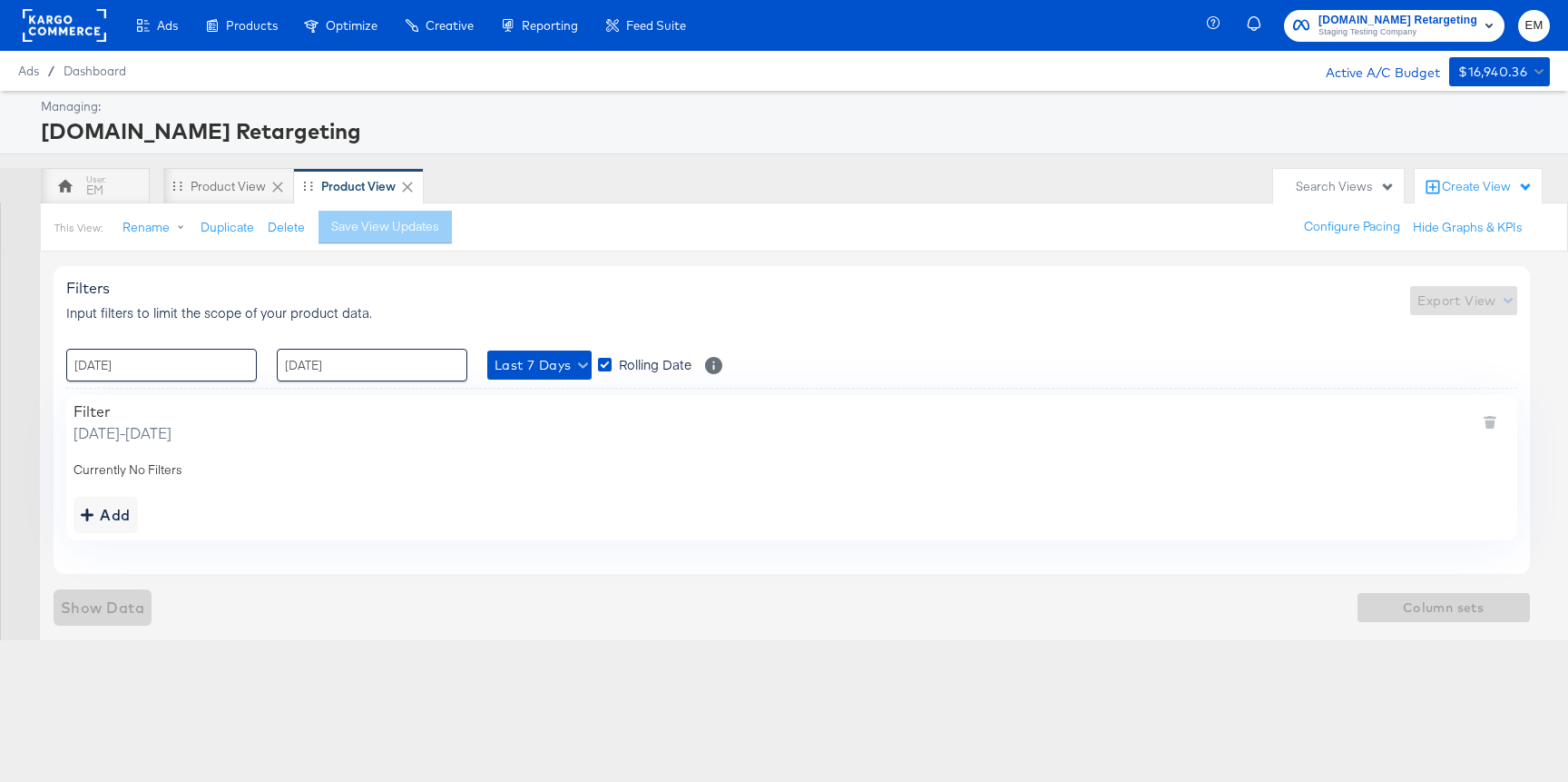
click at [35, 274] on div at bounding box center [20, 445] width 40 height 387
click at [128, 609] on span "Show Data" at bounding box center [102, 608] width 83 height 26
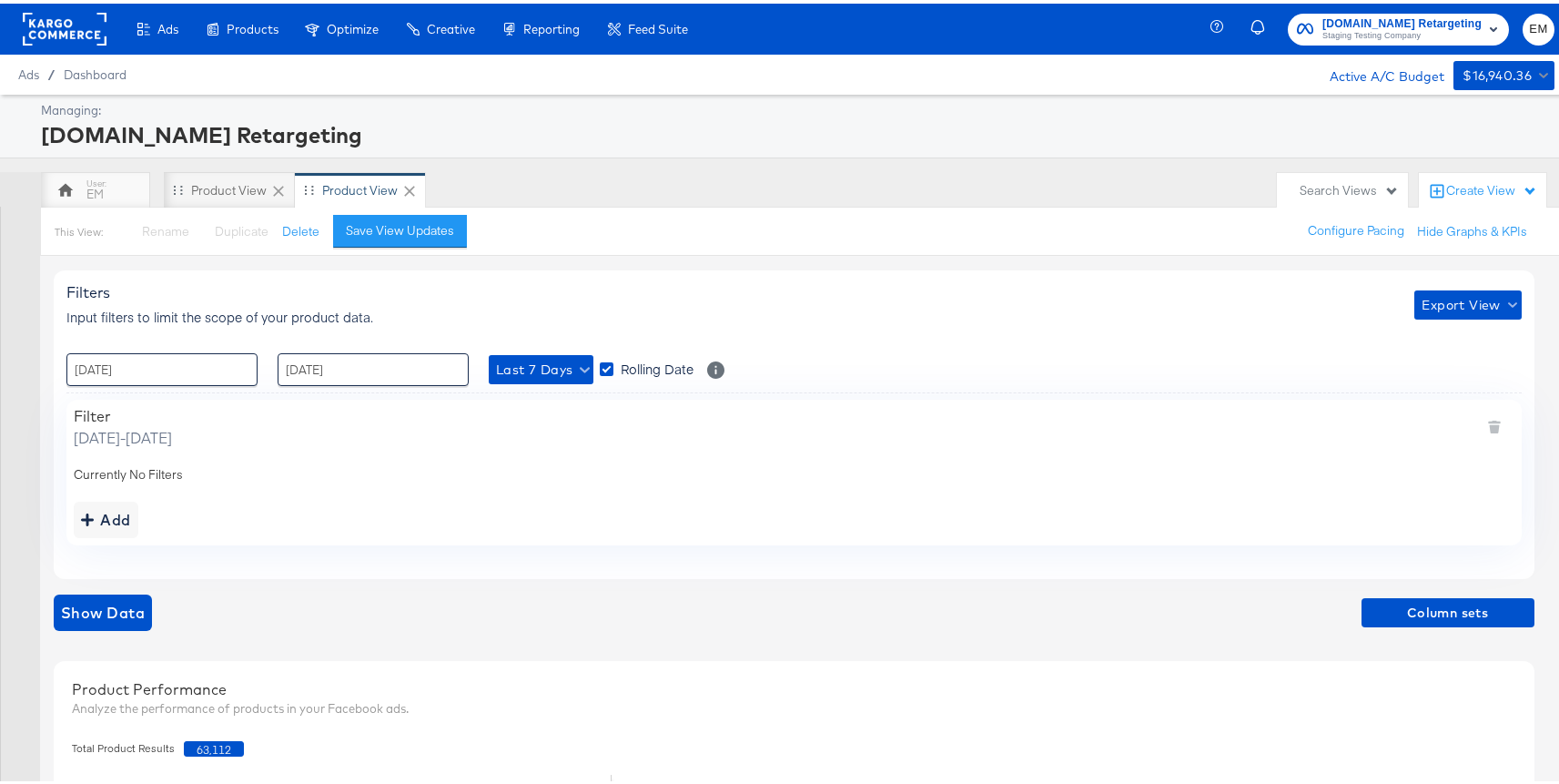
click at [866, 76] on div "Ads / Dashboard Active A/C Budget $16,940.36" at bounding box center [786, 71] width 1573 height 40
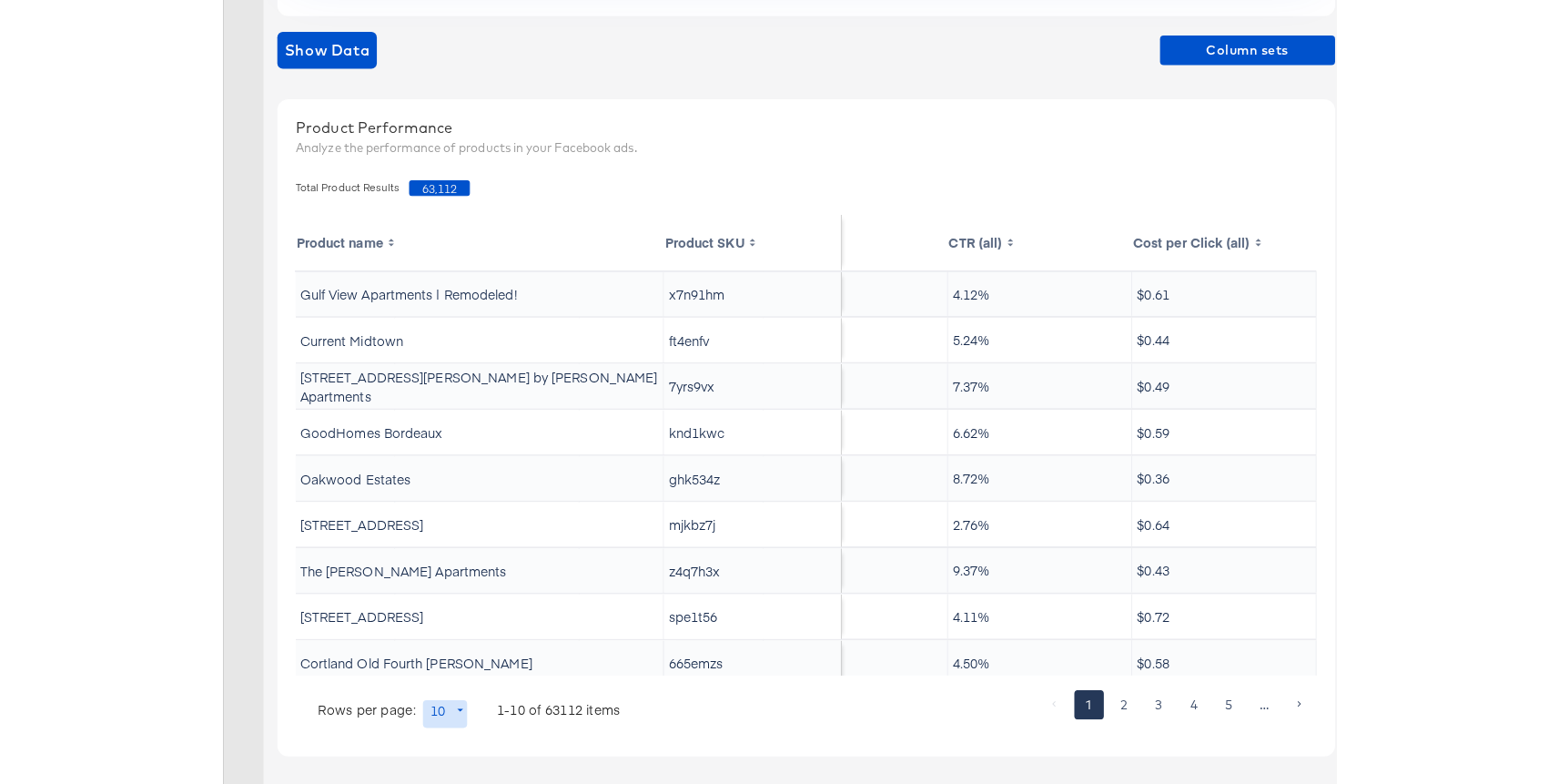
scroll to position [0, 40]
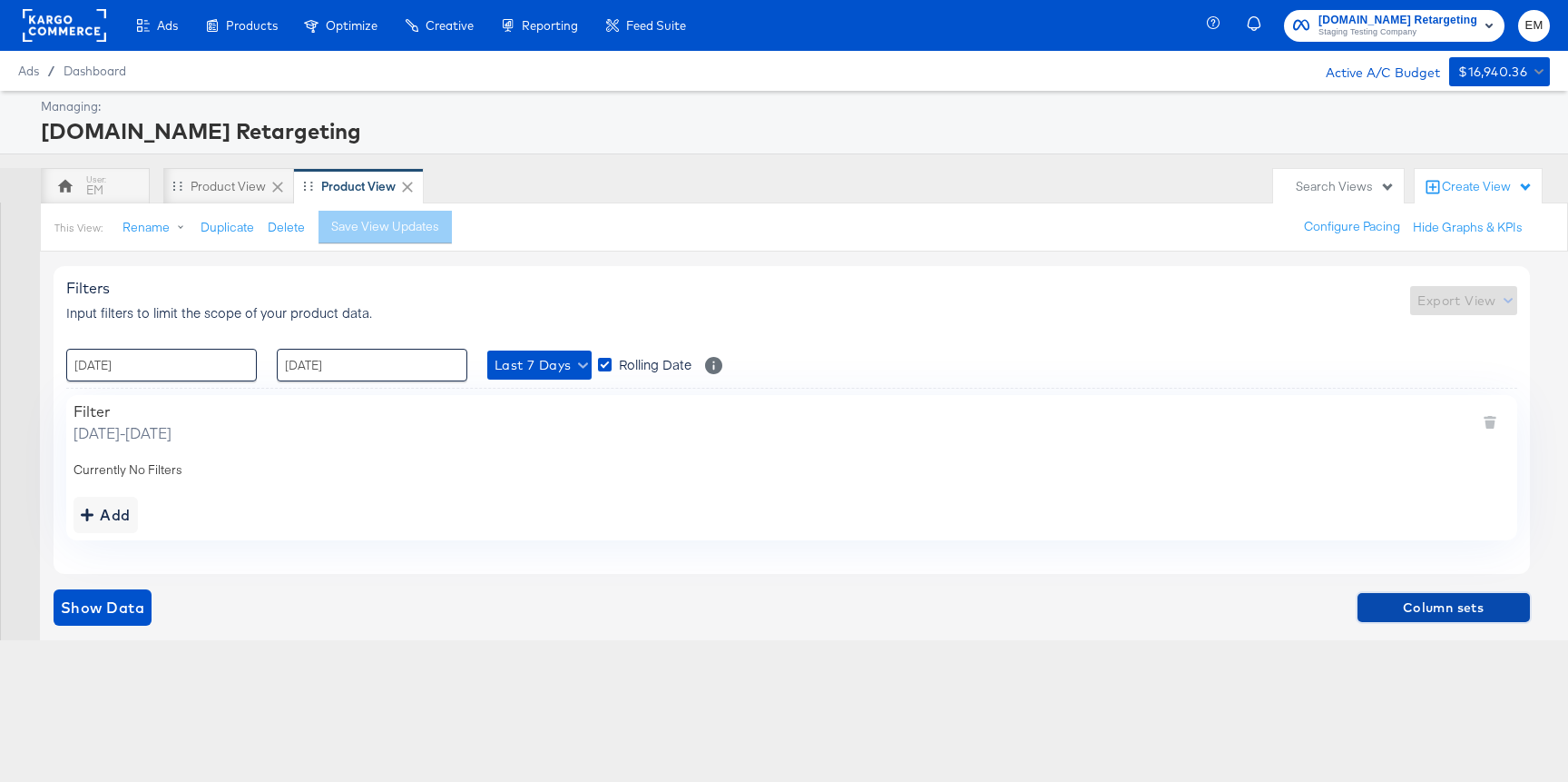
click at [1372, 608] on span "Column sets" at bounding box center [1443, 608] width 158 height 23
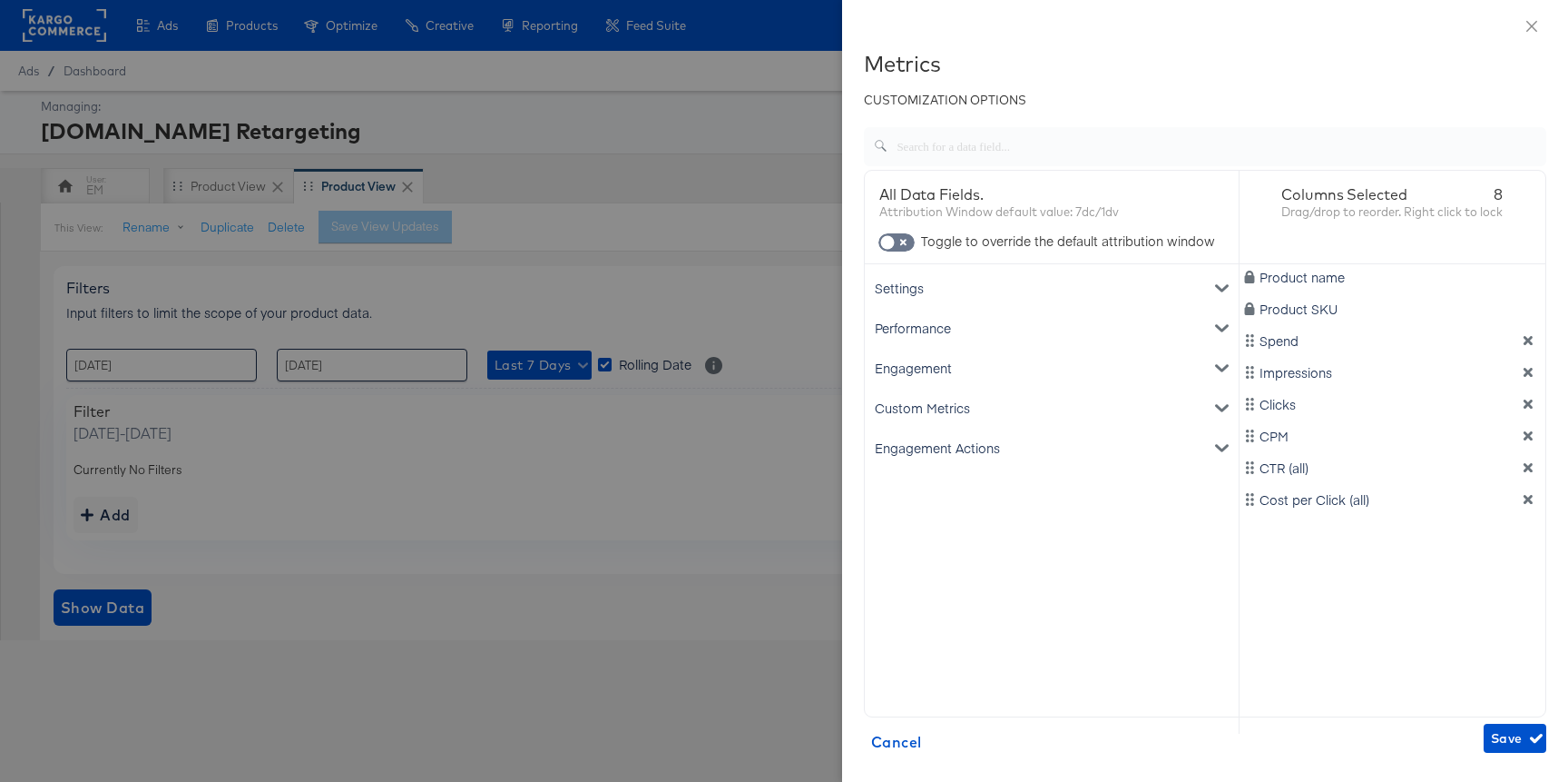
click at [967, 453] on div "Engagement Actions" at bounding box center [1051, 448] width 367 height 40
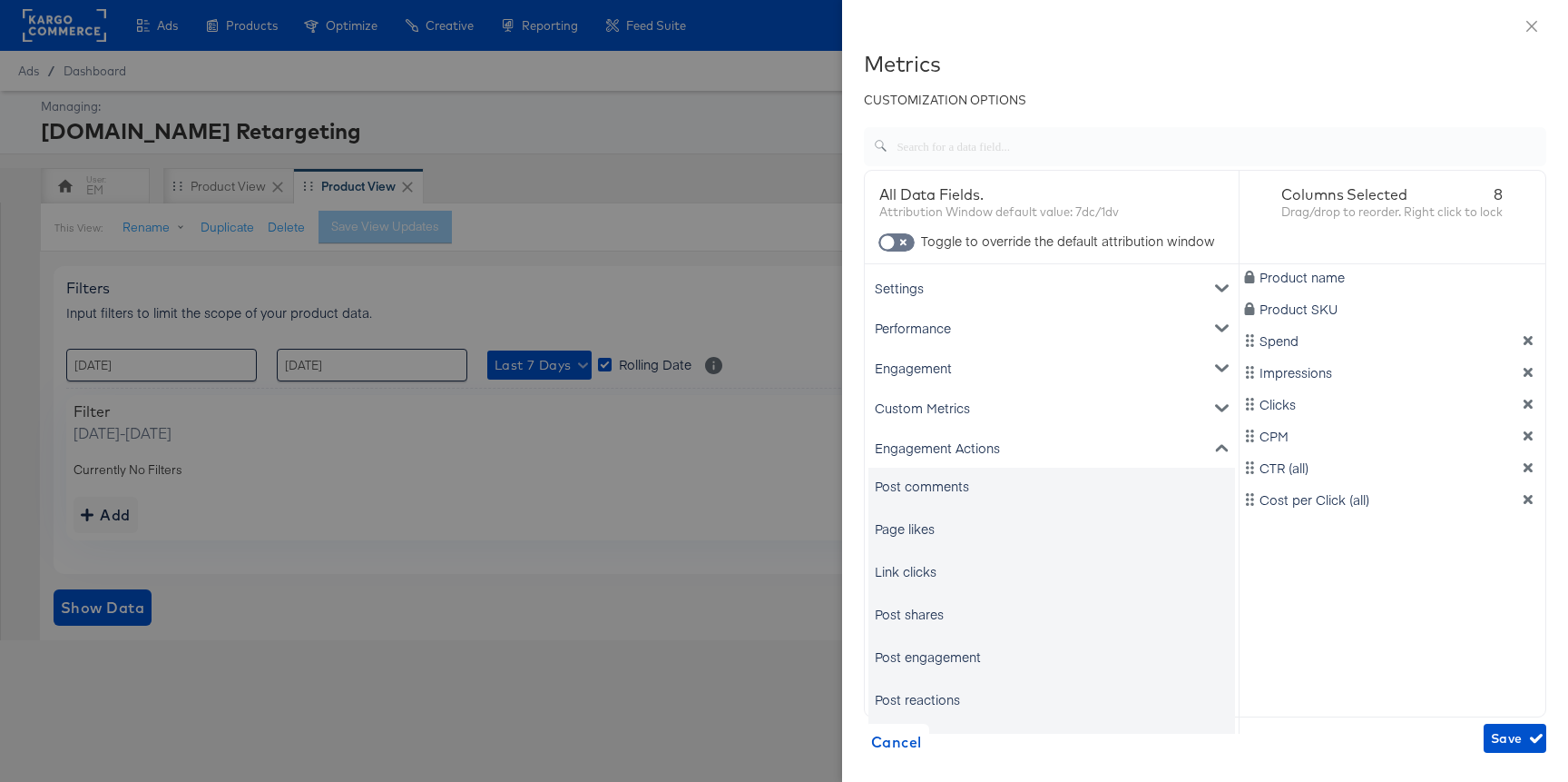
scroll to position [30, 0]
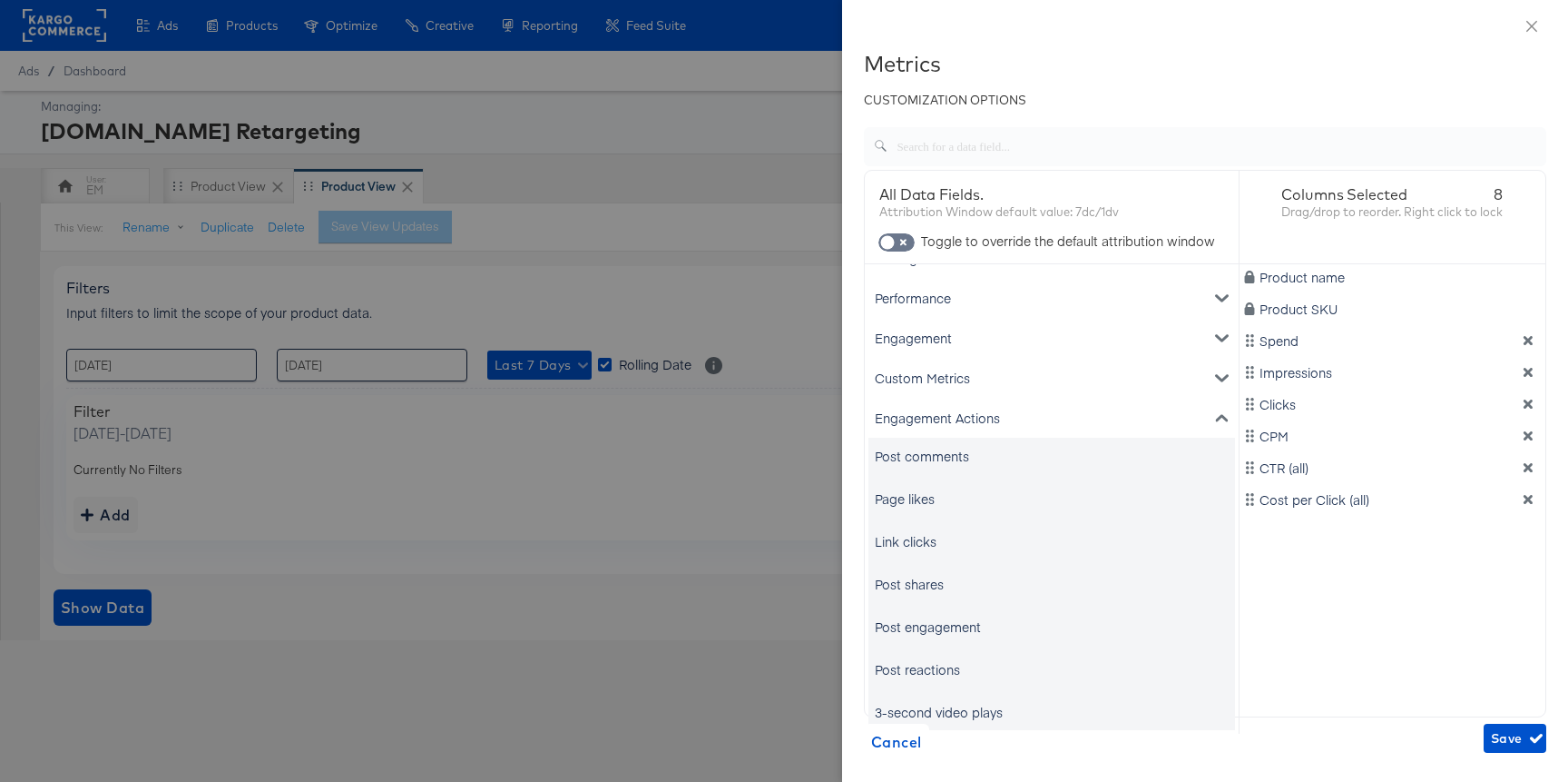
click at [914, 537] on div "Link clicks" at bounding box center [905, 542] width 61 height 18
click at [995, 341] on div "Engagement" at bounding box center [1051, 338] width 367 height 40
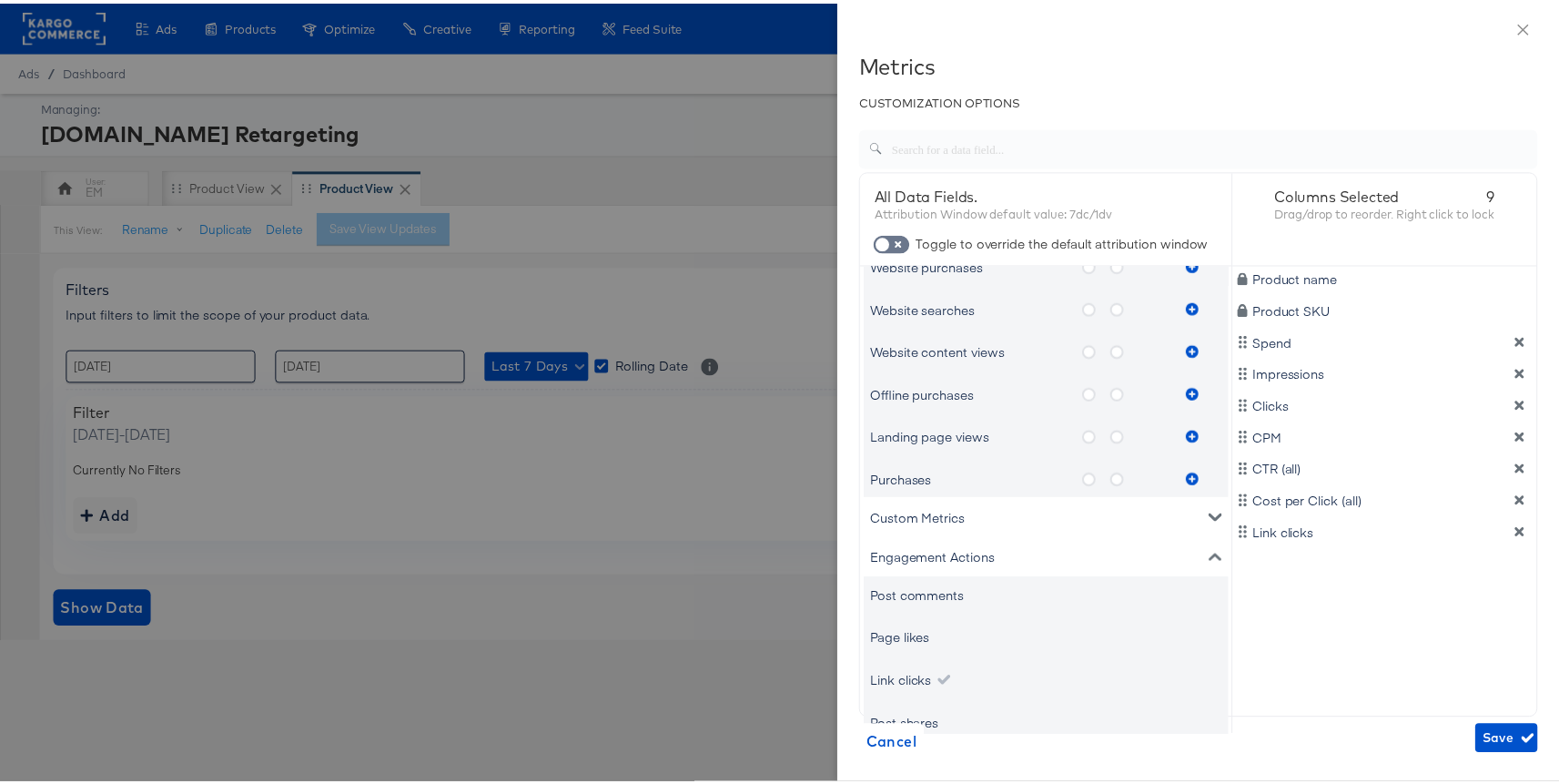
scroll to position [1136, 0]
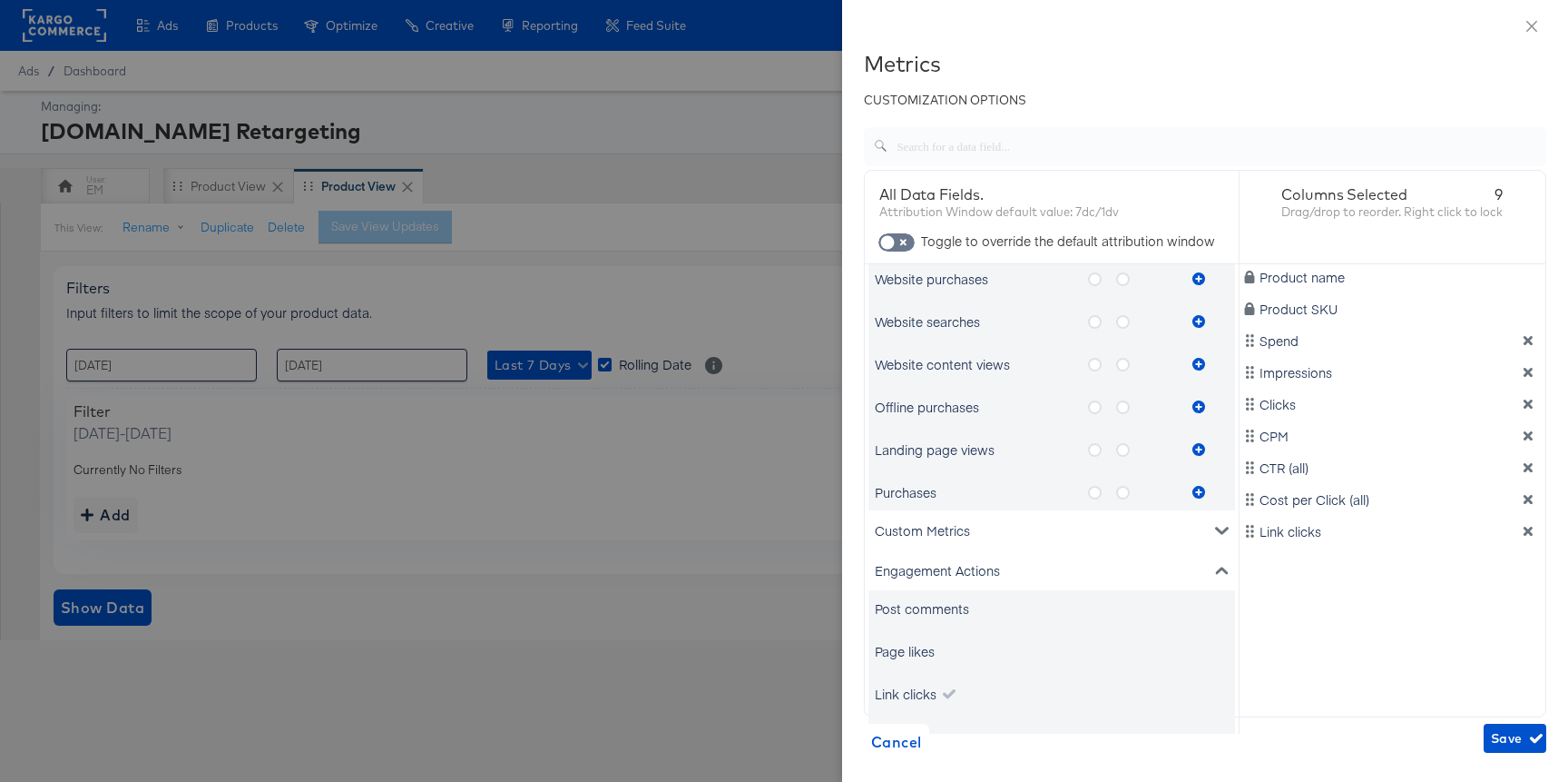
click at [1092, 494] on icon "metrics-list" at bounding box center [1095, 492] width 14 height 14
click at [0, 0] on input "metrics-list" at bounding box center [0, 0] width 0 height 0
click at [1200, 492] on icon "metrics-list" at bounding box center [1199, 492] width 13 height 13
click at [1129, 492] on label "metrics-list" at bounding box center [1130, 492] width 28 height 23
click at [0, 0] on input "metrics-list" at bounding box center [0, 0] width 0 height 0
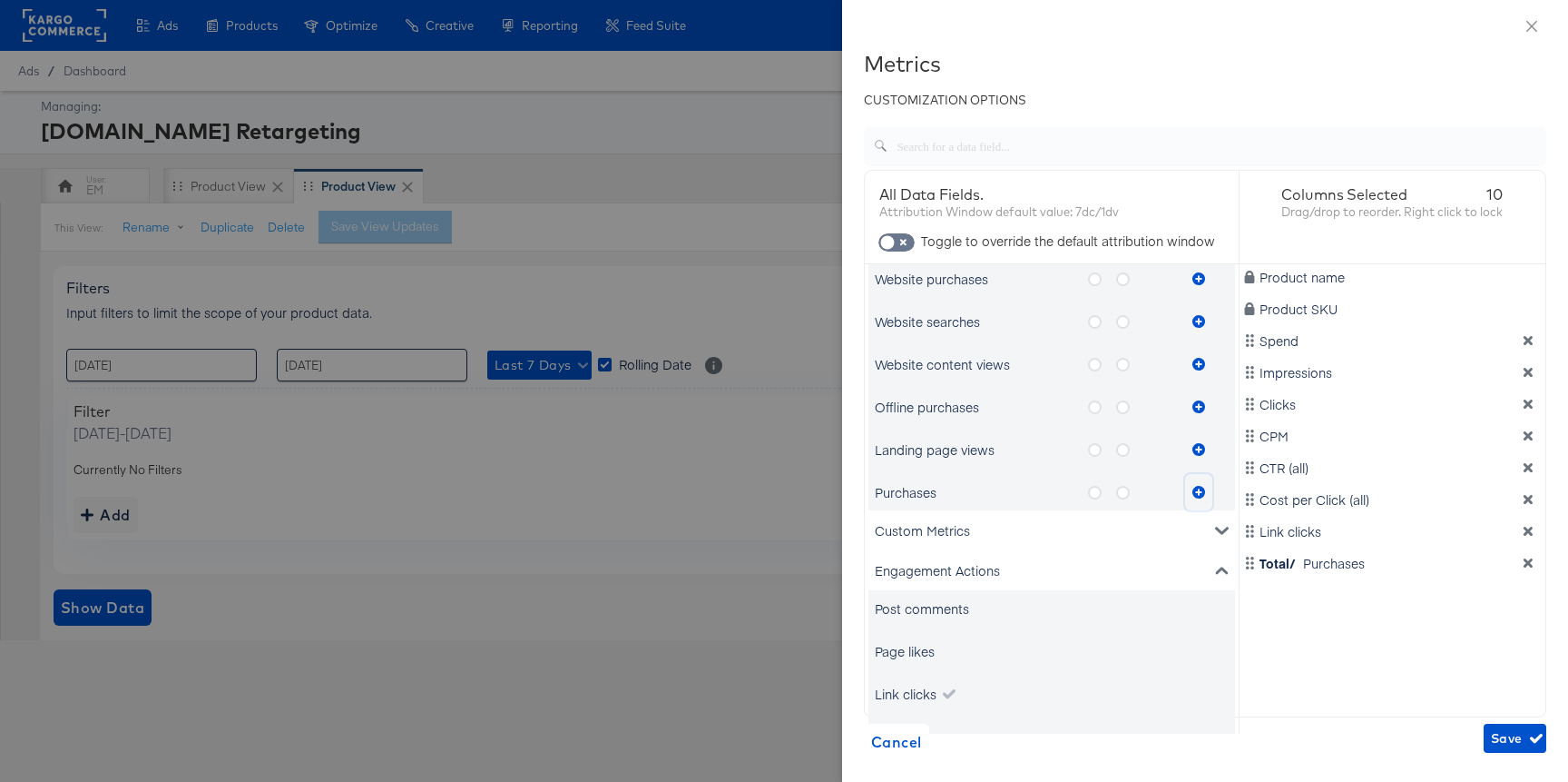
click at [1193, 493] on icon "metrics-list" at bounding box center [1199, 492] width 13 height 13
click at [1493, 738] on span "Save" at bounding box center [1515, 738] width 48 height 23
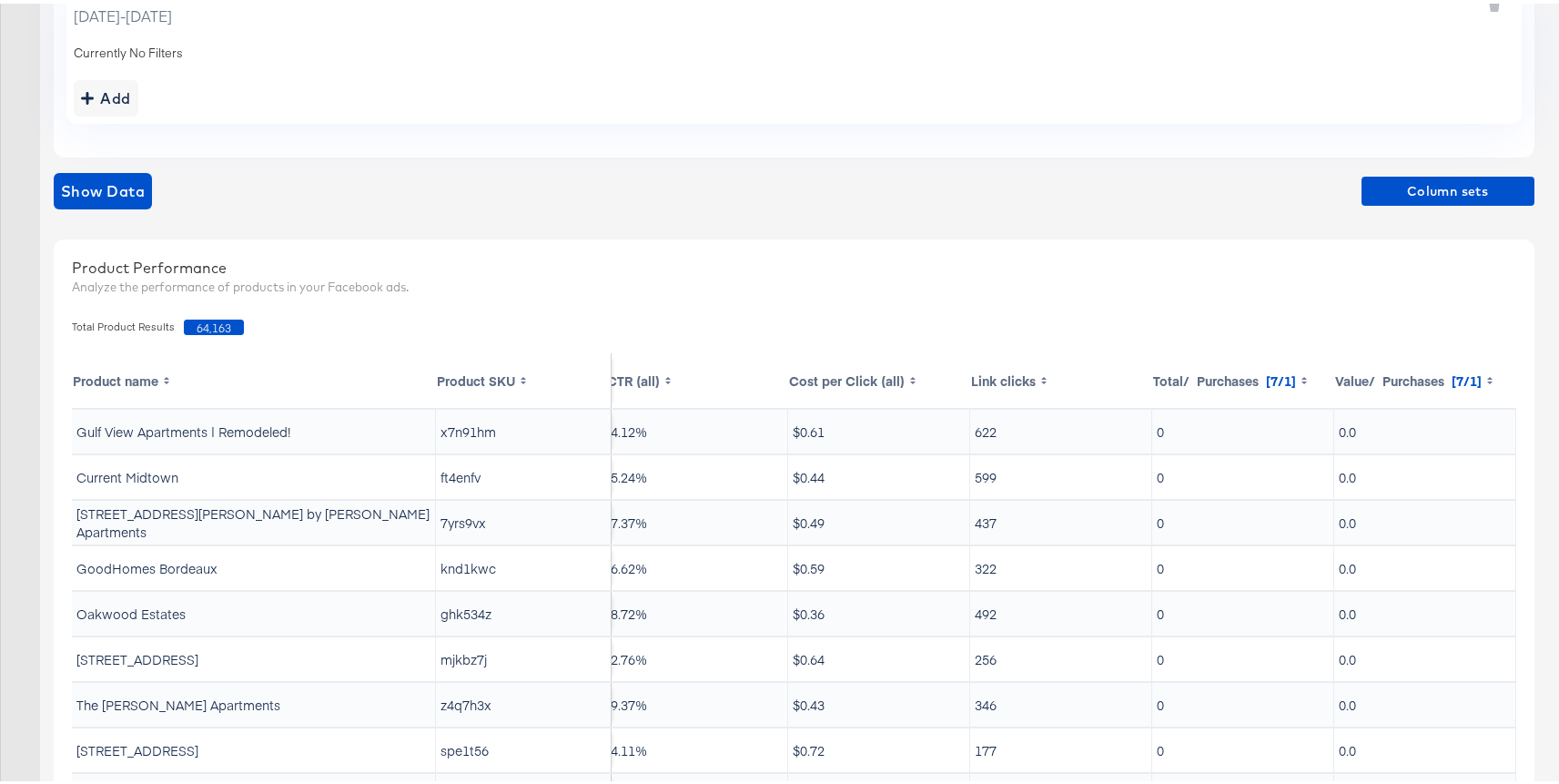
scroll to position [408, 0]
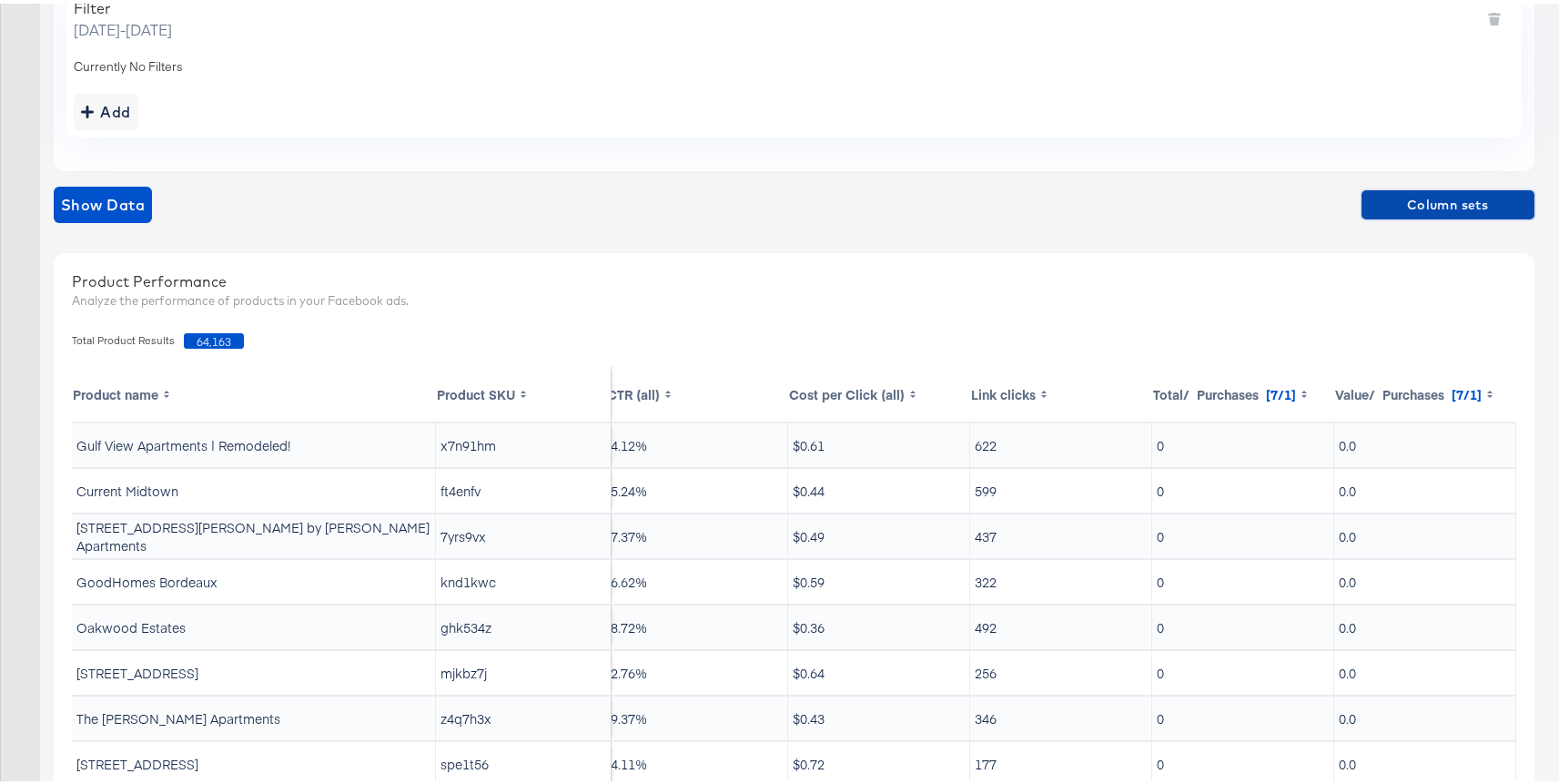
click at [1444, 196] on span "Column sets" at bounding box center [1448, 202] width 158 height 23
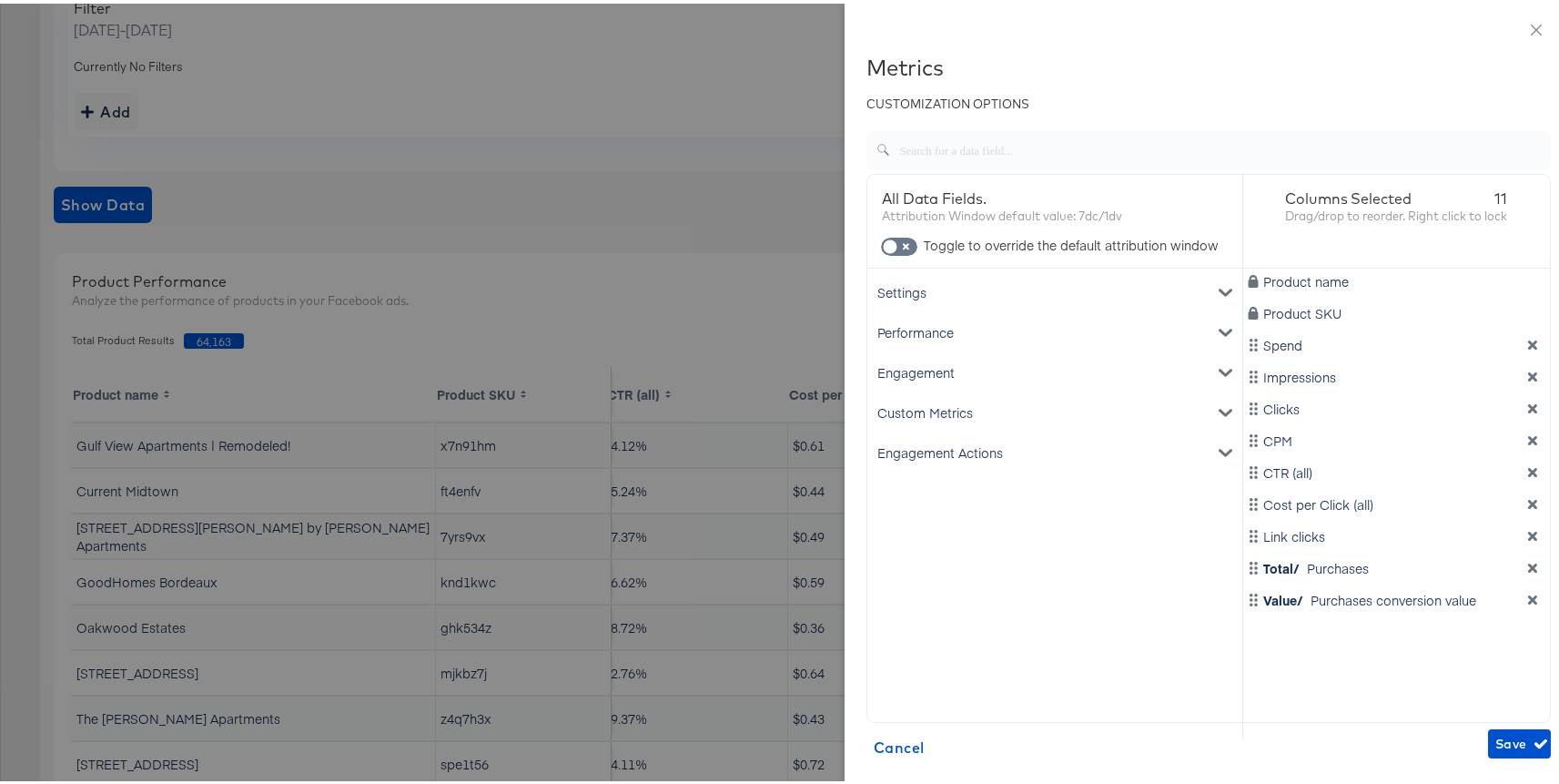
click at [952, 330] on div "Performance" at bounding box center [1055, 329] width 368 height 40
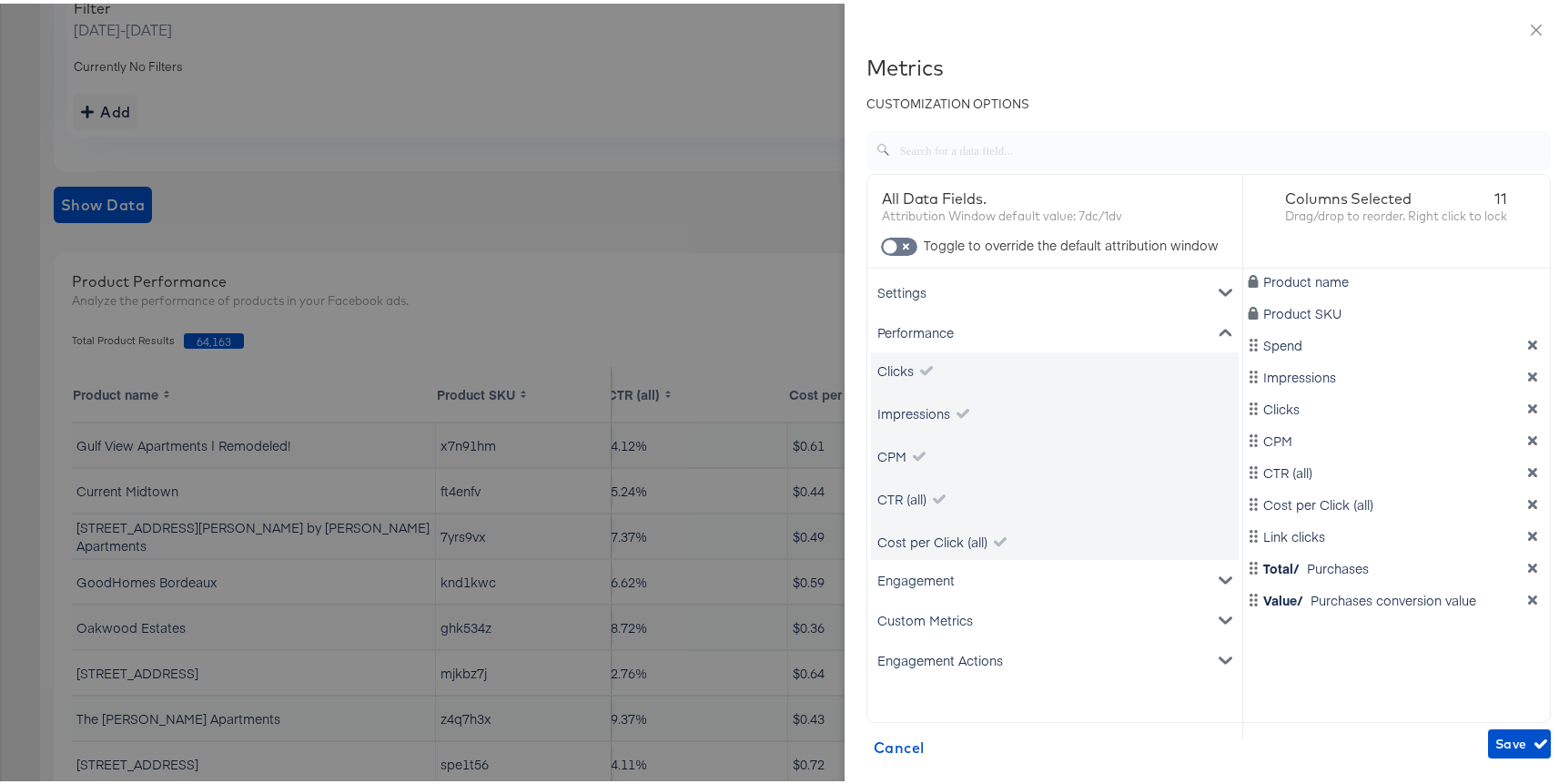
click at [952, 330] on div "Performance" at bounding box center [1055, 329] width 368 height 40
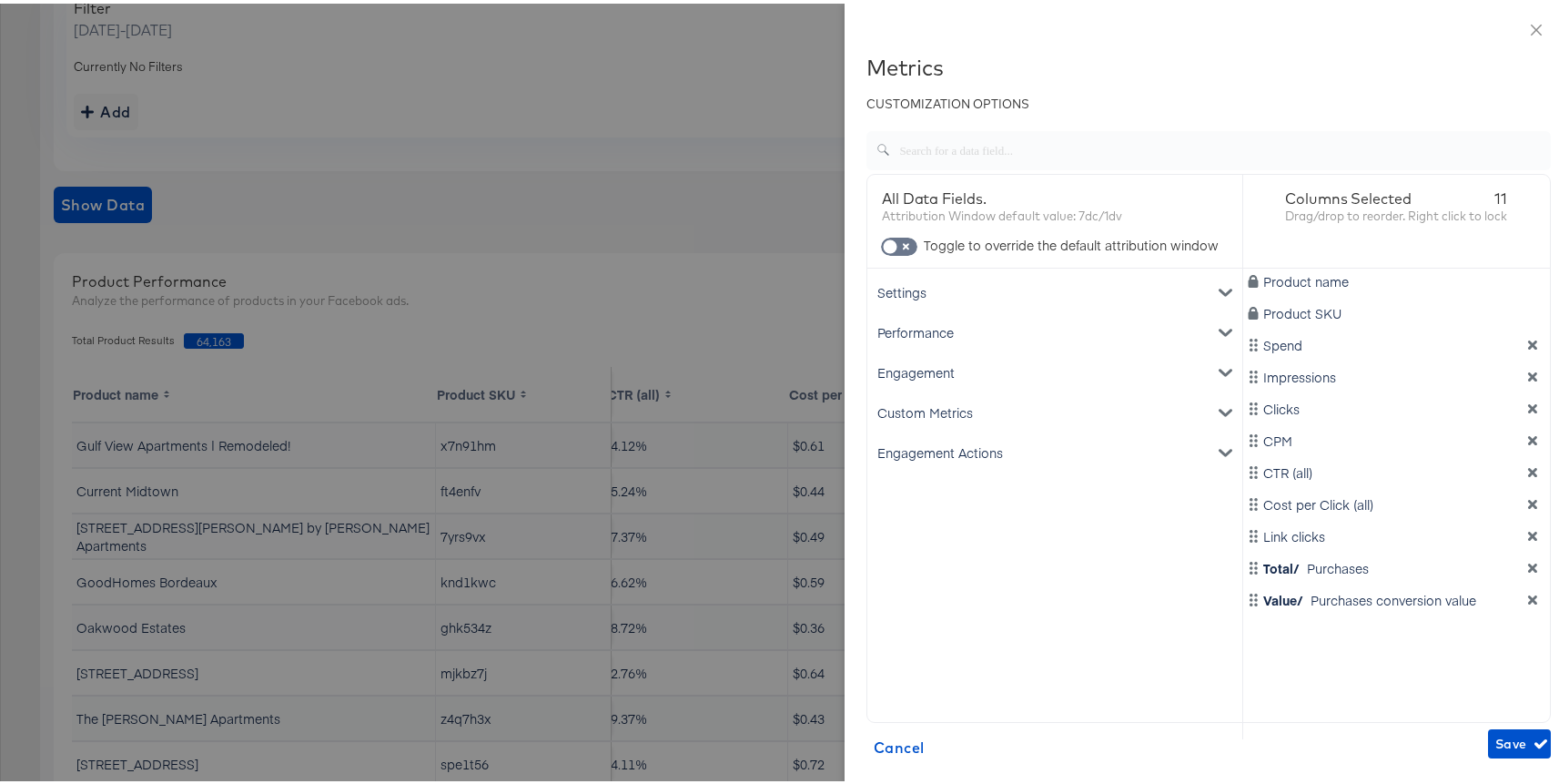
click at [942, 369] on div "Engagement" at bounding box center [1055, 369] width 368 height 40
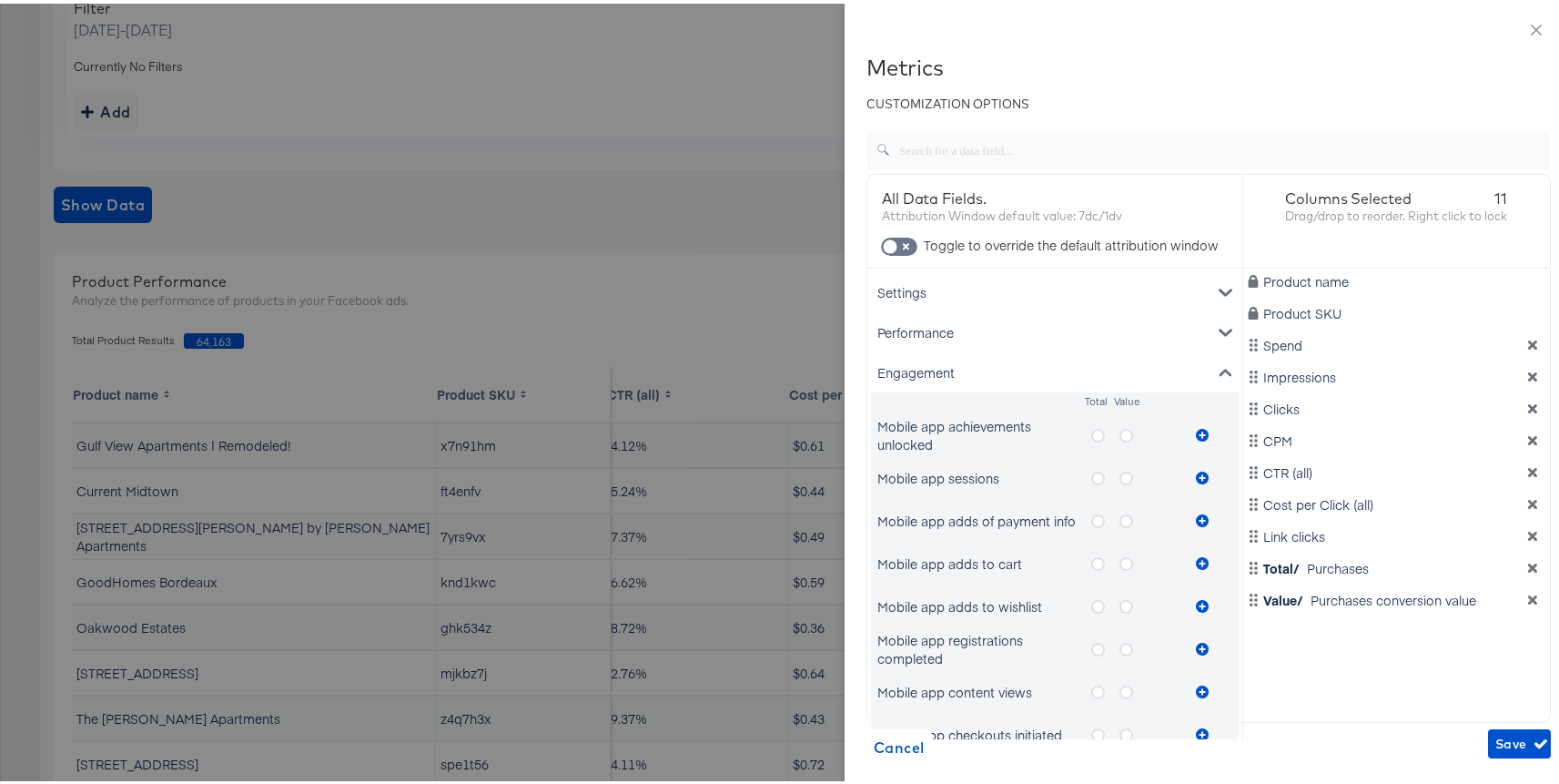
click at [945, 369] on div "Engagement" at bounding box center [1055, 369] width 368 height 40
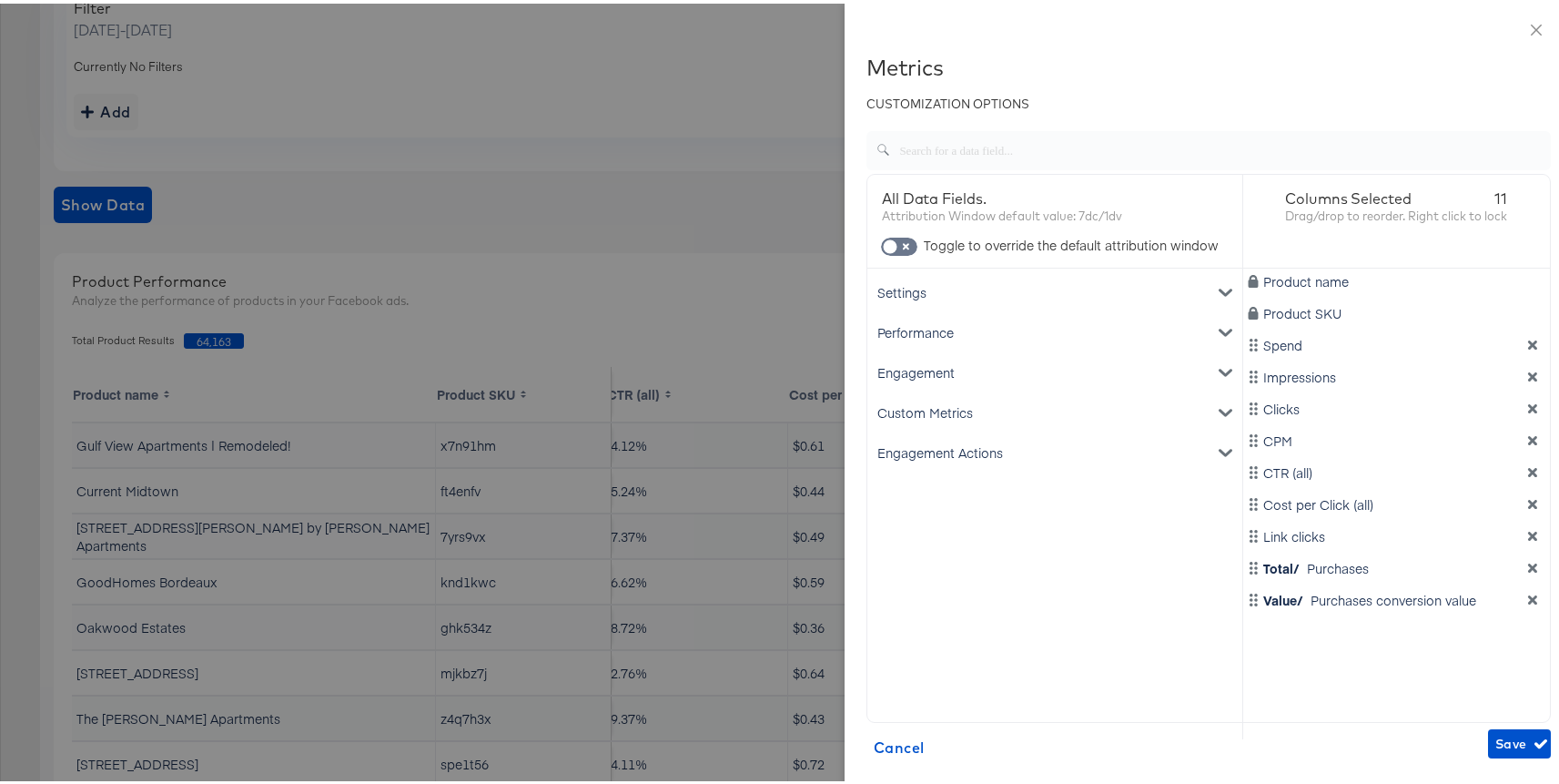
click at [945, 448] on div "Engagement Actions" at bounding box center [1055, 449] width 368 height 40
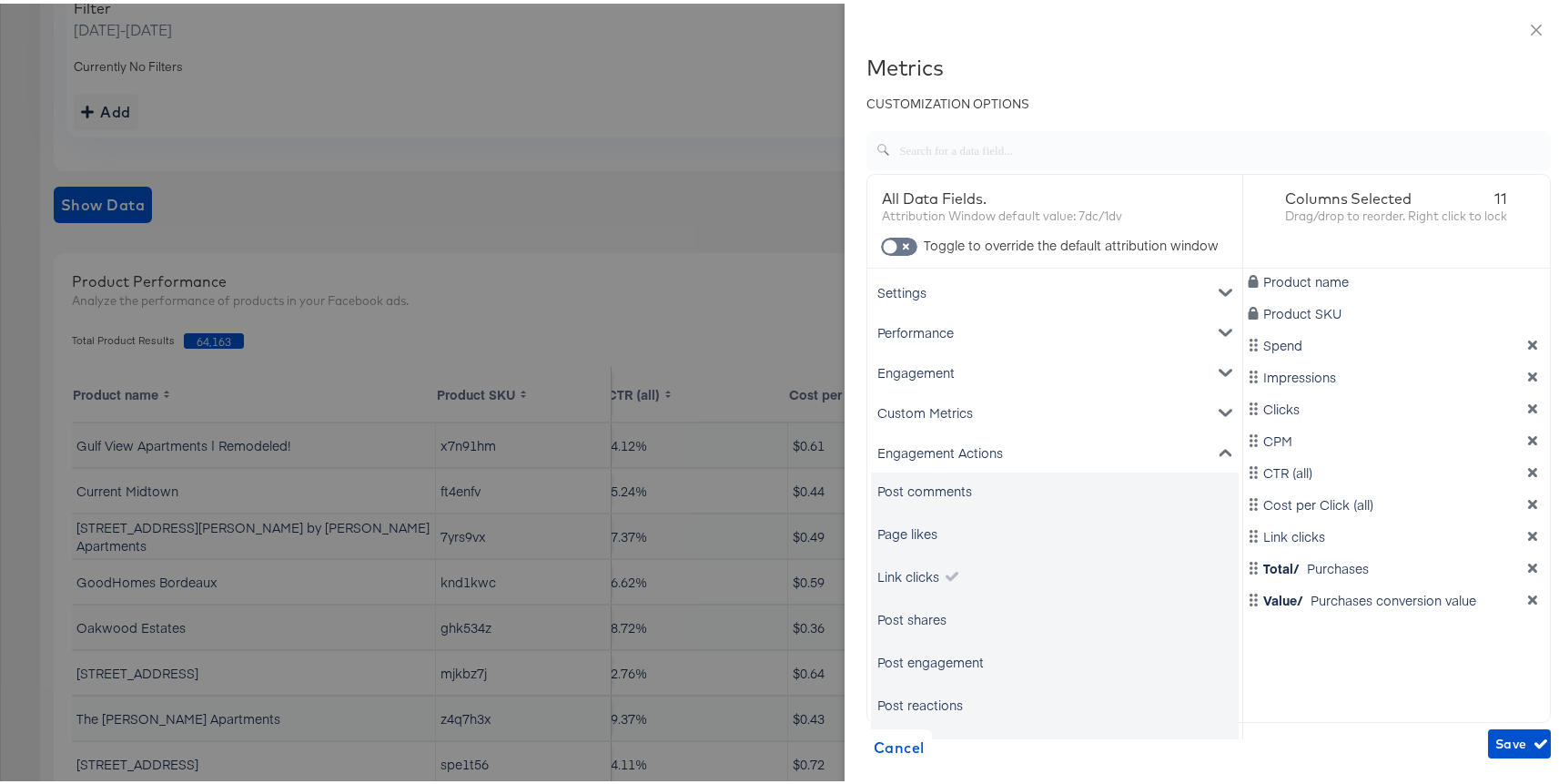
click at [945, 448] on div "Engagement Actions" at bounding box center [1055, 449] width 368 height 40
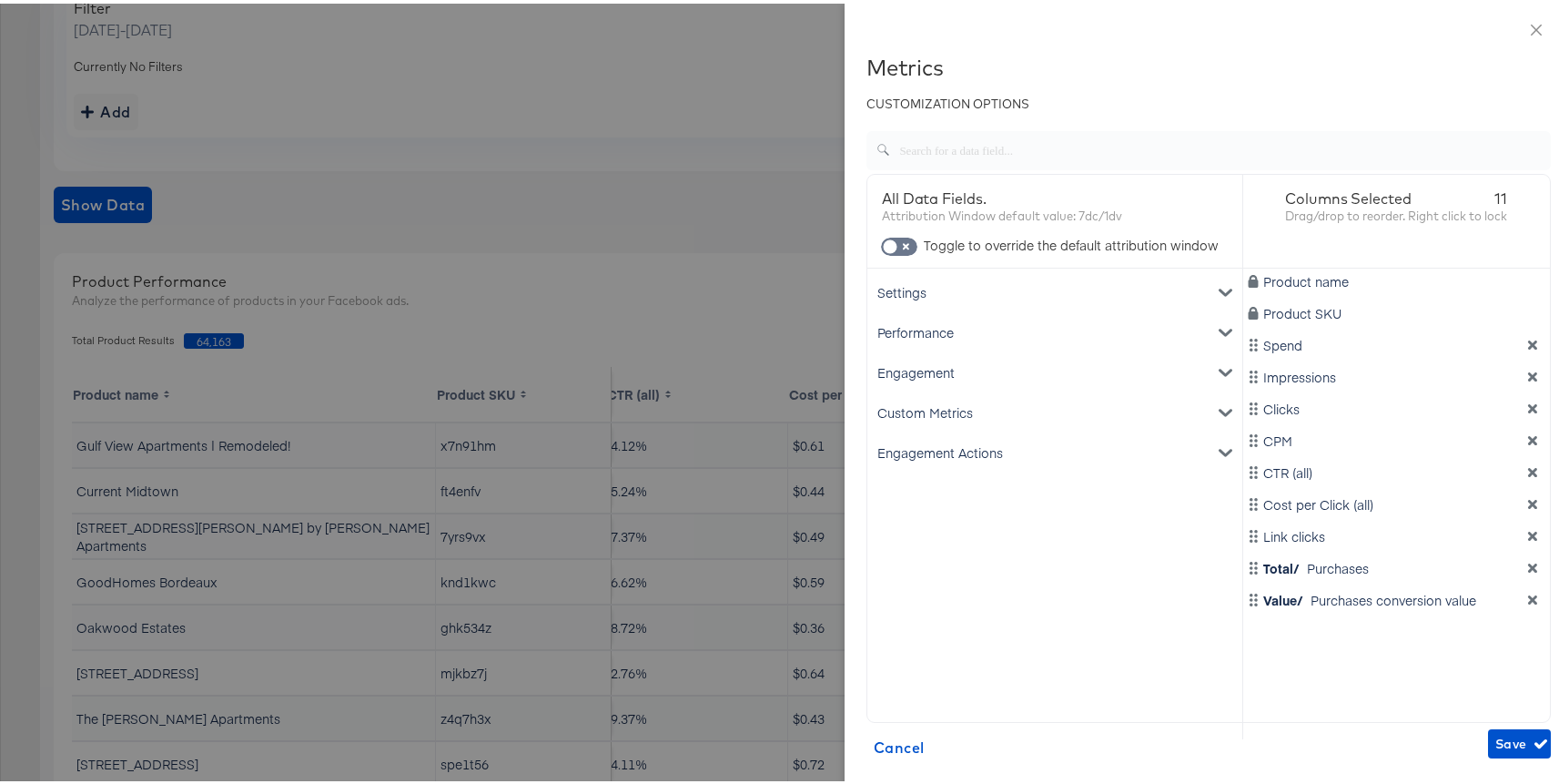
click at [938, 371] on div "Engagement" at bounding box center [1055, 369] width 368 height 40
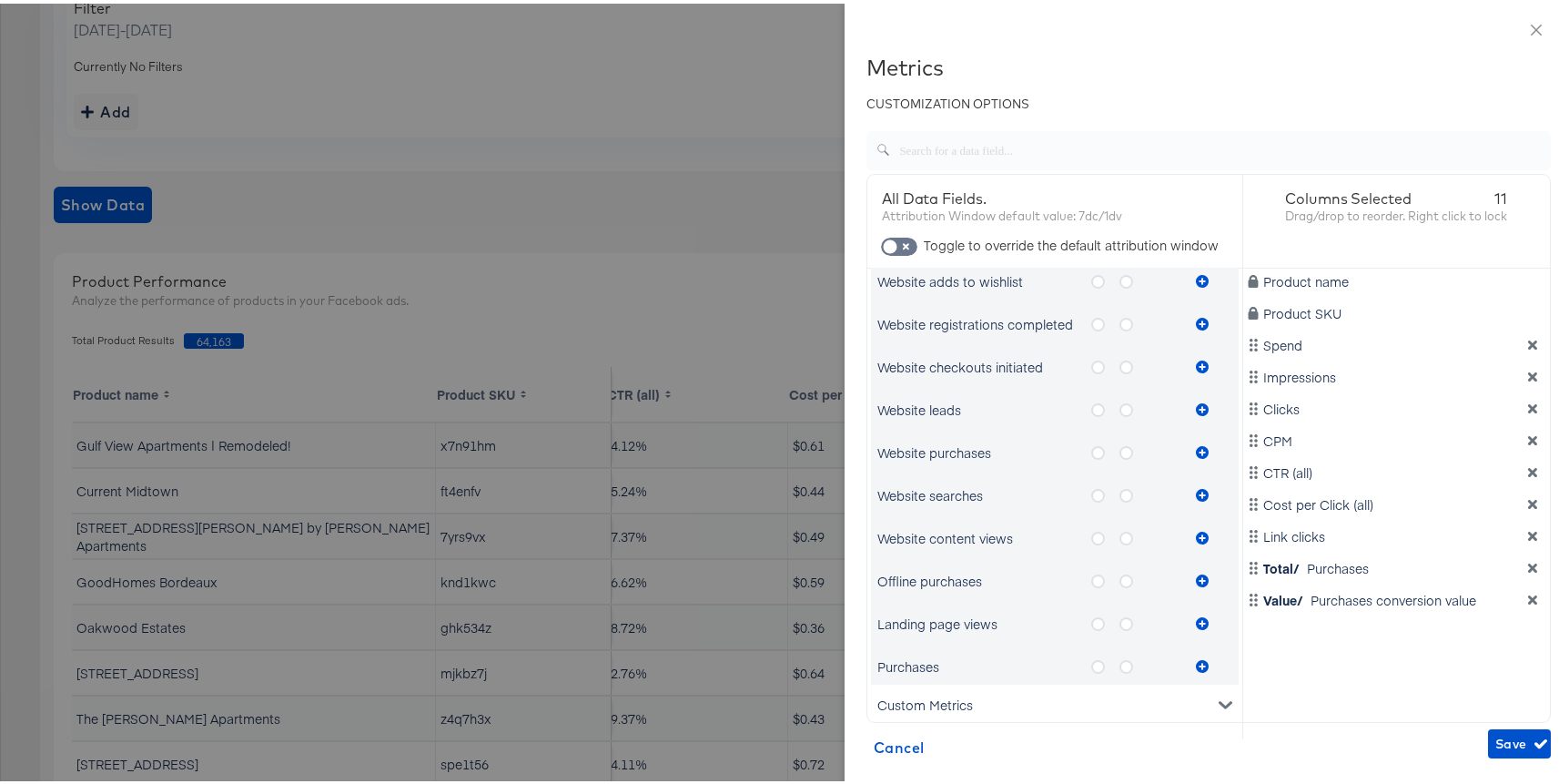
scroll to position [996, 0]
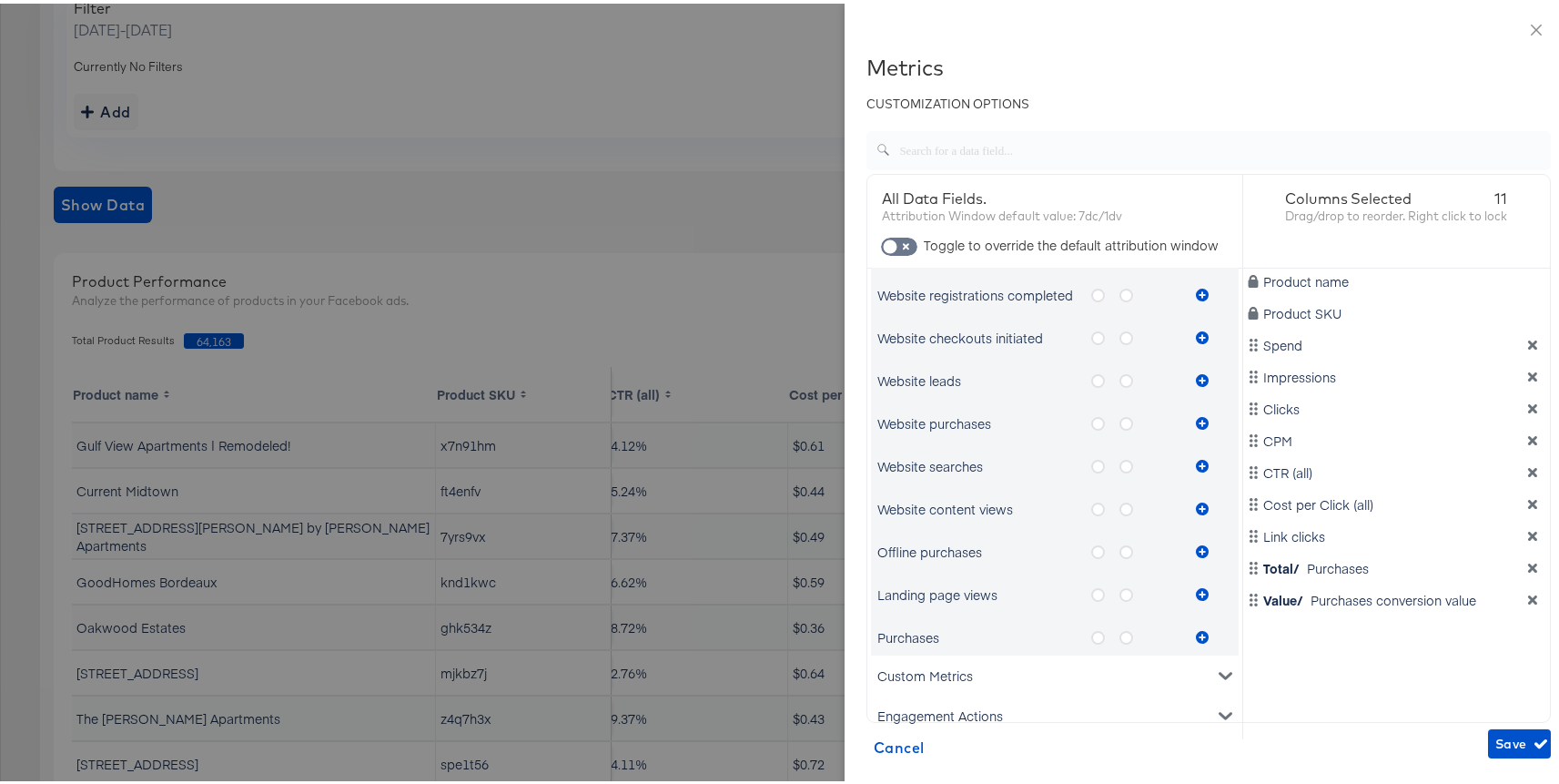
click at [1091, 595] on icon "metrics-list" at bounding box center [1098, 591] width 14 height 14
click at [0, 0] on input "metrics-list" at bounding box center [0, 0] width 0 height 0
click at [1196, 594] on icon "metrics-list" at bounding box center [1203, 591] width 13 height 13
click at [1120, 591] on icon "metrics-list" at bounding box center [1126, 591] width 14 height 14
click at [0, 0] on input "metrics-list" at bounding box center [0, 0] width 0 height 0
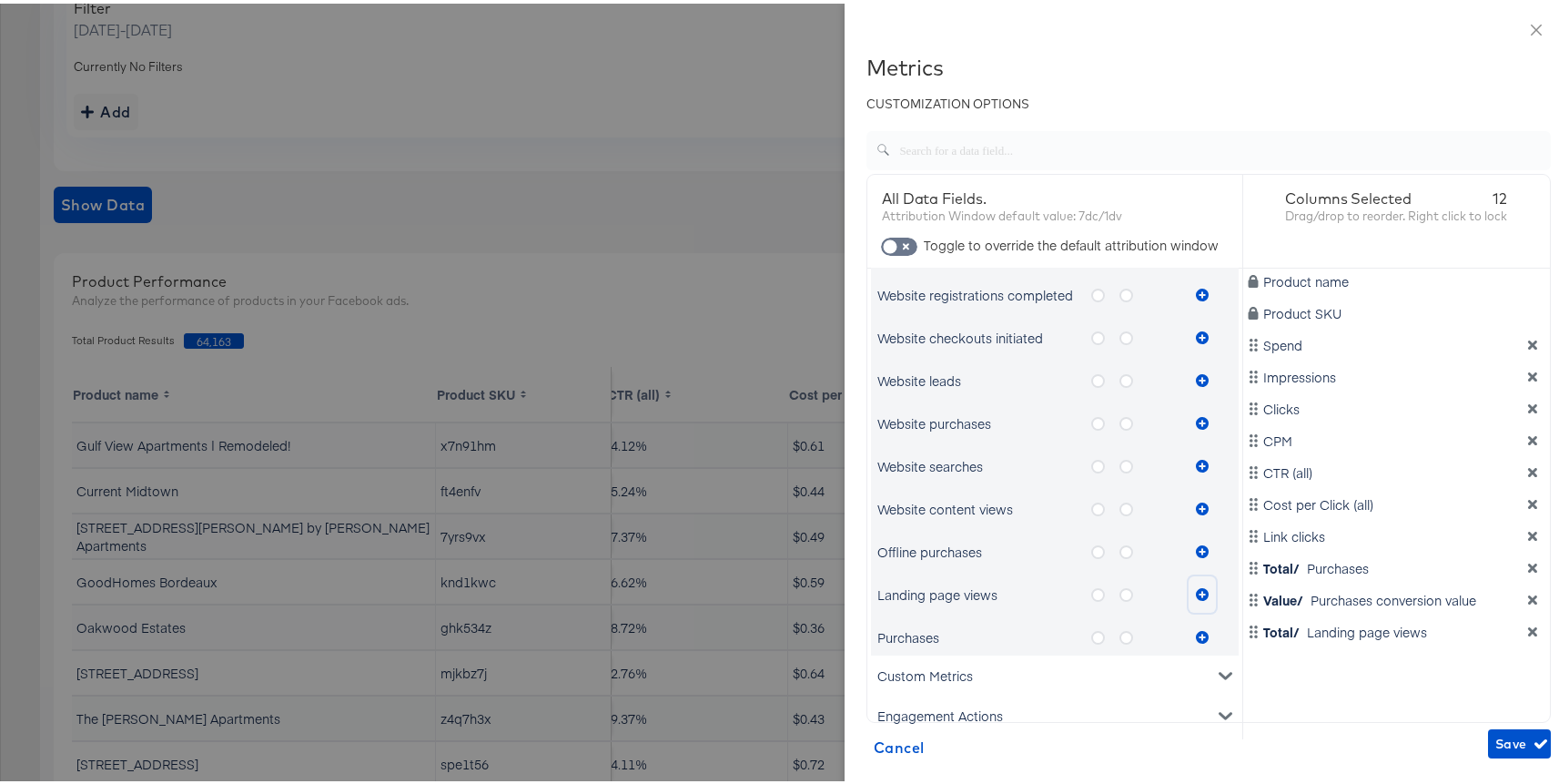
click at [1196, 591] on icon "metrics-list" at bounding box center [1203, 591] width 13 height 13
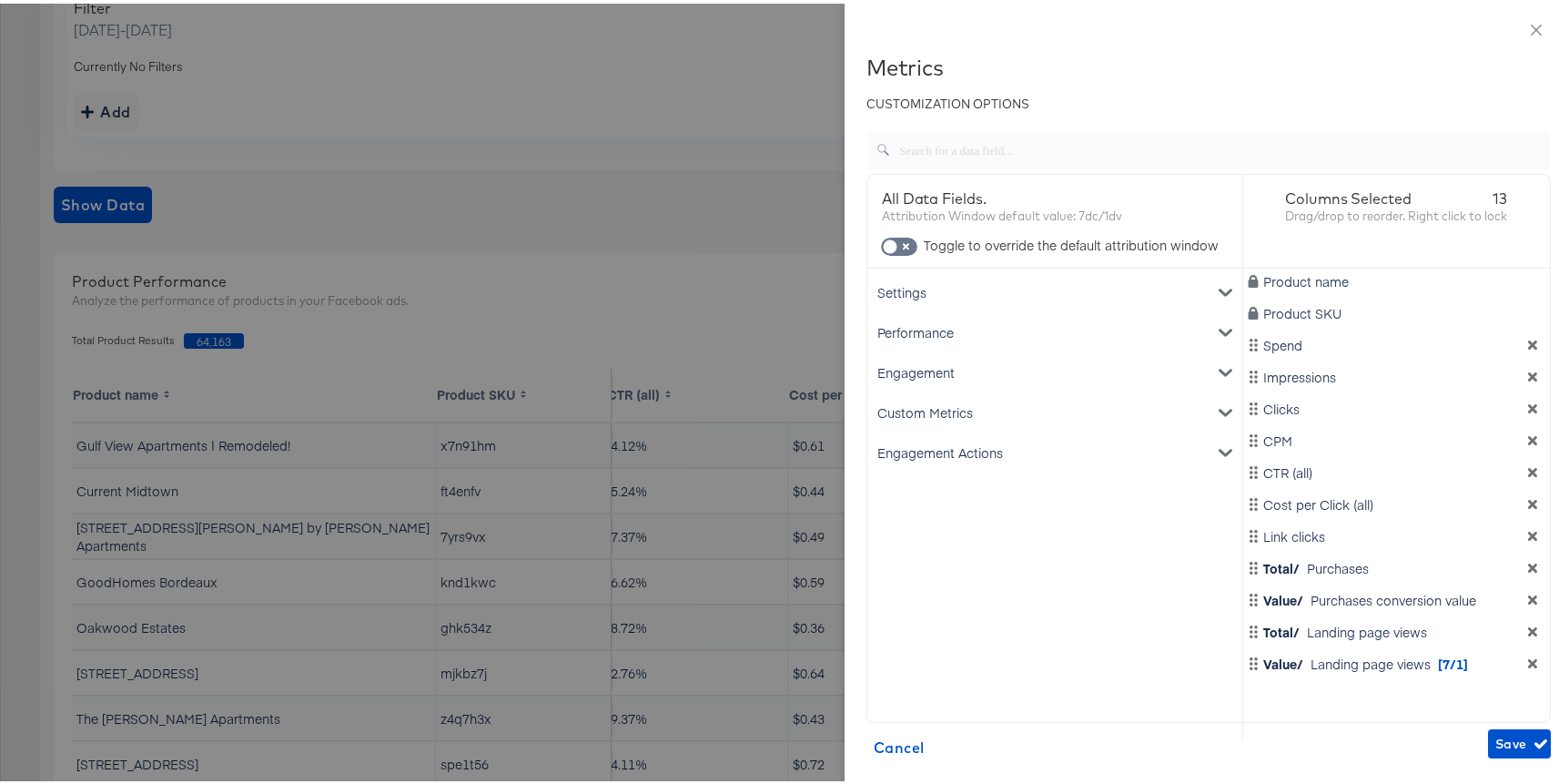
click at [1527, 622] on icon "dimension-list" at bounding box center [1533, 628] width 13 height 13
click at [1529, 594] on icon "dimension-list" at bounding box center [1533, 596] width 9 height 9
click at [1529, 563] on icon "dimension-list" at bounding box center [1533, 564] width 9 height 9
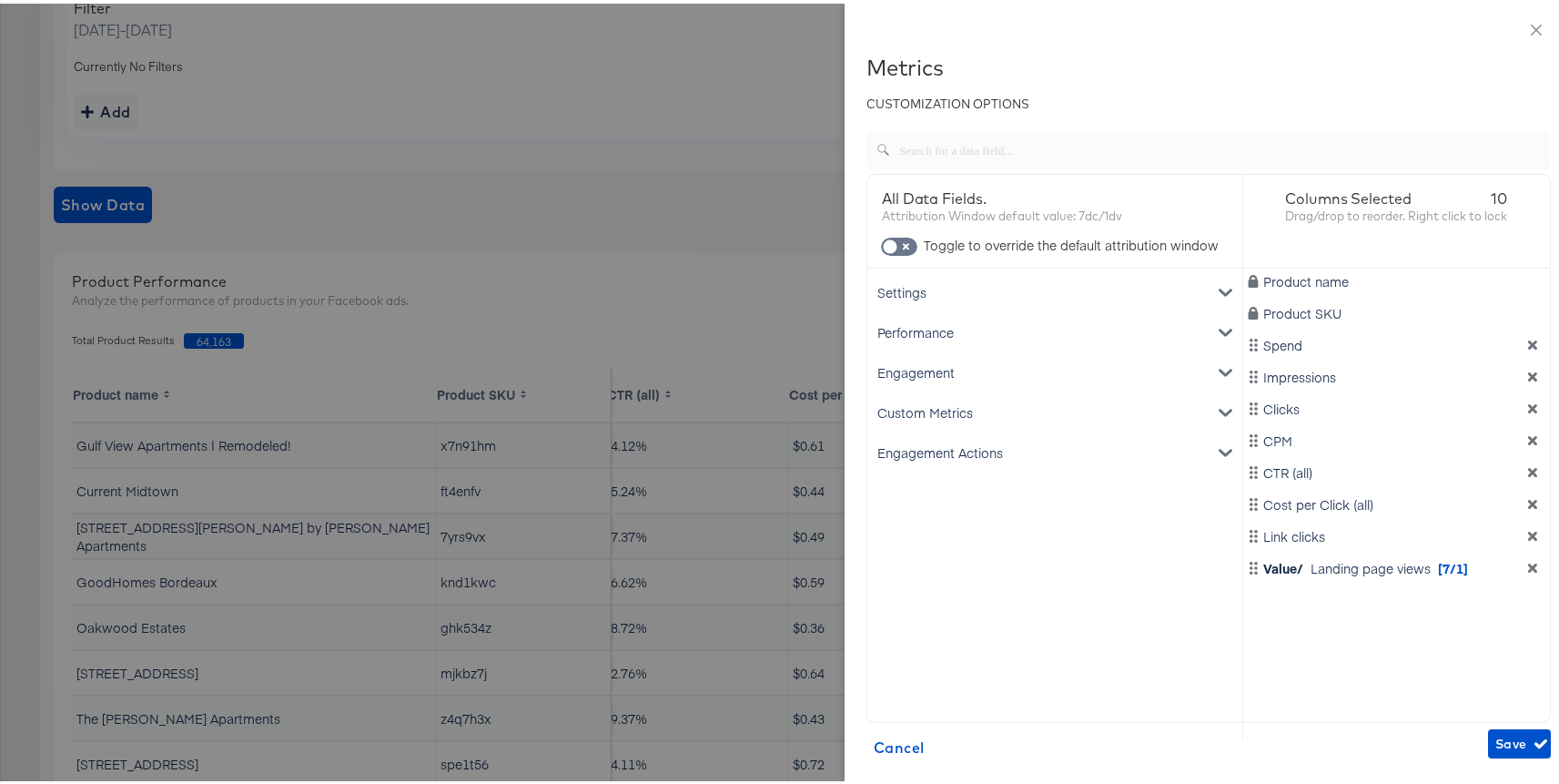
click at [1529, 534] on icon "dimension-list" at bounding box center [1533, 533] width 9 height 9
click at [1529, 501] on icon "dimension-list" at bounding box center [1533, 501] width 9 height 9
click at [1529, 469] on icon "dimension-list" at bounding box center [1533, 468] width 9 height 9
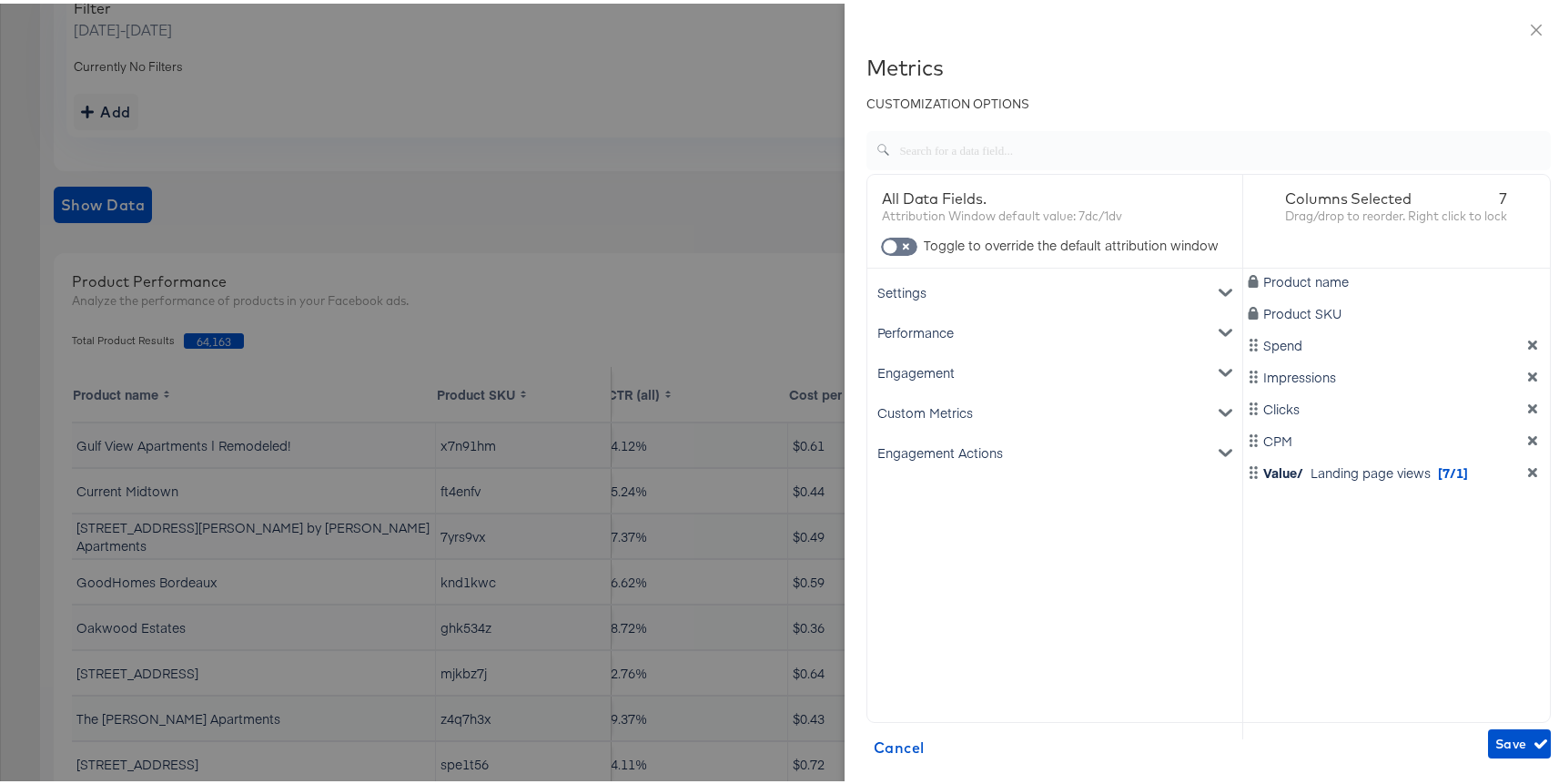
click at [1527, 432] on icon "dimension-list" at bounding box center [1533, 437] width 13 height 13
click at [1529, 409] on icon "dimension-list" at bounding box center [1533, 405] width 9 height 9
click at [514, 293] on div at bounding box center [786, 392] width 1573 height 784
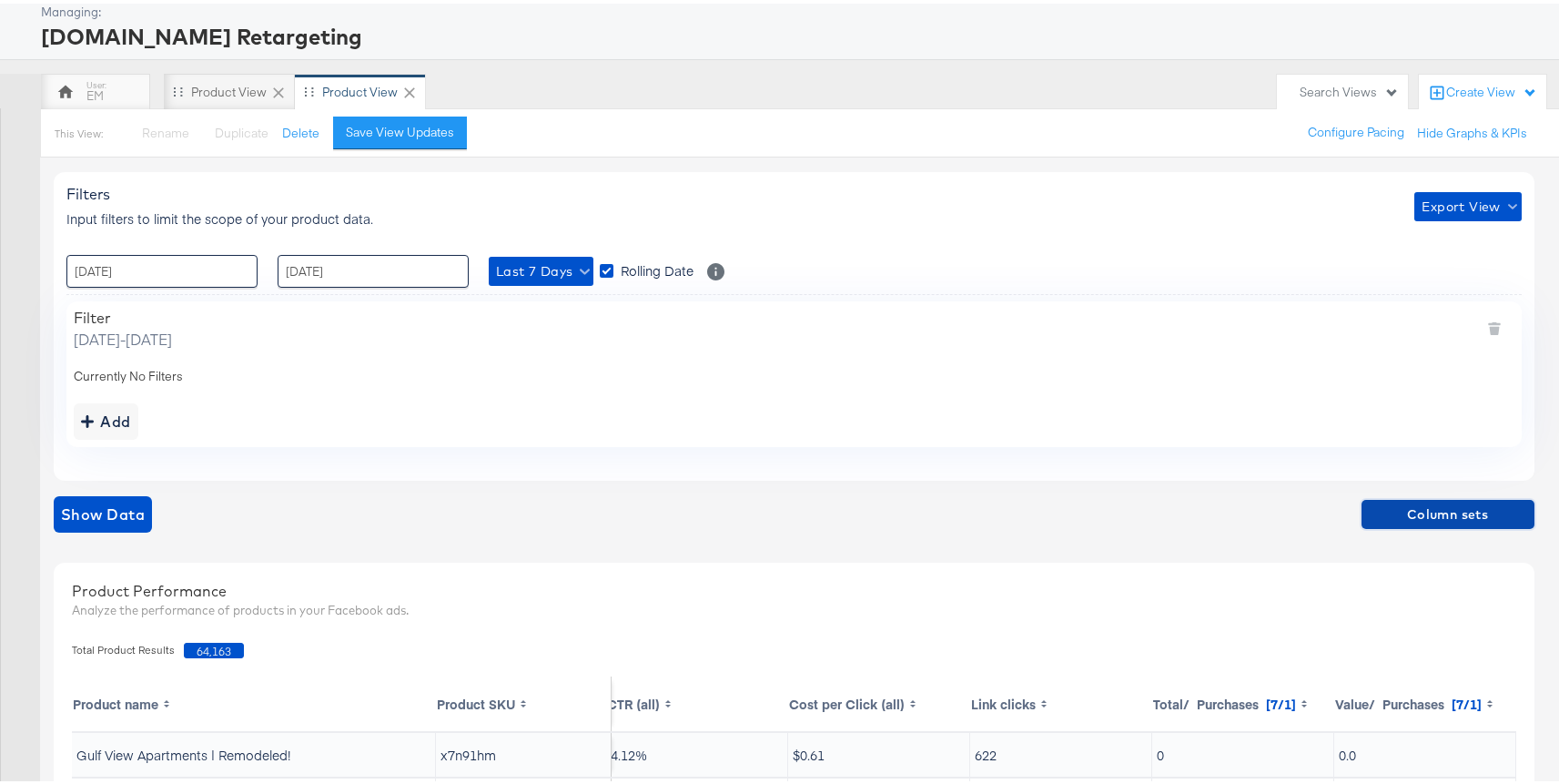
scroll to position [88, 0]
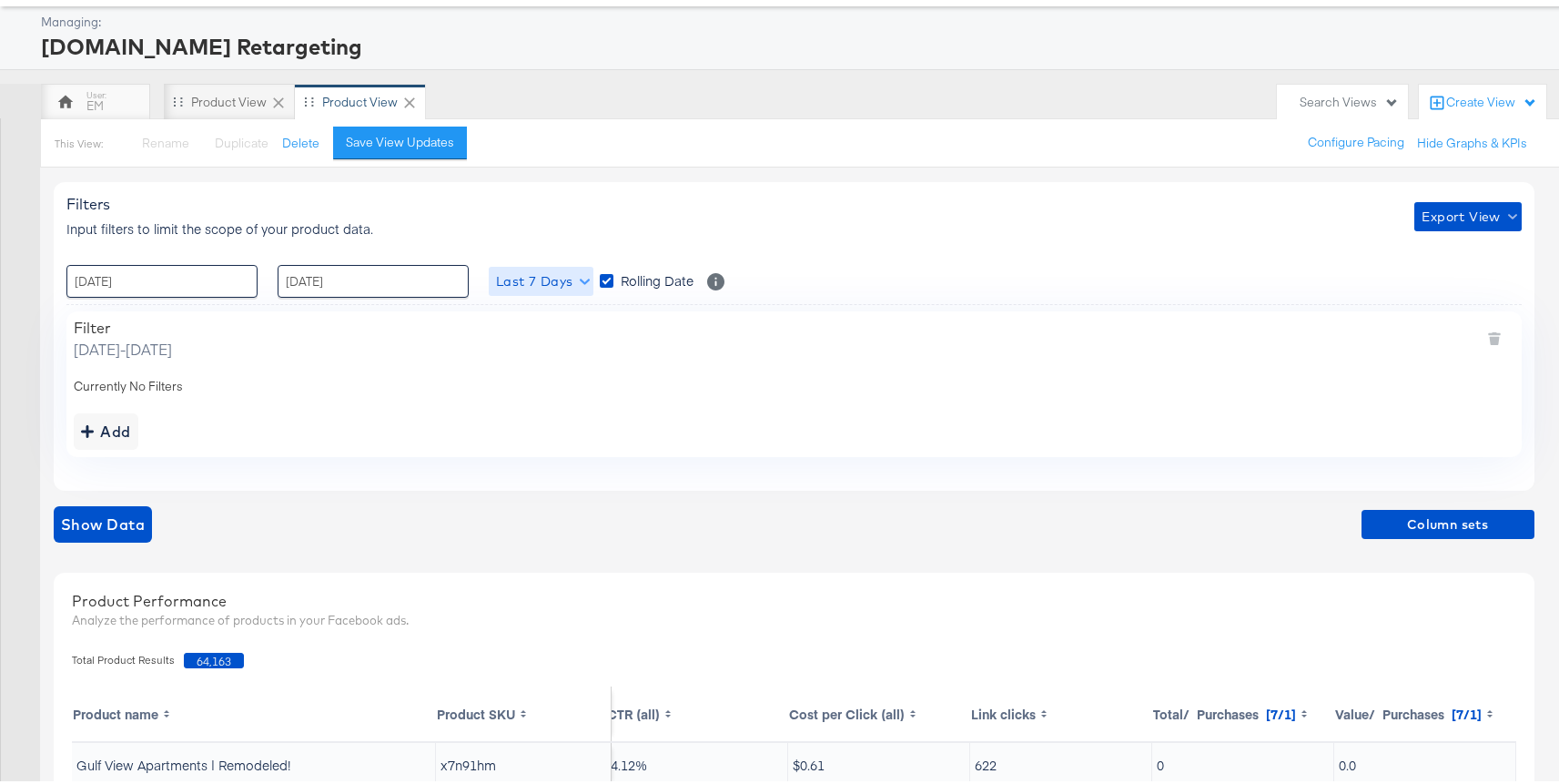
click at [498, 275] on span "Last 7 Days" at bounding box center [541, 278] width 90 height 23
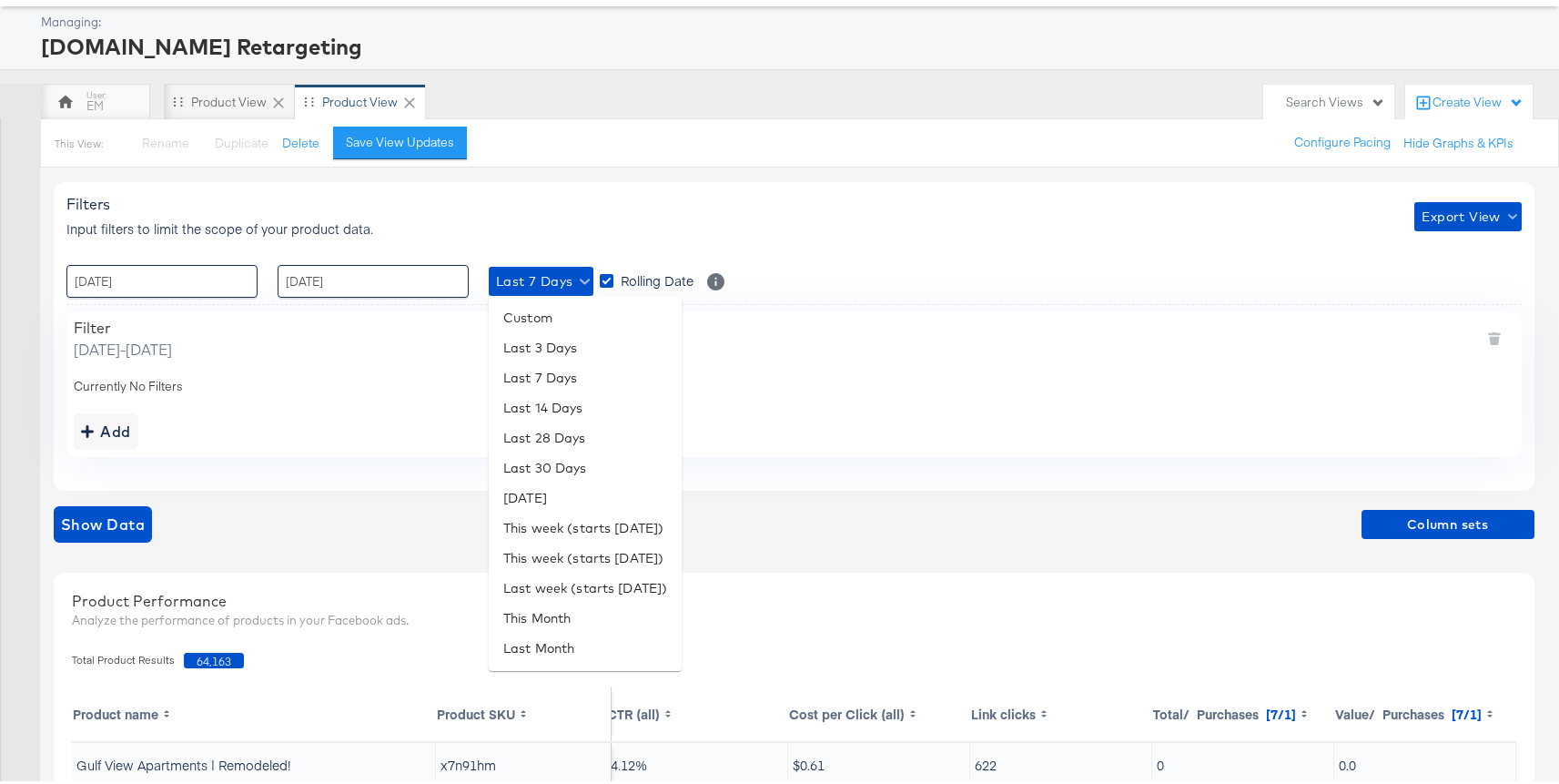
click at [194, 279] on div at bounding box center [786, 392] width 1573 height 784
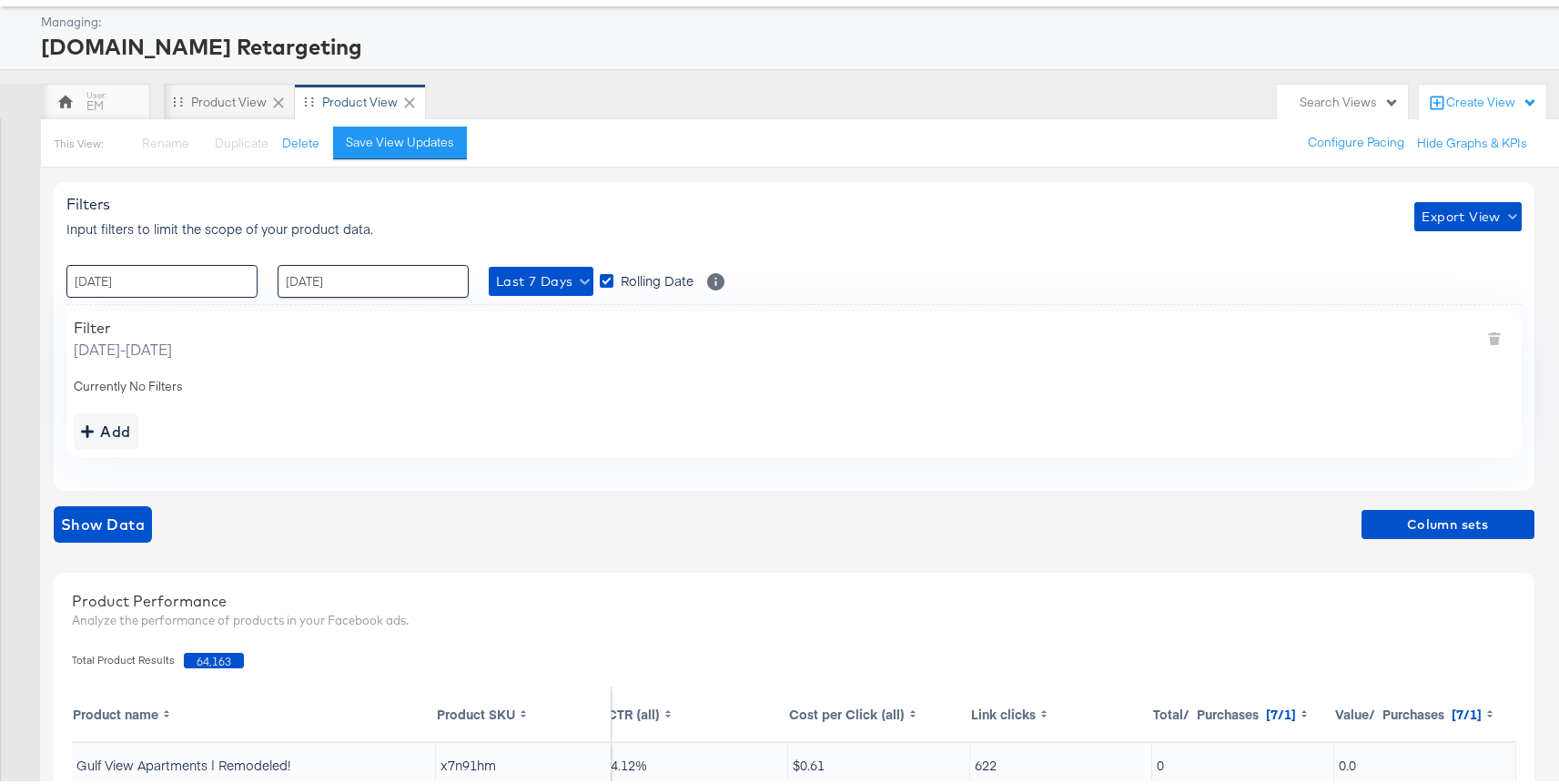
click at [194, 279] on input "[DATE]" at bounding box center [162, 278] width 191 height 33
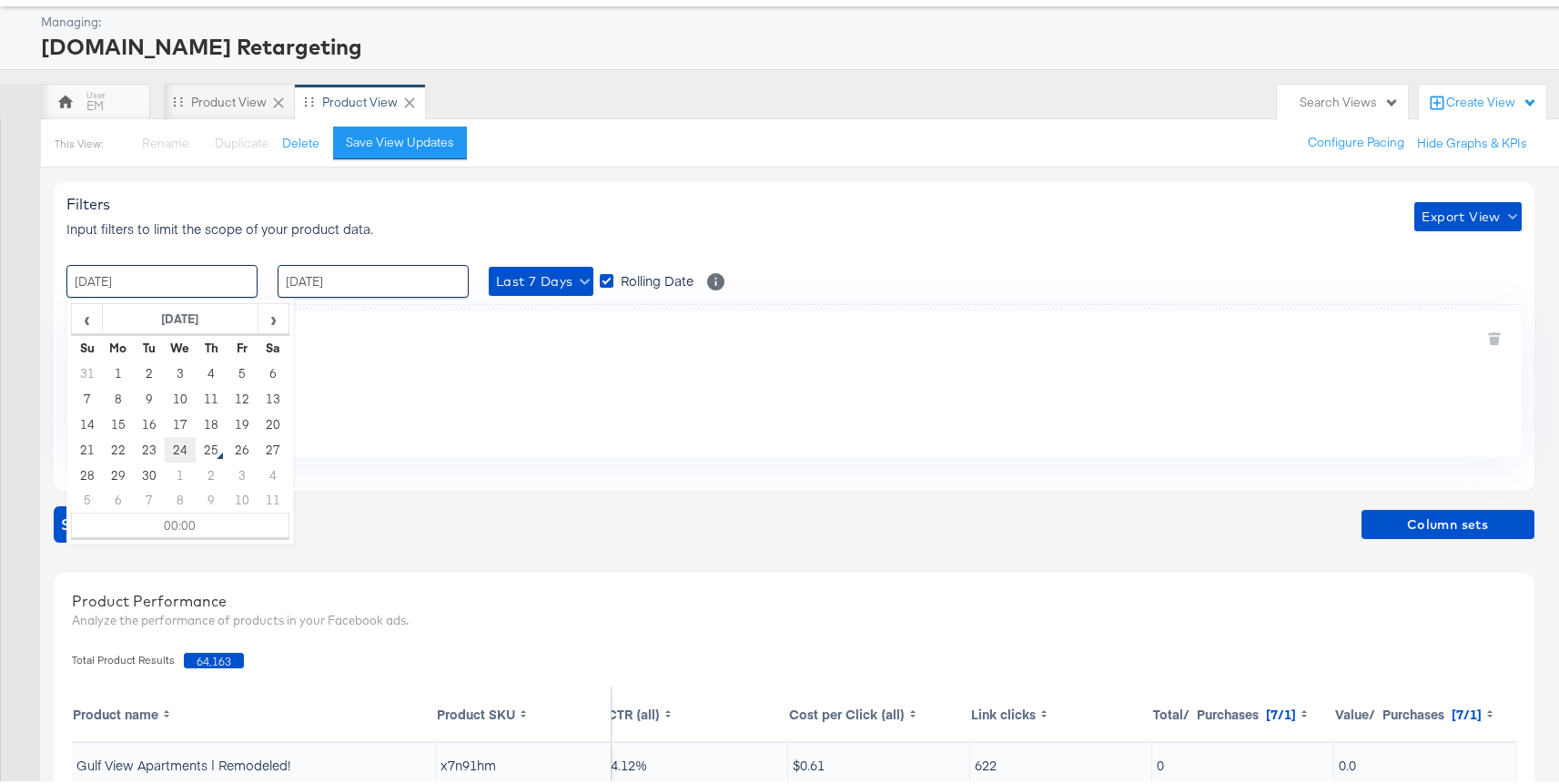
click at [177, 446] on td "24" at bounding box center [180, 446] width 31 height 26
type input "24 / September / 2025 00:00"
click at [452, 306] on div "Filters Input filters to limit the scope of your product data. Export View : 24…" at bounding box center [793, 332] width 1481 height 307
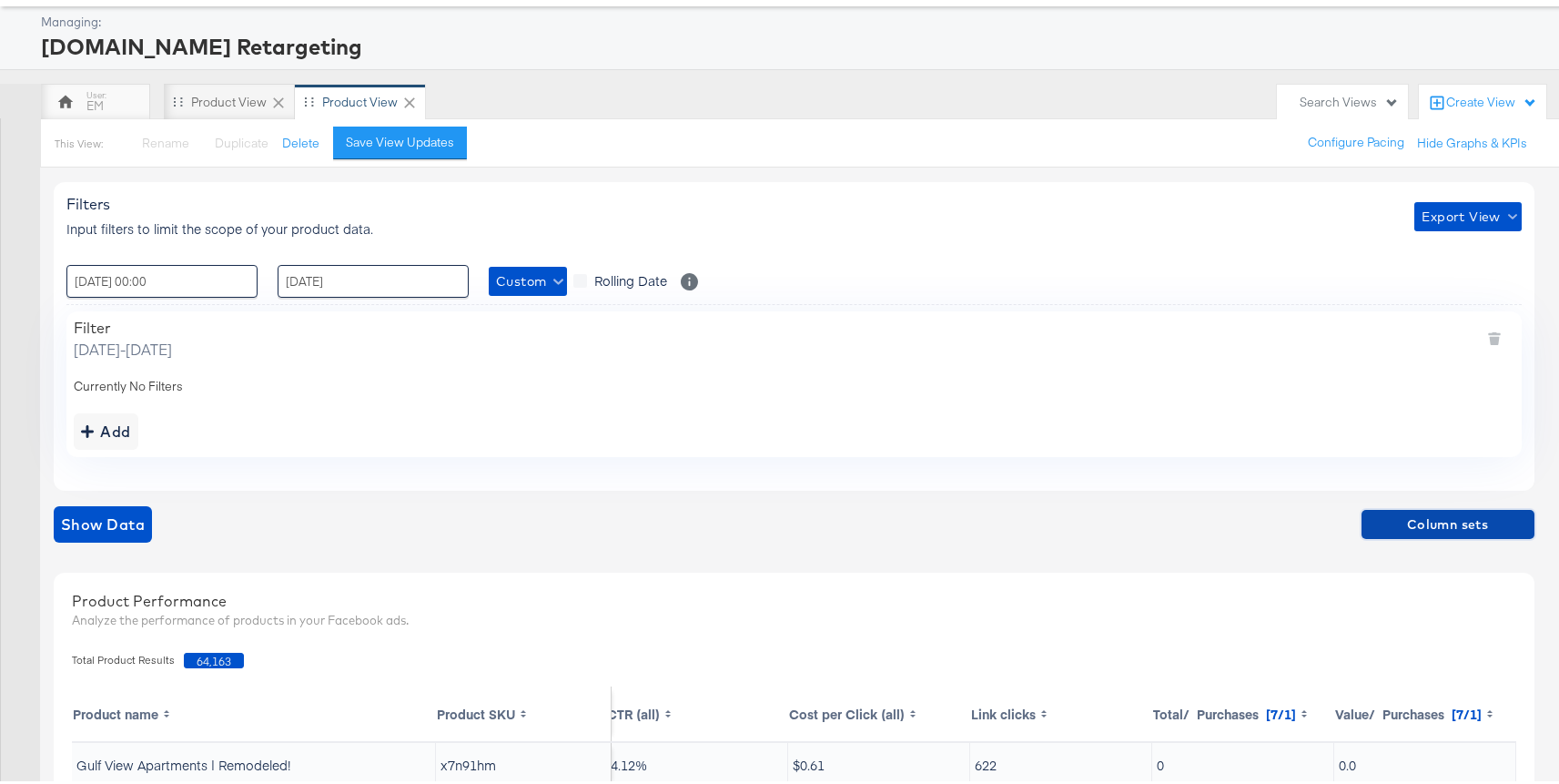
click at [1402, 518] on span "Column sets" at bounding box center [1448, 521] width 158 height 23
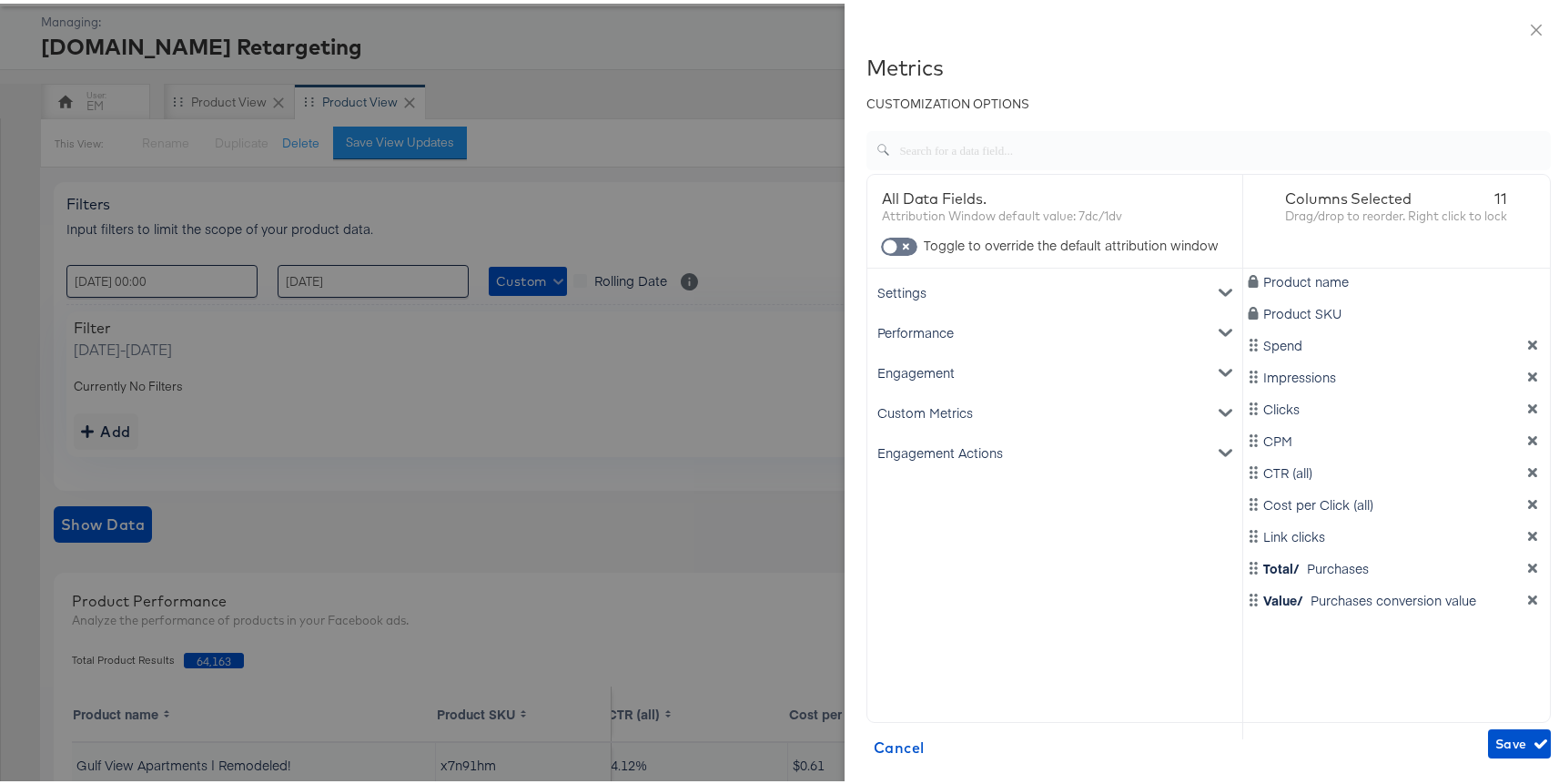
click at [1020, 454] on div "Engagement Actions" at bounding box center [1055, 449] width 368 height 40
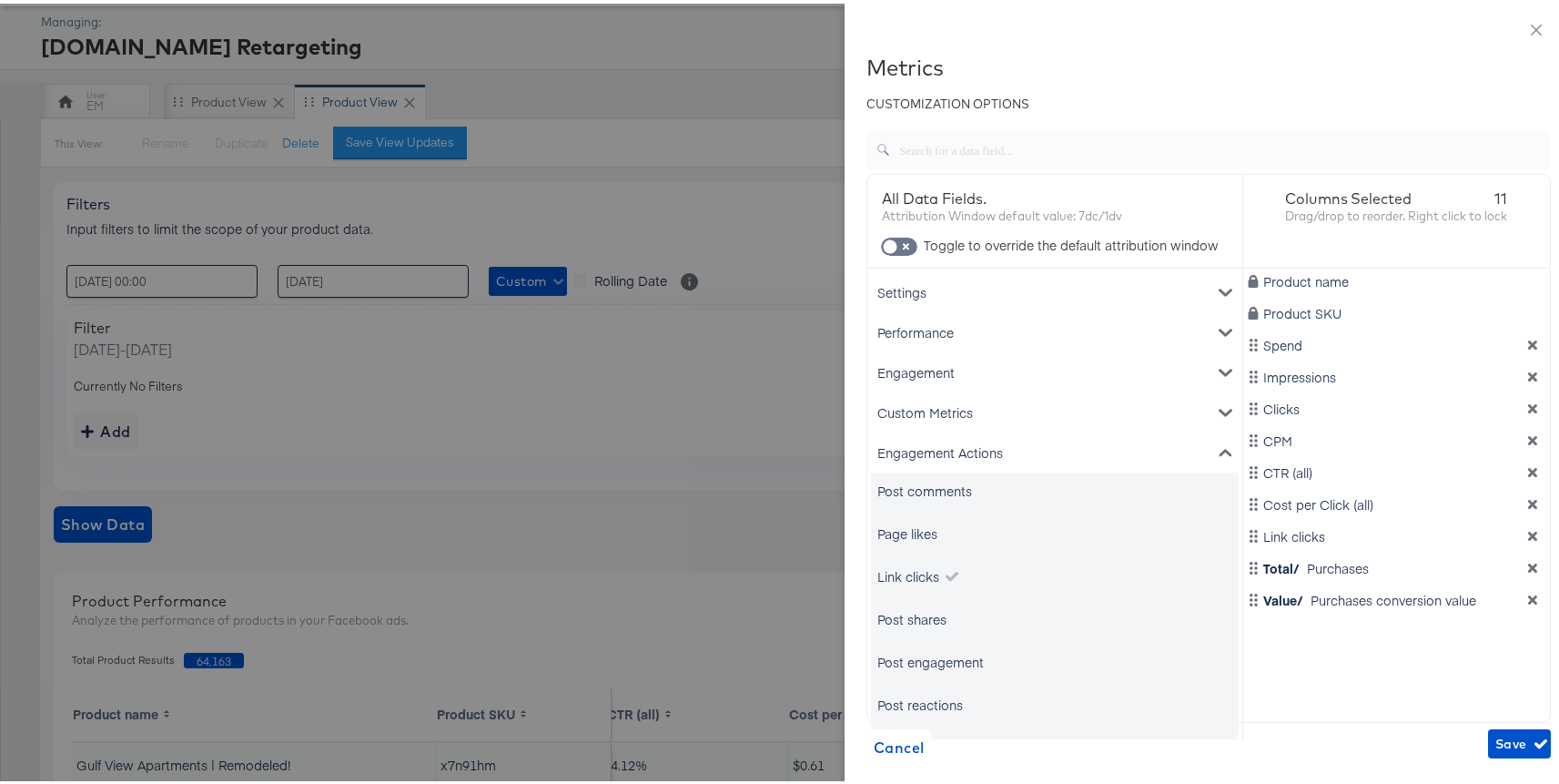
click at [961, 370] on div "Engagement" at bounding box center [1055, 369] width 368 height 40
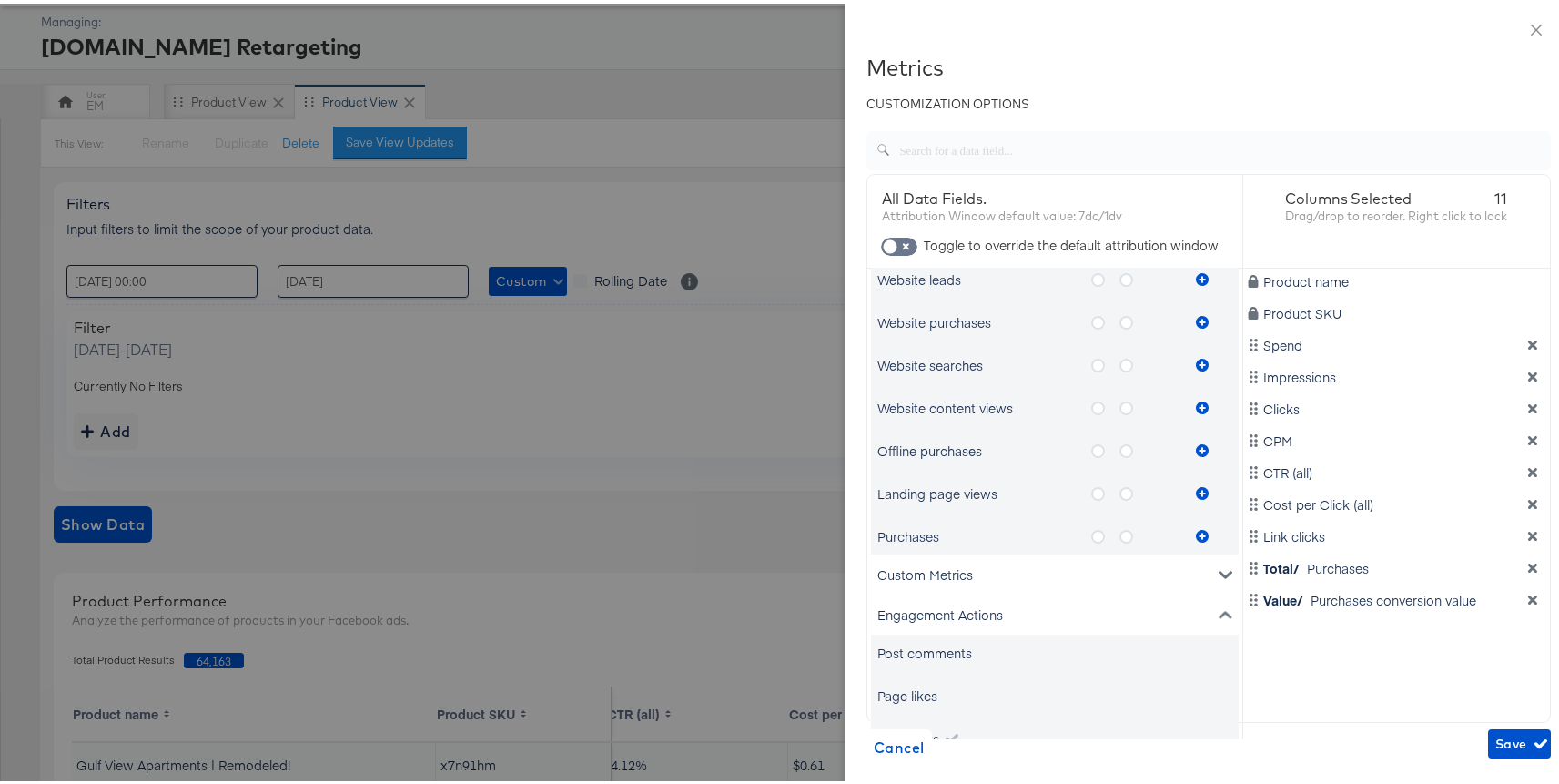
scroll to position [1019, 0]
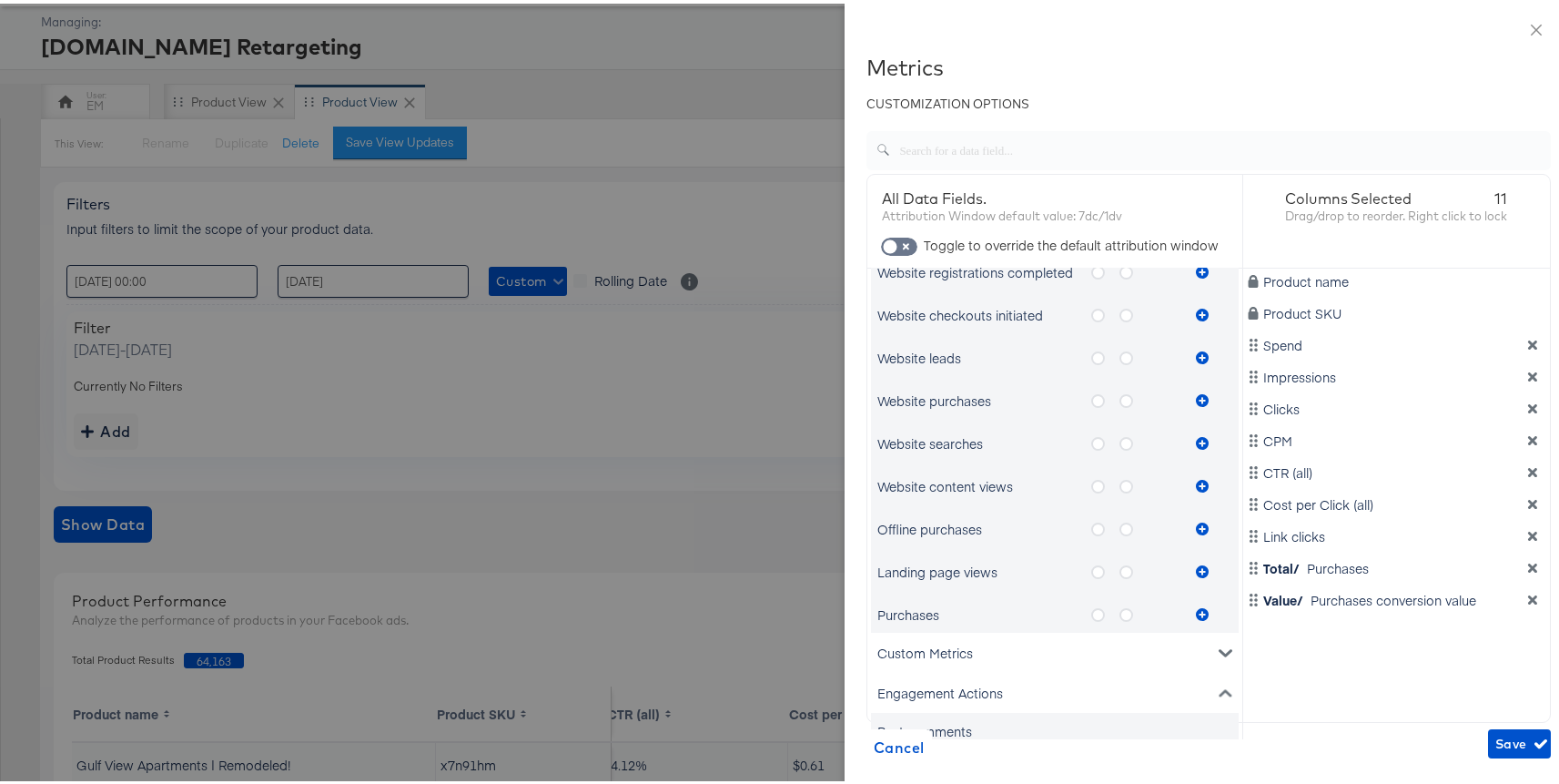
click at [1091, 574] on icon "metrics-list" at bounding box center [1098, 568] width 14 height 14
click at [0, 0] on input "metrics-list" at bounding box center [0, 0] width 0 height 0
click at [1120, 573] on icon "metrics-list" at bounding box center [1126, 568] width 14 height 14
click at [0, 0] on input "metrics-list" at bounding box center [0, 0] width 0 height 0
click at [1189, 573] on button "metrics-list" at bounding box center [1203, 568] width 28 height 37
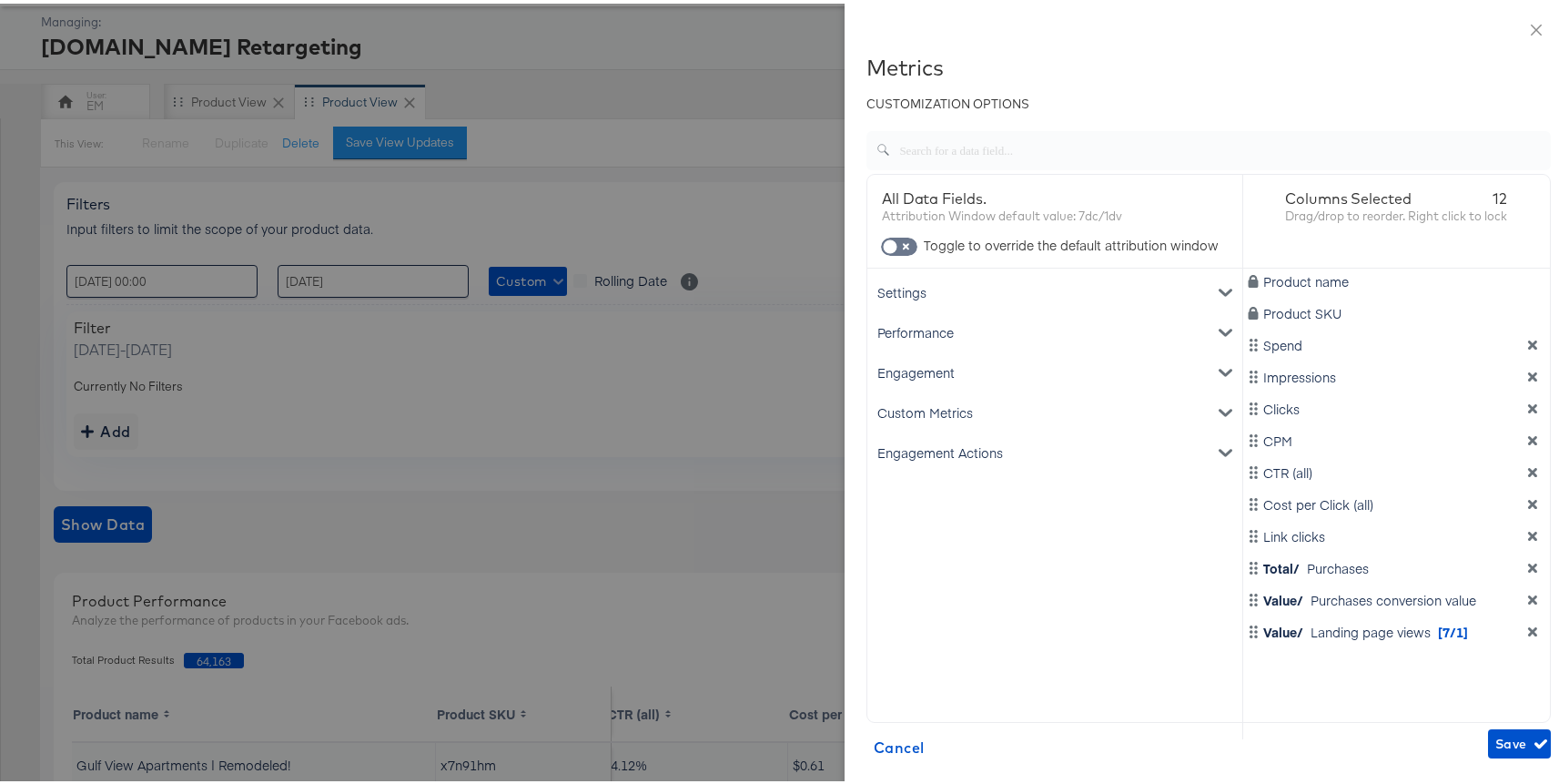
click at [1527, 591] on icon "dimension-list" at bounding box center [1533, 596] width 13 height 13
click at [1529, 563] on icon "dimension-list" at bounding box center [1533, 564] width 9 height 9
click at [1527, 529] on icon "dimension-list" at bounding box center [1533, 533] width 13 height 13
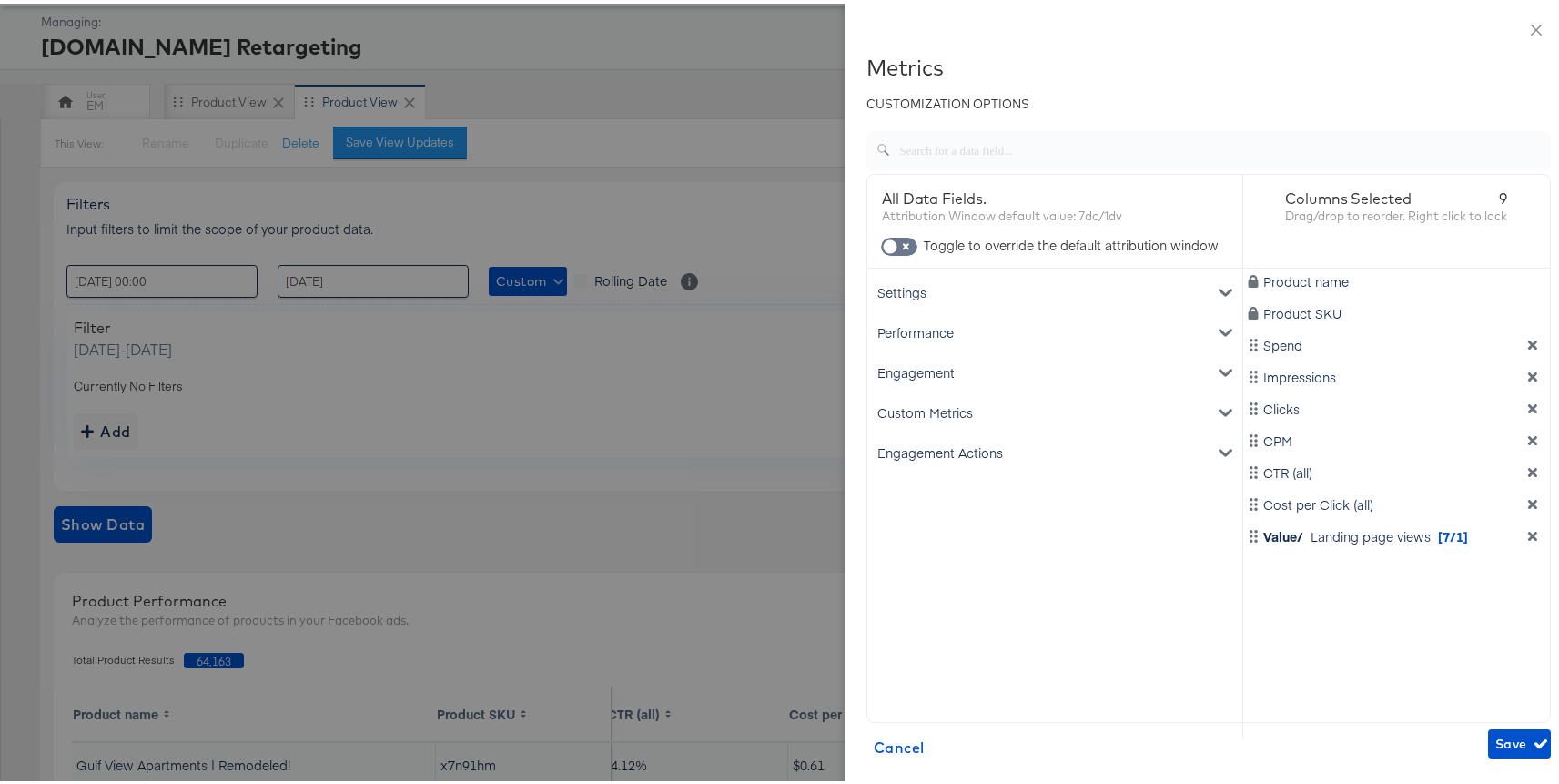
click at [1527, 494] on icon "dimension-list" at bounding box center [1533, 501] width 13 height 13
click at [1527, 462] on icon "dimension-list" at bounding box center [1533, 468] width 13 height 13
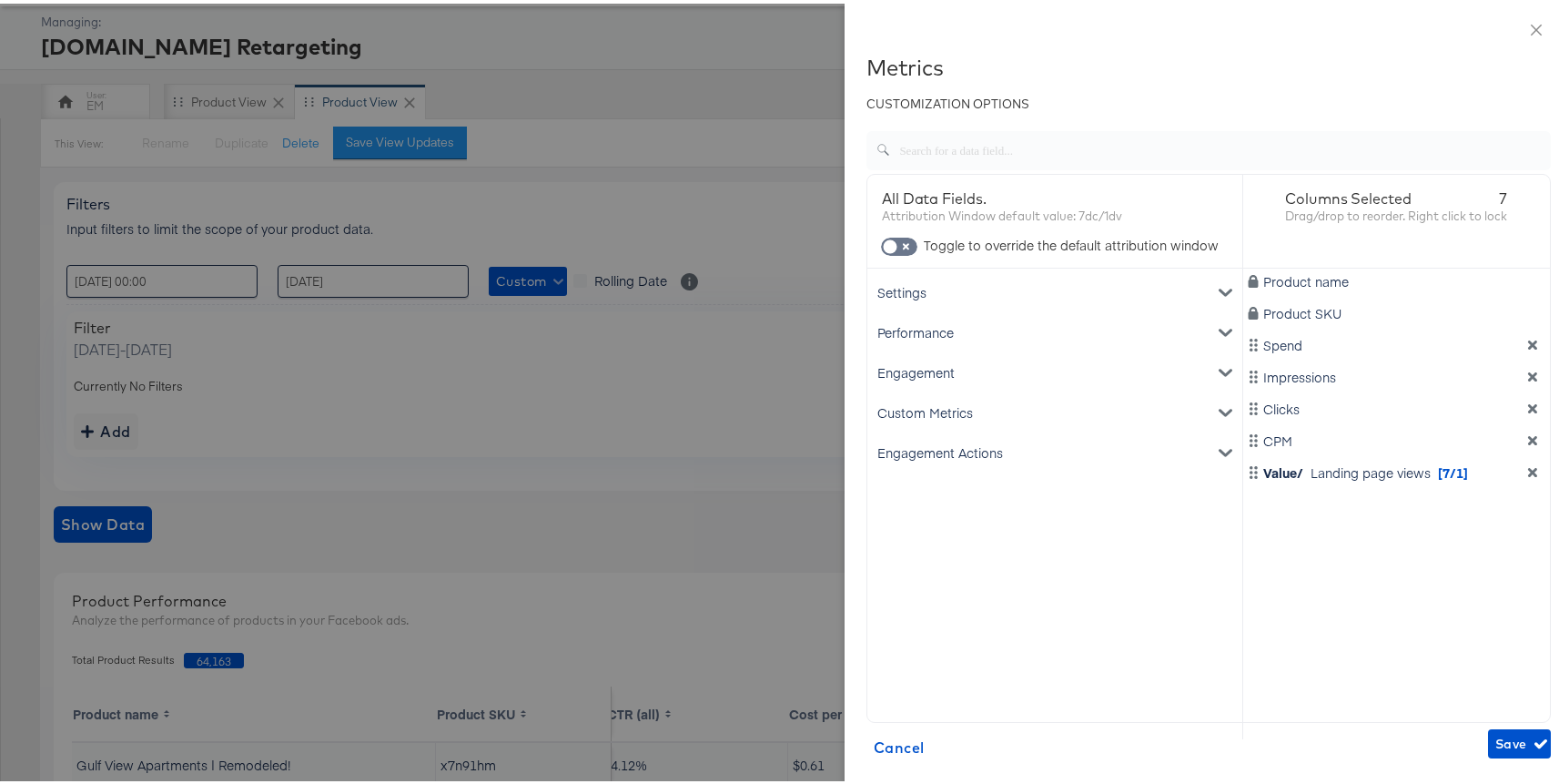
click at [1529, 435] on icon "dimension-list" at bounding box center [1533, 437] width 9 height 9
click at [1505, 418] on div "Product name Product SKU Spend Impressions Clicks Value/ Landing page views [7/…" at bounding box center [1397, 500] width 307 height 470
click at [1529, 404] on icon "dimension-list" at bounding box center [1533, 405] width 9 height 9
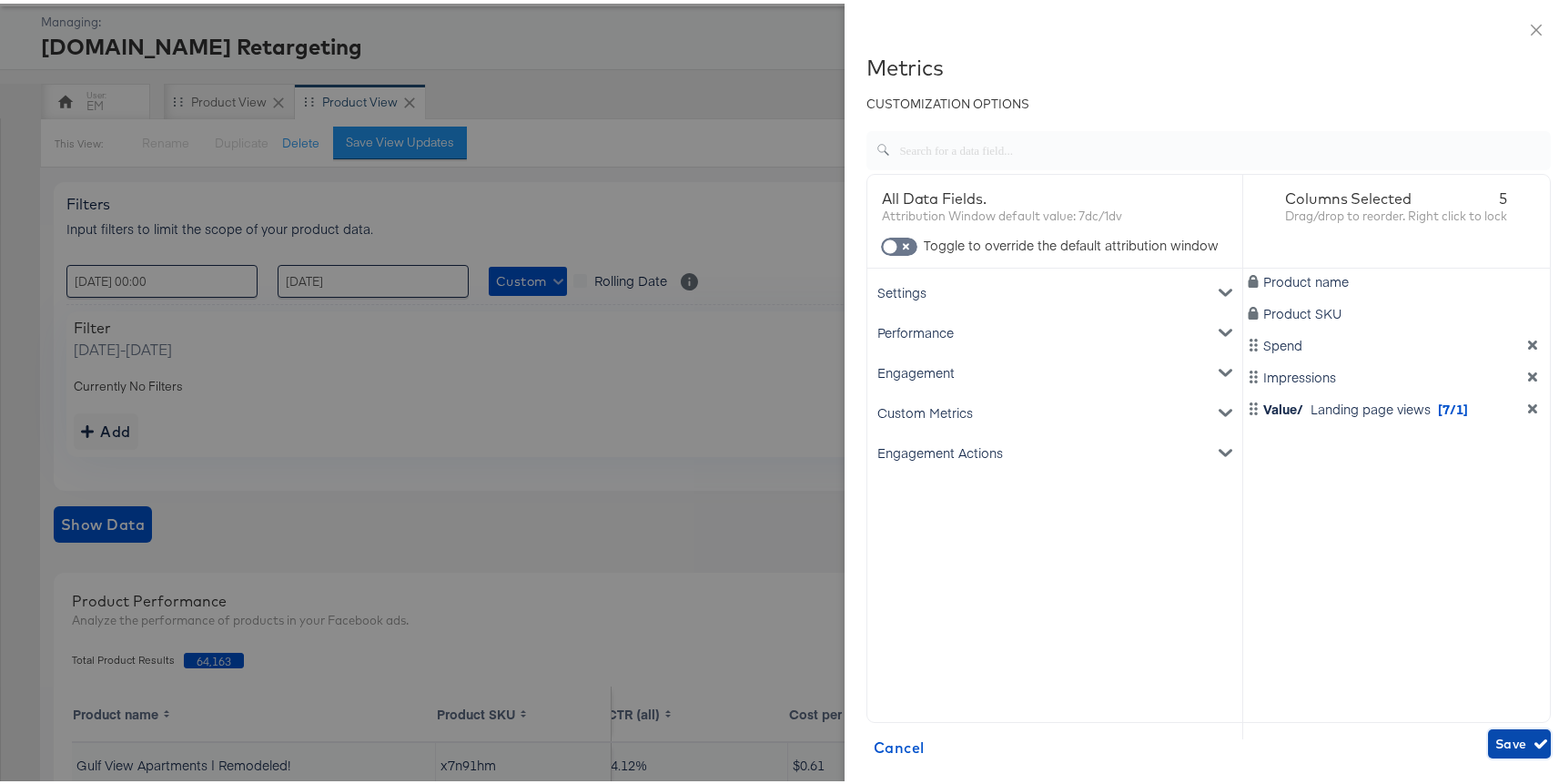
click at [1495, 744] on span "Save" at bounding box center [1519, 740] width 48 height 23
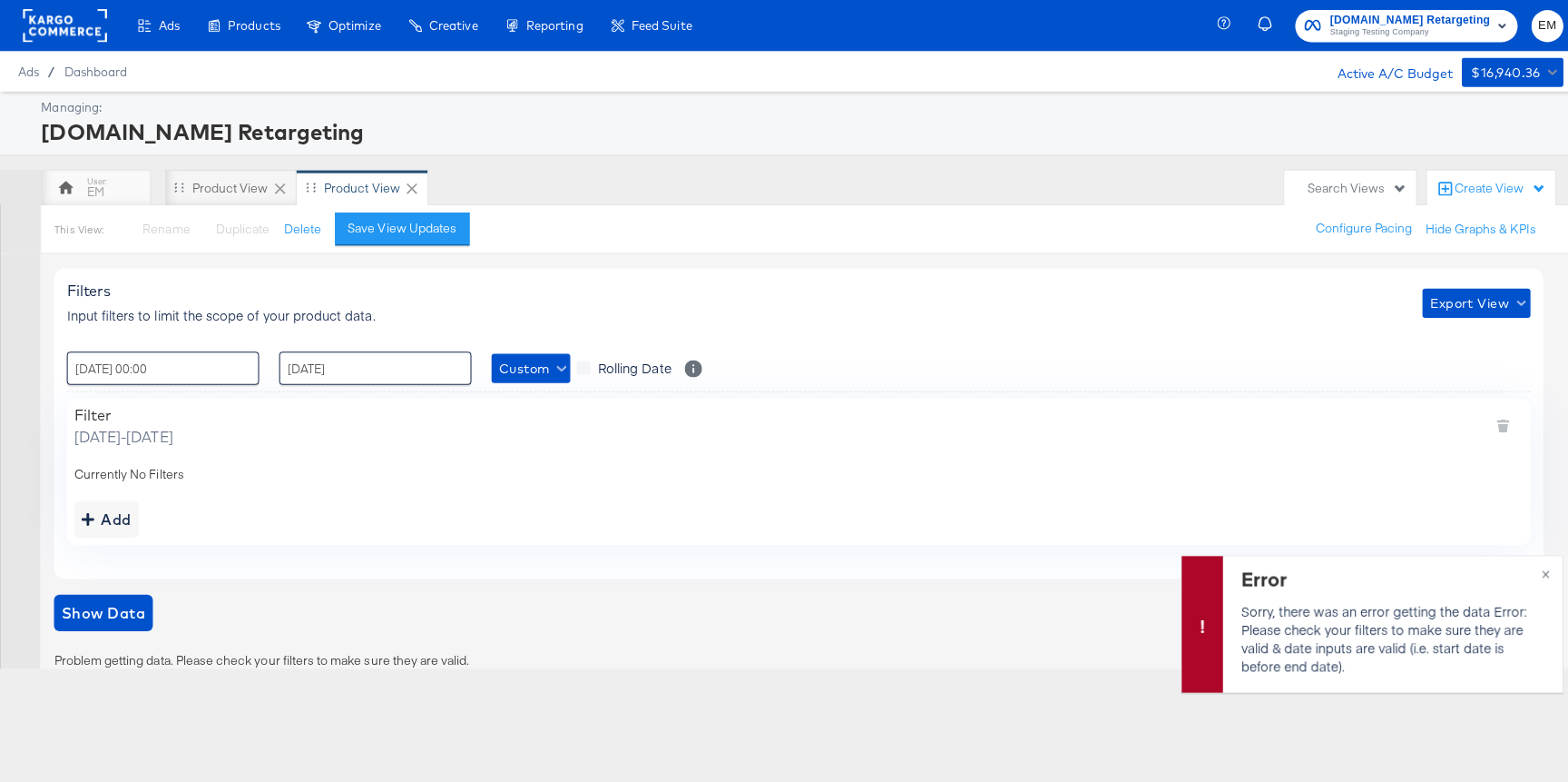
scroll to position [0, 0]
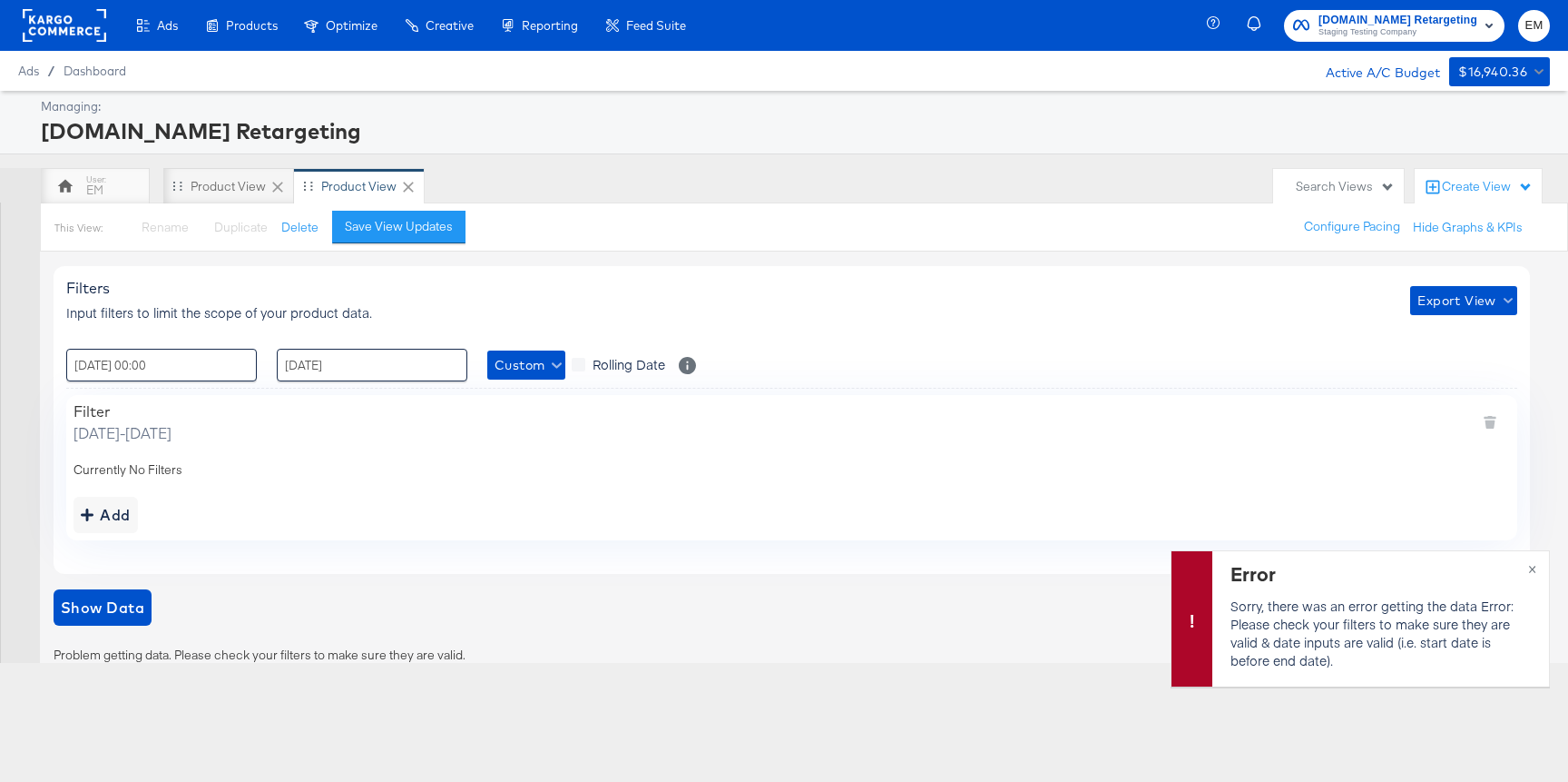
click at [1018, 382] on div "Filters Input filters to limit the scope of your product data. Export View : 24…" at bounding box center [791, 419] width 1476 height 307
click at [1524, 567] on button "×" at bounding box center [1532, 567] width 34 height 33
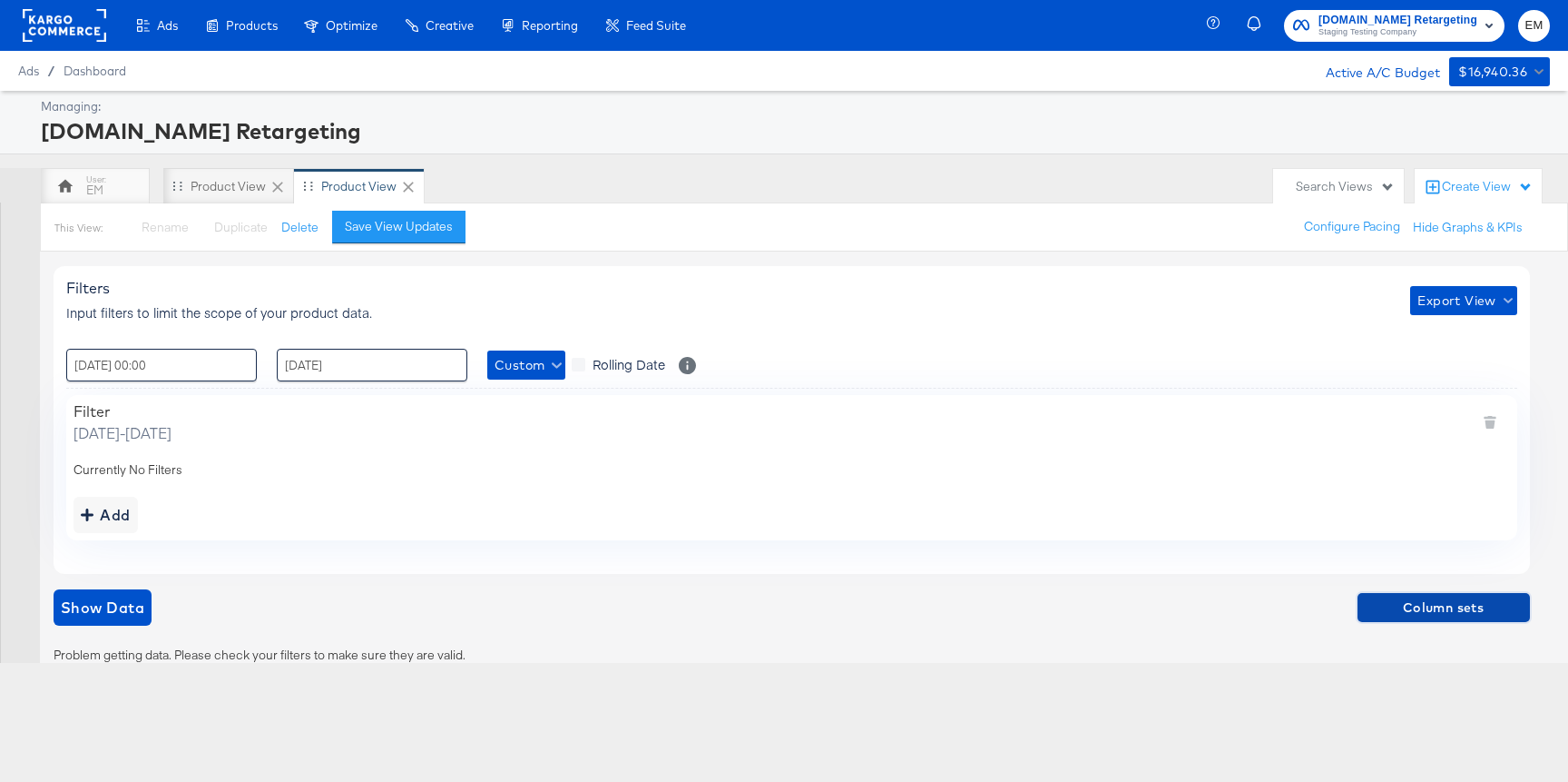
click at [1455, 611] on span "Column sets" at bounding box center [1443, 608] width 158 height 23
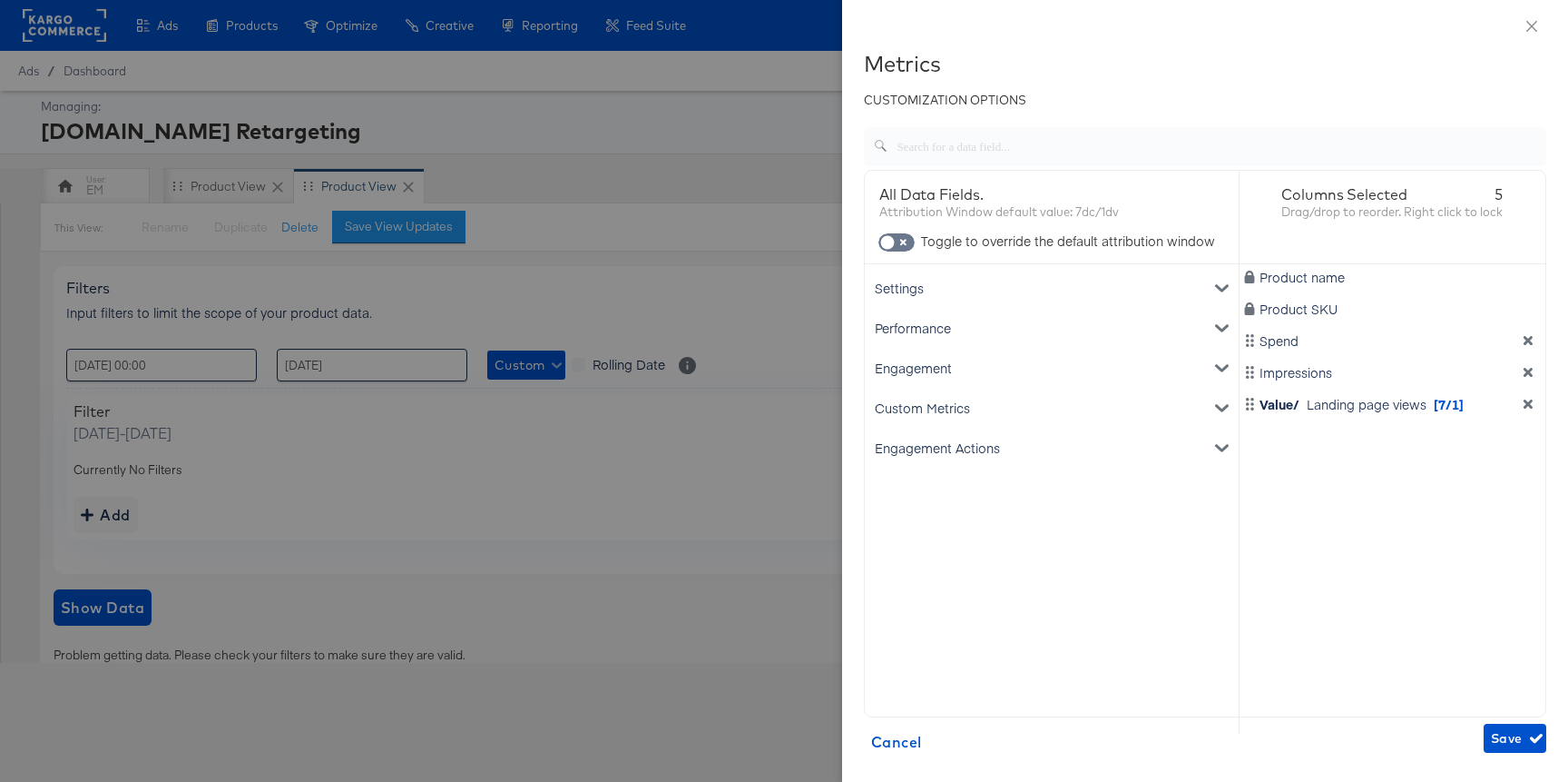
click at [942, 333] on div "Performance" at bounding box center [1051, 328] width 367 height 40
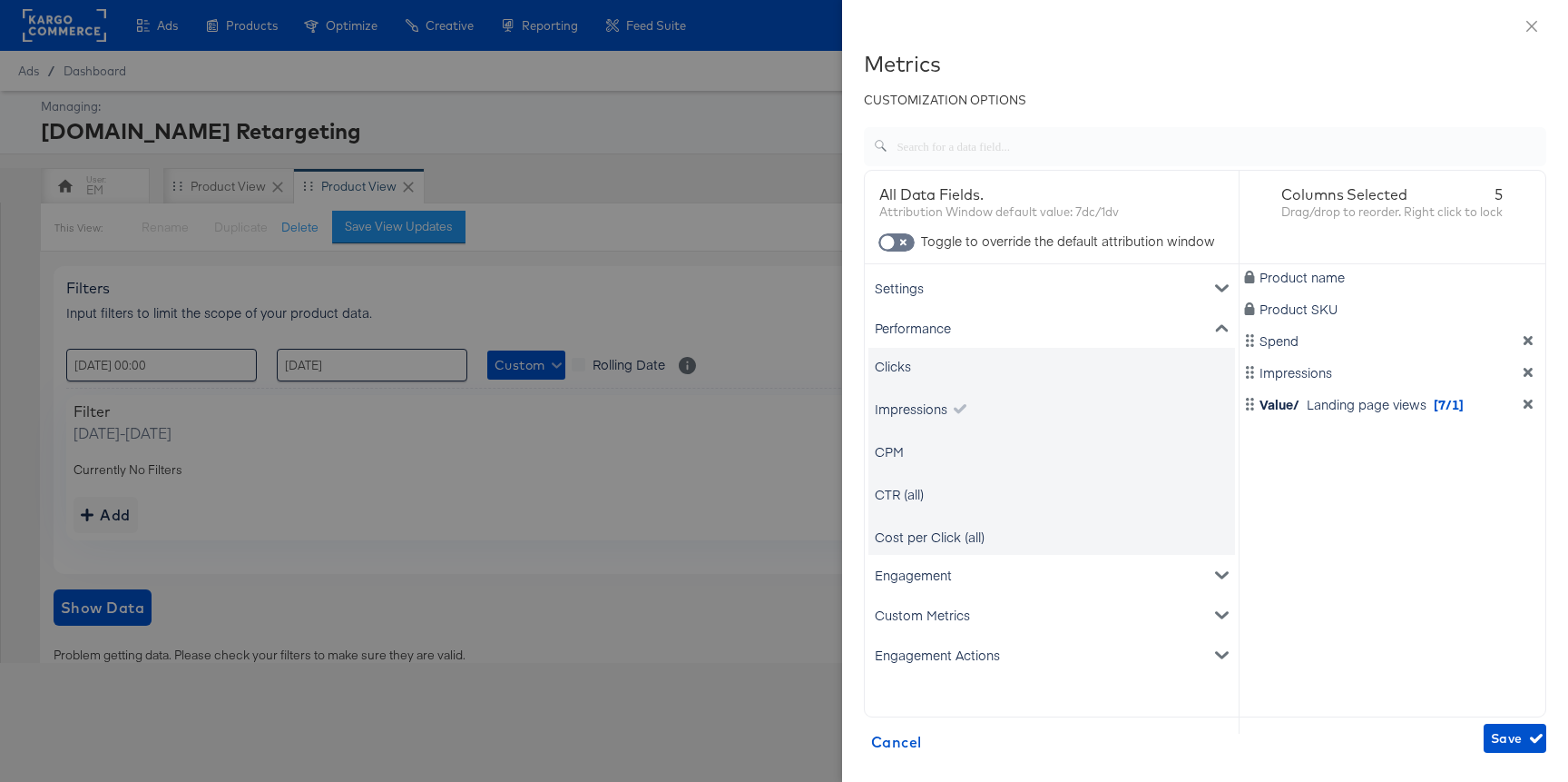
click at [958, 337] on div "Performance" at bounding box center [1051, 328] width 367 height 40
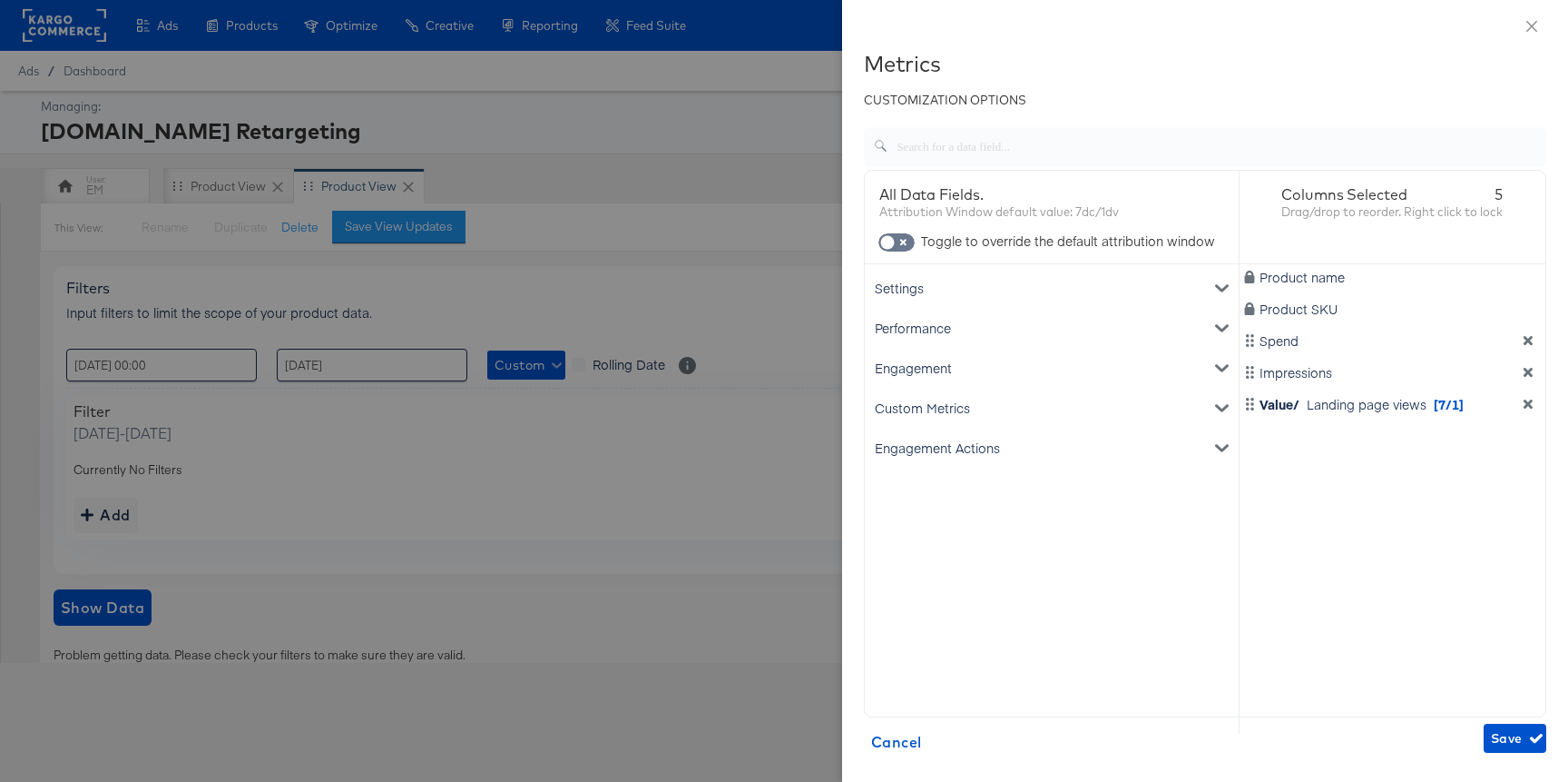
click at [957, 352] on div "Engagement" at bounding box center [1051, 368] width 367 height 40
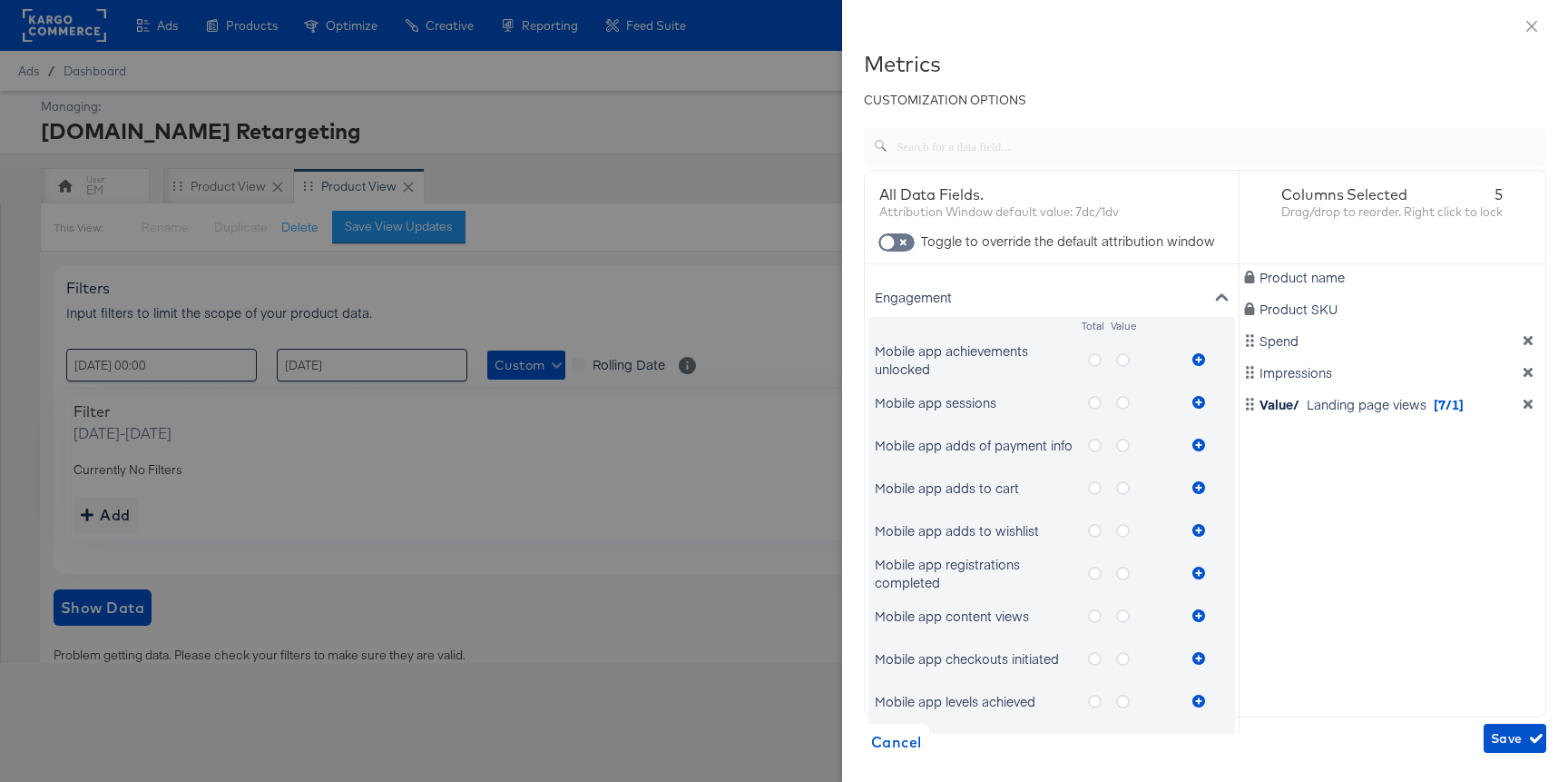
scroll to position [77, 0]
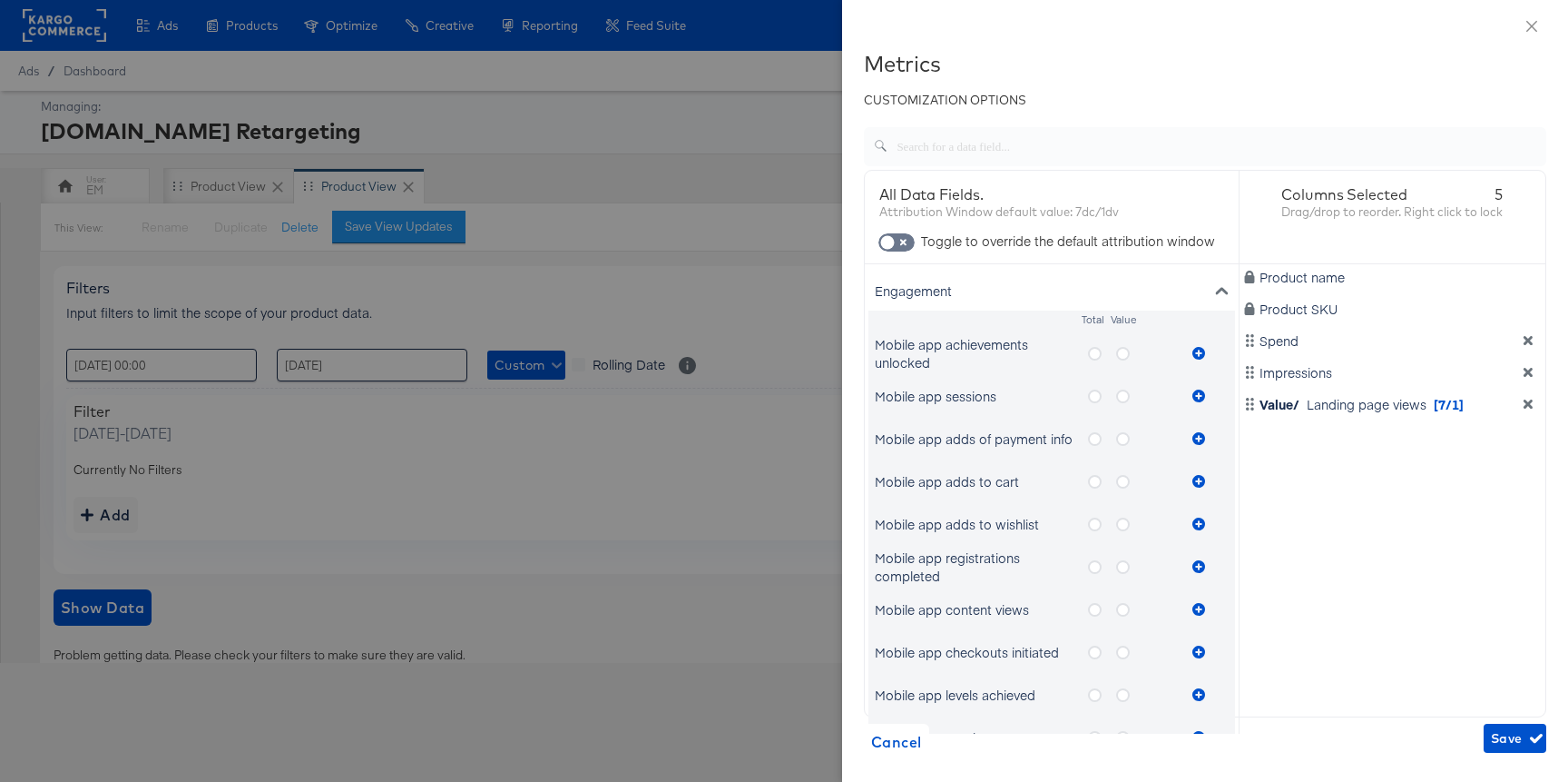
click at [1128, 352] on icon "metrics-list" at bounding box center [1123, 353] width 14 height 14
click at [0, 0] on input "metrics-list" at bounding box center [0, 0] width 0 height 0
click at [1196, 352] on icon "metrics-list" at bounding box center [1199, 353] width 13 height 13
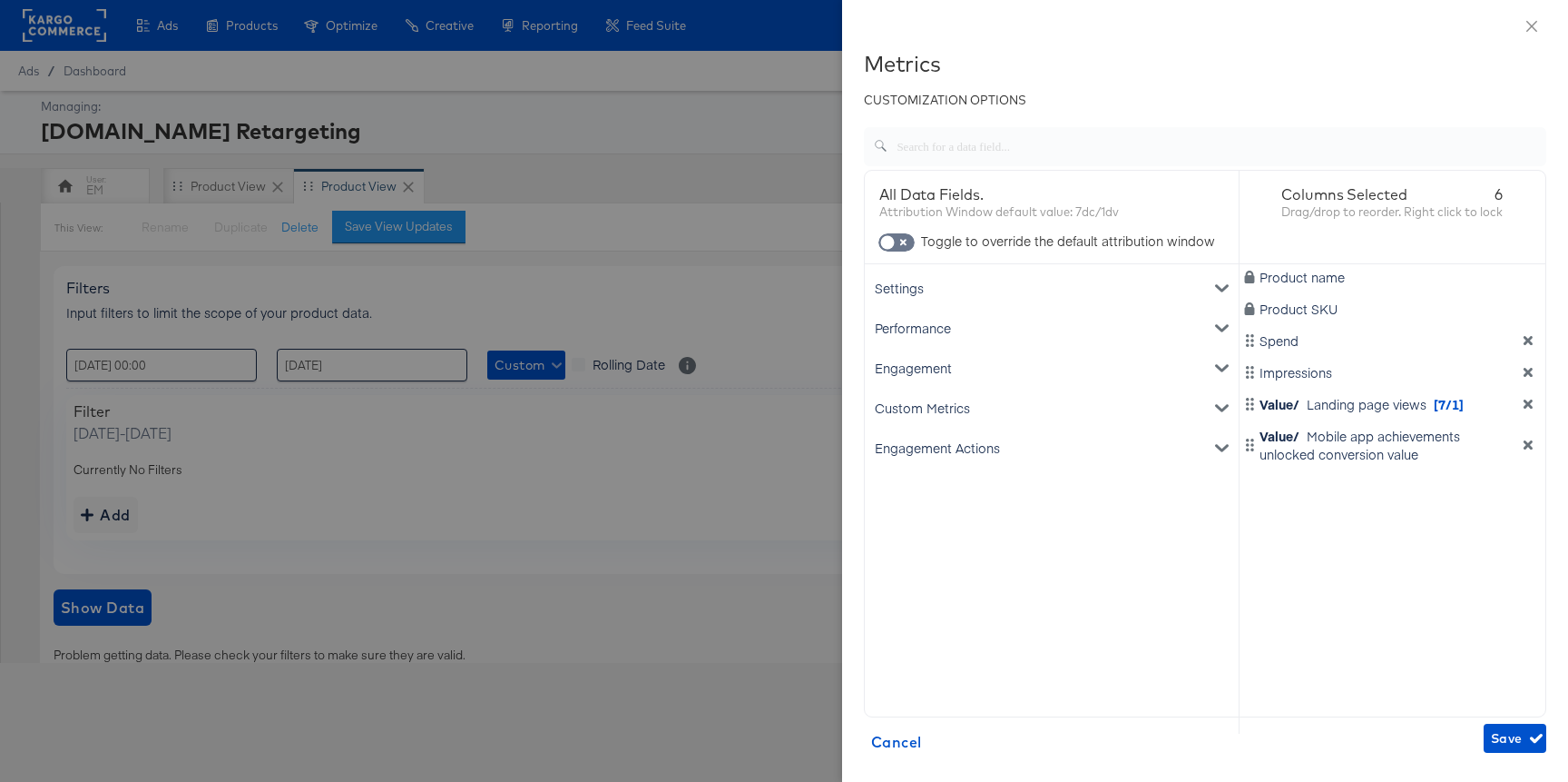
click at [1000, 330] on div "Performance" at bounding box center [1051, 328] width 367 height 40
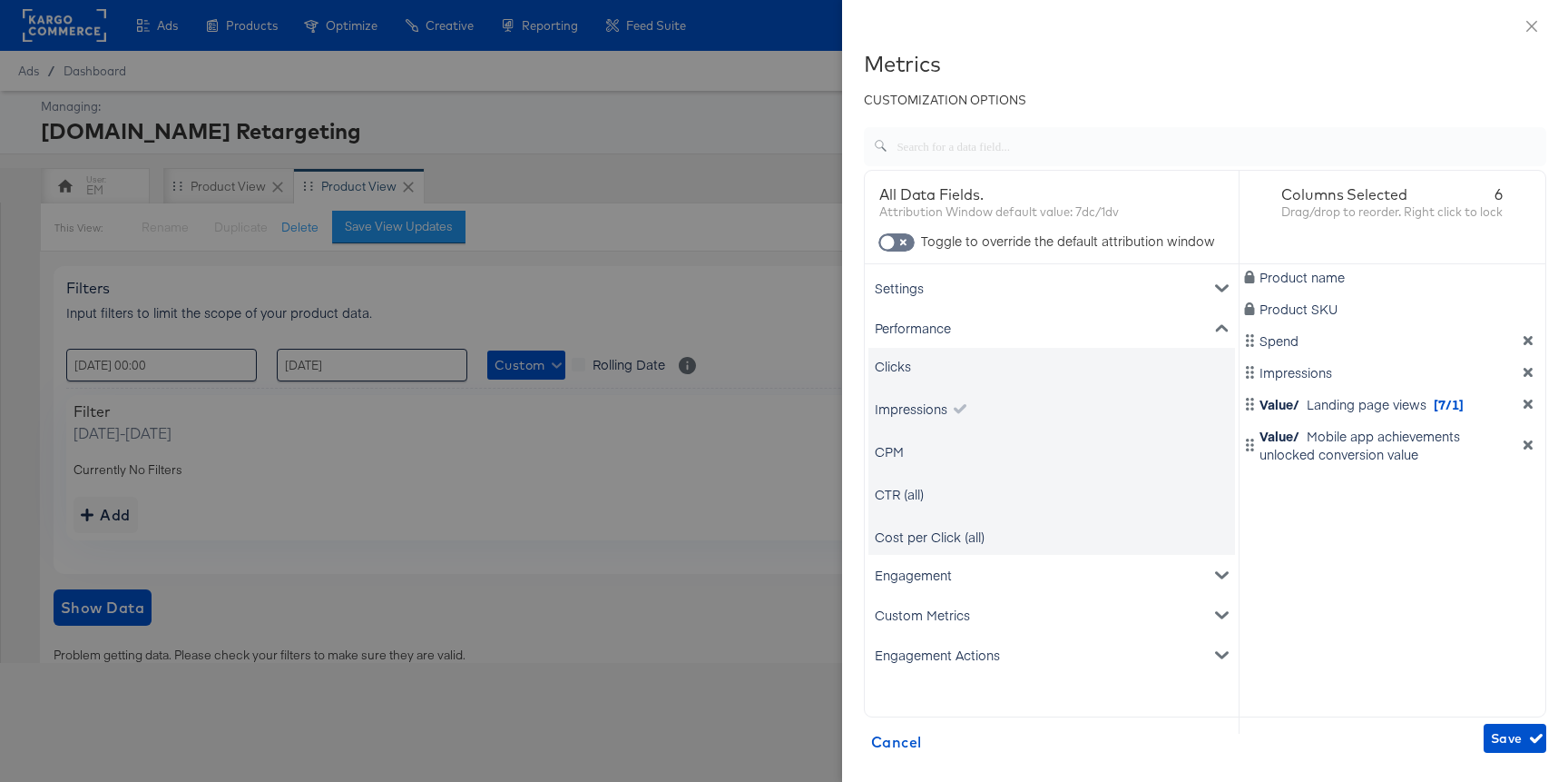
click at [987, 323] on div "Performance" at bounding box center [1051, 328] width 367 height 40
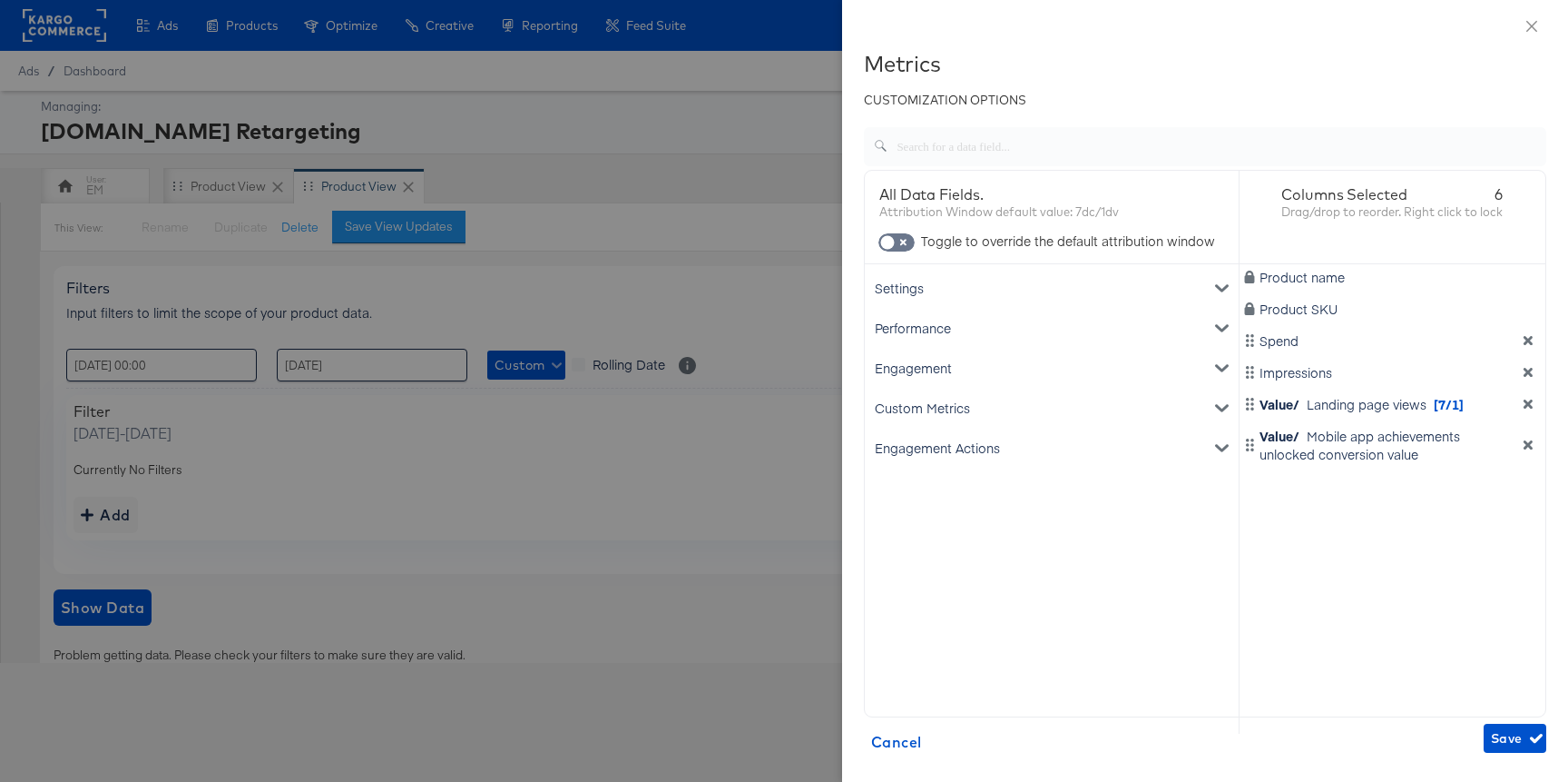
click at [979, 351] on div "Engagement" at bounding box center [1051, 368] width 367 height 40
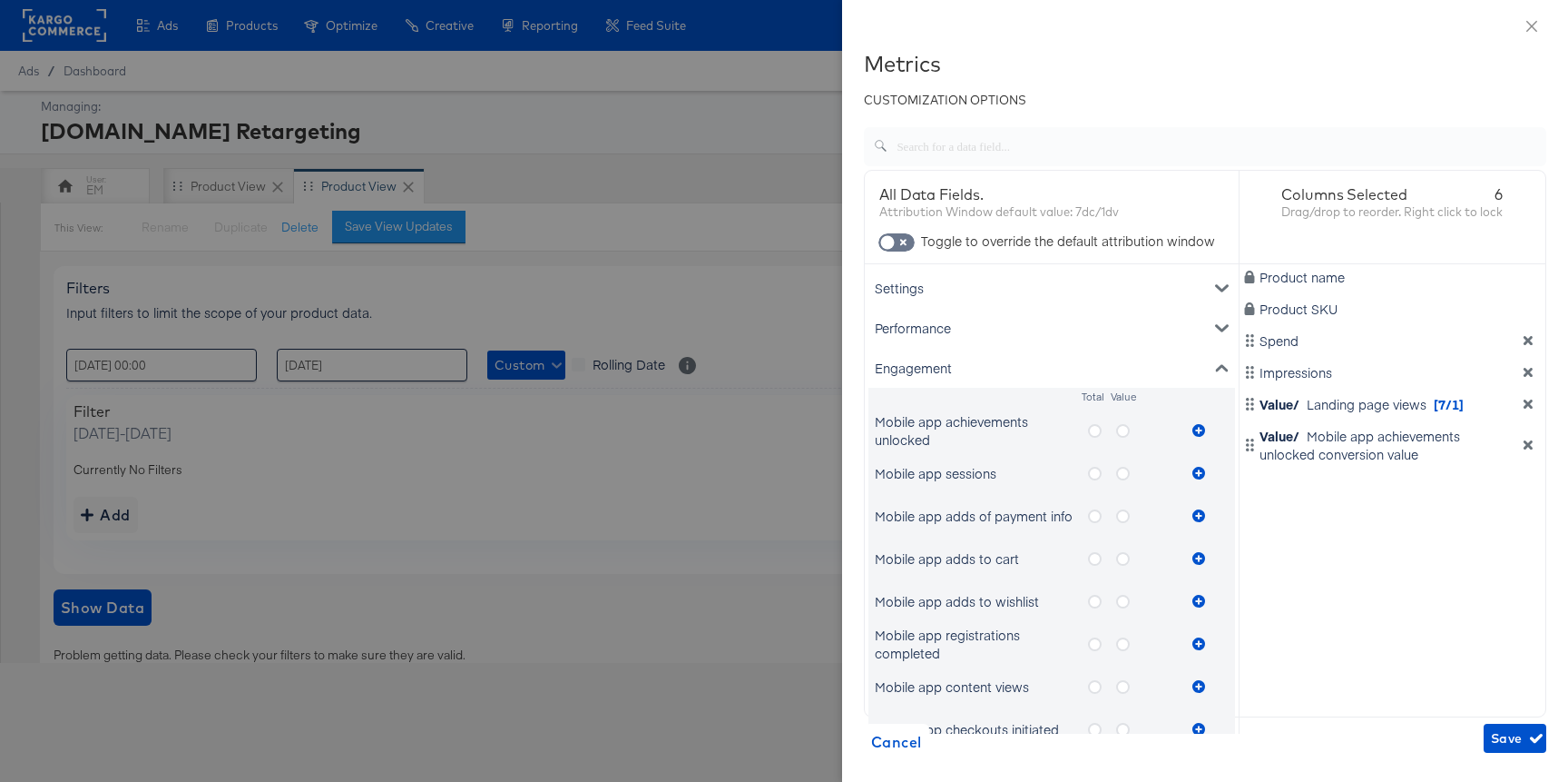
click at [1134, 465] on label "metrics-list" at bounding box center [1130, 473] width 28 height 23
click at [0, 0] on input "metrics-list" at bounding box center [0, 0] width 0 height 0
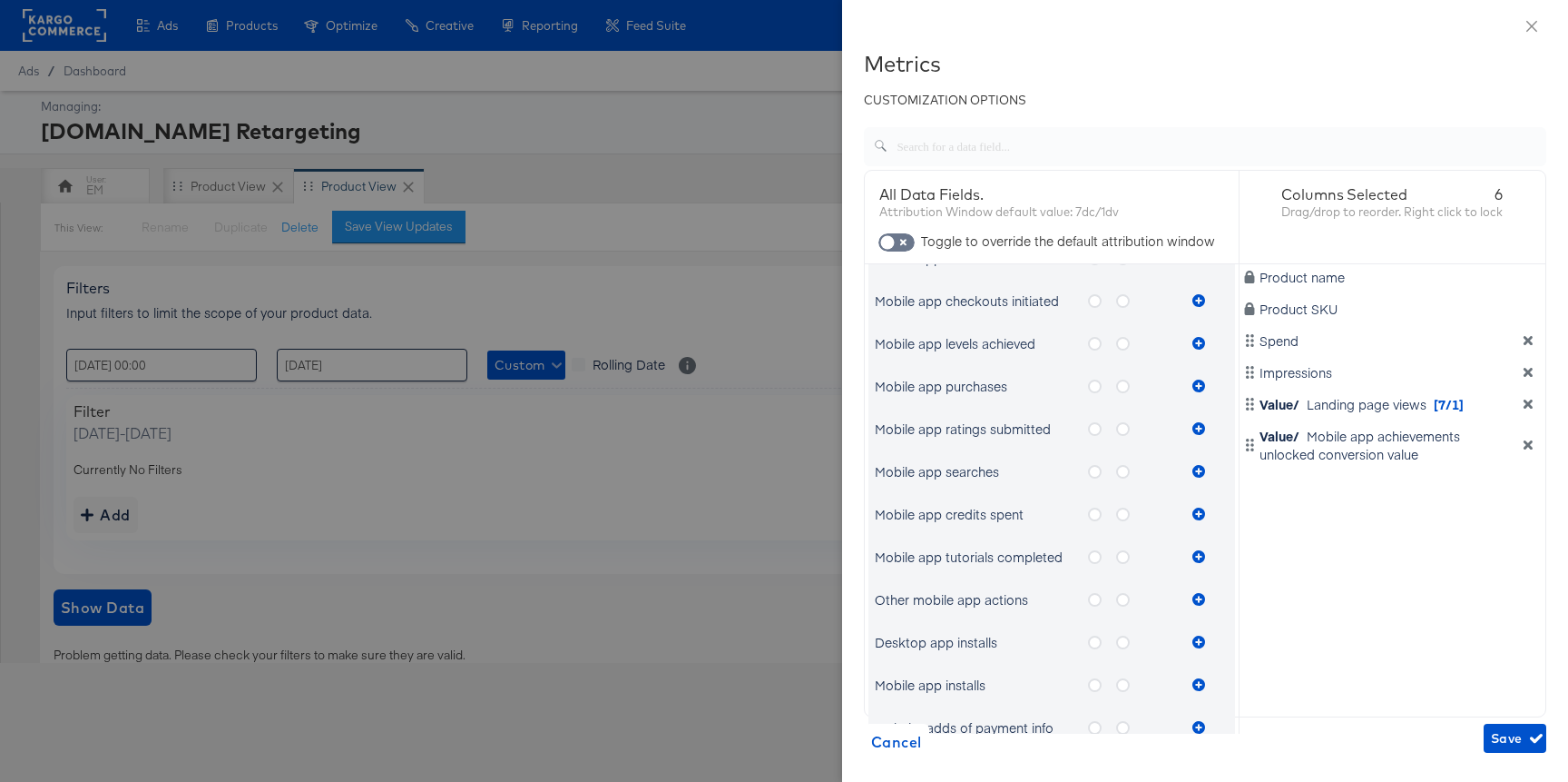
click at [1230, 480] on div "All Data Fields. Attribution Window default value: 7dc/1dv Toggle to override t…" at bounding box center [1052, 452] width 374 height 563
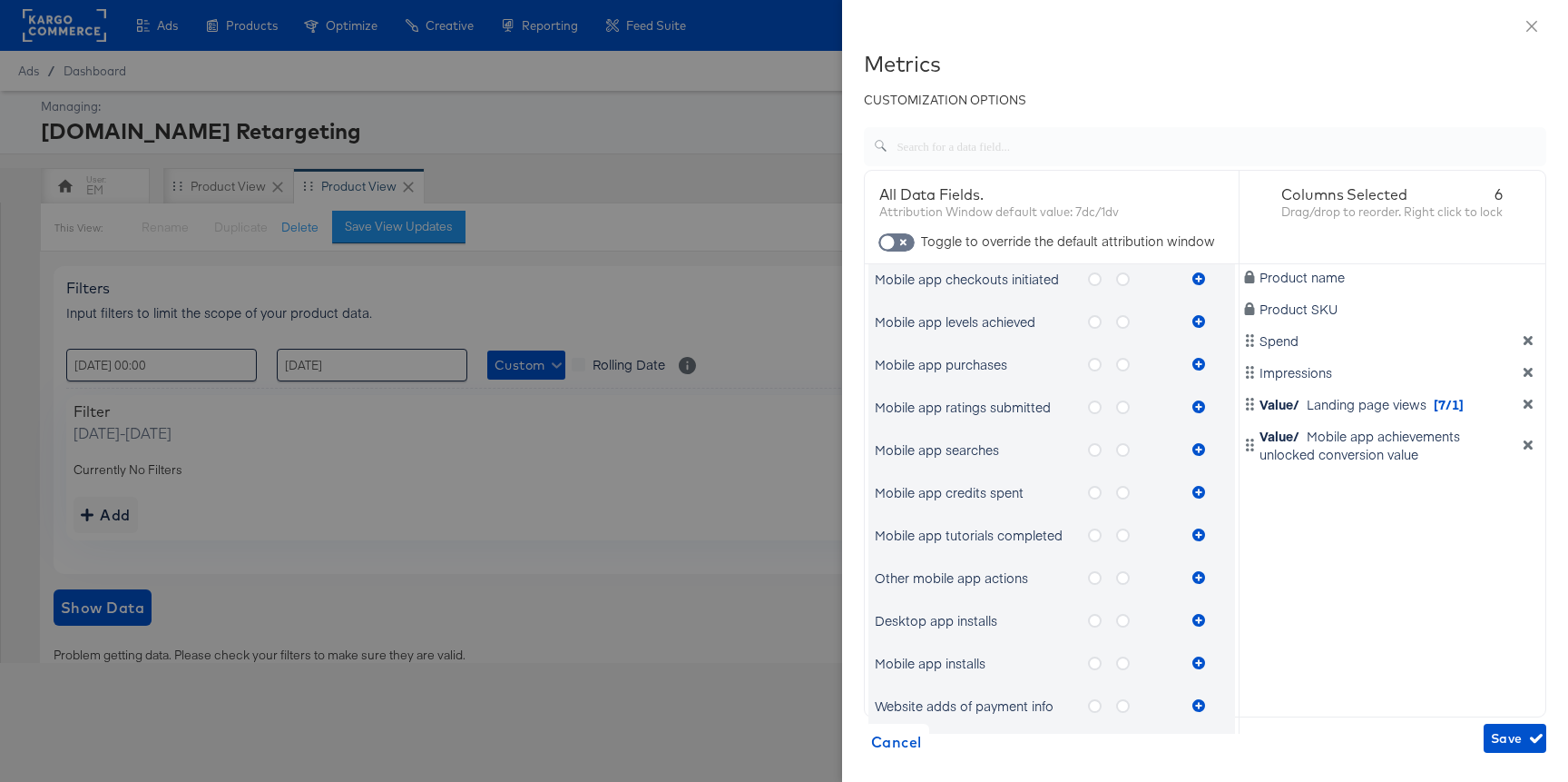
click at [1194, 451] on div "metrics-list" at bounding box center [1199, 450] width 28 height 37
click at [1119, 448] on icon "metrics-list" at bounding box center [1123, 450] width 14 height 14
click at [0, 0] on input "metrics-list" at bounding box center [0, 0] width 0 height 0
click at [1191, 449] on button "metrics-list" at bounding box center [1199, 450] width 28 height 37
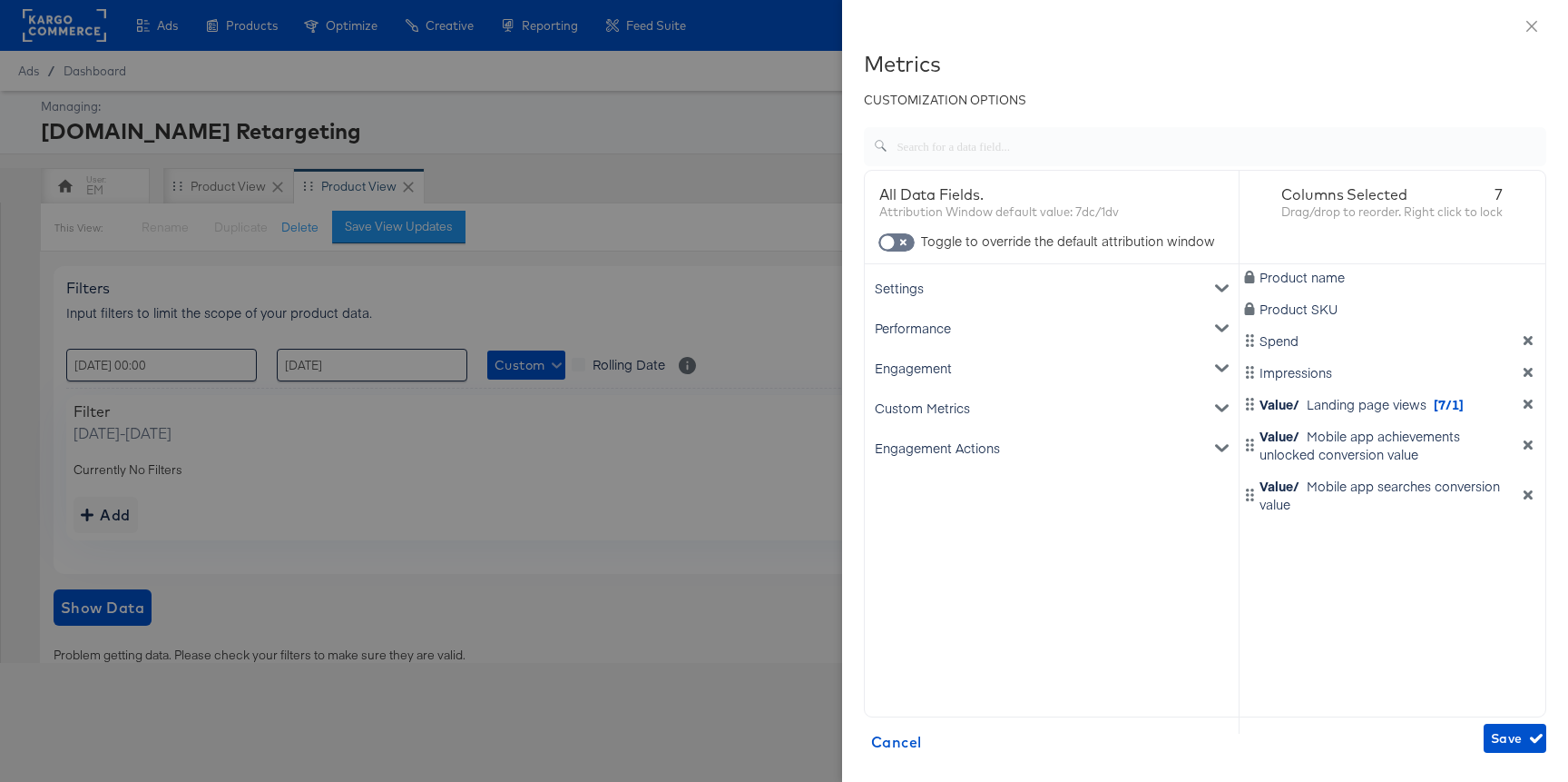
click at [1111, 362] on div "Engagement" at bounding box center [1051, 368] width 367 height 40
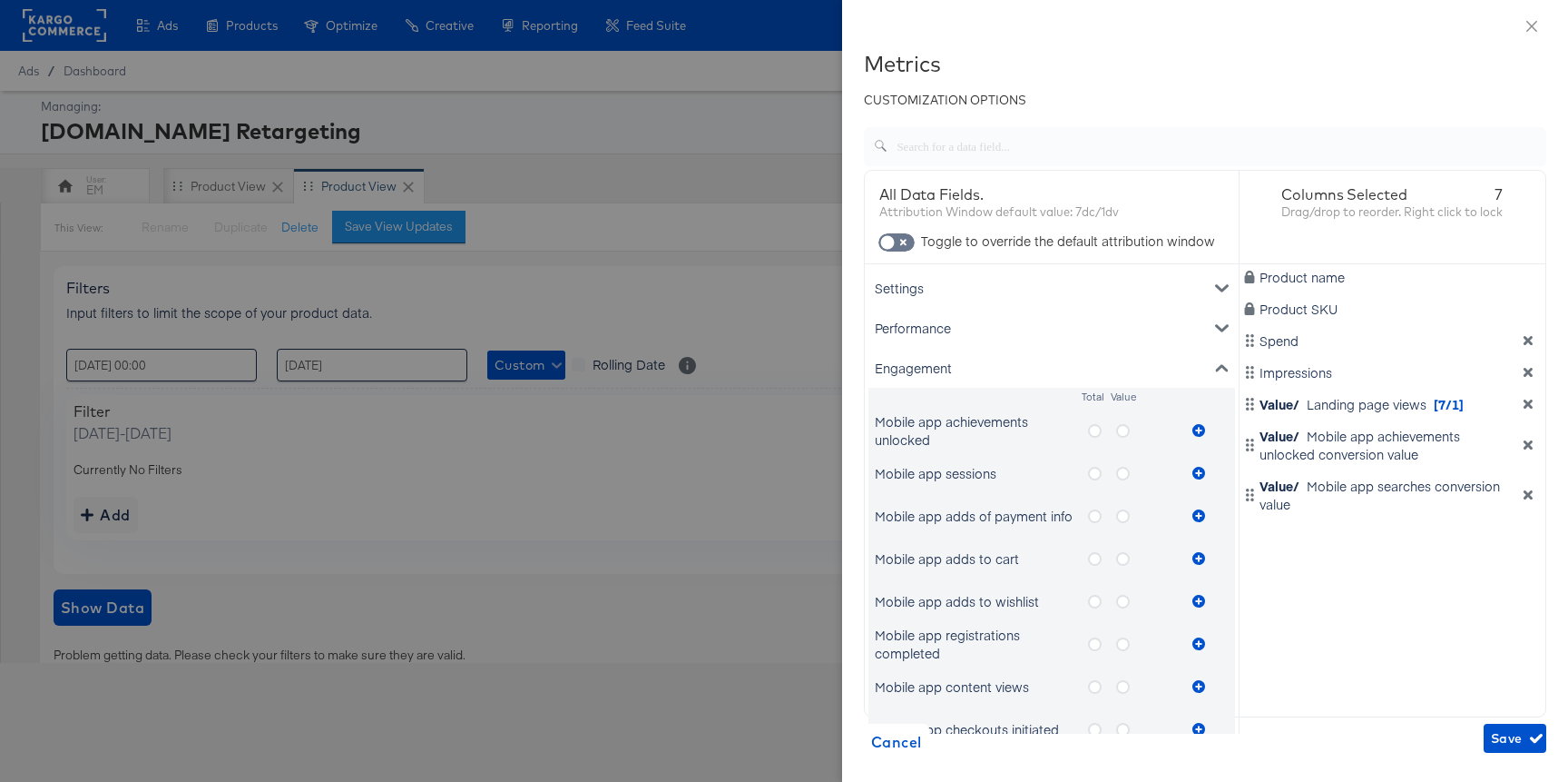
click at [1121, 472] on icon "metrics-list" at bounding box center [1123, 473] width 14 height 14
click at [0, 0] on input "metrics-list" at bounding box center [0, 0] width 0 height 0
click at [1191, 478] on button "metrics-list" at bounding box center [1199, 474] width 28 height 37
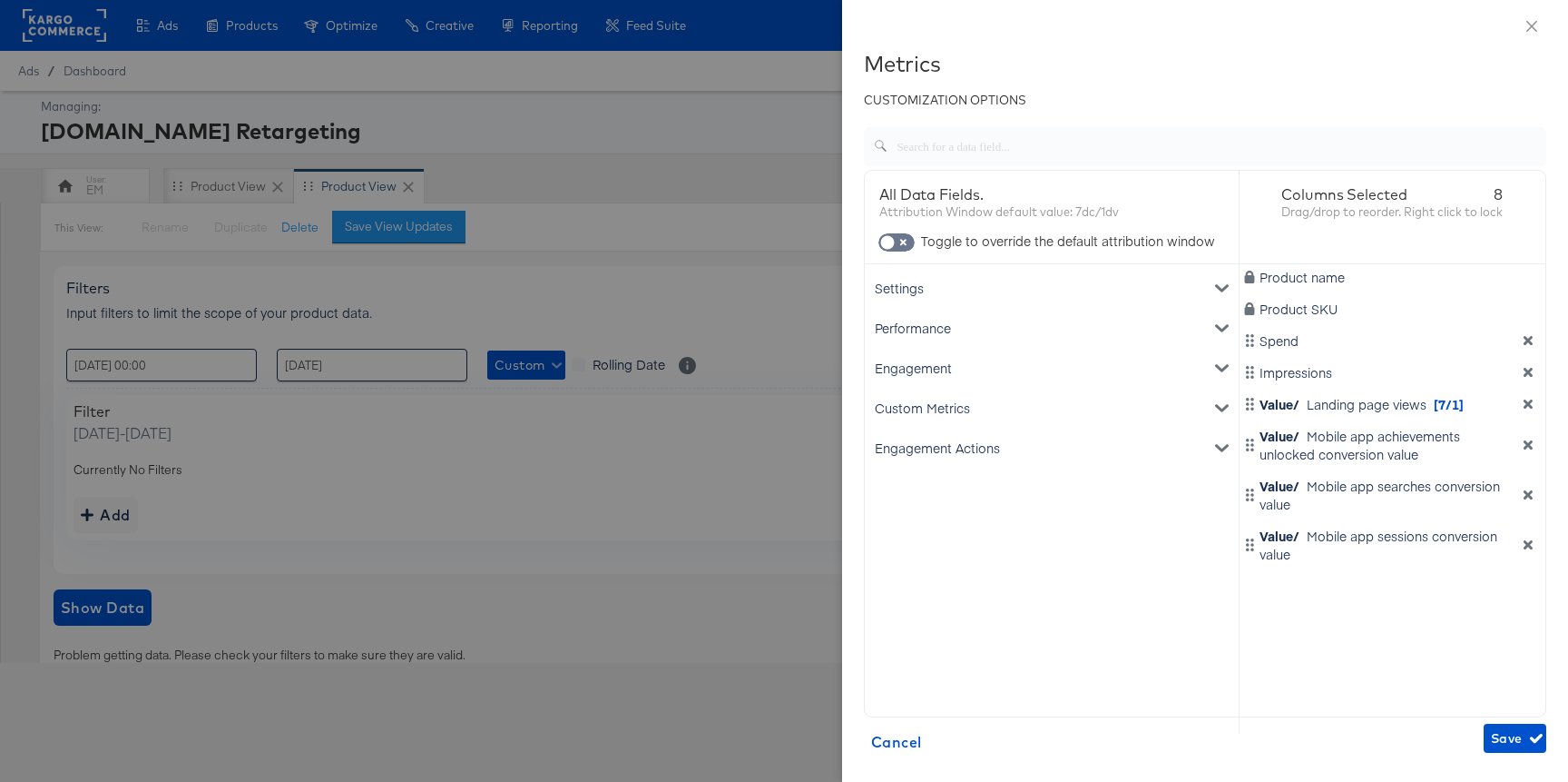
click at [1035, 404] on div "Custom Metrics" at bounding box center [1051, 408] width 367 height 40
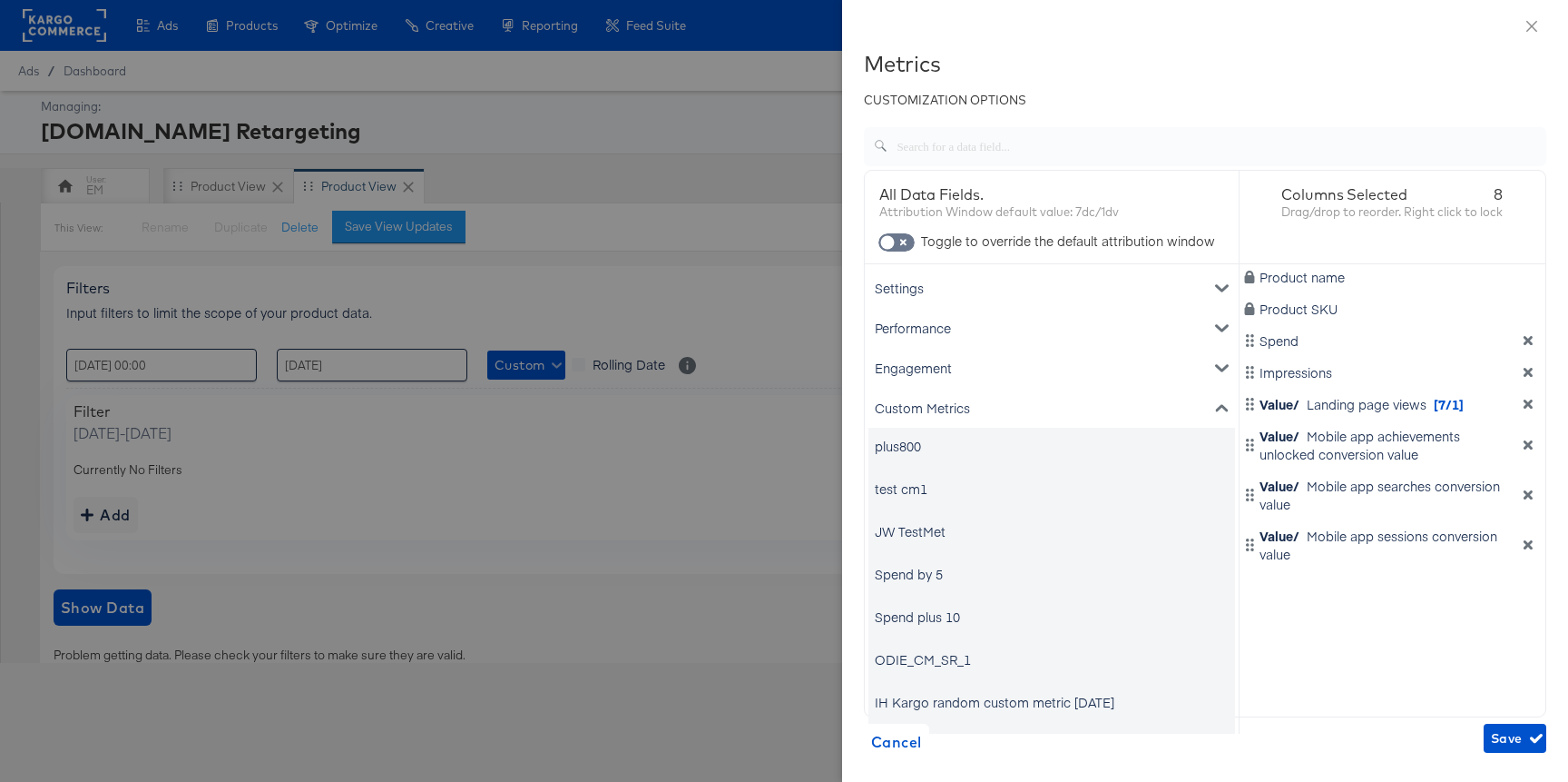
click at [1035, 404] on div "Custom Metrics" at bounding box center [1051, 408] width 367 height 40
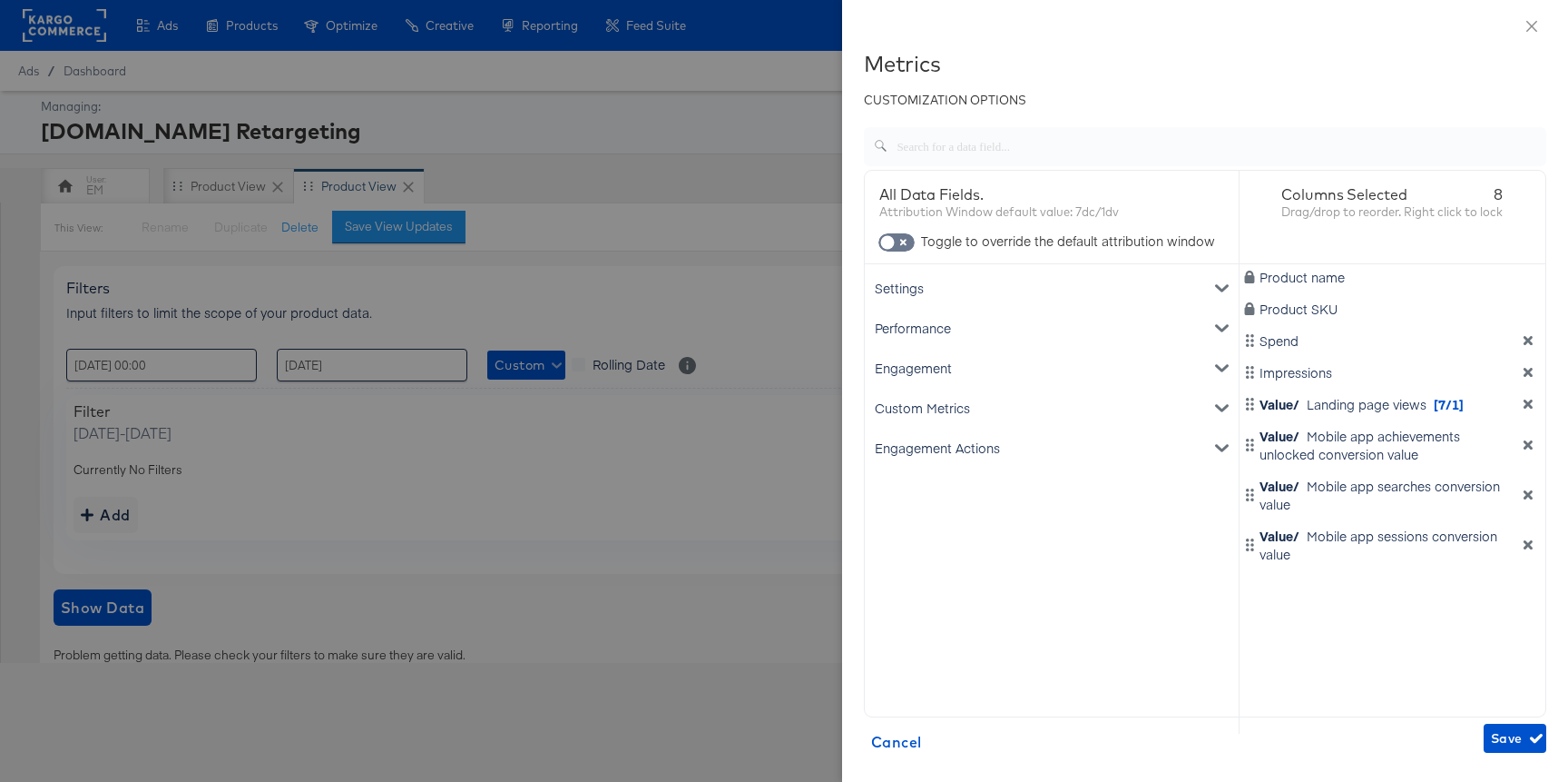
click at [1021, 433] on div "Engagement Actions" at bounding box center [1051, 448] width 367 height 40
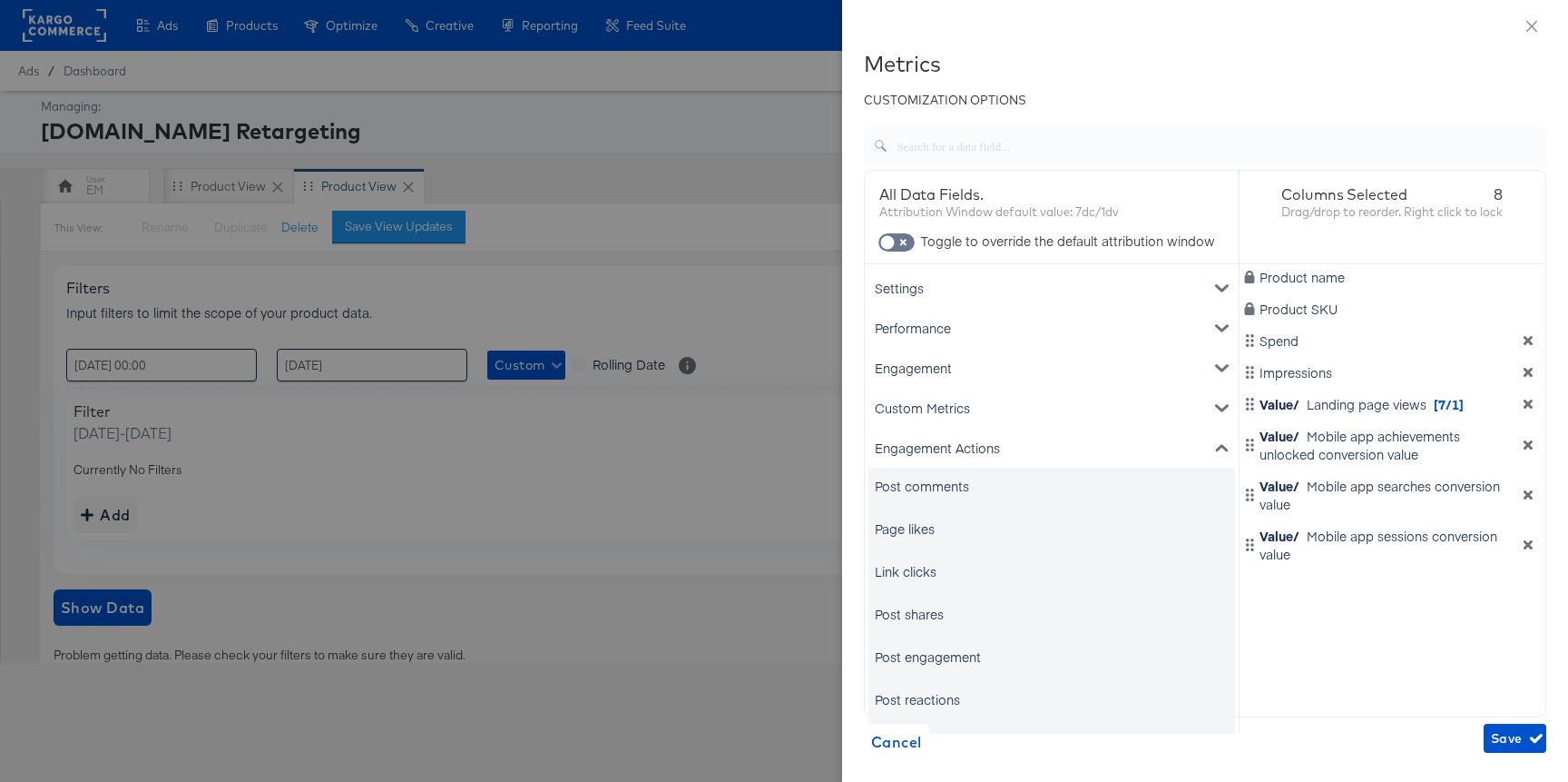
click at [984, 378] on div "Engagement" at bounding box center [1051, 368] width 367 height 40
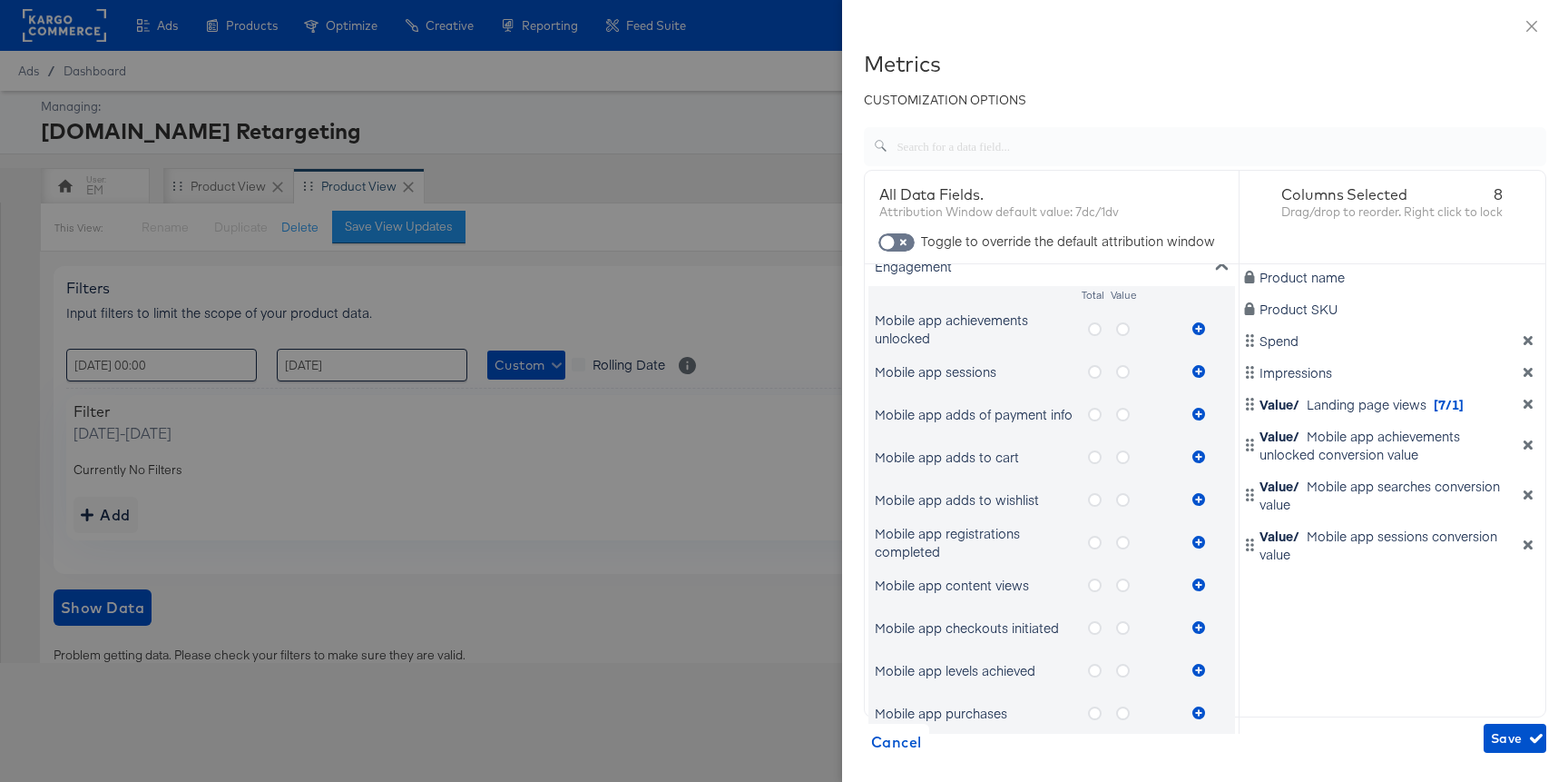
scroll to position [116, 0]
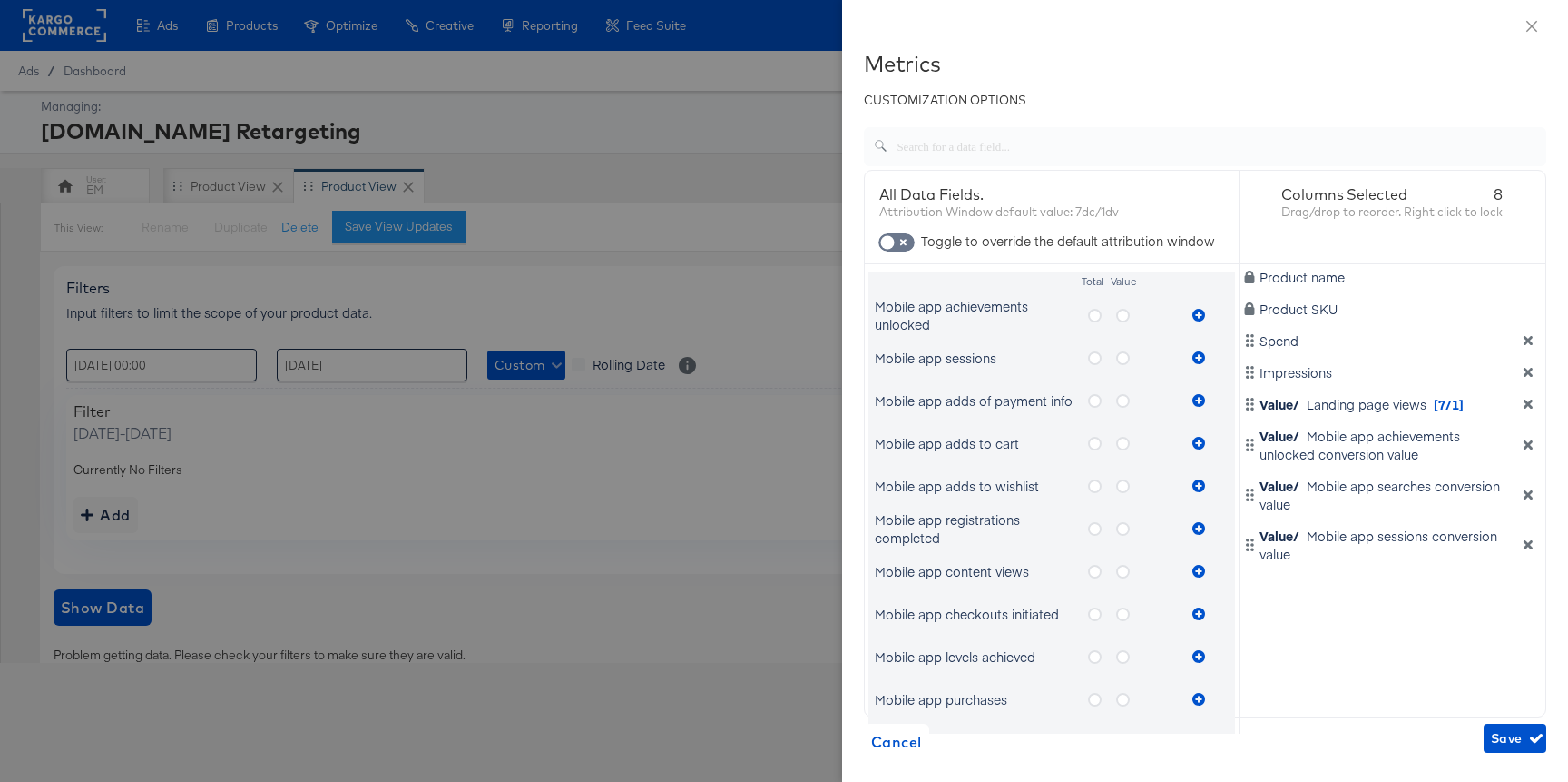
click at [1124, 452] on label "metrics-list" at bounding box center [1130, 443] width 28 height 23
click at [0, 0] on input "metrics-list" at bounding box center [0, 0] width 0 height 0
click at [1195, 452] on button "metrics-list" at bounding box center [1199, 443] width 28 height 37
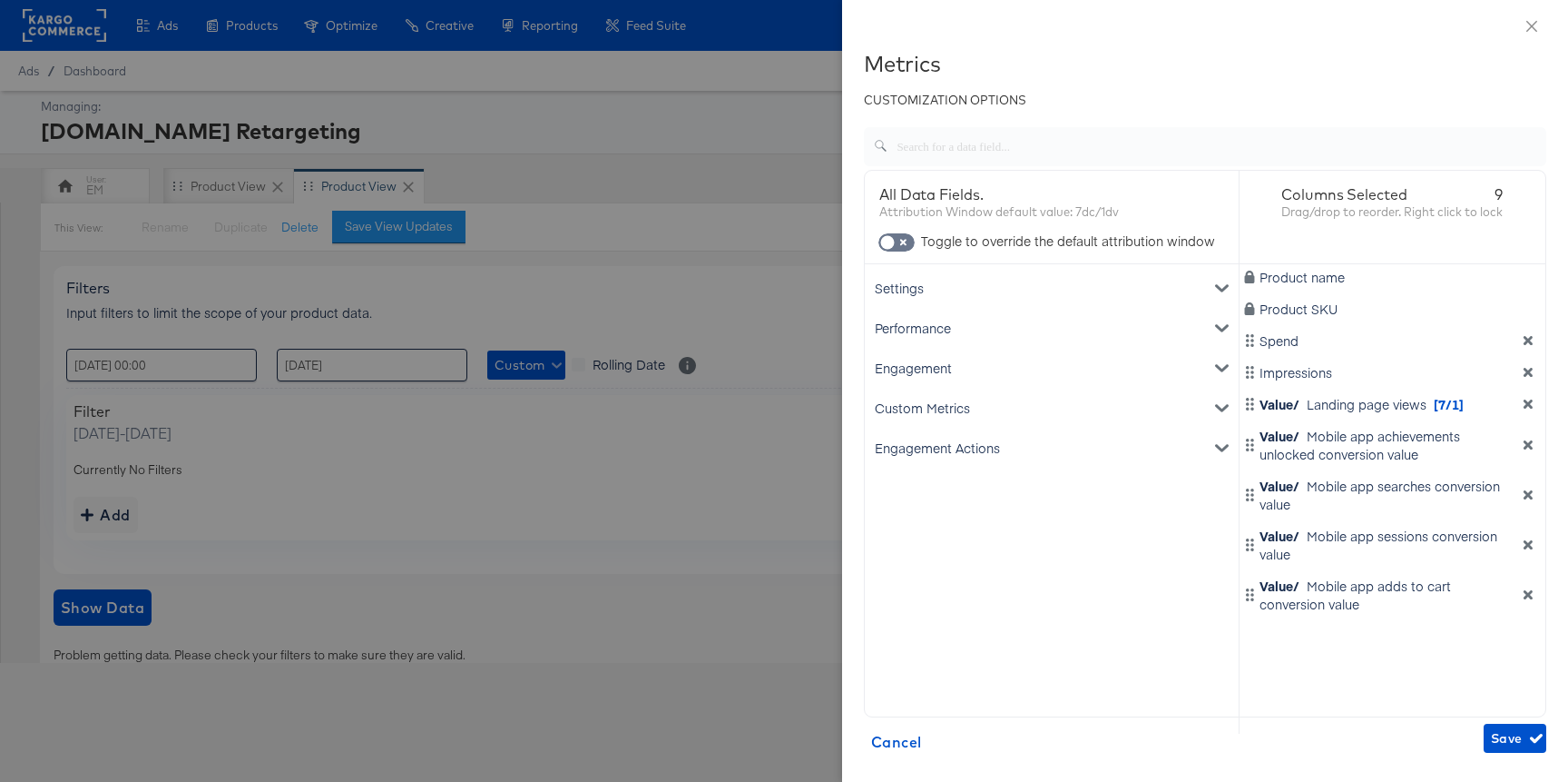
click at [1013, 369] on div "Engagement" at bounding box center [1051, 368] width 367 height 40
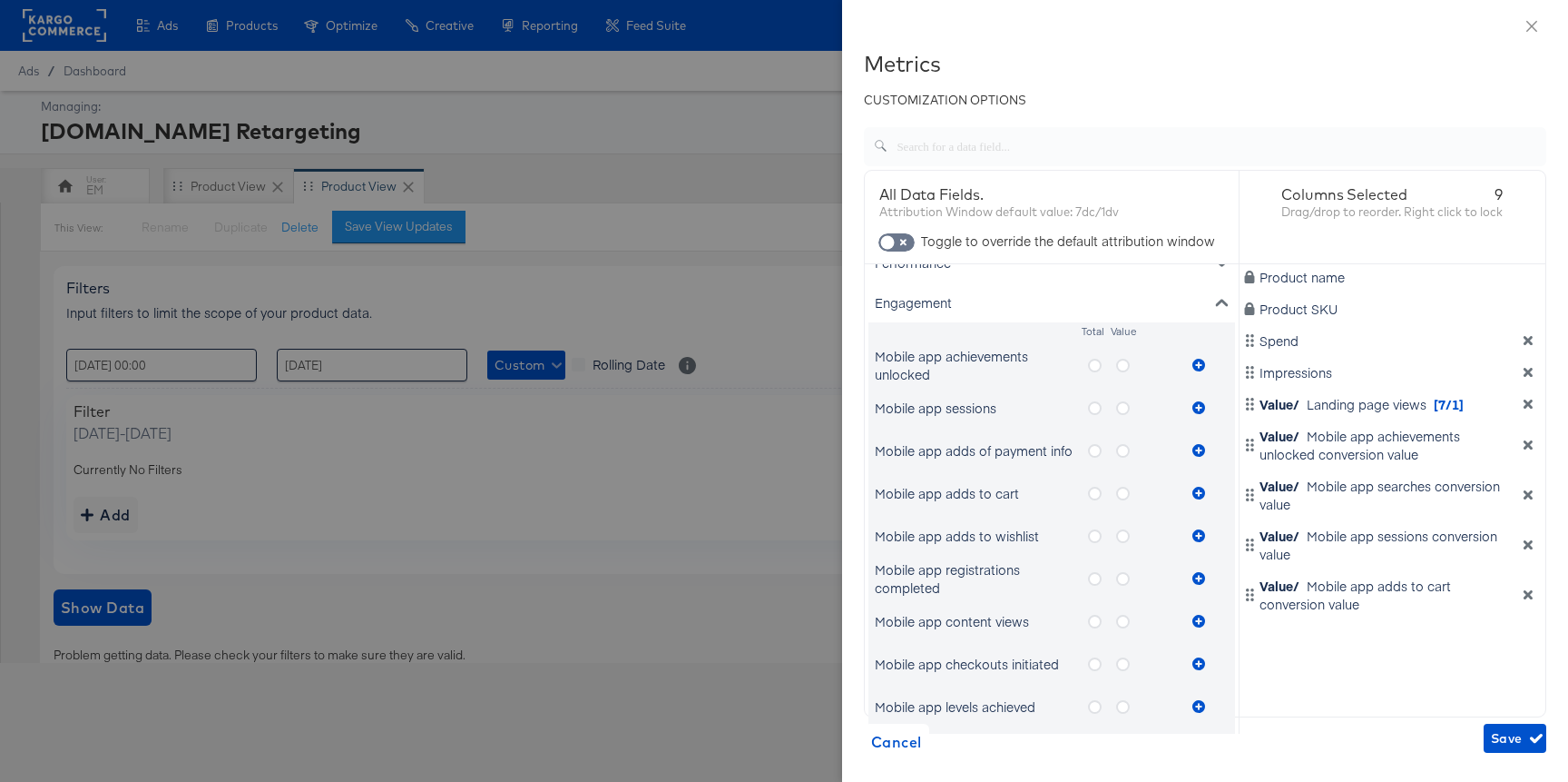
scroll to position [109, 0]
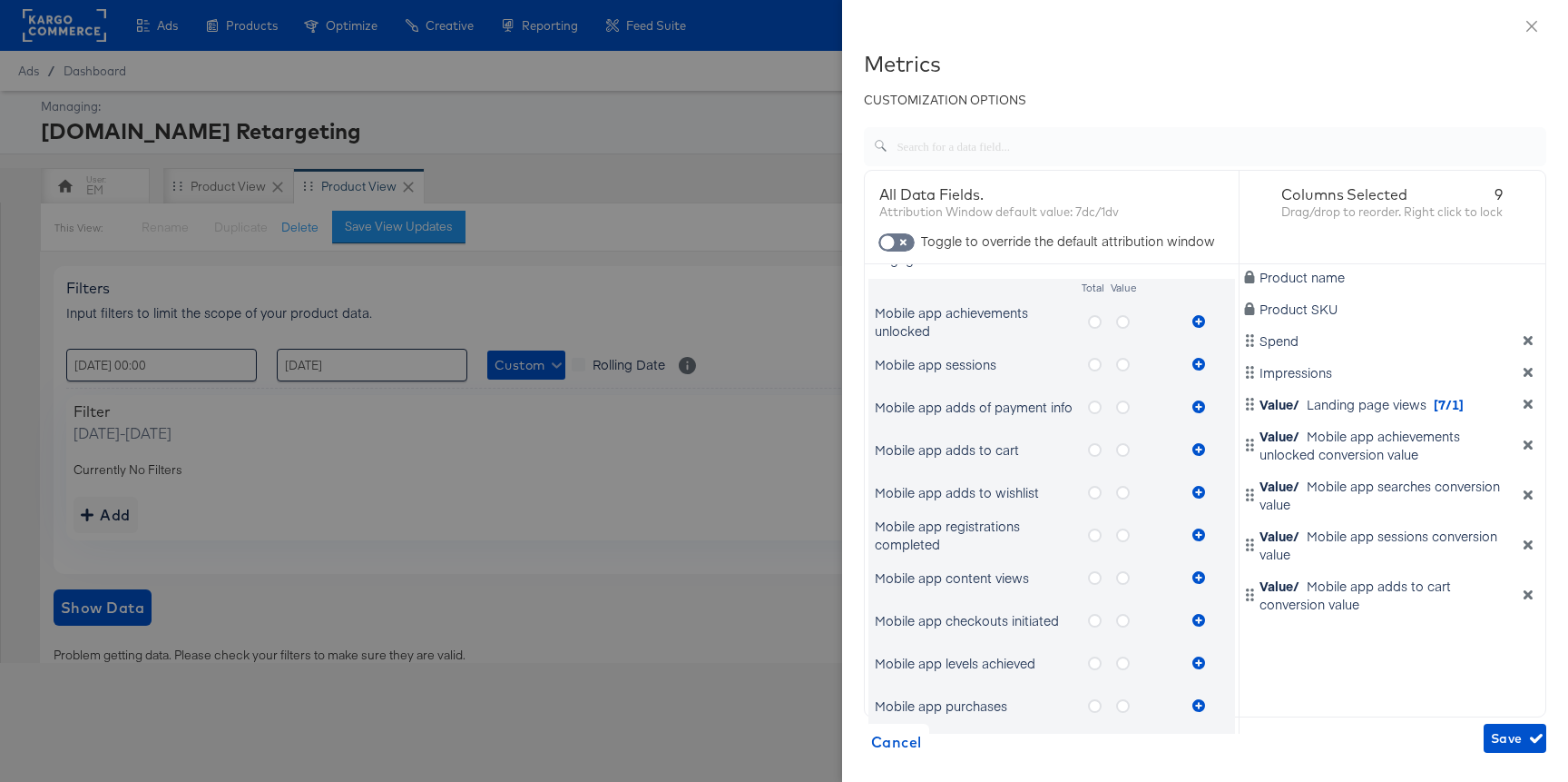
click at [1118, 497] on icon "metrics-list" at bounding box center [1123, 492] width 14 height 14
click at [0, 0] on input "metrics-list" at bounding box center [0, 0] width 0 height 0
click at [1193, 490] on icon "metrics-list" at bounding box center [1199, 492] width 13 height 13
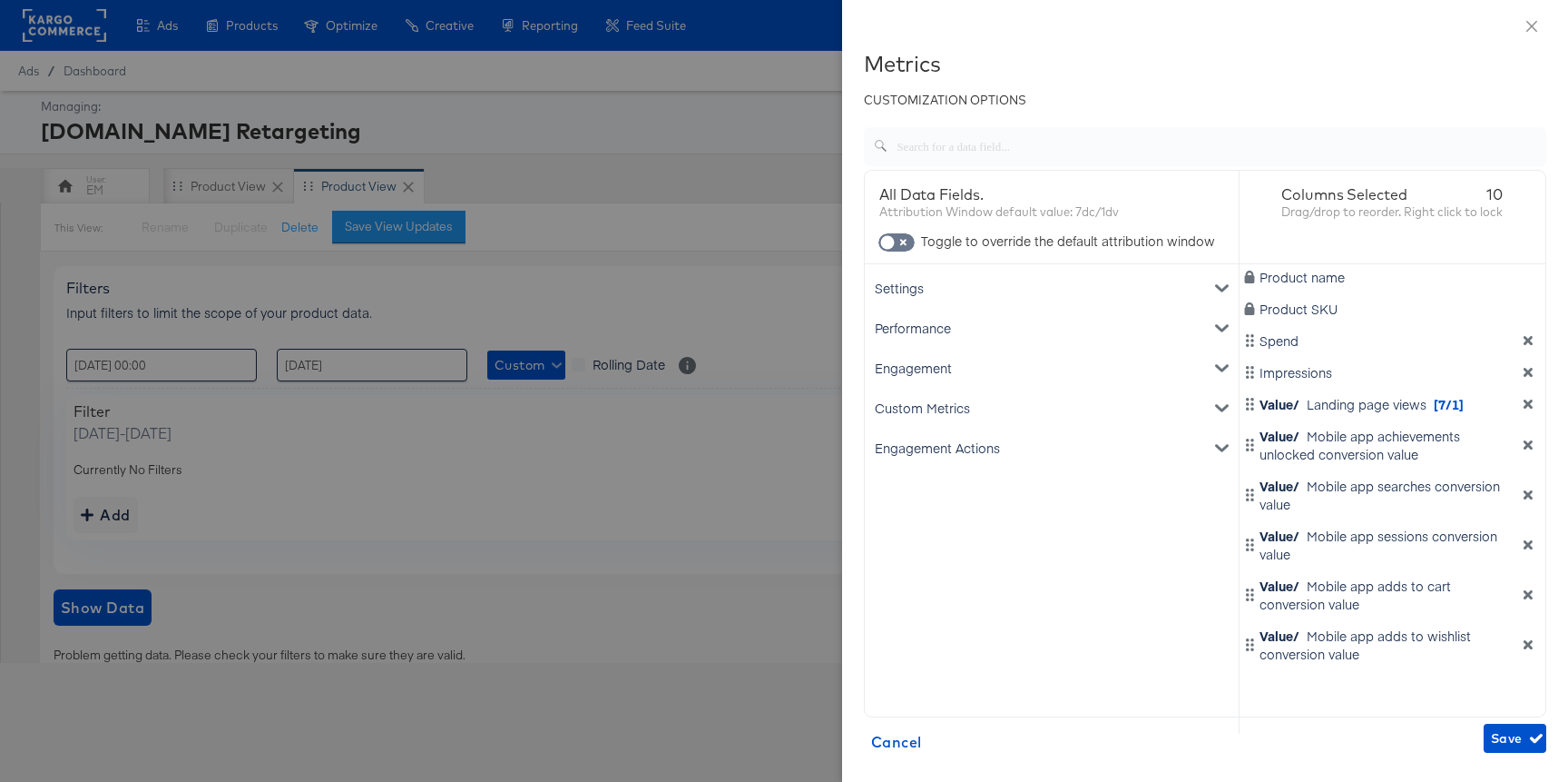
click at [1037, 354] on div "Engagement" at bounding box center [1051, 368] width 367 height 40
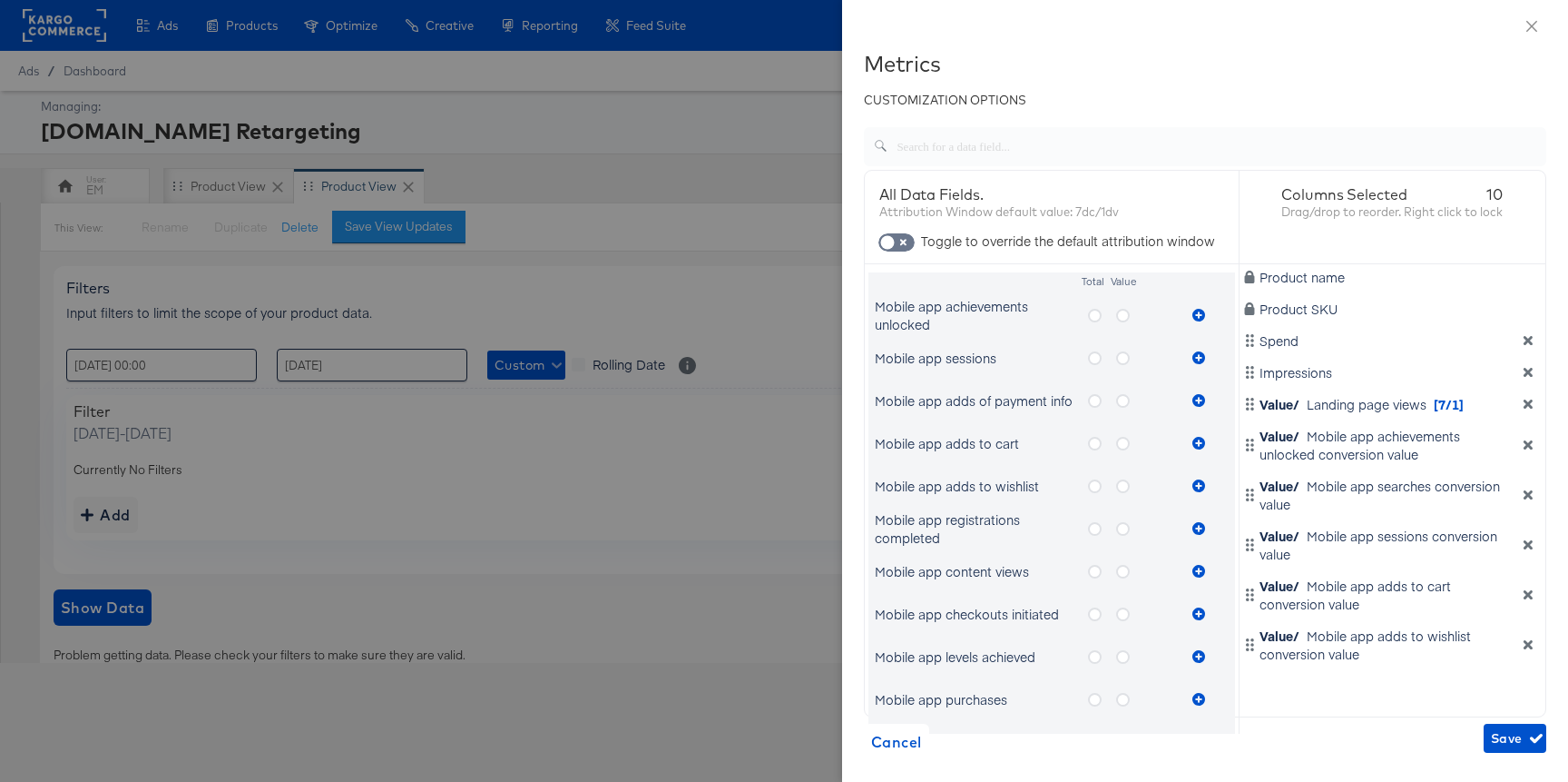
scroll to position [173, 0]
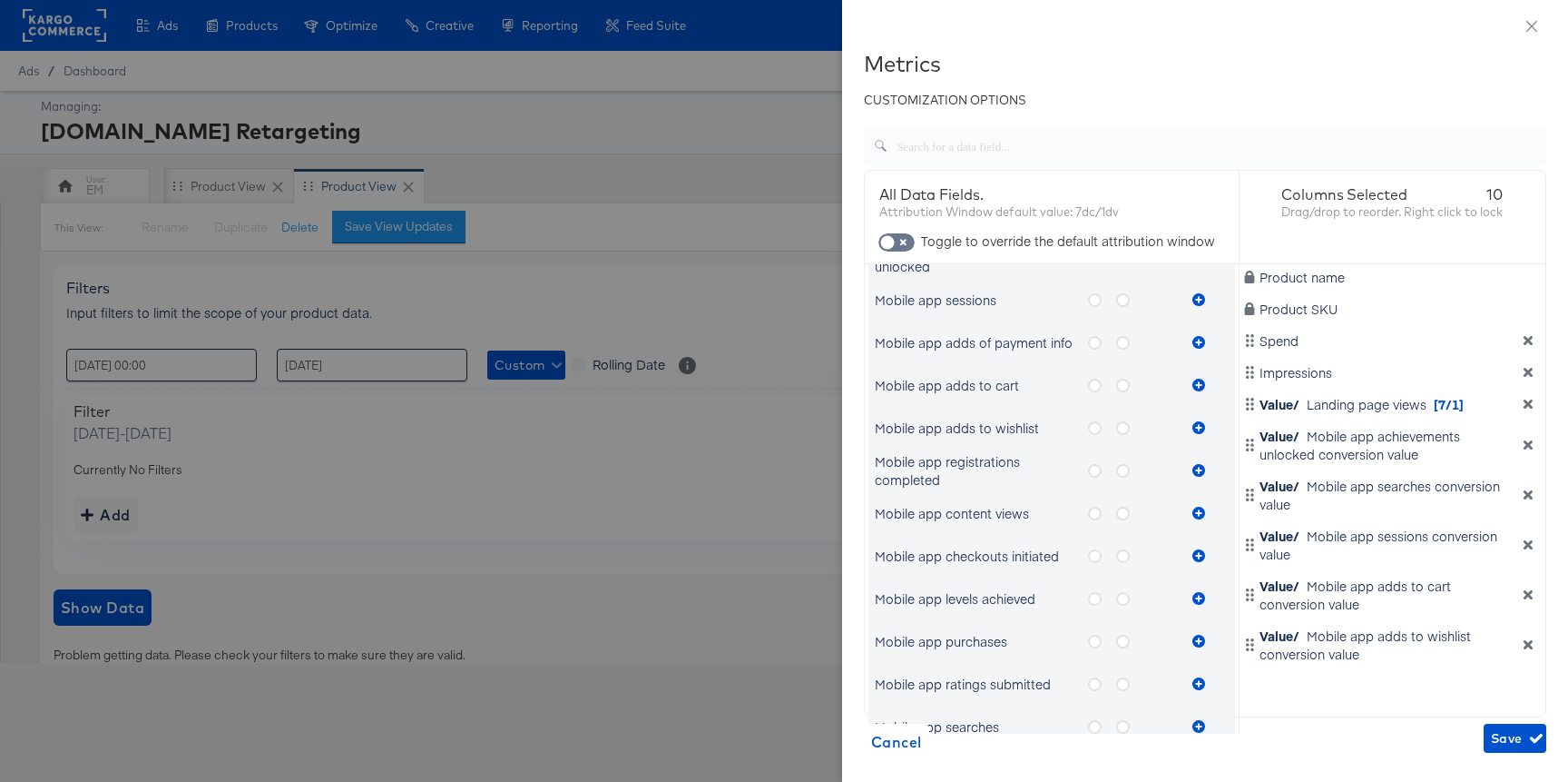
click at [1120, 552] on icon "metrics-list" at bounding box center [1123, 555] width 14 height 14
click at [0, 0] on input "metrics-list" at bounding box center [0, 0] width 0 height 0
click at [1198, 555] on icon "metrics-list" at bounding box center [1199, 555] width 13 height 13
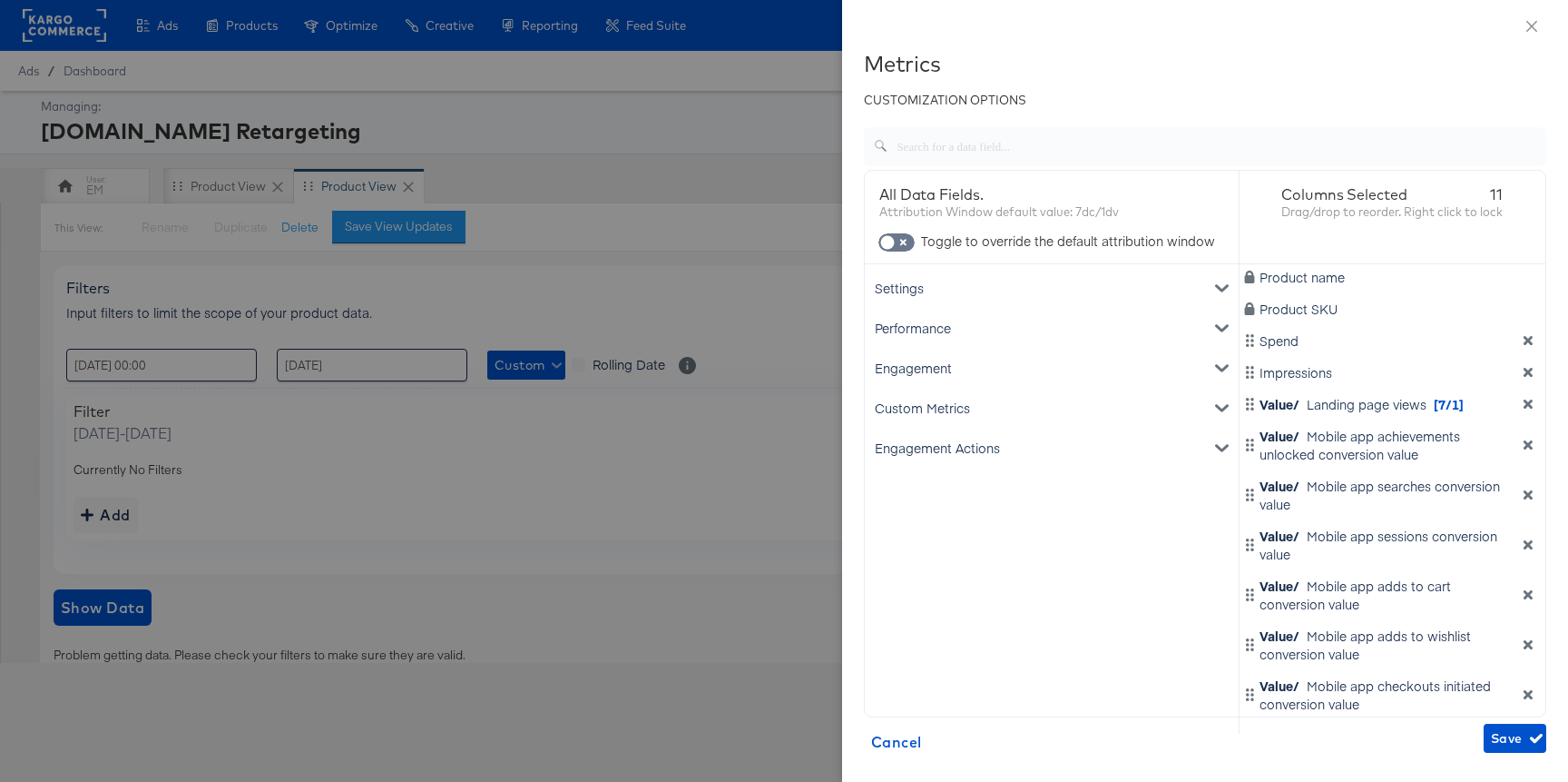
scroll to position [69, 0]
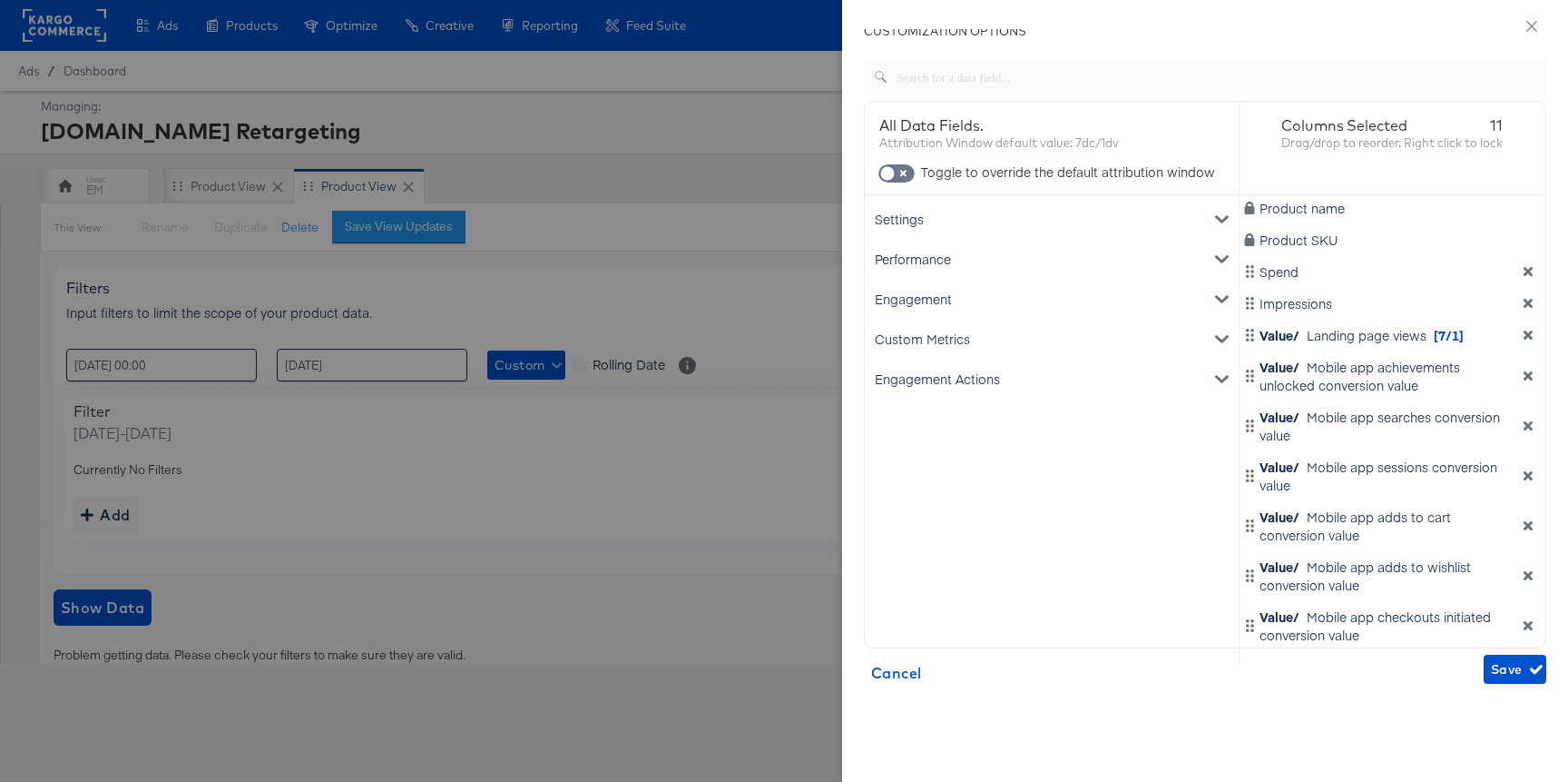
click at [1215, 293] on icon "metrics-list" at bounding box center [1221, 298] width 13 height 13
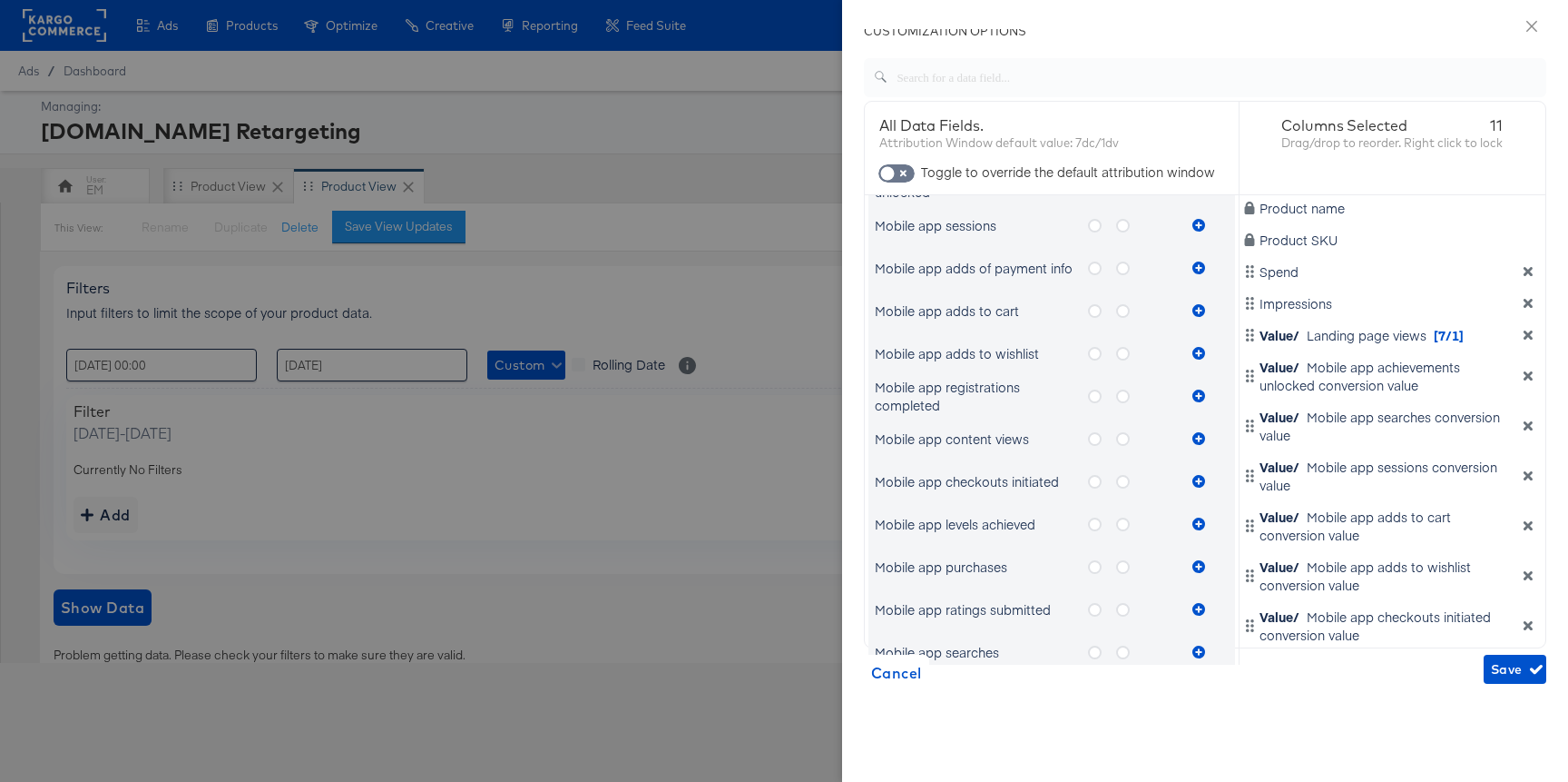
scroll to position [294, 0]
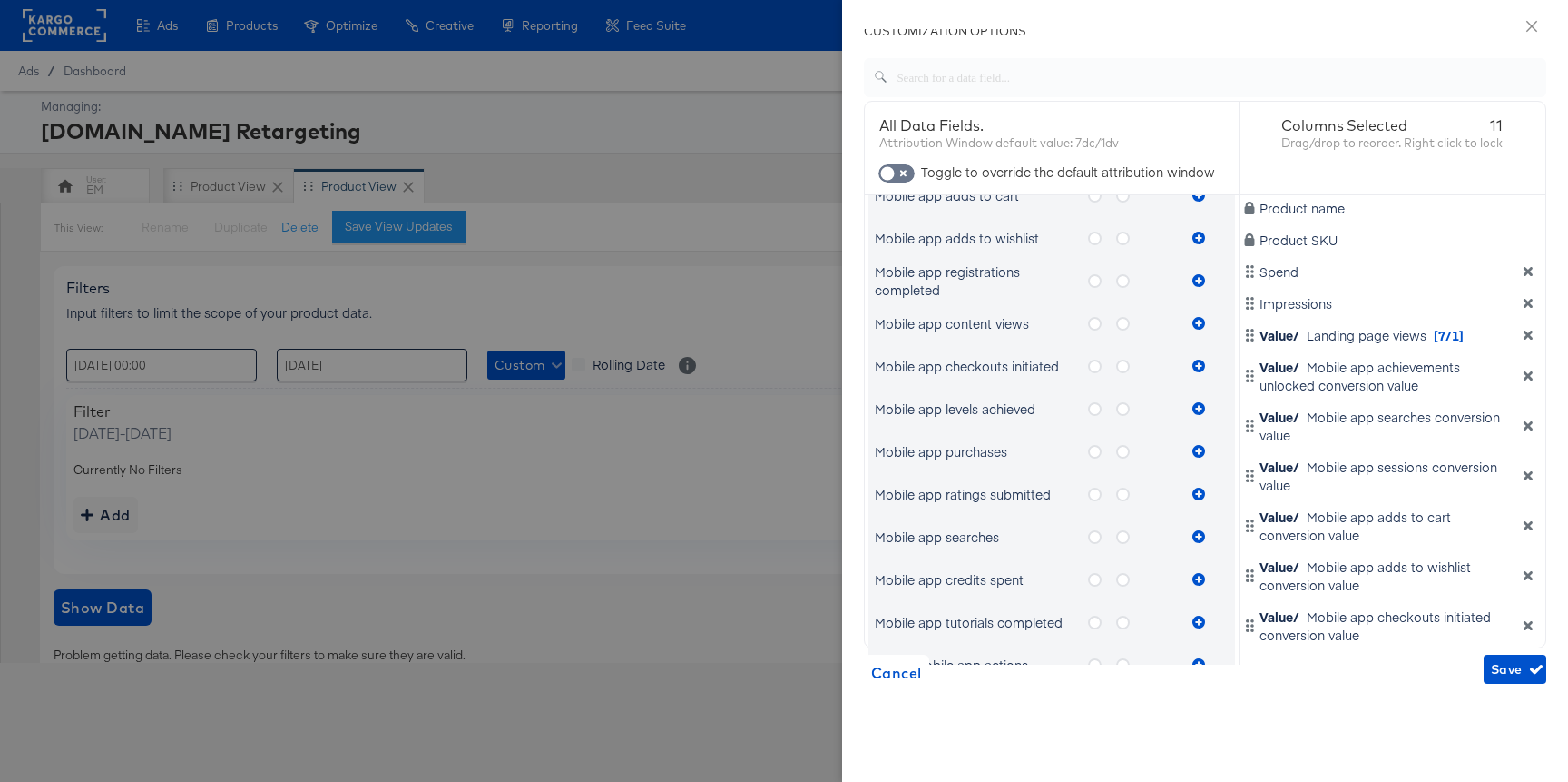
click at [1118, 448] on icon "metrics-list" at bounding box center [1123, 452] width 14 height 14
click at [0, 0] on input "metrics-list" at bounding box center [0, 0] width 0 height 0
click at [1197, 460] on button "metrics-list" at bounding box center [1199, 452] width 28 height 37
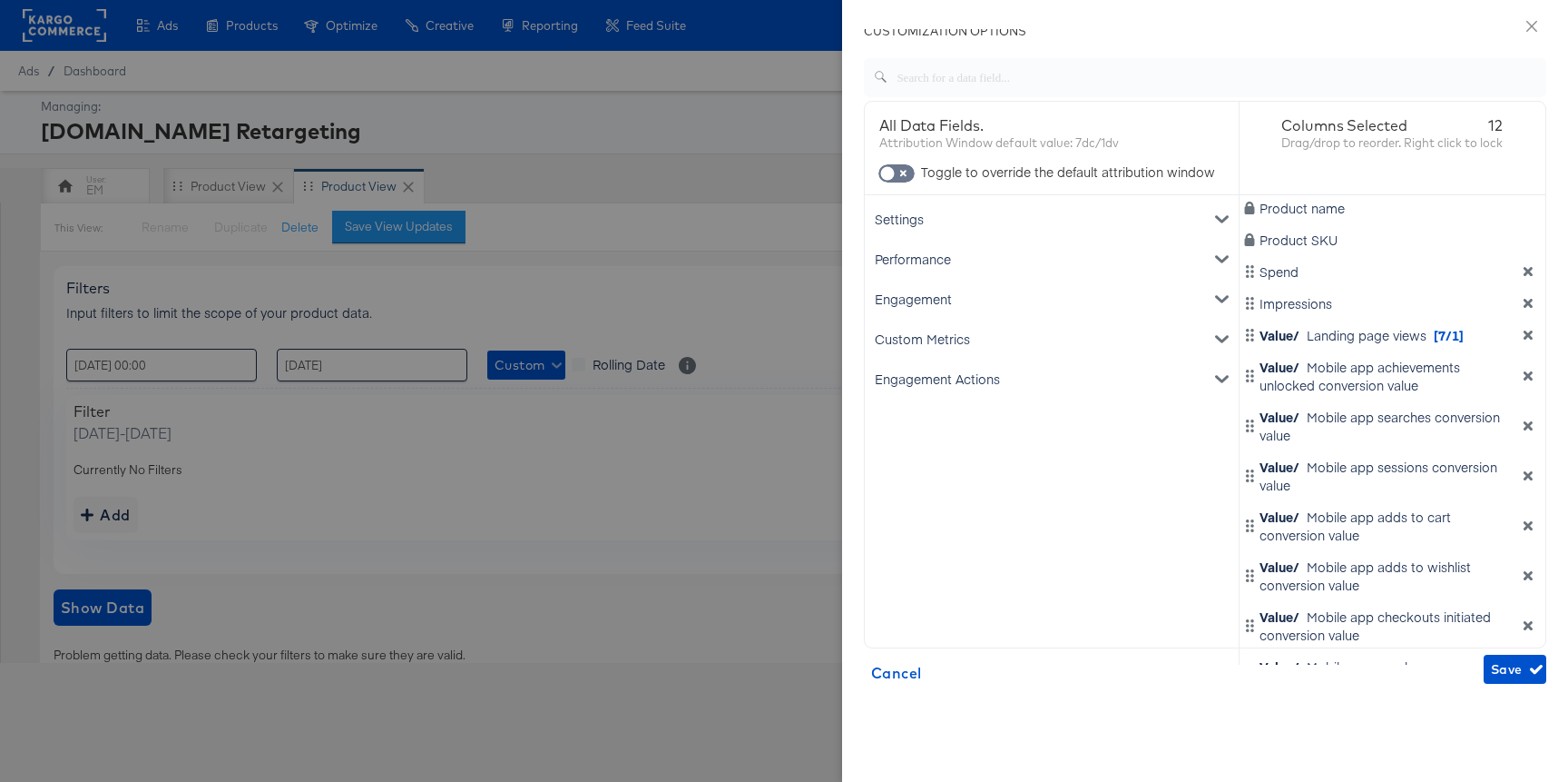
scroll to position [33, 0]
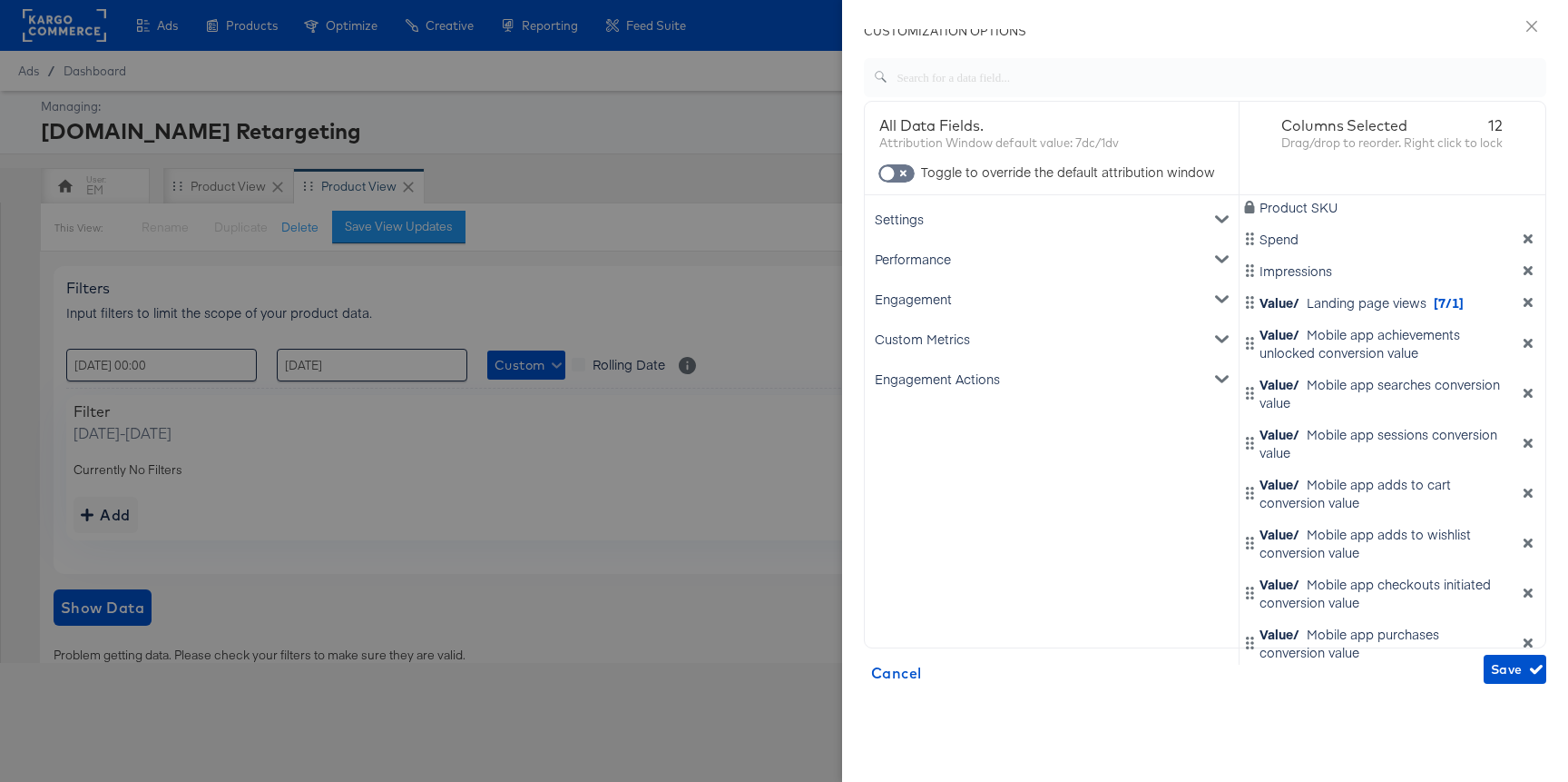
click at [1162, 288] on div "Engagement" at bounding box center [1051, 299] width 367 height 40
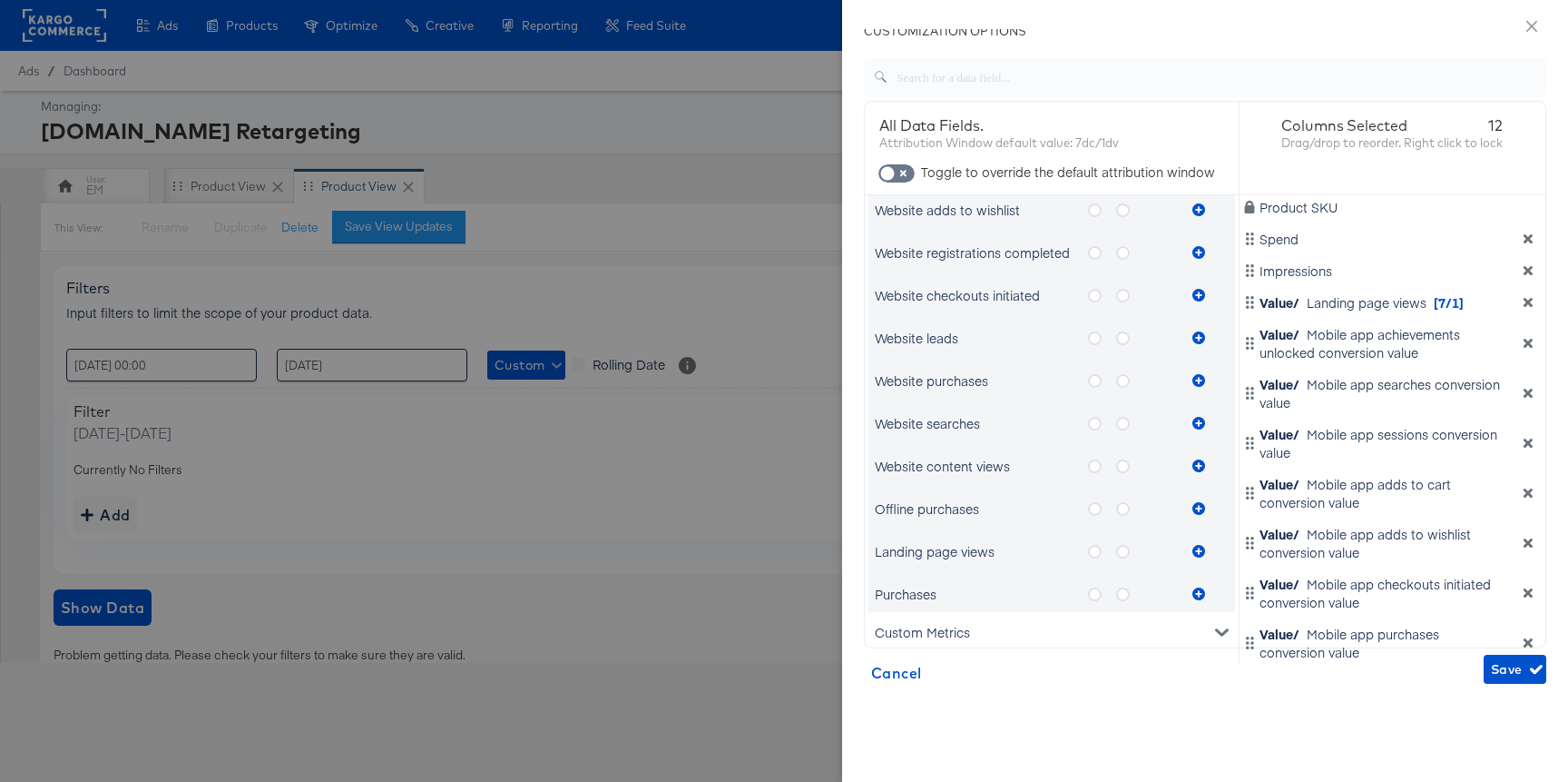
scroll to position [993, 0]
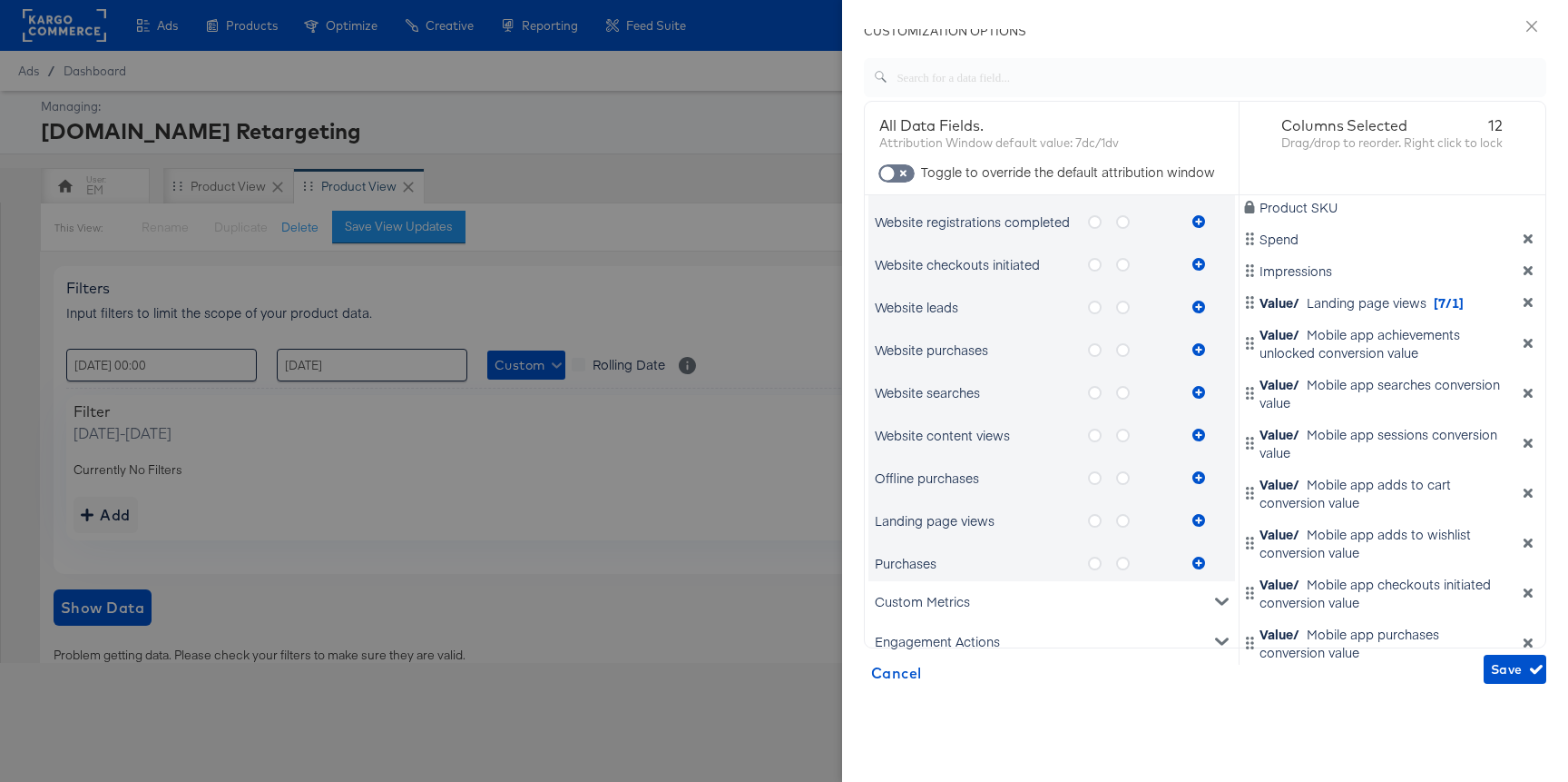
click at [1127, 563] on icon "metrics-list" at bounding box center [1123, 563] width 14 height 14
click at [0, 0] on input "metrics-list" at bounding box center [0, 0] width 0 height 0
click at [1213, 561] on div "Purchases" at bounding box center [1051, 563] width 367 height 37
click at [1199, 562] on icon "metrics-list" at bounding box center [1199, 563] width 13 height 13
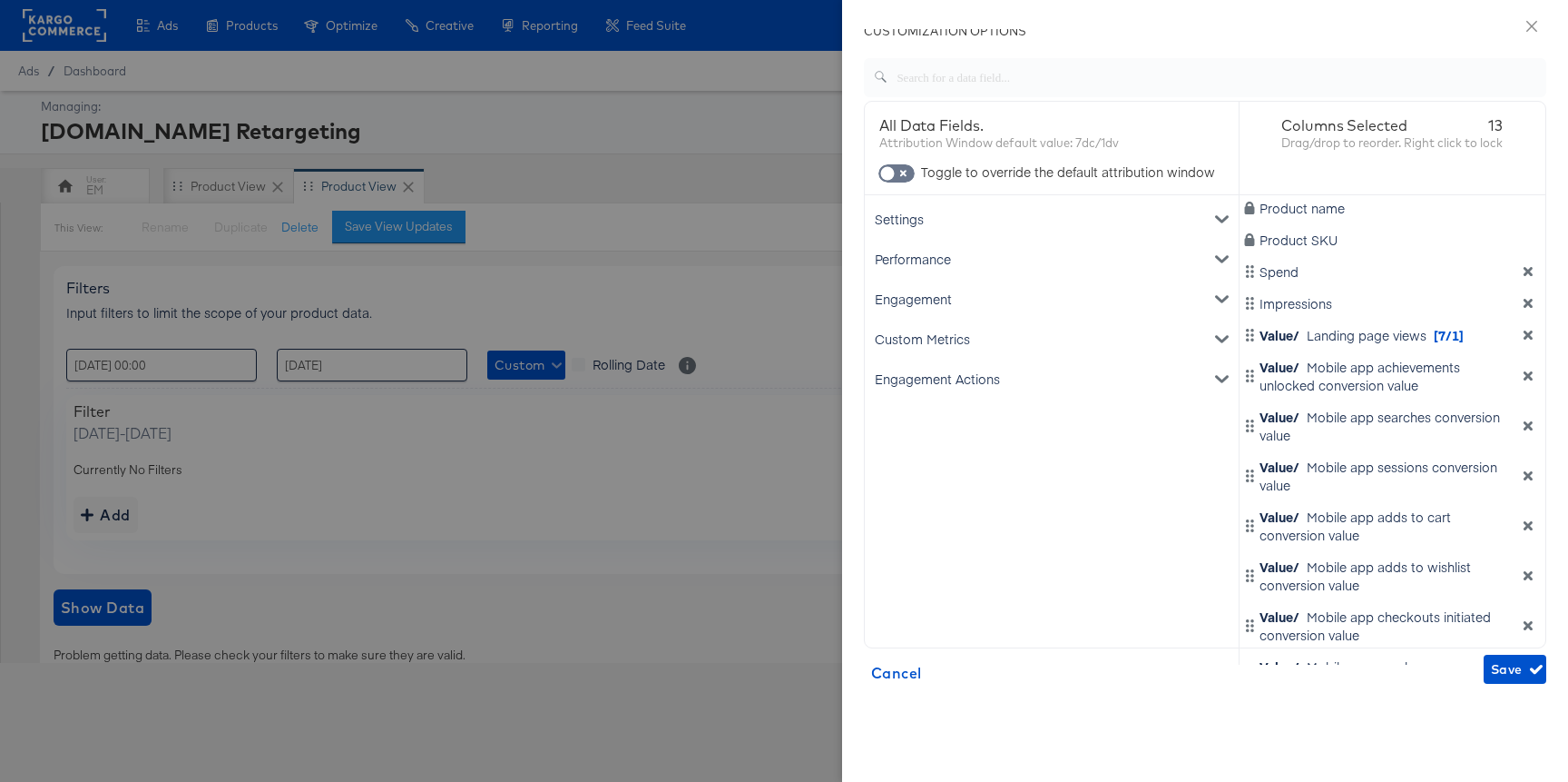
scroll to position [64, 0]
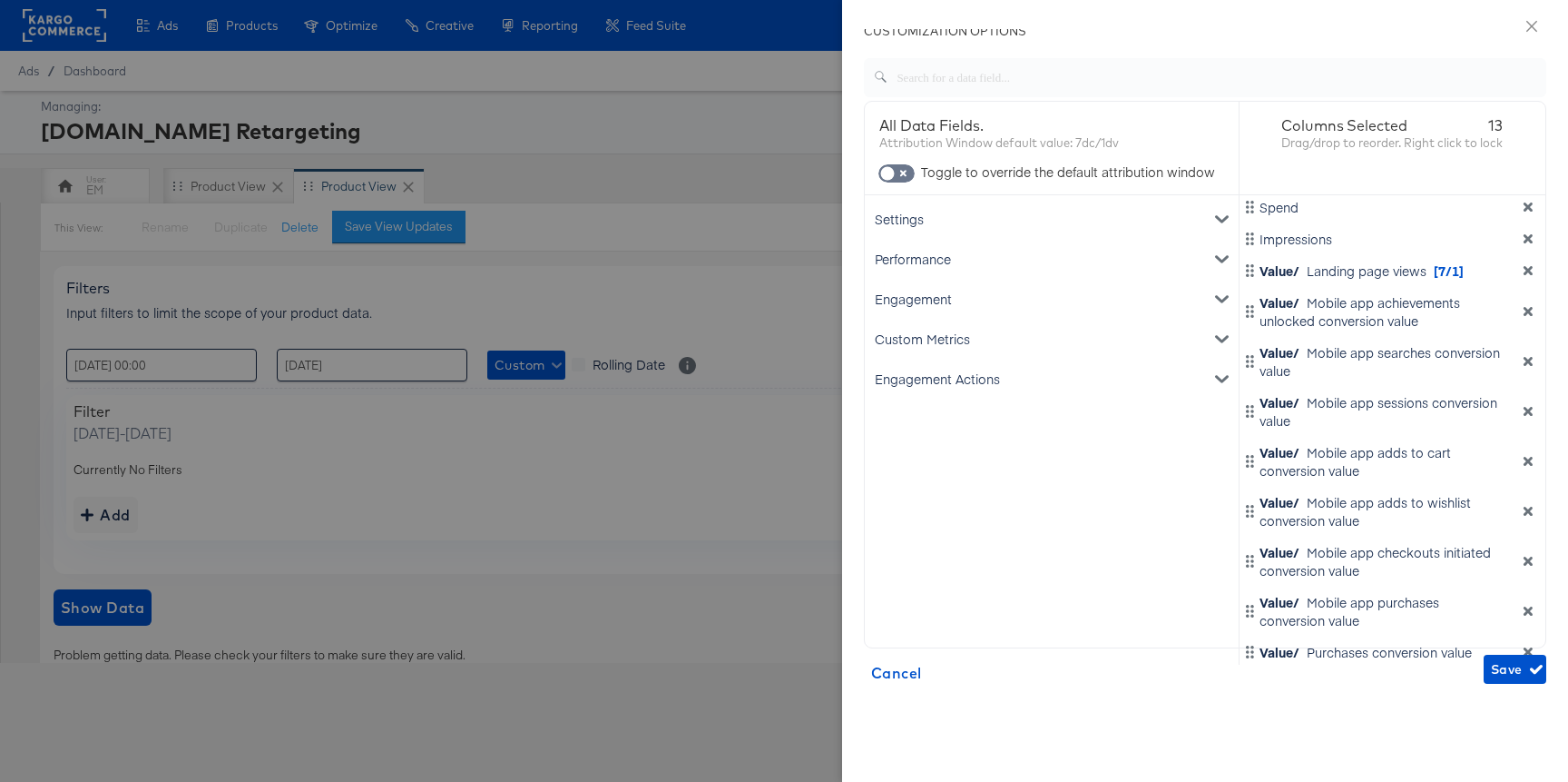
click at [1126, 290] on div "Engagement" at bounding box center [1051, 299] width 367 height 40
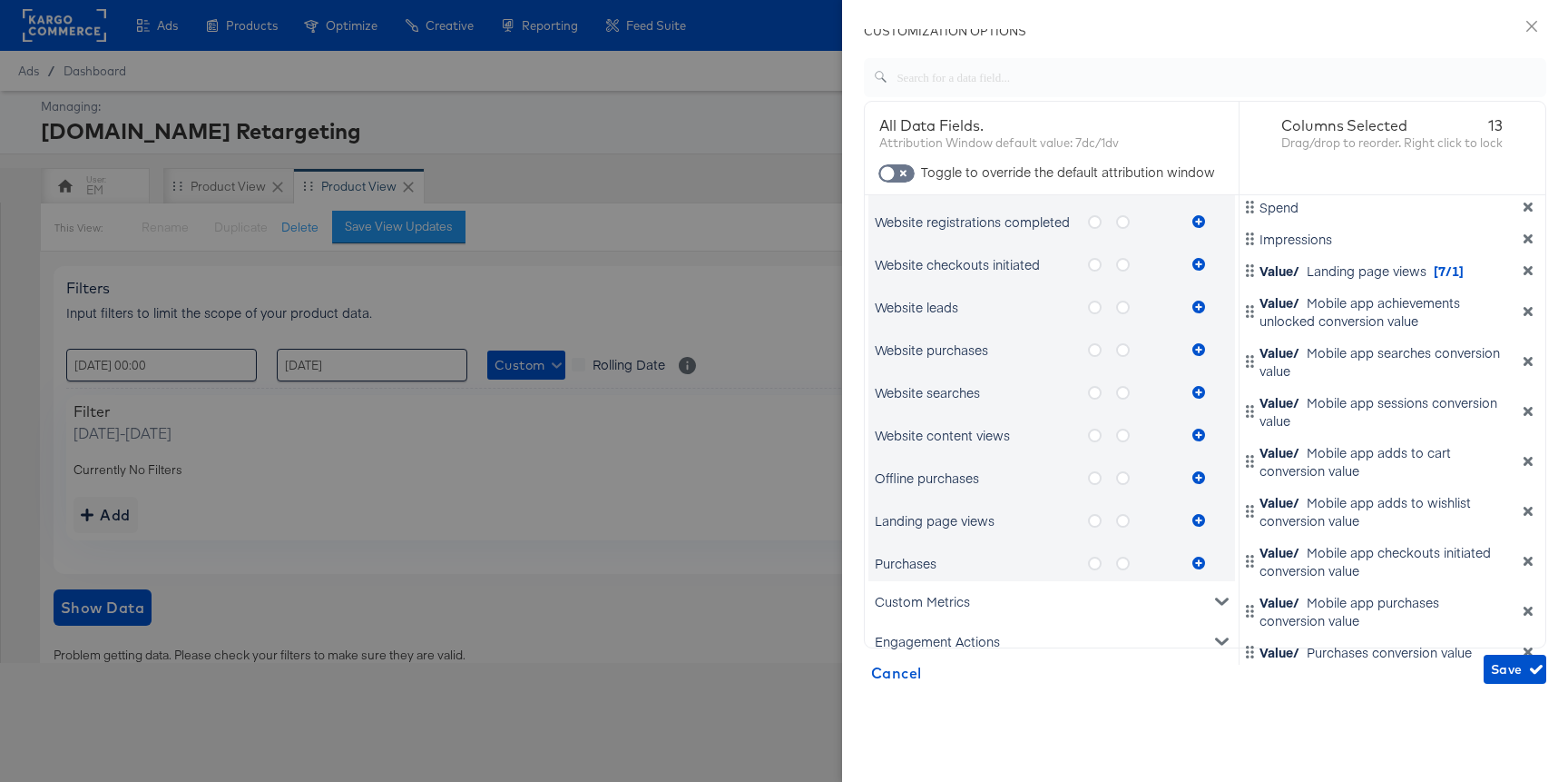
scroll to position [993, 0]
click at [1120, 486] on label "metrics-list" at bounding box center [1130, 477] width 28 height 23
click at [0, 0] on input "metrics-list" at bounding box center [0, 0] width 0 height 0
click at [1199, 471] on icon "metrics-list" at bounding box center [1199, 477] width 13 height 13
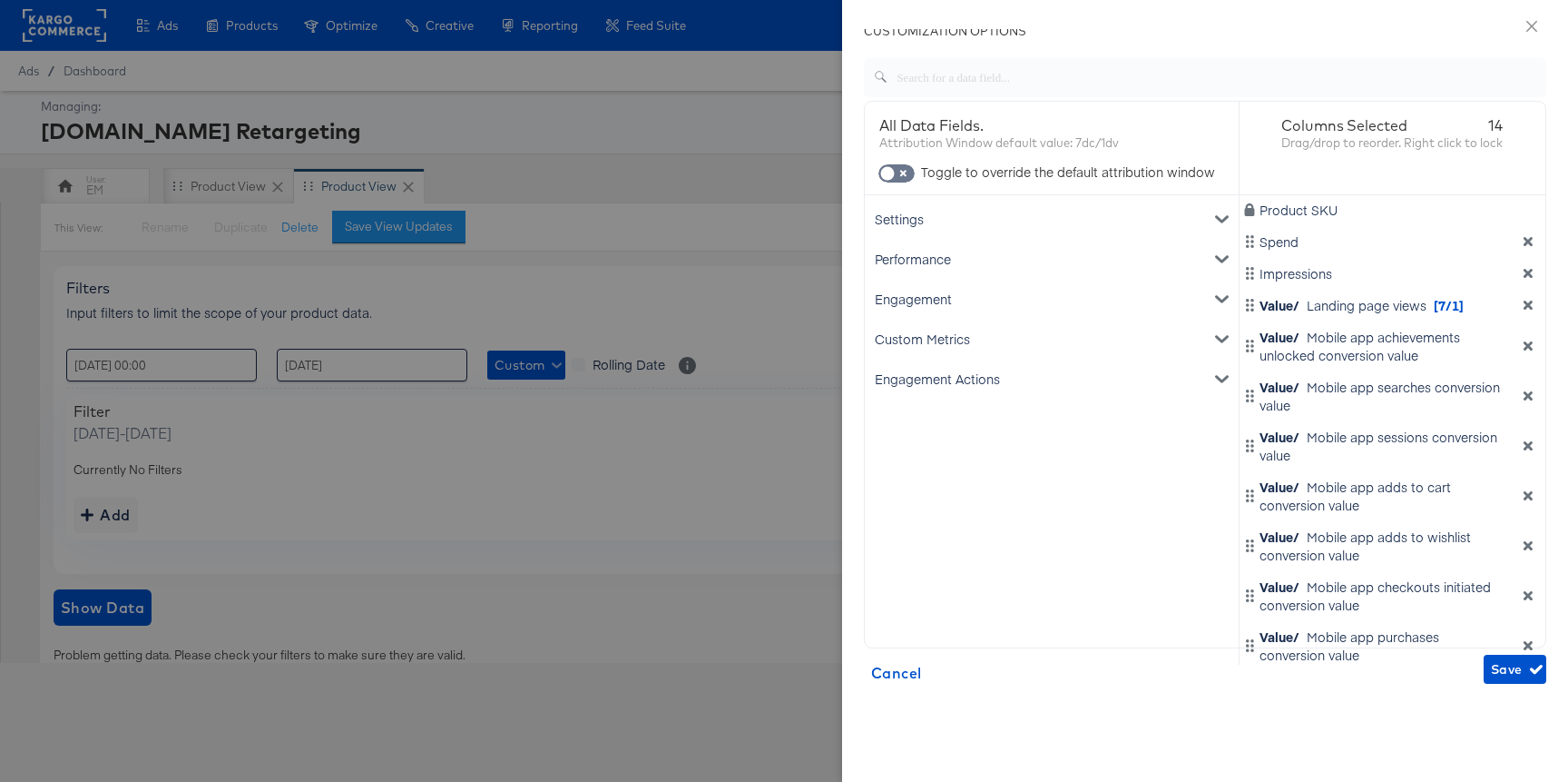
scroll to position [0, 0]
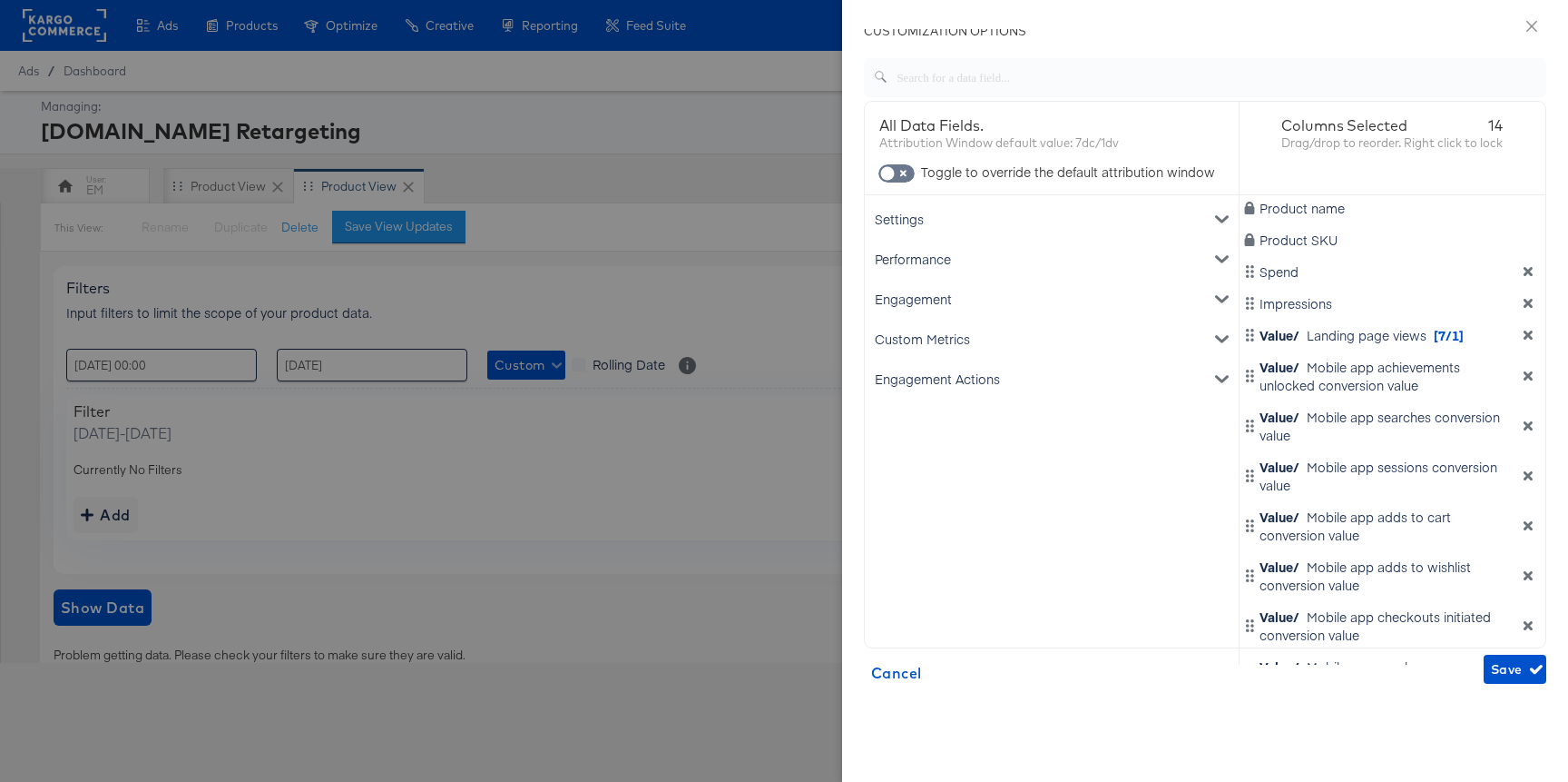
click at [1173, 289] on div "Engagement" at bounding box center [1051, 299] width 367 height 40
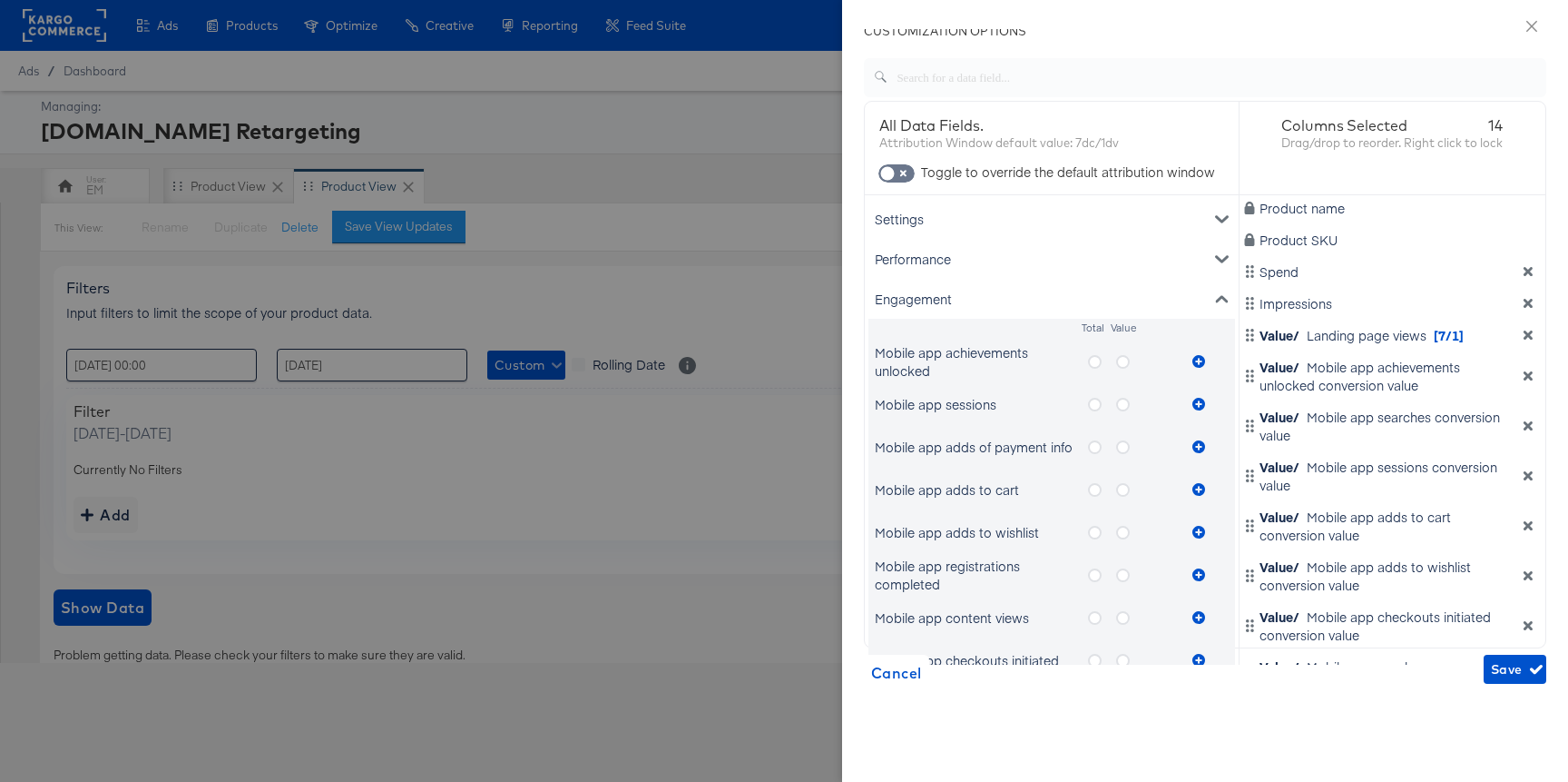
scroll to position [14, 0]
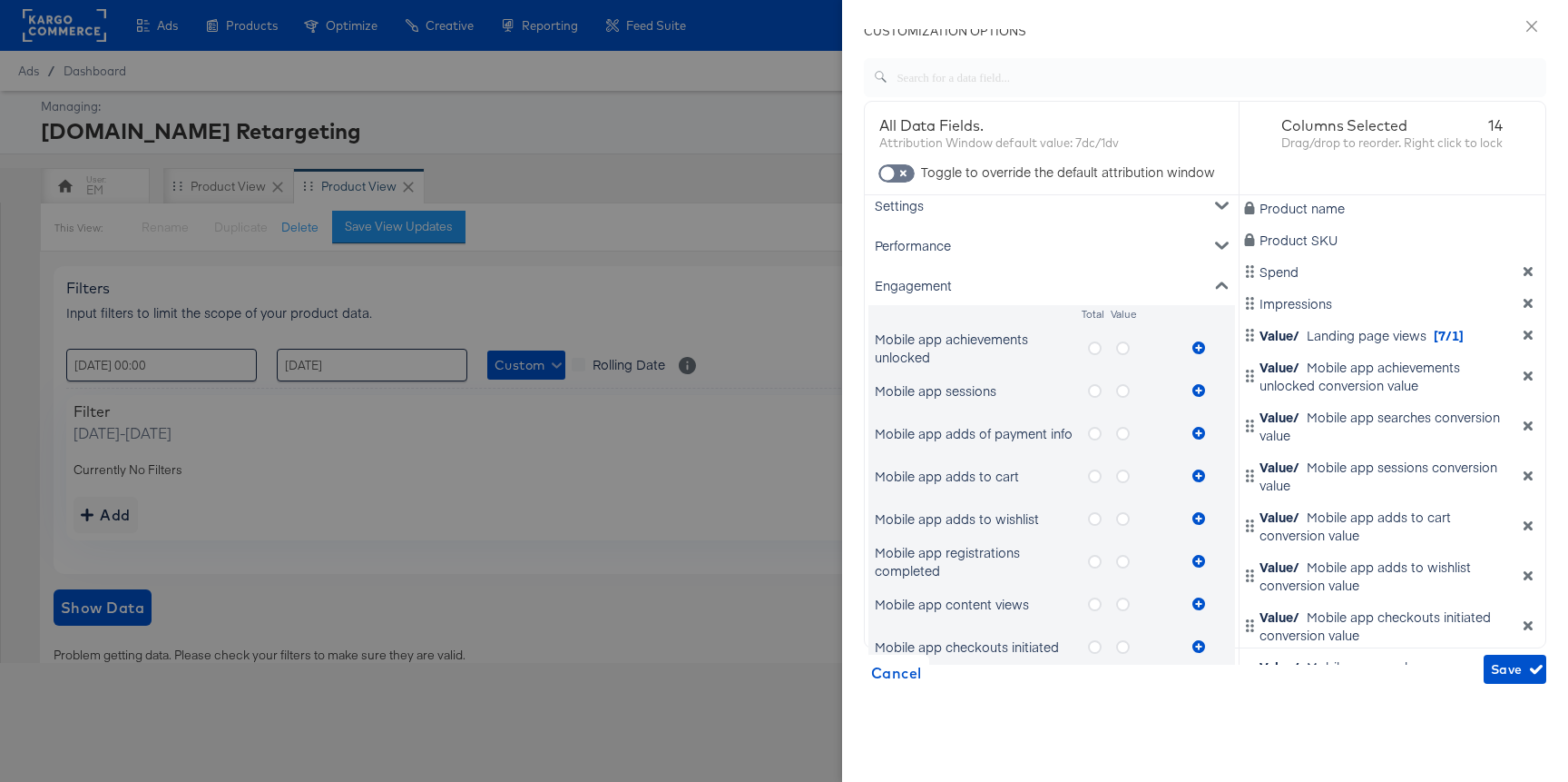
click at [1115, 432] on label "metrics-list" at bounding box center [1102, 433] width 28 height 23
click at [0, 0] on input "metrics-list" at bounding box center [0, 0] width 0 height 0
click at [1196, 435] on icon "metrics-list" at bounding box center [1199, 433] width 13 height 13
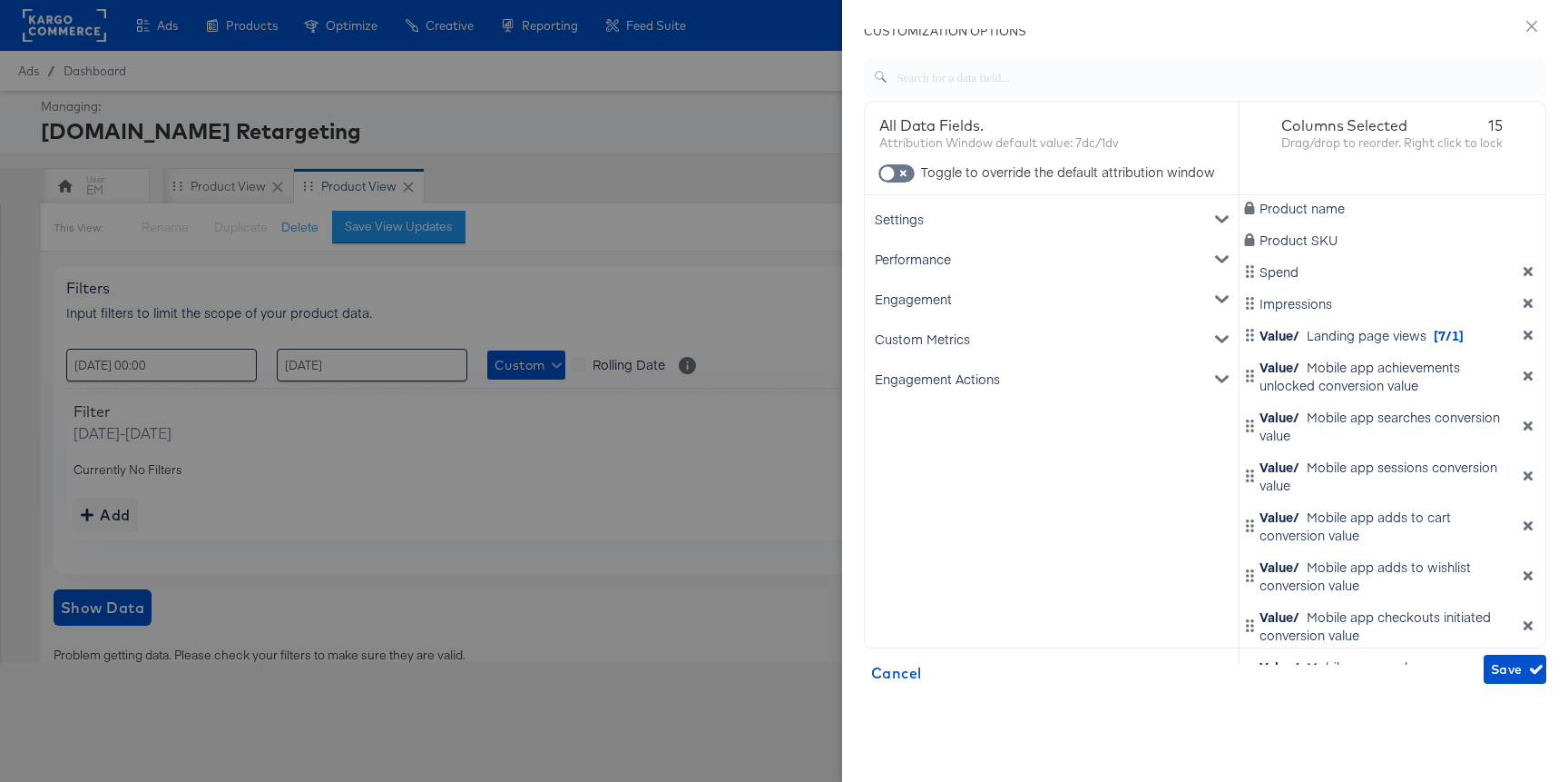
scroll to position [164, 0]
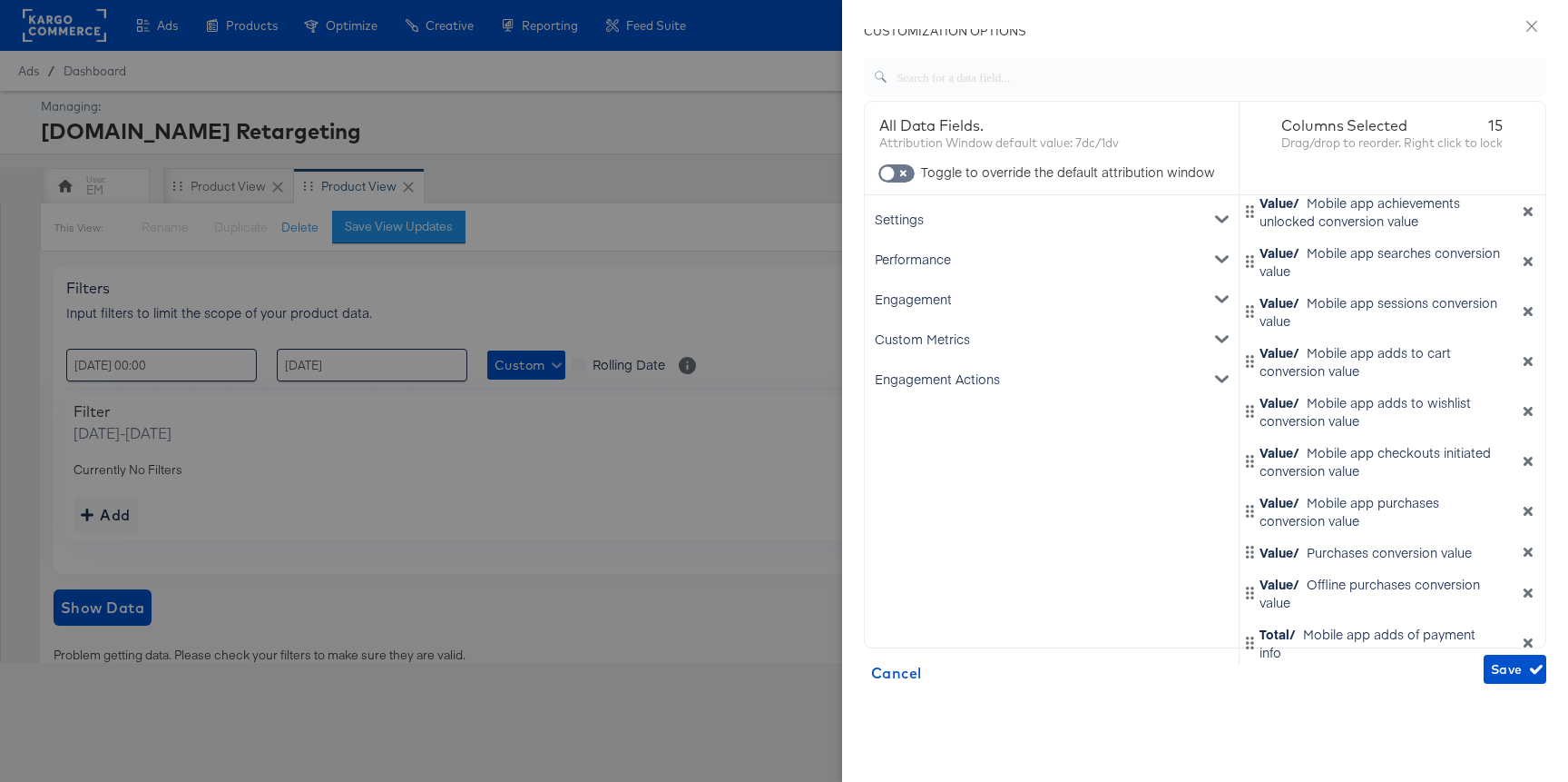
click at [1524, 639] on icon "dimension-list" at bounding box center [1529, 642] width 9 height 9
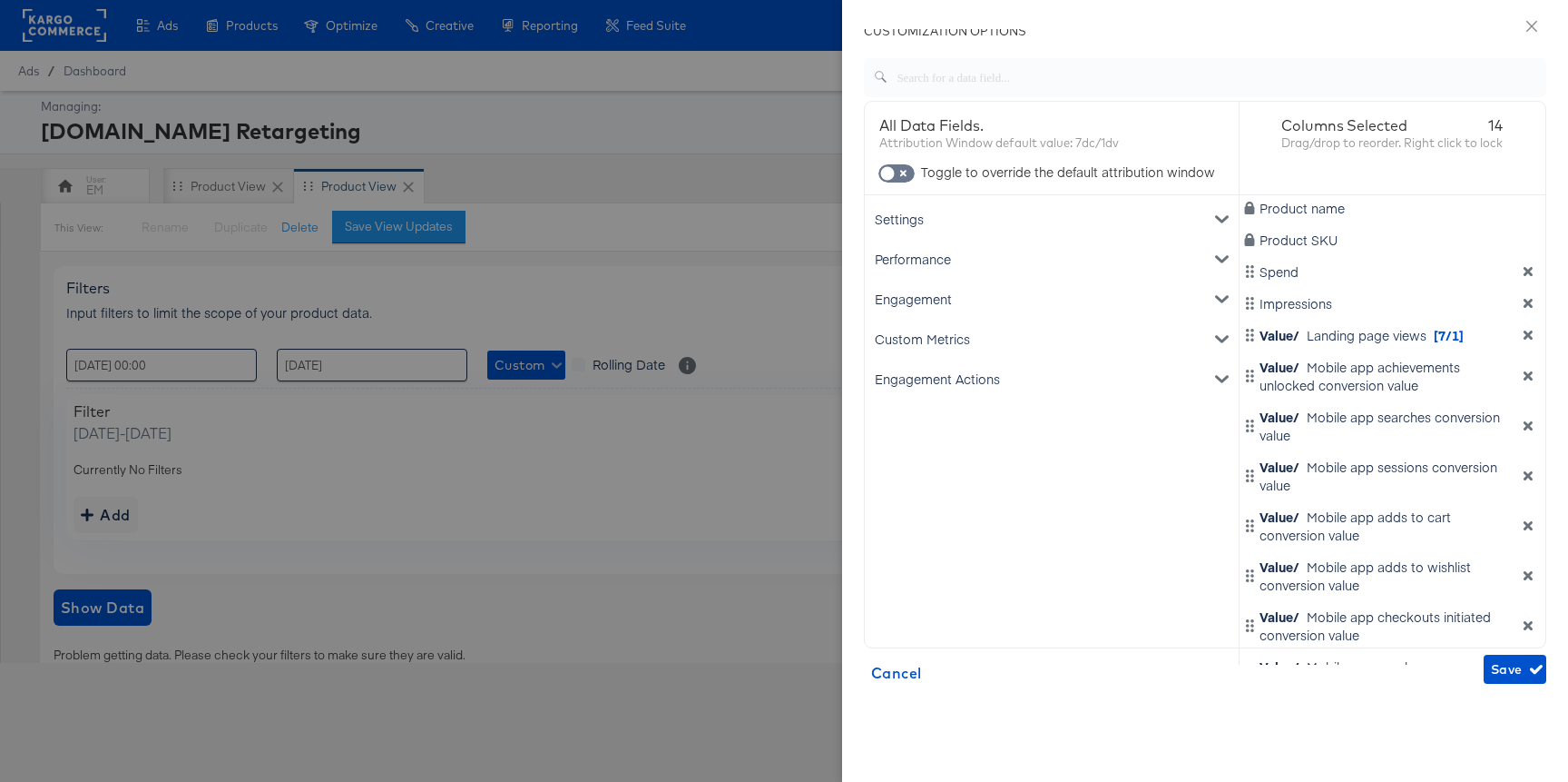
click at [1498, 635] on div "Value/ Mobile app checkouts initiated conversion value" at bounding box center [1393, 626] width 299 height 37
click at [1522, 620] on icon "dimension-list" at bounding box center [1529, 626] width 13 height 13
click at [1524, 626] on icon "dimension-list" at bounding box center [1529, 625] width 9 height 9
click at [1502, 626] on div "Product name Product SKU Spend Impressions Value/ Landing page views [7/1] Valu…" at bounding box center [1393, 430] width 306 height 469
click at [1522, 612] on icon "dimension-list" at bounding box center [1529, 617] width 13 height 13
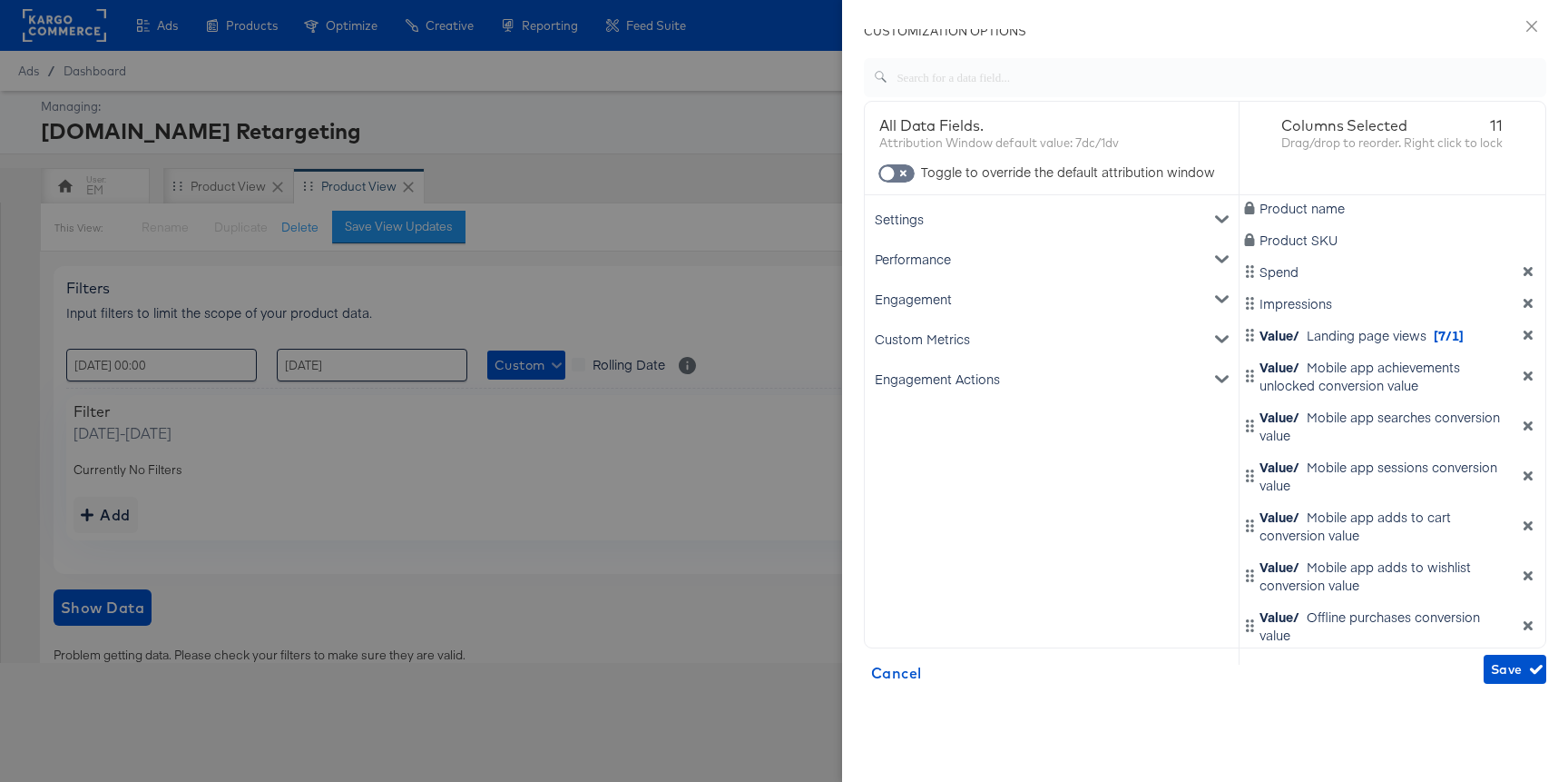
click at [1522, 625] on icon "dimension-list" at bounding box center [1529, 626] width 13 height 13
click at [1524, 575] on icon "dimension-list" at bounding box center [1529, 575] width 9 height 9
click at [1524, 525] on icon "dimension-list" at bounding box center [1529, 526] width 9 height 9
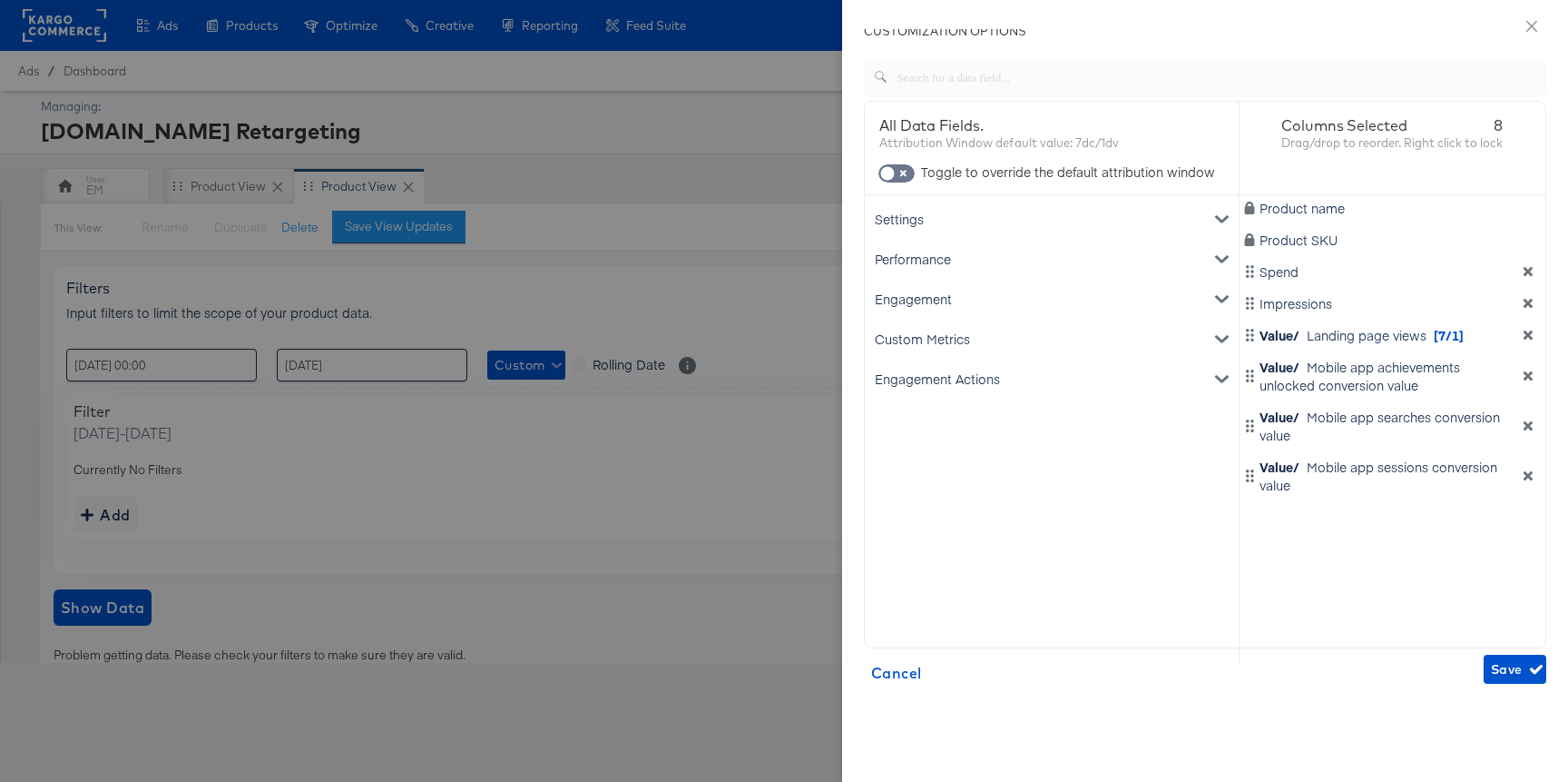
click at [1522, 469] on icon "dimension-list" at bounding box center [1529, 475] width 13 height 13
click at [1522, 431] on icon "dimension-list" at bounding box center [1529, 426] width 13 height 13
click at [1522, 386] on div "Value/ Mobile app achievements unlocked conversion value" at bounding box center [1393, 376] width 299 height 37
click at [1522, 374] on icon "dimension-list" at bounding box center [1529, 376] width 13 height 13
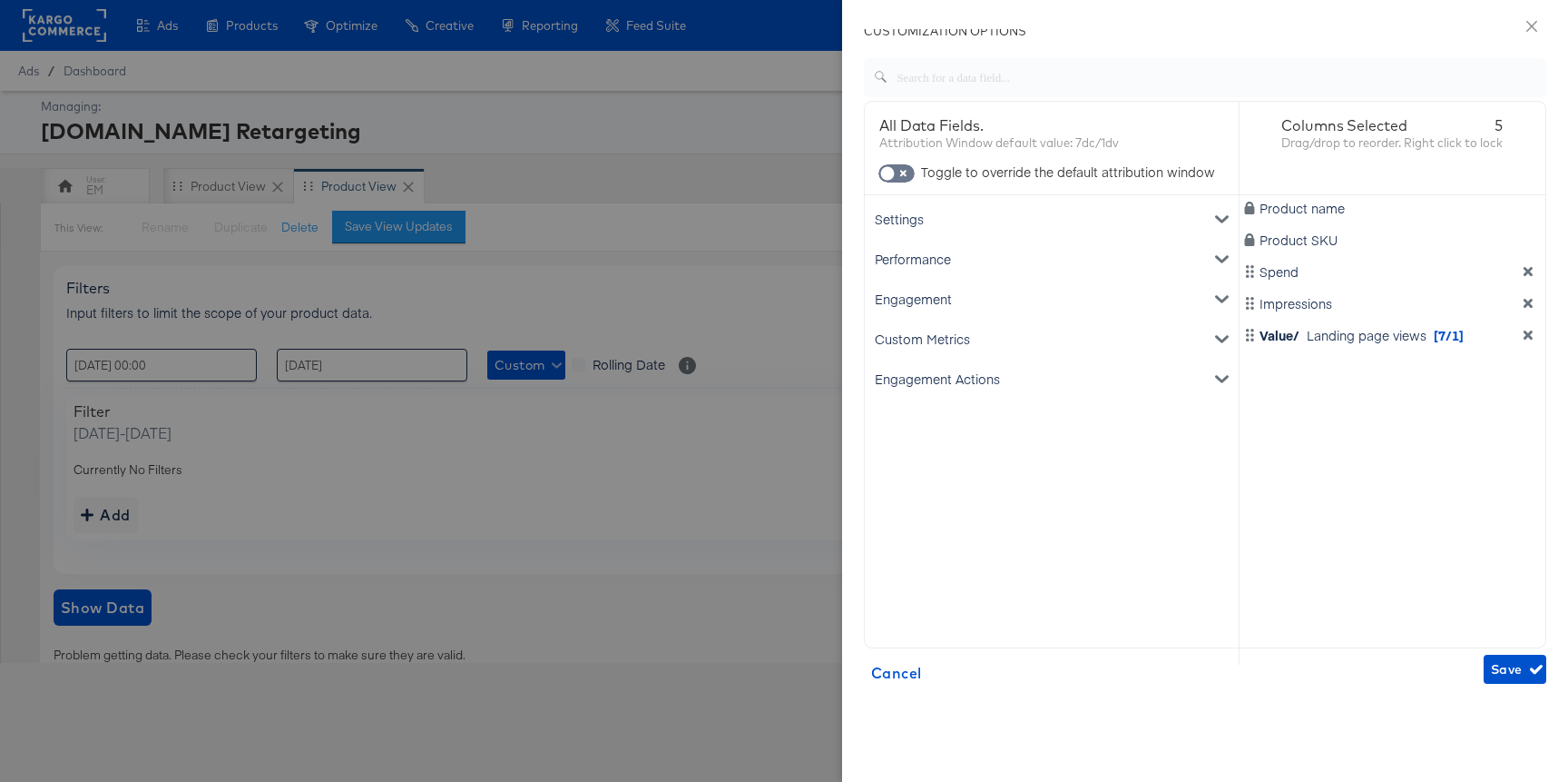
click at [1524, 335] on icon "dimension-list" at bounding box center [1529, 335] width 9 height 9
click at [951, 287] on div "Engagement" at bounding box center [1051, 299] width 367 height 40
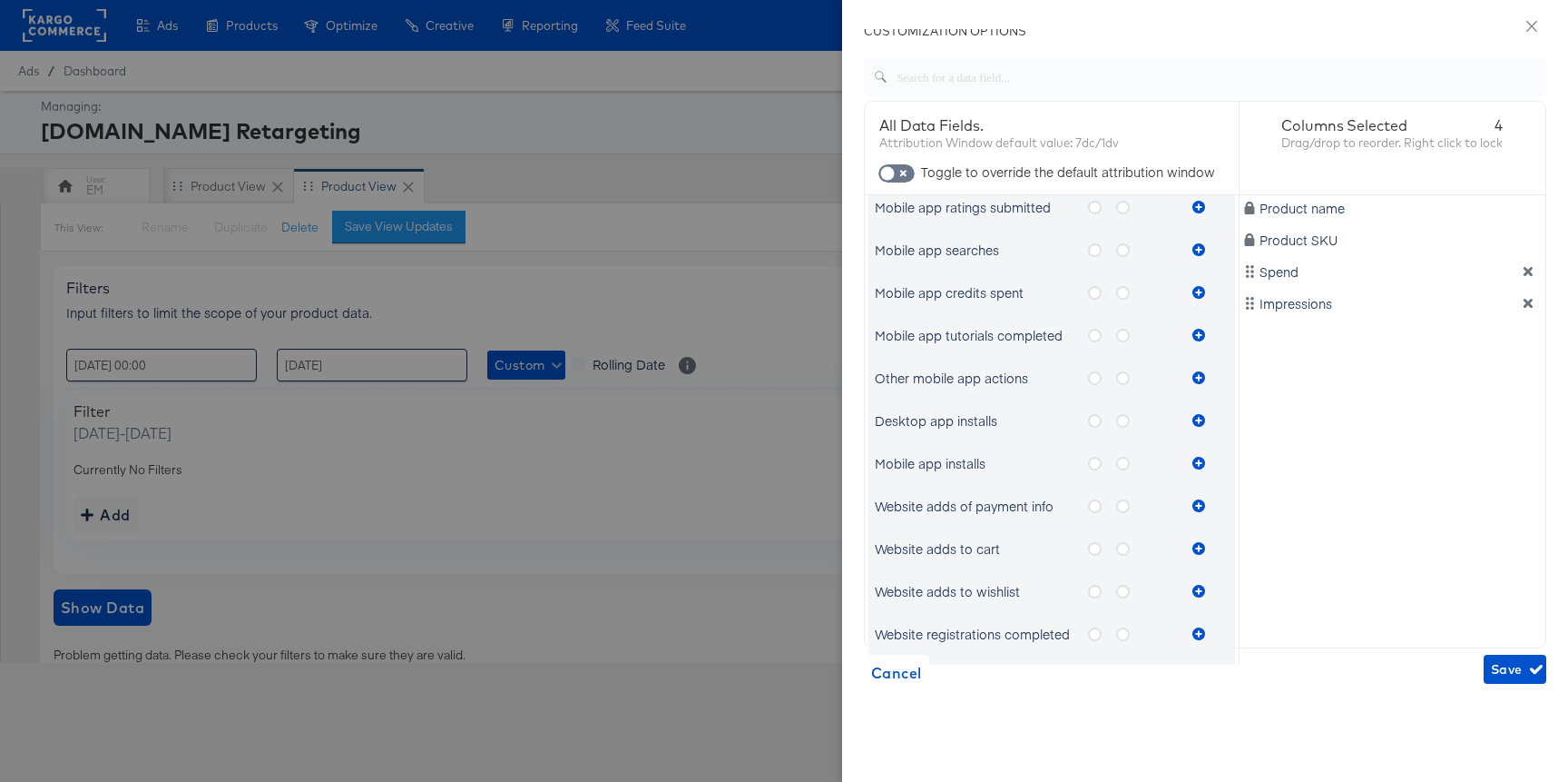
scroll to position [993, 0]
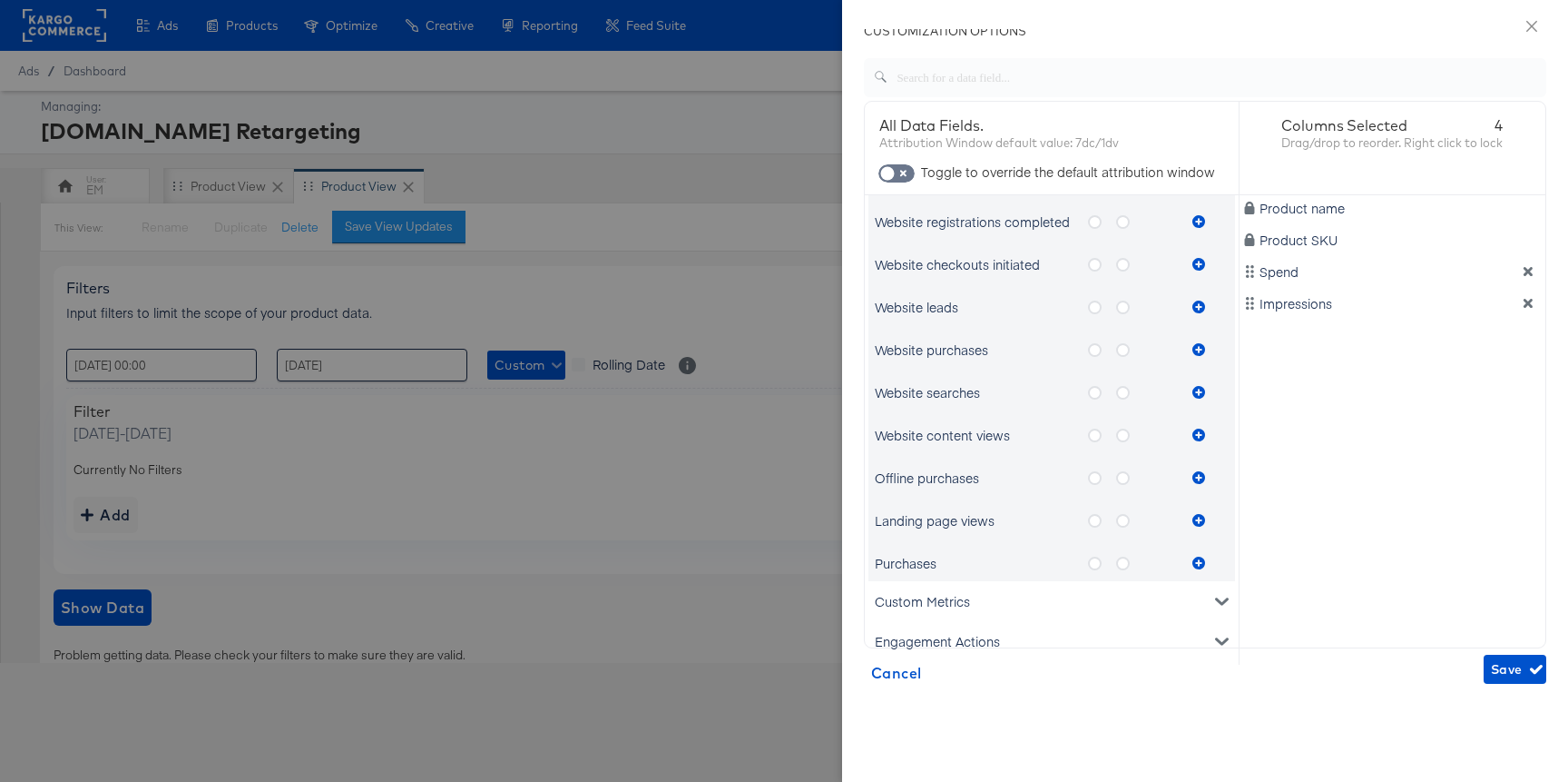
click at [1118, 431] on icon "metrics-list" at bounding box center [1123, 435] width 14 height 14
click at [0, 0] on input "metrics-list" at bounding box center [0, 0] width 0 height 0
click at [1203, 429] on icon "metrics-list" at bounding box center [1199, 435] width 13 height 13
click at [1199, 393] on div "metrics-list" at bounding box center [1199, 392] width 28 height 37
click at [1121, 396] on icon "metrics-list" at bounding box center [1123, 392] width 14 height 14
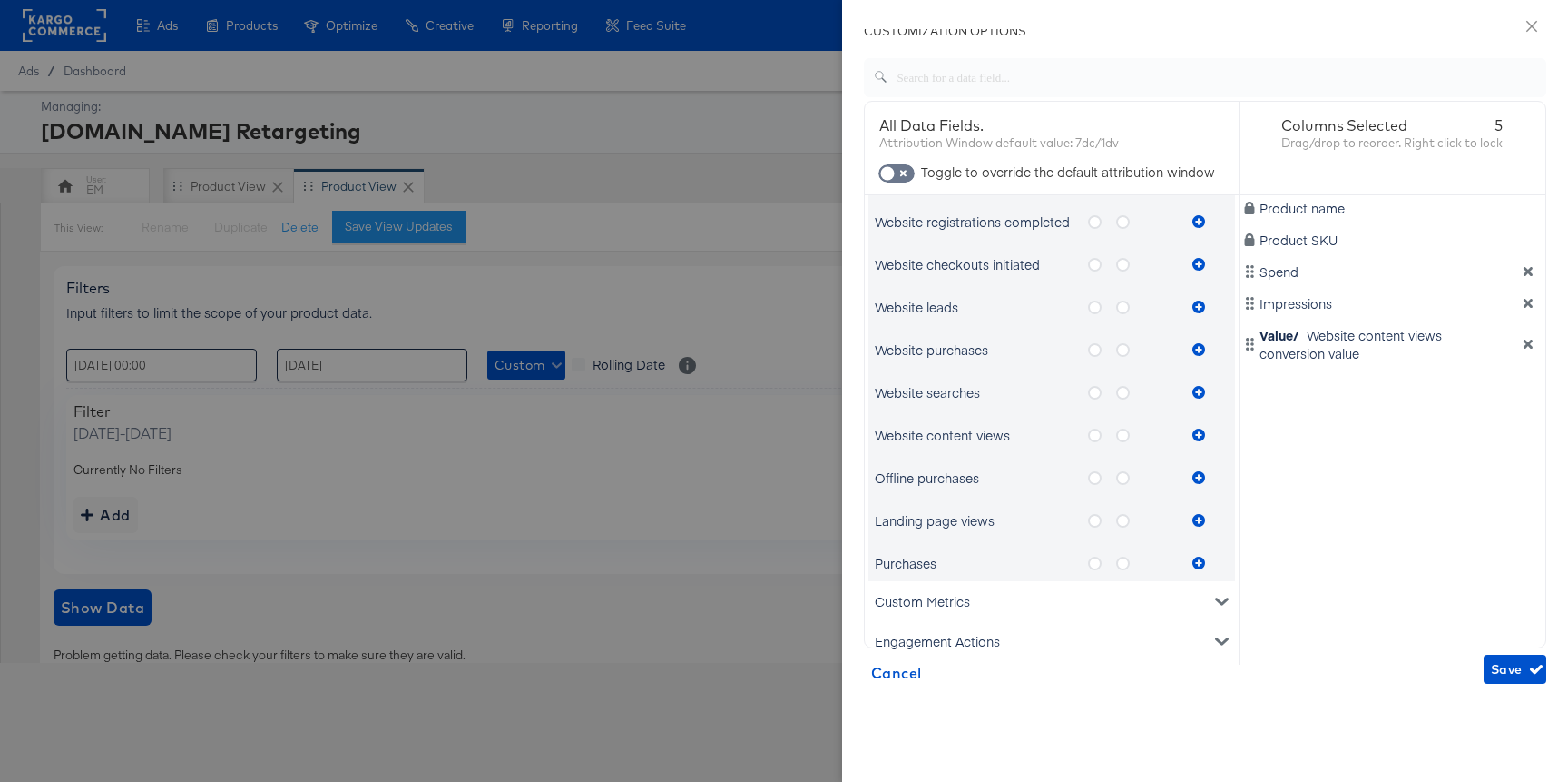
click at [0, 0] on input "metrics-list" at bounding box center [0, 0] width 0 height 0
click at [1189, 394] on button "metrics-list" at bounding box center [1199, 392] width 28 height 37
click at [1126, 348] on icon "metrics-list" at bounding box center [1123, 350] width 14 height 14
click at [0, 0] on input "metrics-list" at bounding box center [0, 0] width 0 height 0
click at [1177, 348] on div "Website purchases" at bounding box center [1029, 350] width 310 height 37
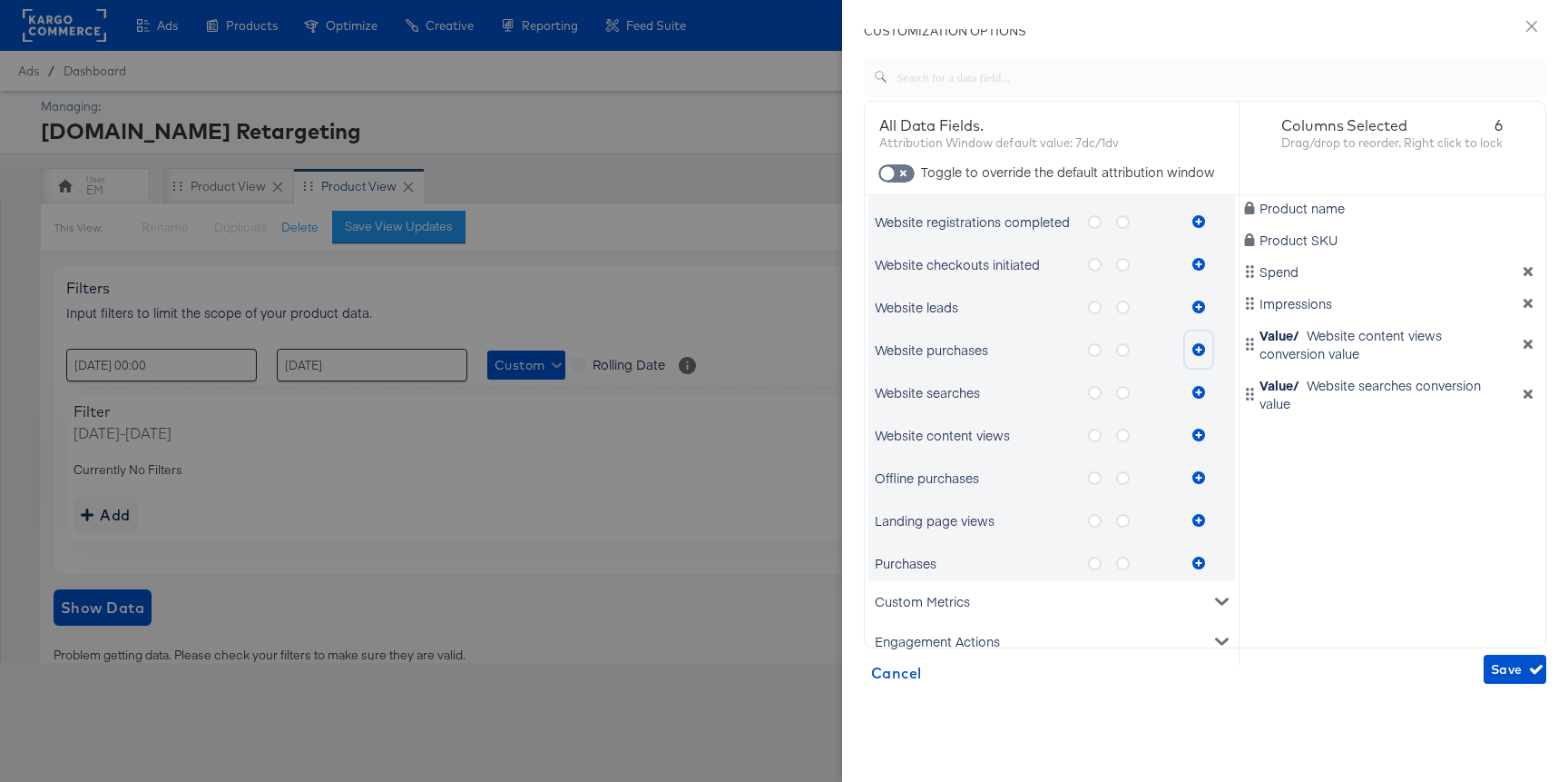
click at [1201, 348] on icon "metrics-list" at bounding box center [1199, 350] width 13 height 13
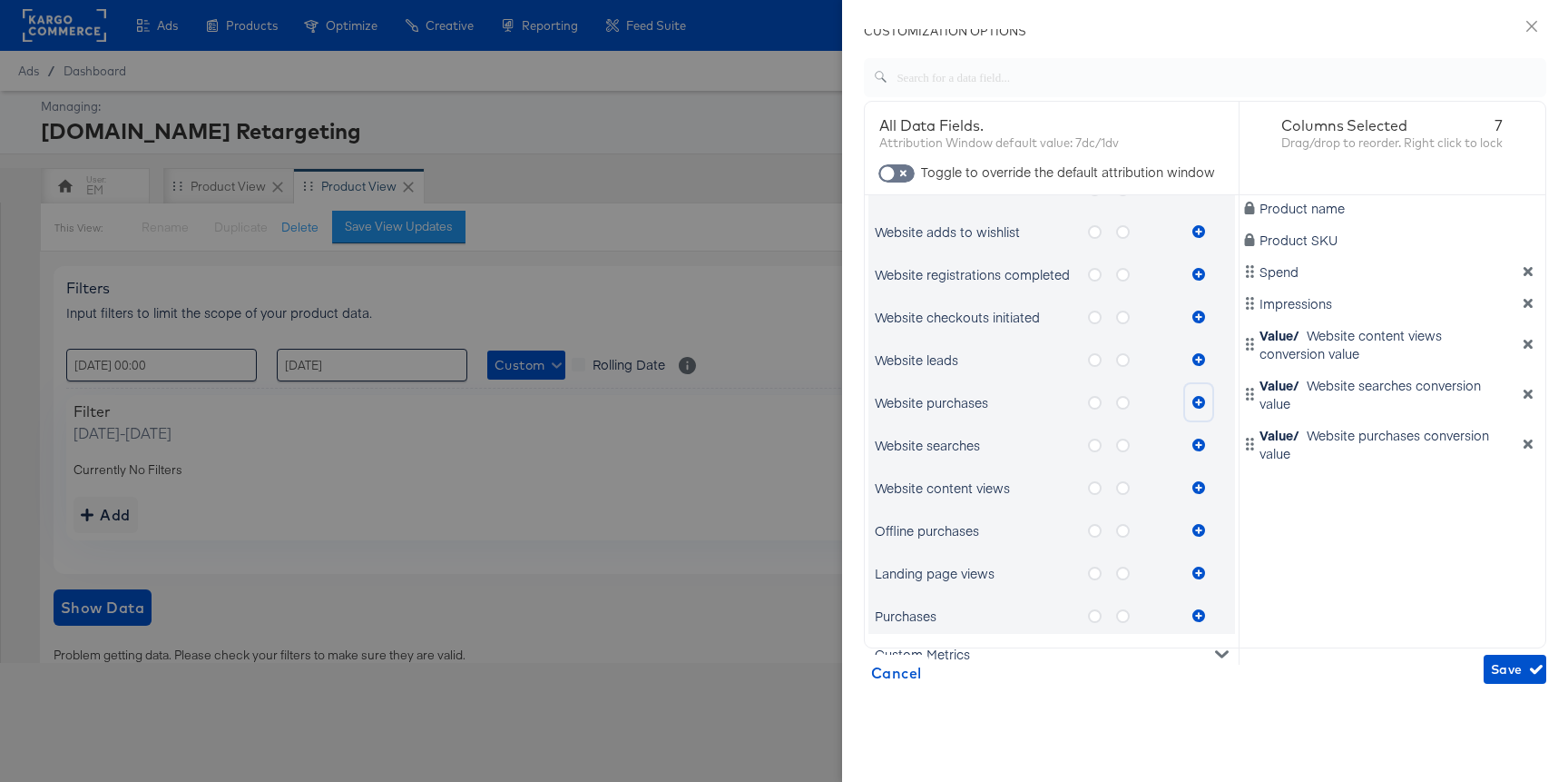
scroll to position [933, 0]
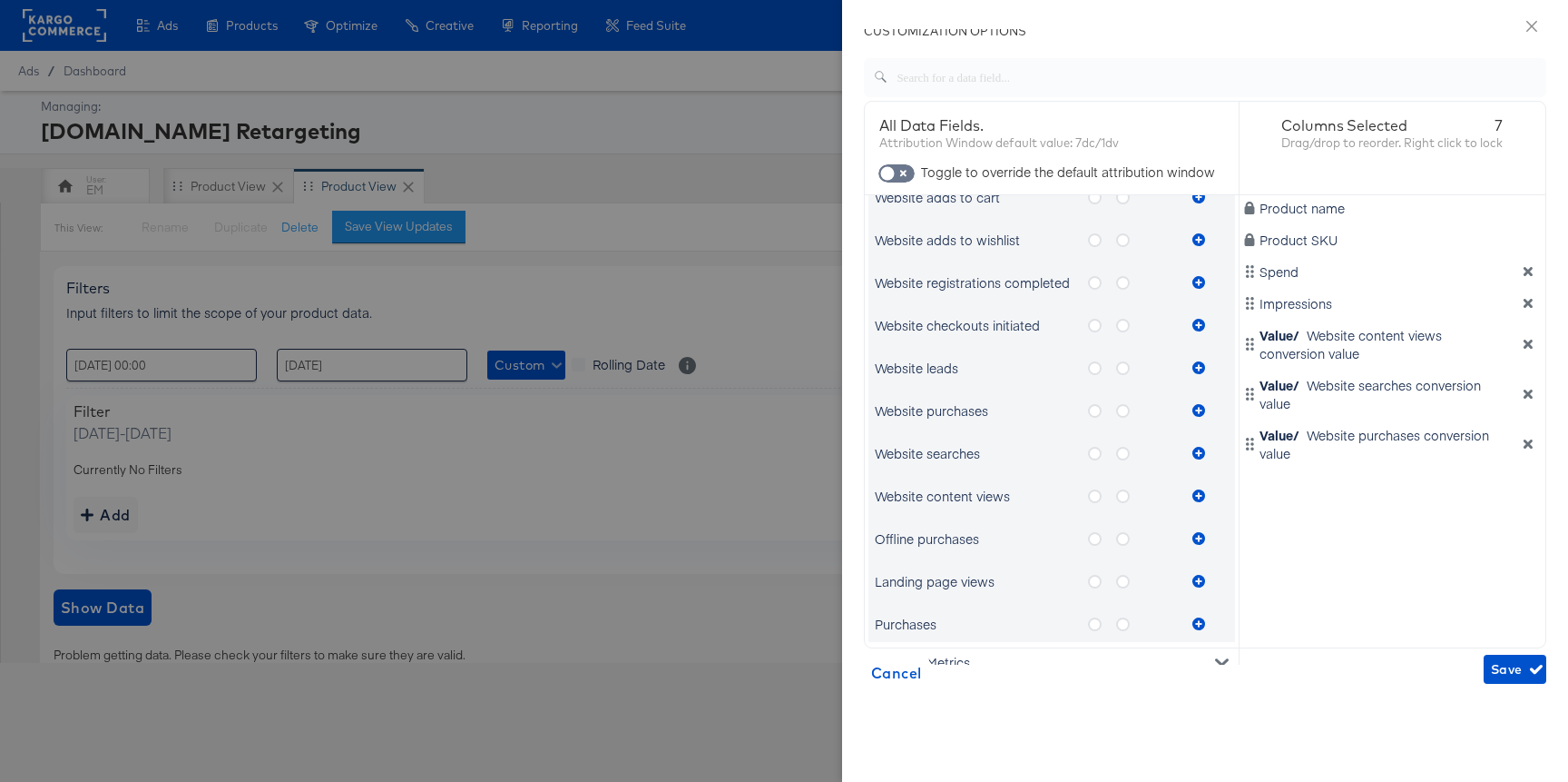
click at [1129, 369] on label "metrics-list" at bounding box center [1130, 368] width 28 height 23
click at [0, 0] on input "metrics-list" at bounding box center [0, 0] width 0 height 0
click at [1185, 368] on button "metrics-list" at bounding box center [1199, 368] width 28 height 37
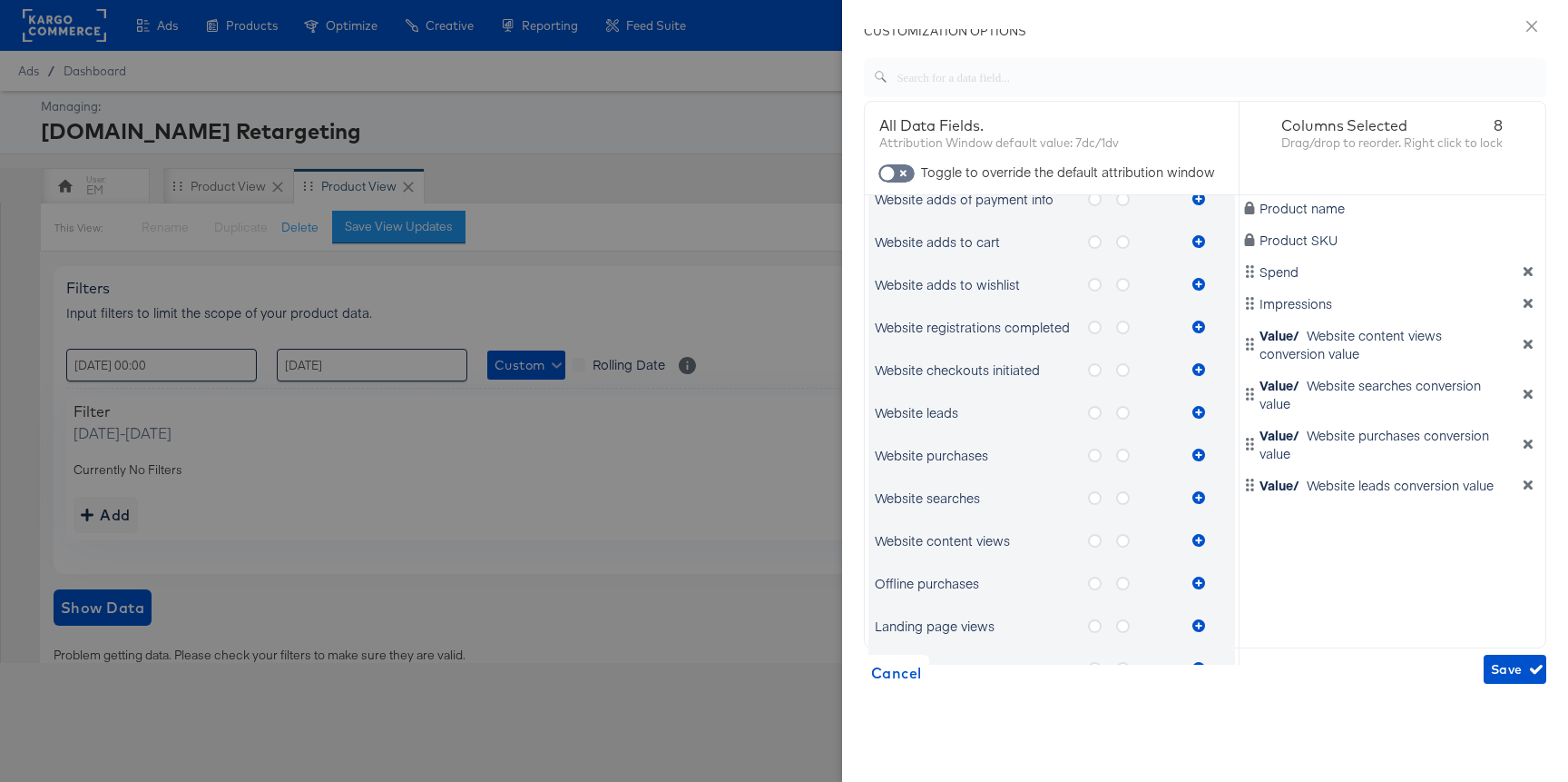
click at [1130, 373] on label "metrics-list" at bounding box center [1130, 370] width 28 height 23
click at [0, 0] on input "metrics-list" at bounding box center [0, 0] width 0 height 0
click at [1185, 370] on button "metrics-list" at bounding box center [1199, 370] width 28 height 37
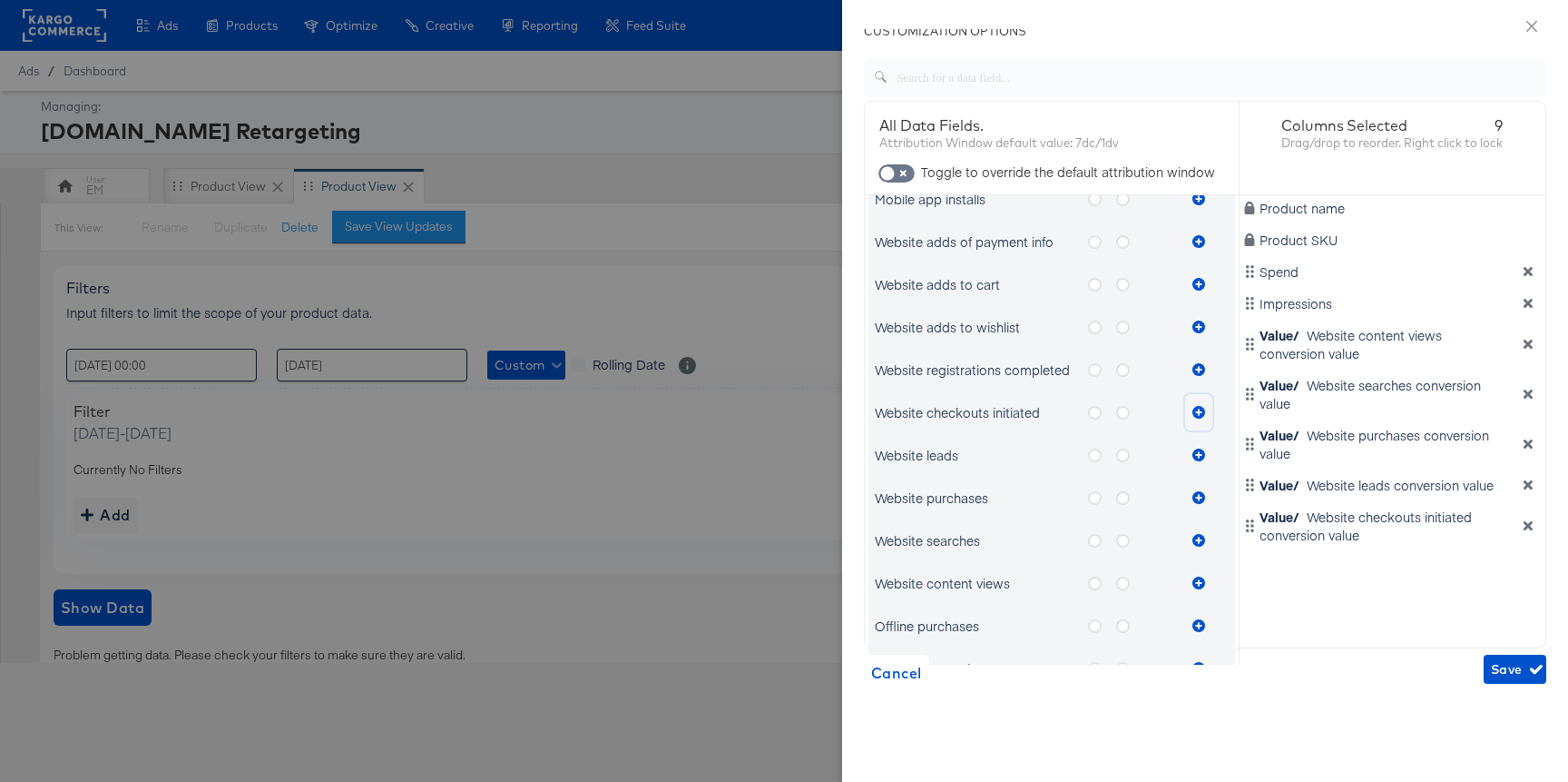
scroll to position [834, 0]
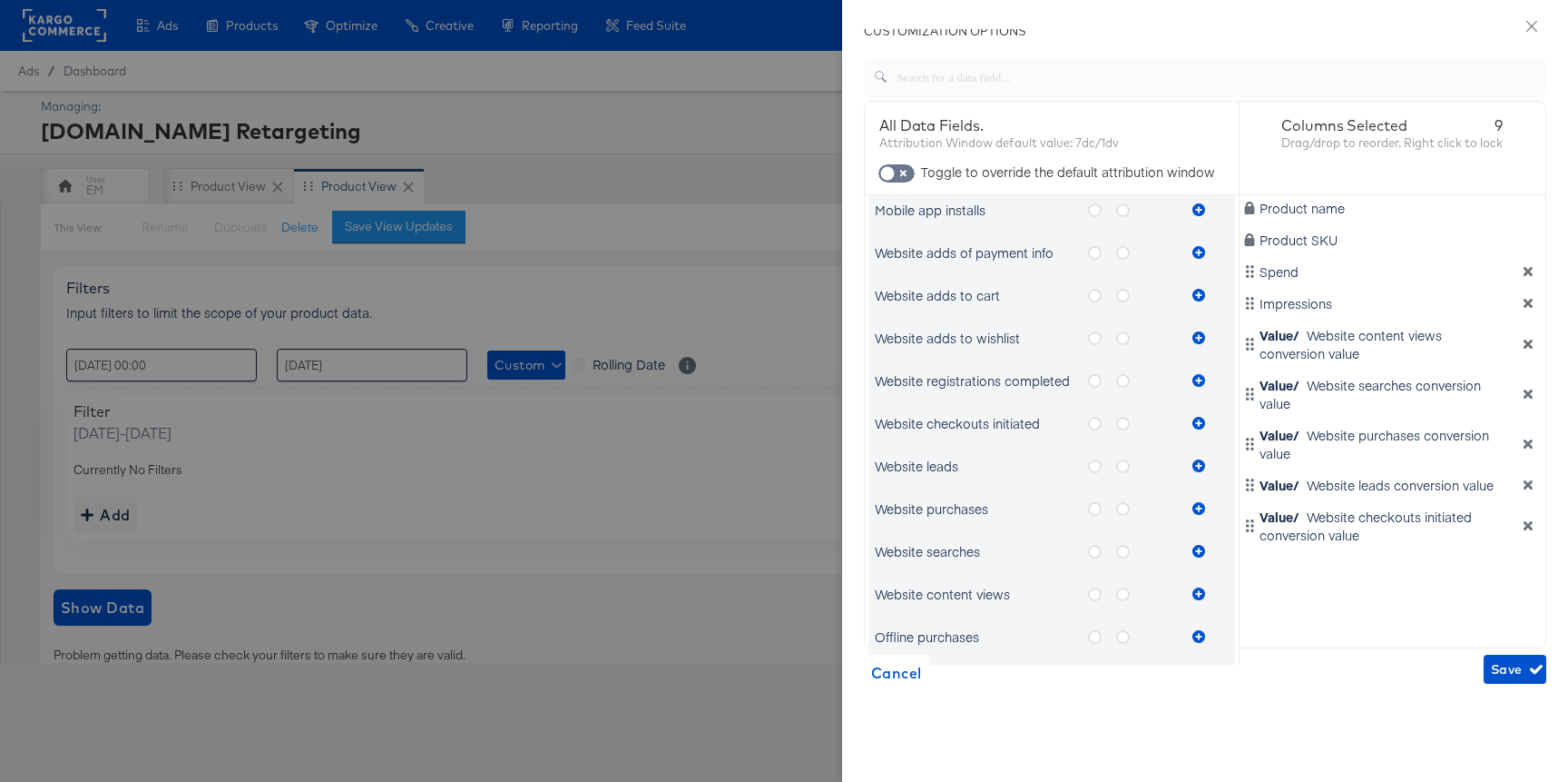
click at [1124, 381] on icon "metrics-list" at bounding box center [1123, 380] width 14 height 14
click at [0, 0] on input "metrics-list" at bounding box center [0, 0] width 0 height 0
click at [1190, 375] on button "metrics-list" at bounding box center [1199, 381] width 28 height 37
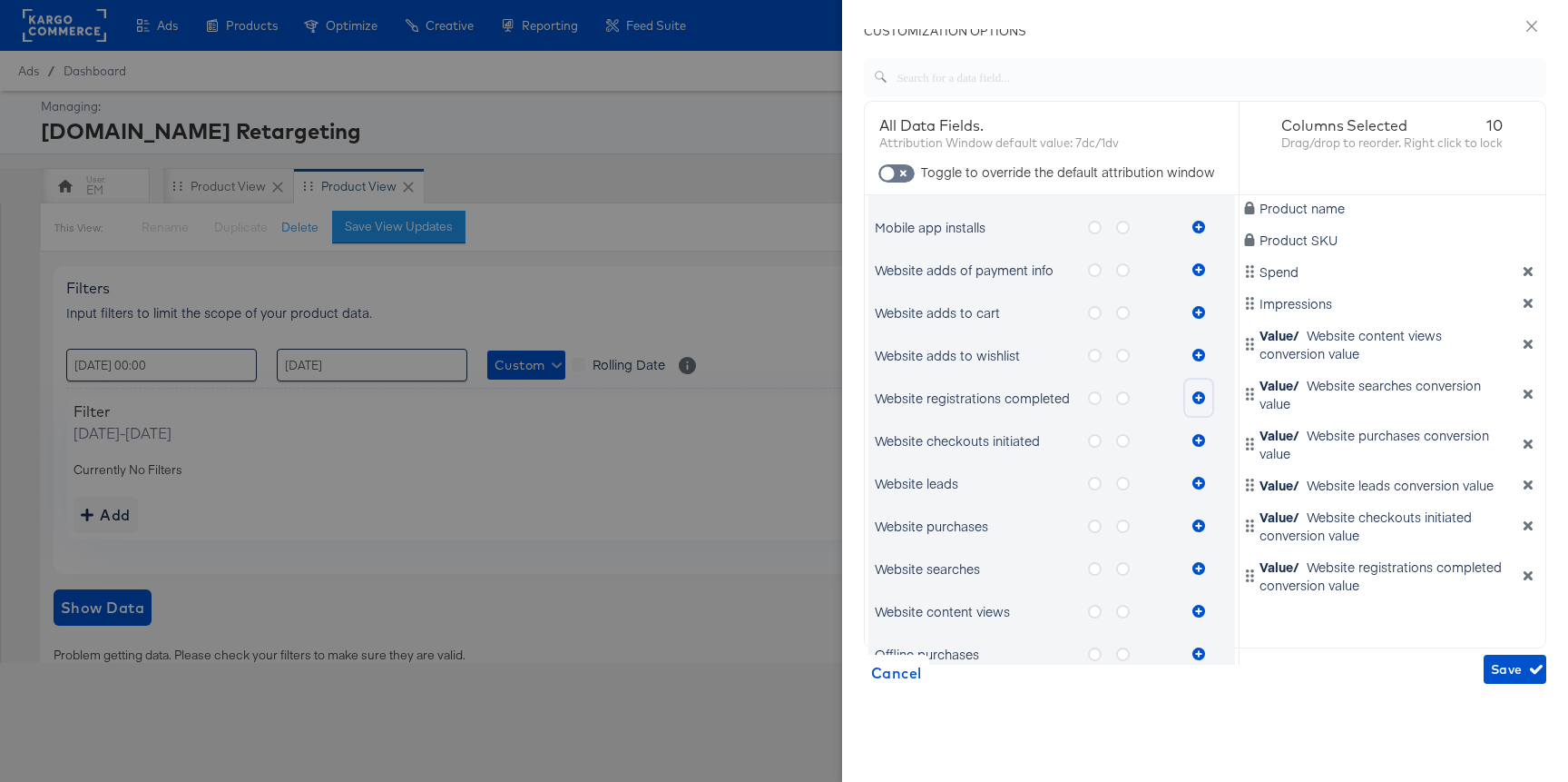
scroll to position [815, 0]
click at [1131, 366] on label "metrics-list" at bounding box center [1130, 357] width 28 height 23
click at [0, 0] on input "metrics-list" at bounding box center [0, 0] width 0 height 0
click at [1195, 363] on button "metrics-list" at bounding box center [1199, 357] width 28 height 37
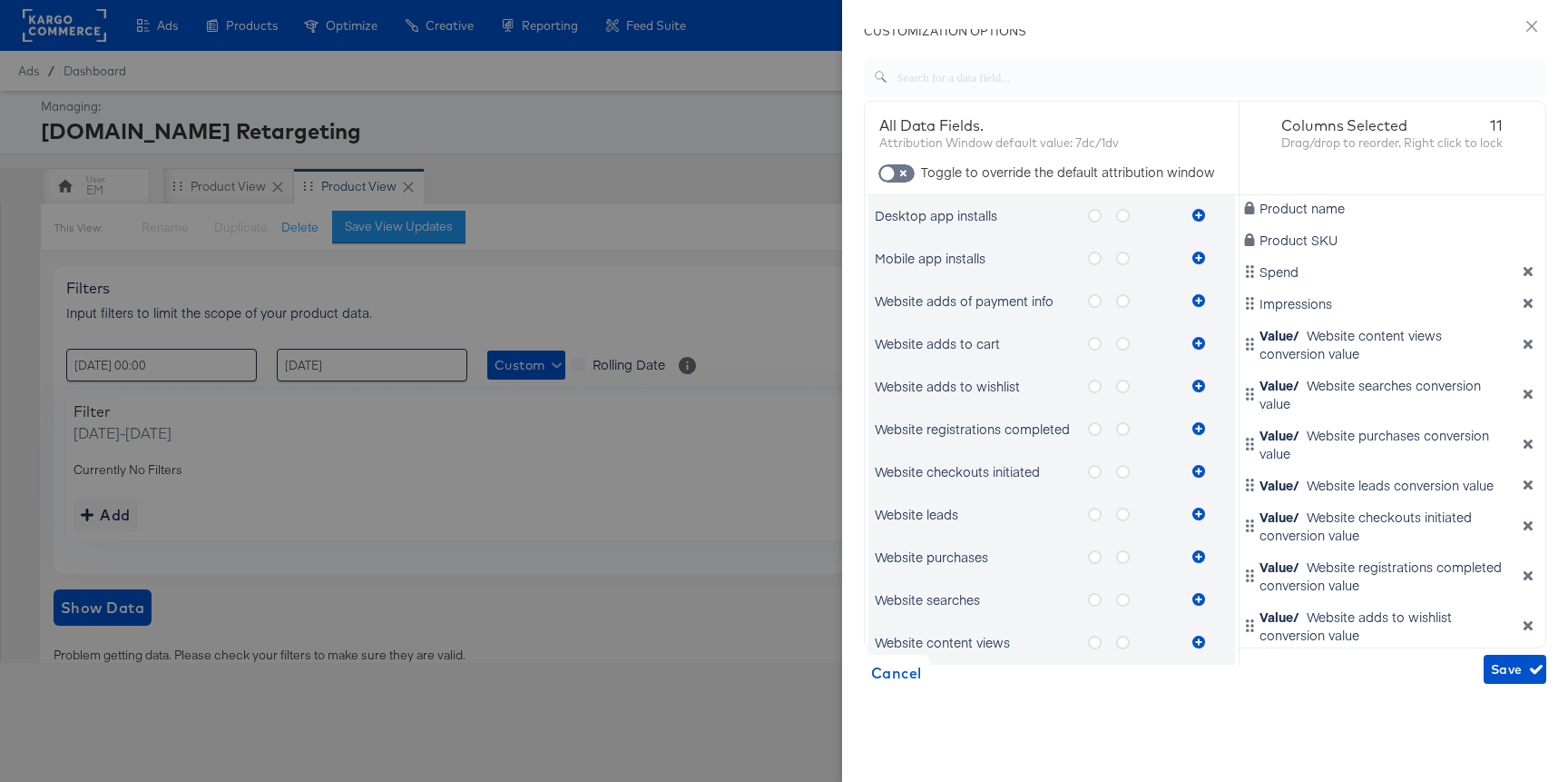
click at [1123, 345] on icon "metrics-list" at bounding box center [1123, 343] width 14 height 14
click at [0, 0] on input "metrics-list" at bounding box center [0, 0] width 0 height 0
click at [1194, 342] on icon "metrics-list" at bounding box center [1199, 343] width 13 height 13
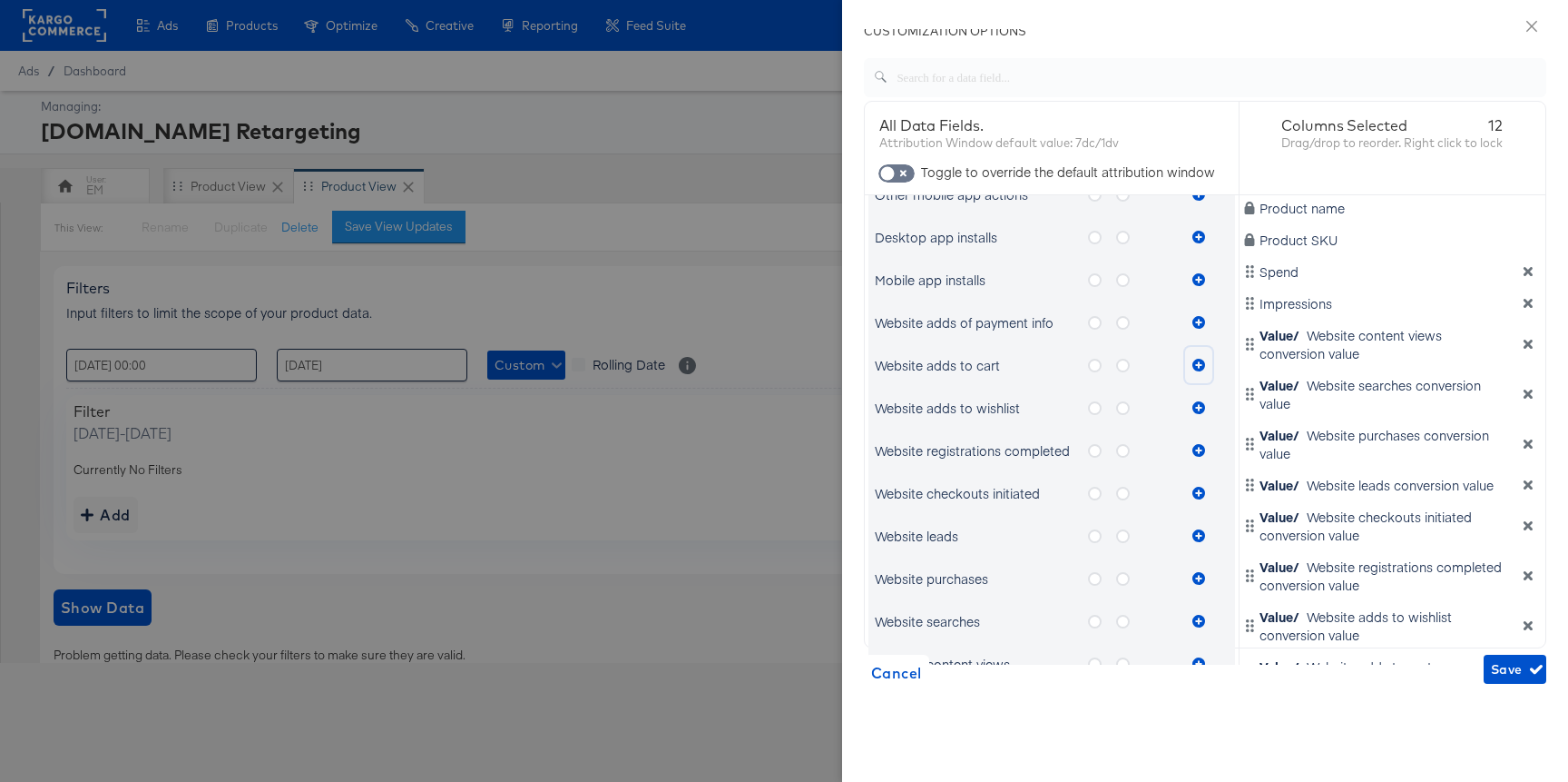
scroll to position [50, 0]
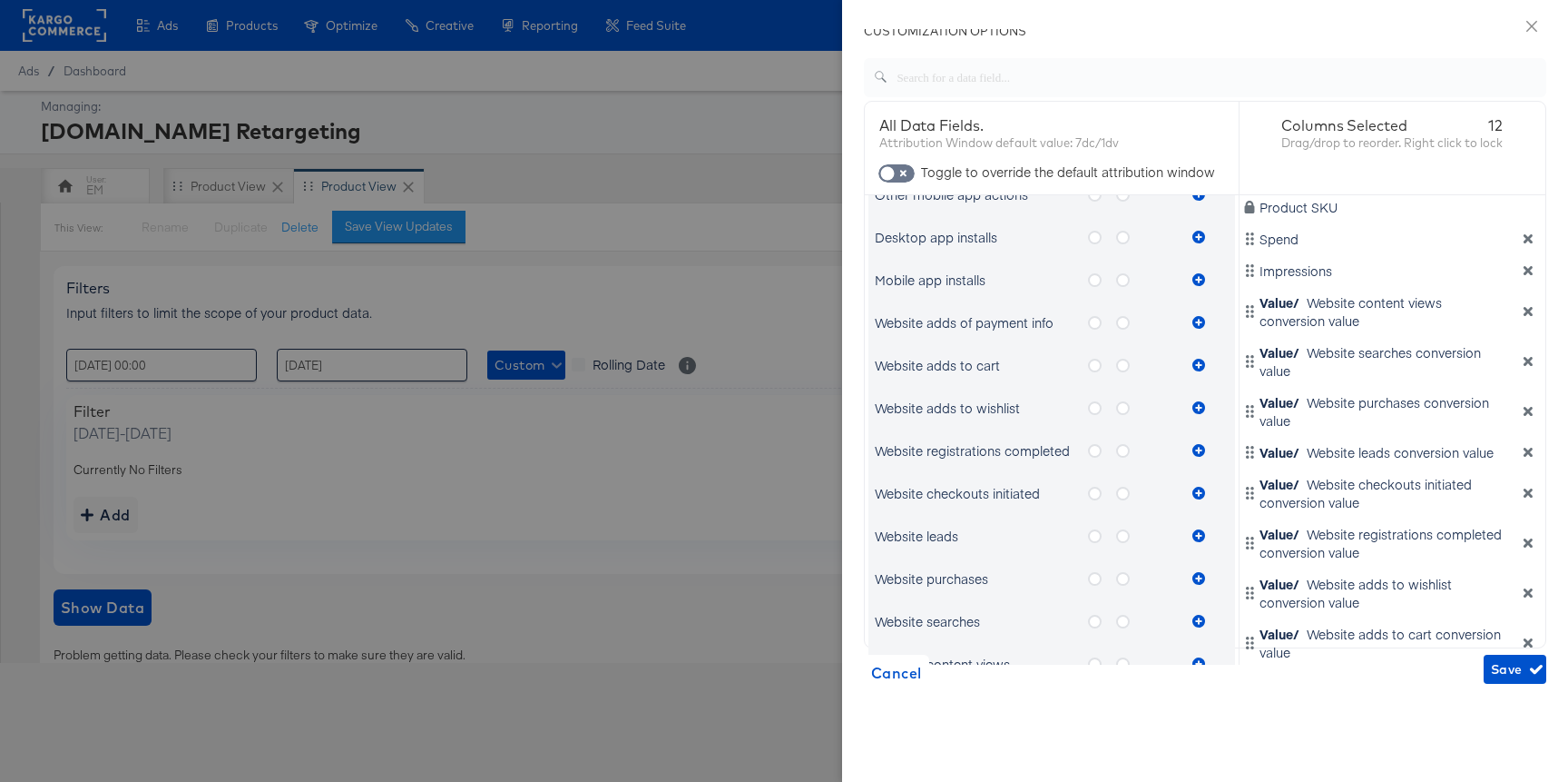
click at [1123, 322] on icon "metrics-list" at bounding box center [1123, 322] width 14 height 14
click at [0, 0] on input "metrics-list" at bounding box center [0, 0] width 0 height 0
click at [1195, 320] on icon "metrics-list" at bounding box center [1199, 322] width 13 height 13
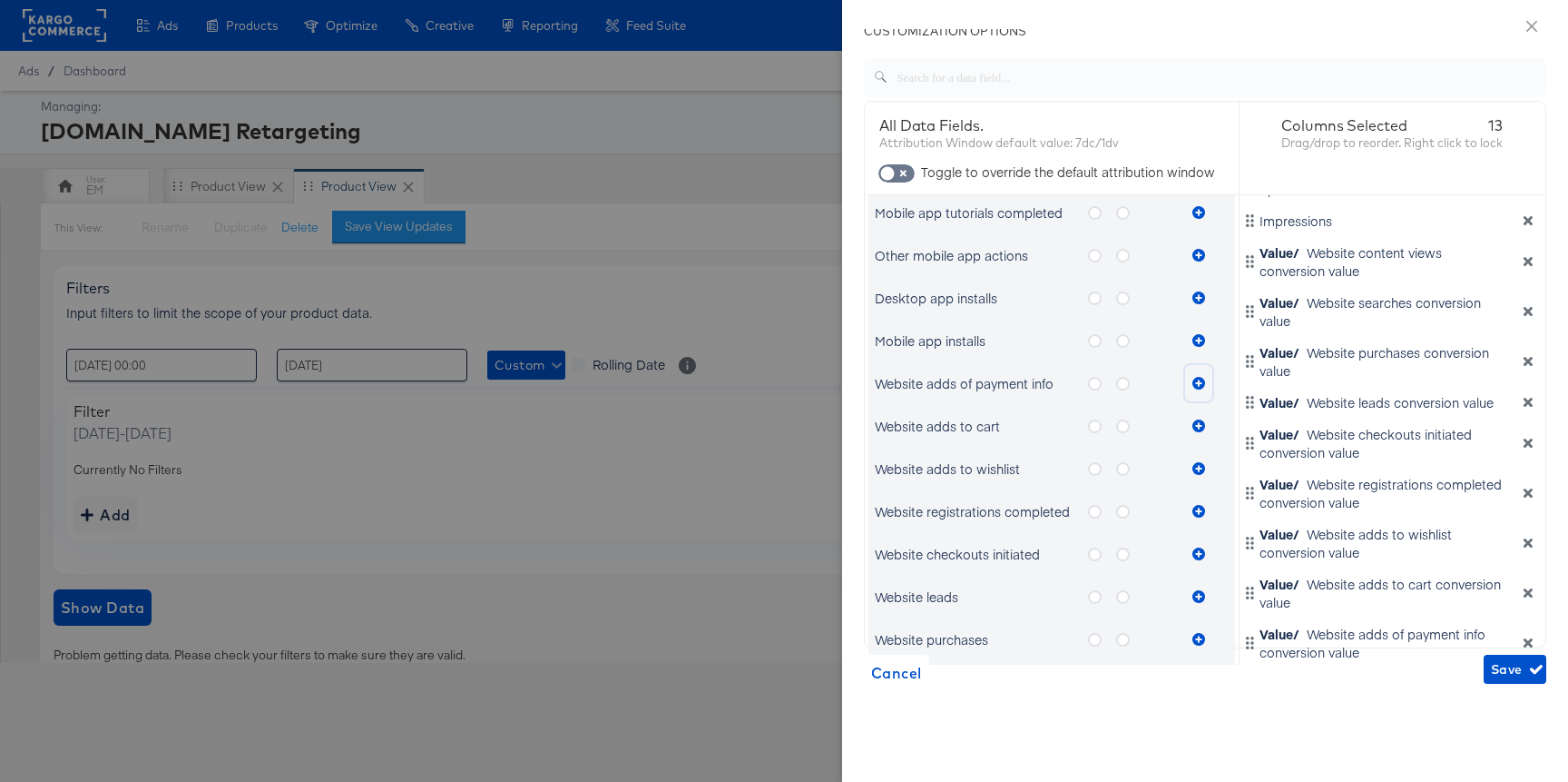
scroll to position [701, 0]
click at [1118, 341] on icon "metrics-list" at bounding box center [1123, 343] width 14 height 14
click at [0, 0] on input "metrics-list" at bounding box center [0, 0] width 0 height 0
click at [1198, 339] on icon "metrics-list" at bounding box center [1199, 343] width 13 height 13
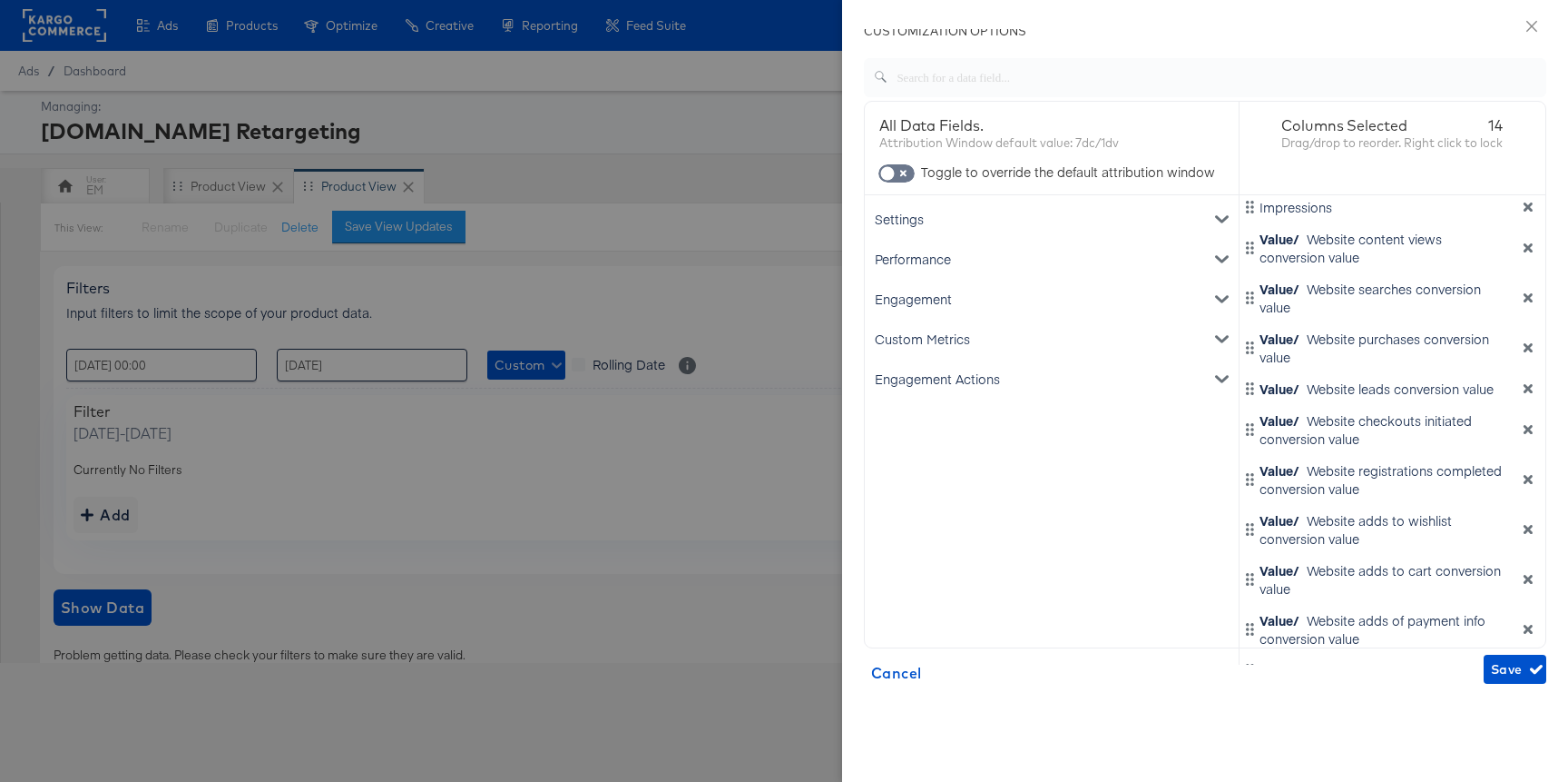
scroll to position [132, 0]
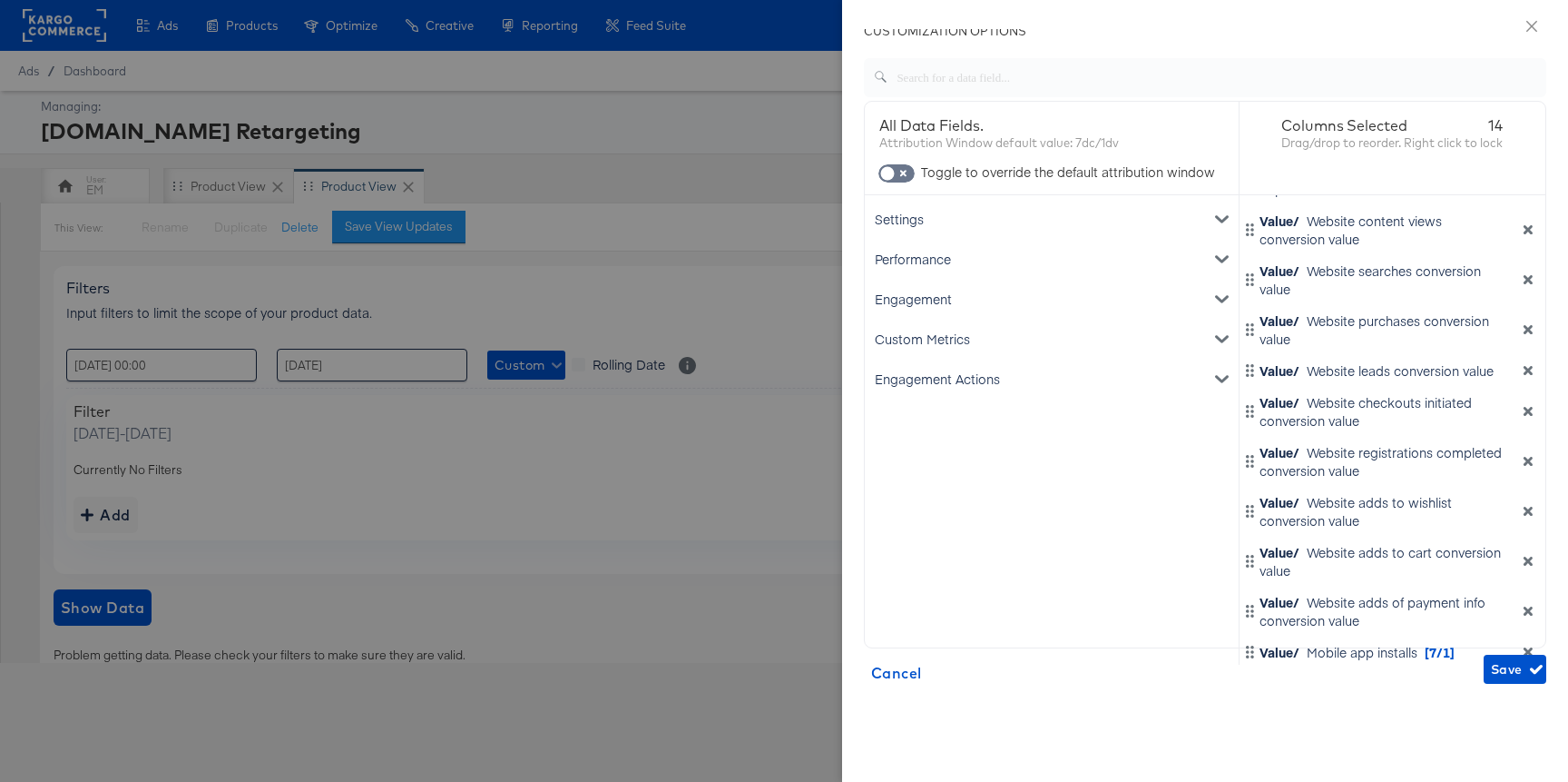
click at [1524, 613] on icon "dimension-list" at bounding box center [1529, 611] width 9 height 9
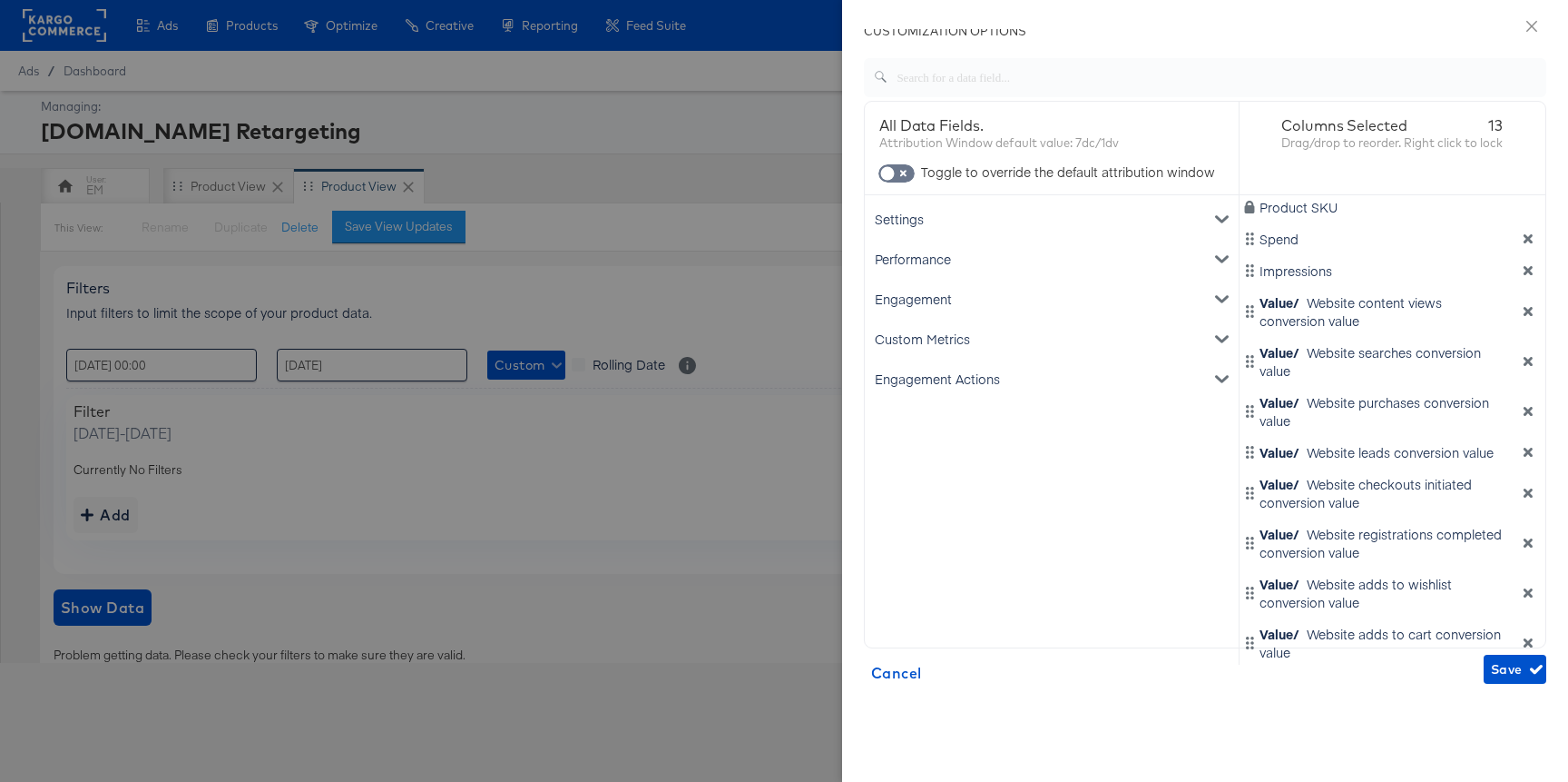
scroll to position [83, 0]
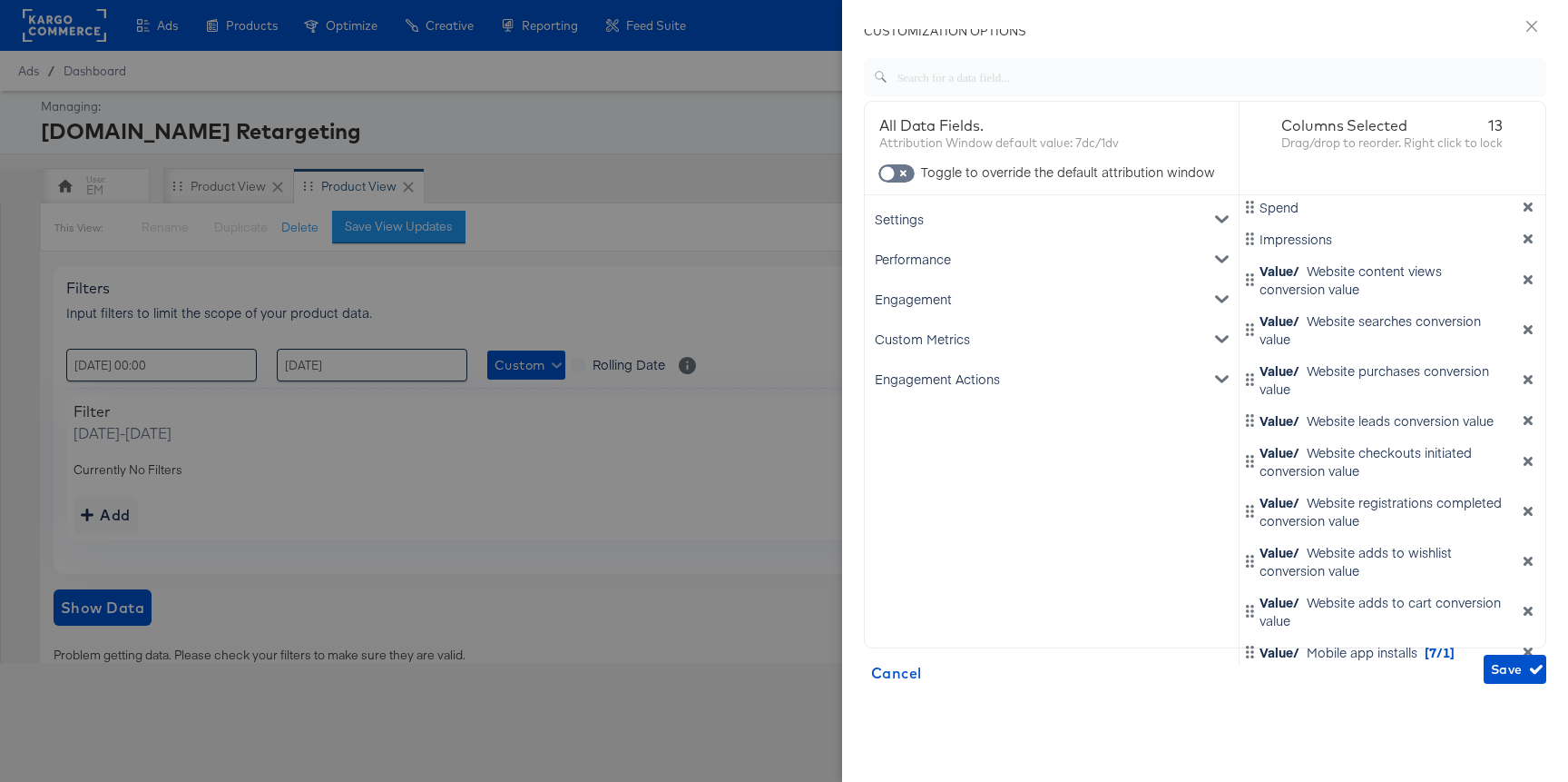
click at [954, 313] on div "Engagement" at bounding box center [1051, 299] width 367 height 40
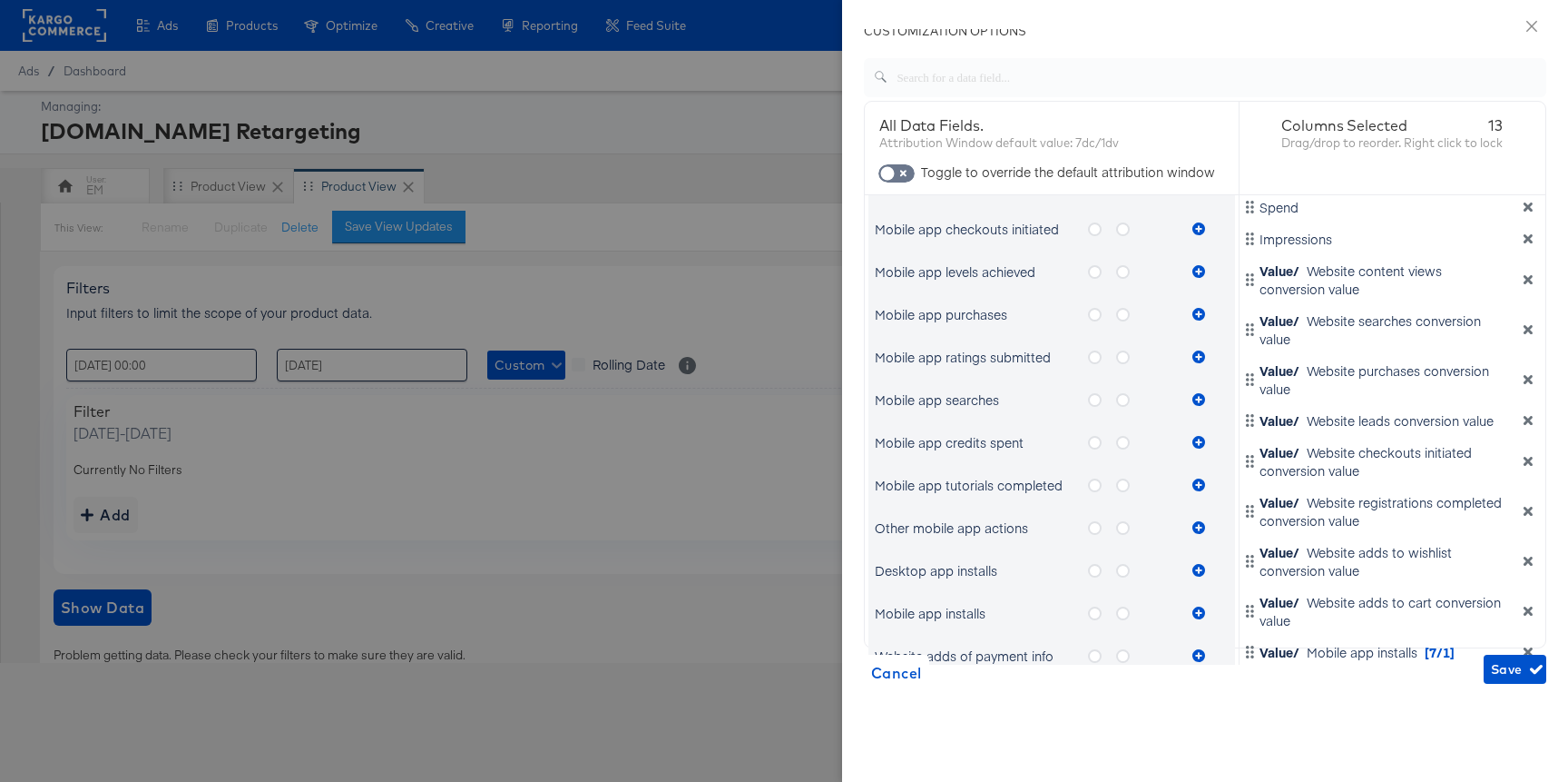
scroll to position [733, 0]
click at [1522, 647] on icon "dimension-list" at bounding box center [1529, 652] width 13 height 13
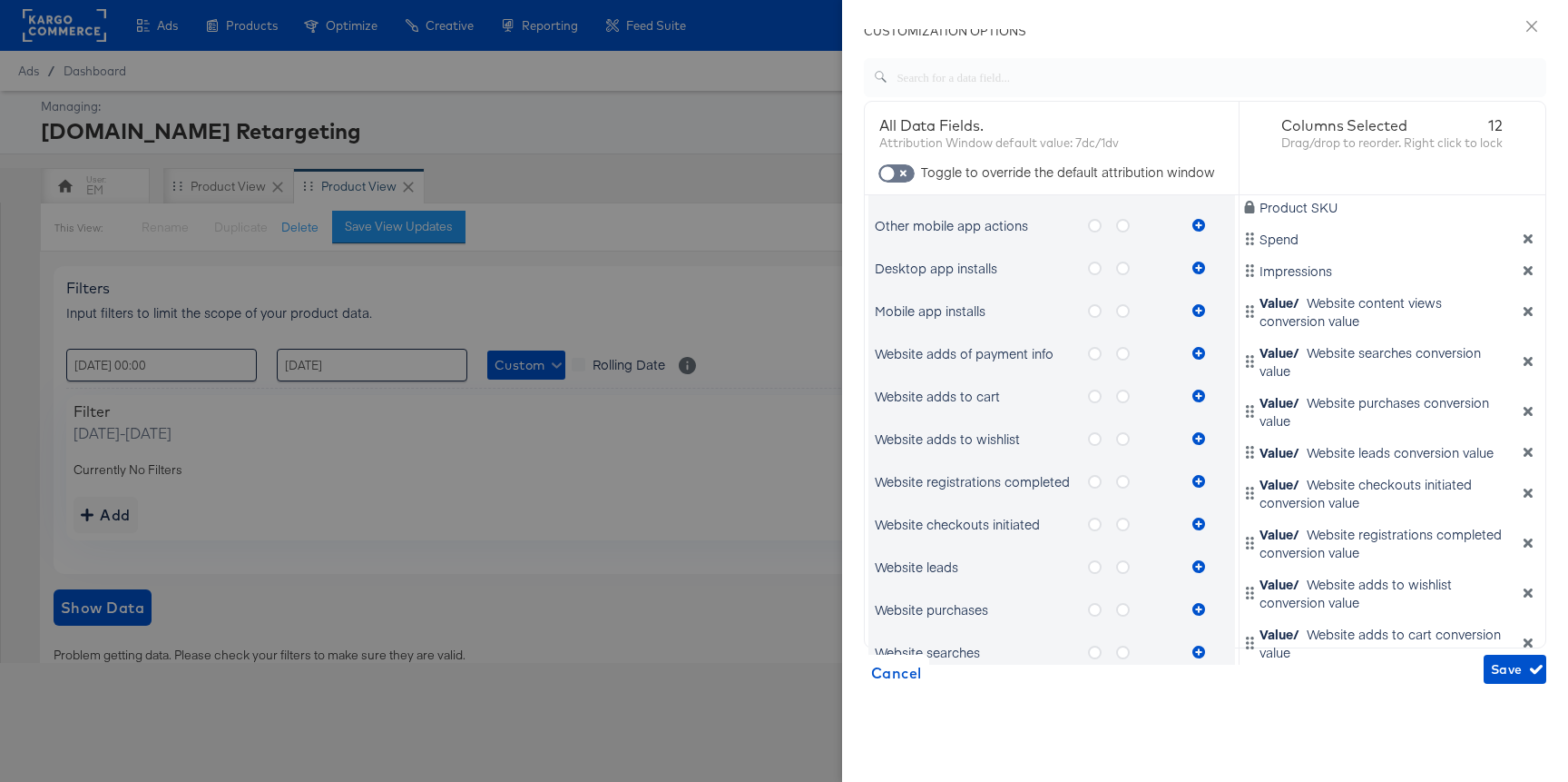
click at [1522, 639] on icon "dimension-list" at bounding box center [1529, 642] width 13 height 13
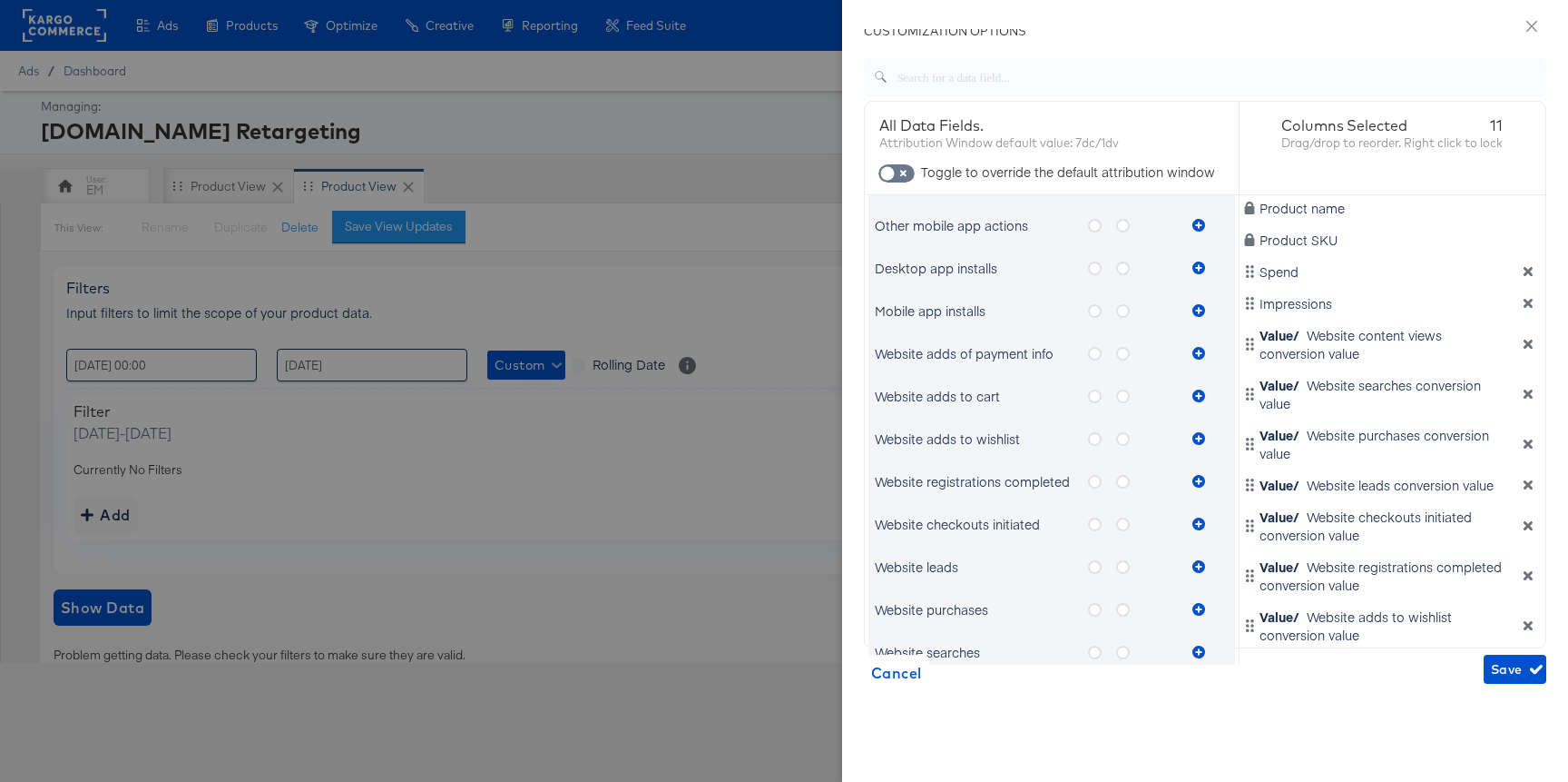
scroll to position [1, 0]
click at [1522, 631] on icon "dimension-list" at bounding box center [1529, 626] width 13 height 13
click at [1522, 582] on icon "dimension-list" at bounding box center [1529, 575] width 13 height 13
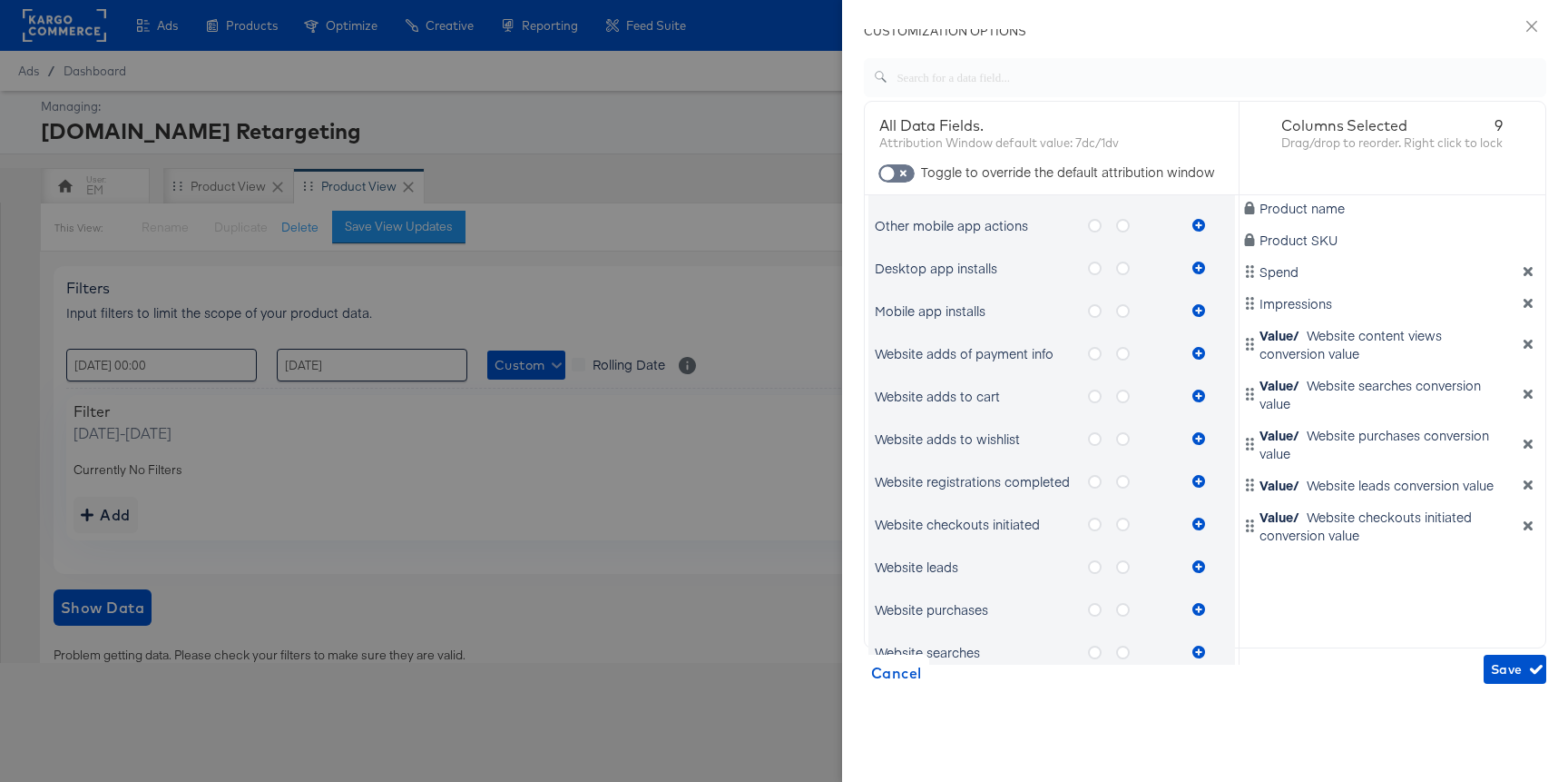
click at [1512, 543] on div "Value/ Website checkouts initiated conversion value" at bounding box center [1393, 526] width 299 height 37
click at [1522, 491] on icon "dimension-list" at bounding box center [1529, 485] width 13 height 13
click at [1516, 484] on div "Value/ Website checkouts initiated conversion value" at bounding box center [1393, 494] width 299 height 37
click at [1522, 448] on icon "dimension-list" at bounding box center [1529, 444] width 13 height 13
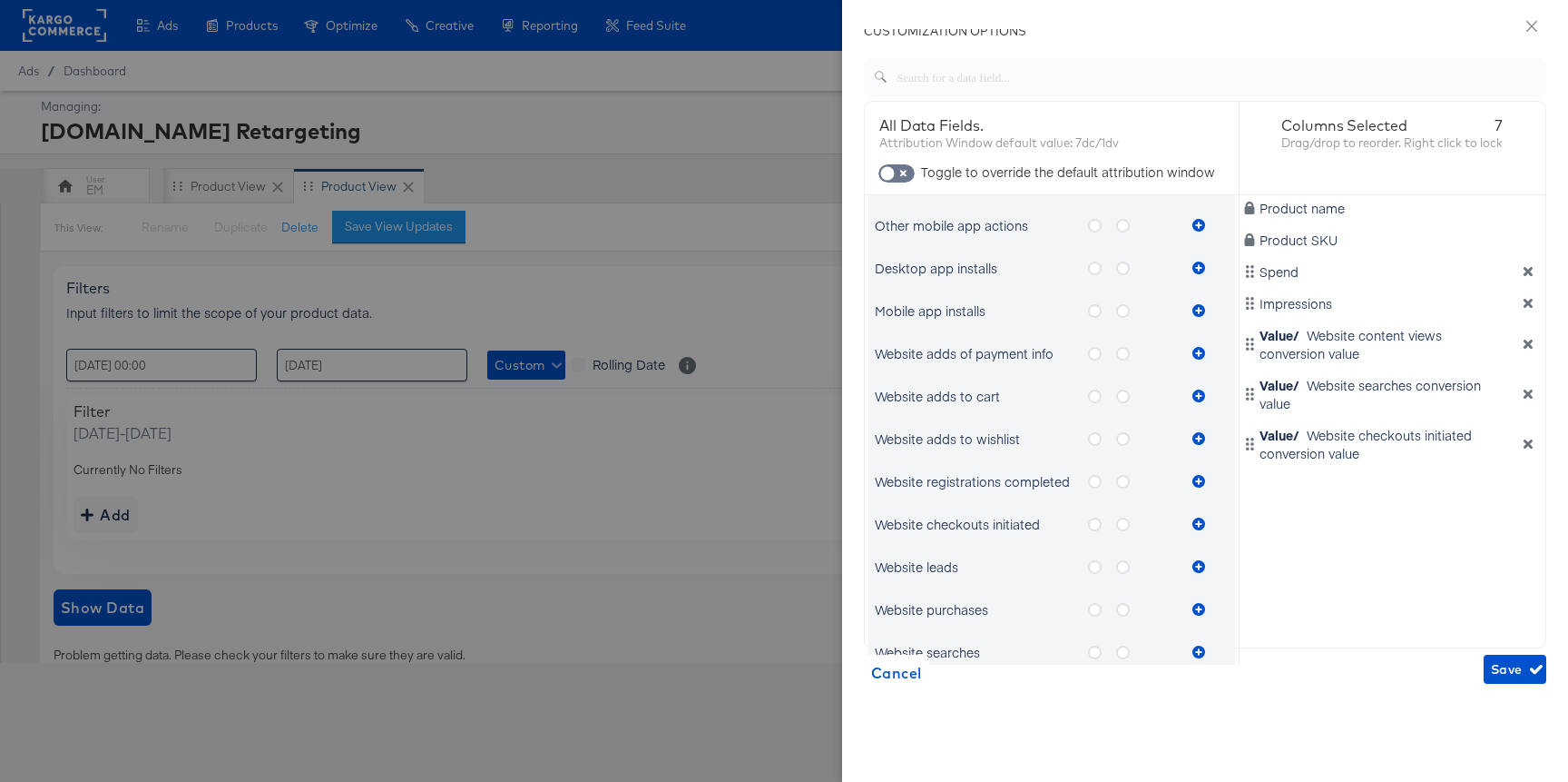
click at [1524, 441] on icon "dimension-list" at bounding box center [1529, 444] width 9 height 9
click at [1524, 393] on icon "dimension-list" at bounding box center [1529, 394] width 9 height 9
click at [1524, 343] on icon "dimension-list" at bounding box center [1529, 344] width 9 height 9
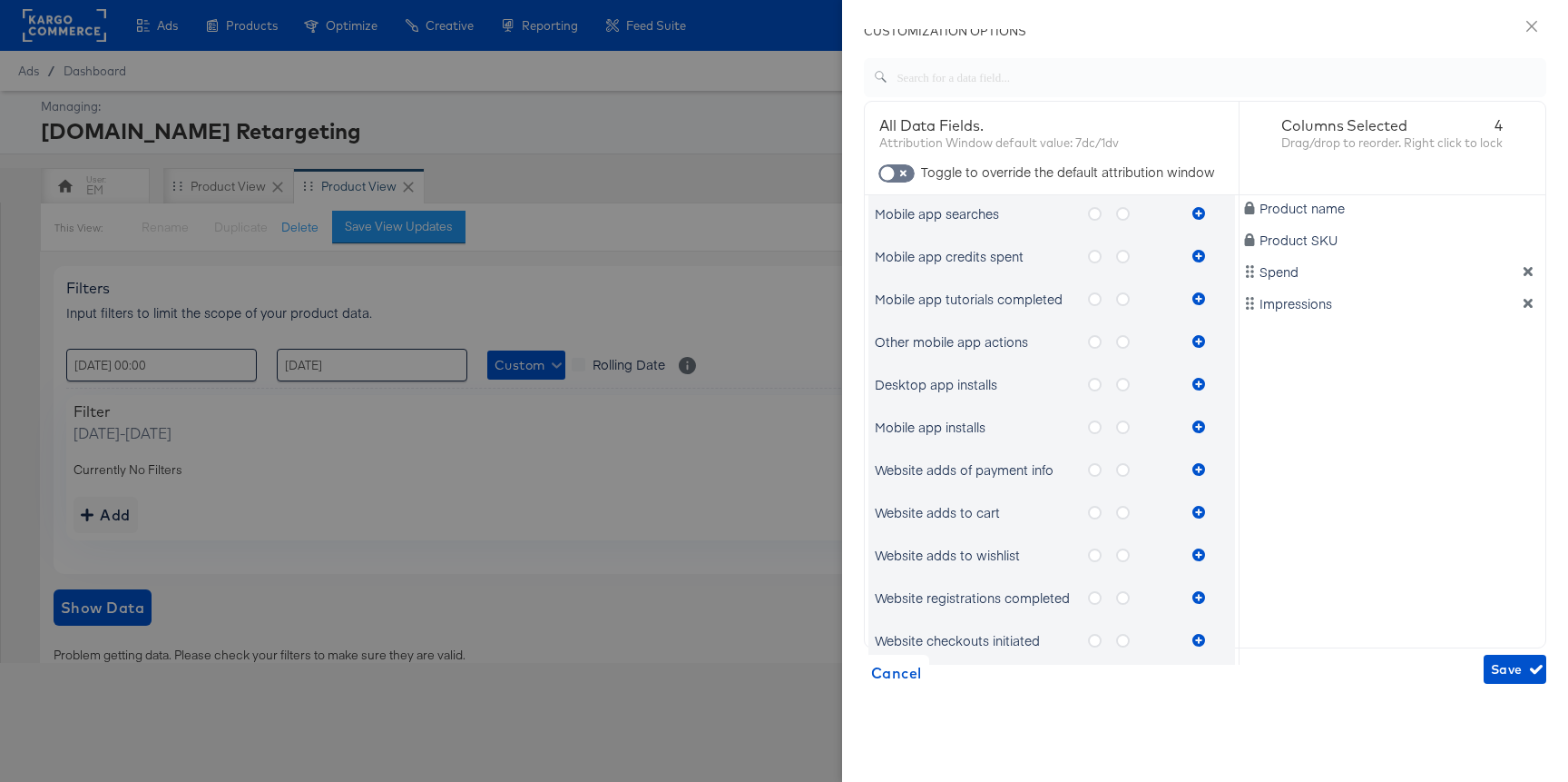
scroll to position [615, 0]
click at [1125, 387] on icon "metrics-list" at bounding box center [1123, 386] width 14 height 14
click at [0, 0] on input "metrics-list" at bounding box center [0, 0] width 0 height 0
click at [1185, 386] on button "metrics-list" at bounding box center [1199, 387] width 28 height 37
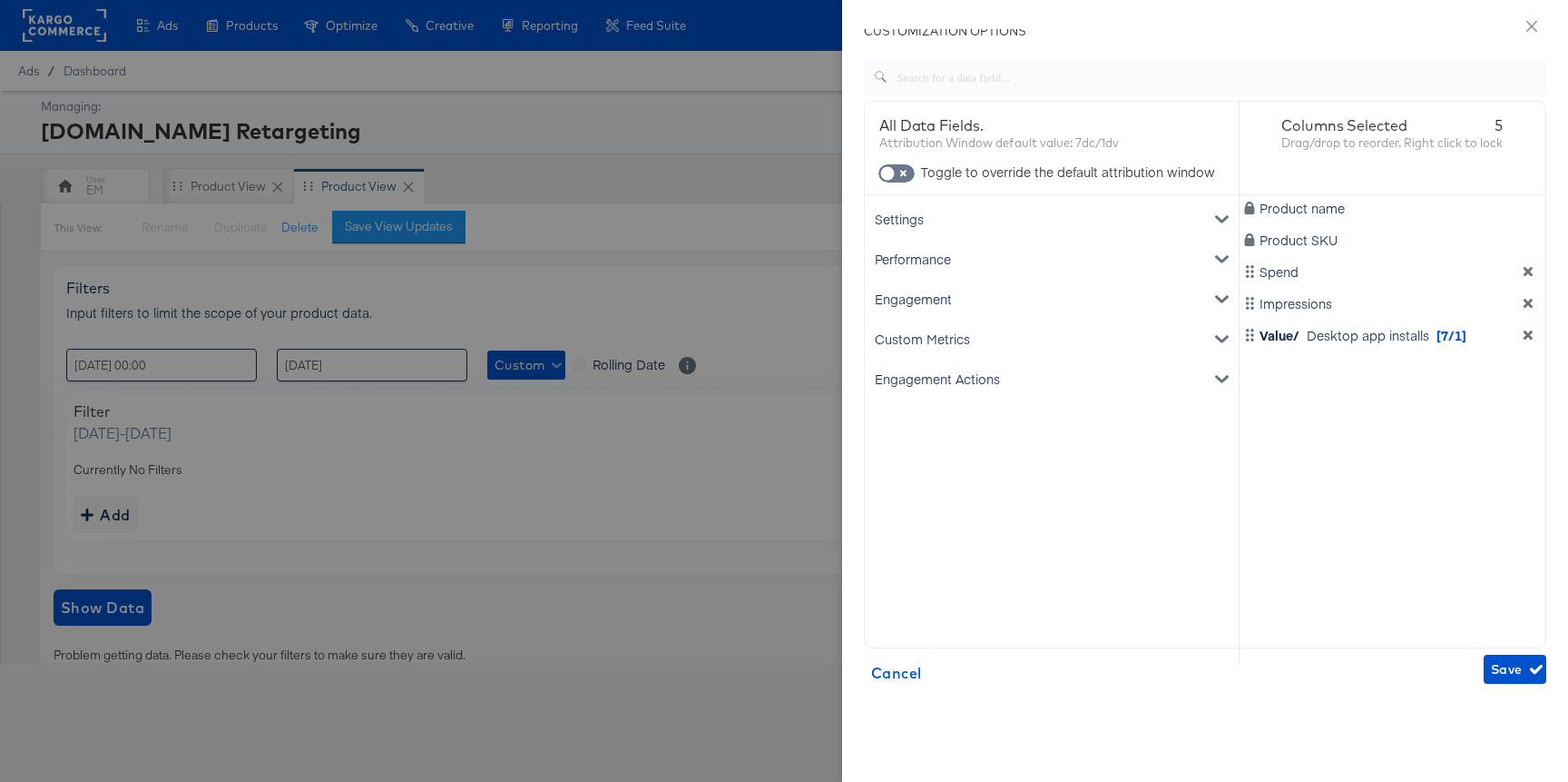
click at [1171, 287] on div "Engagement" at bounding box center [1051, 299] width 367 height 40
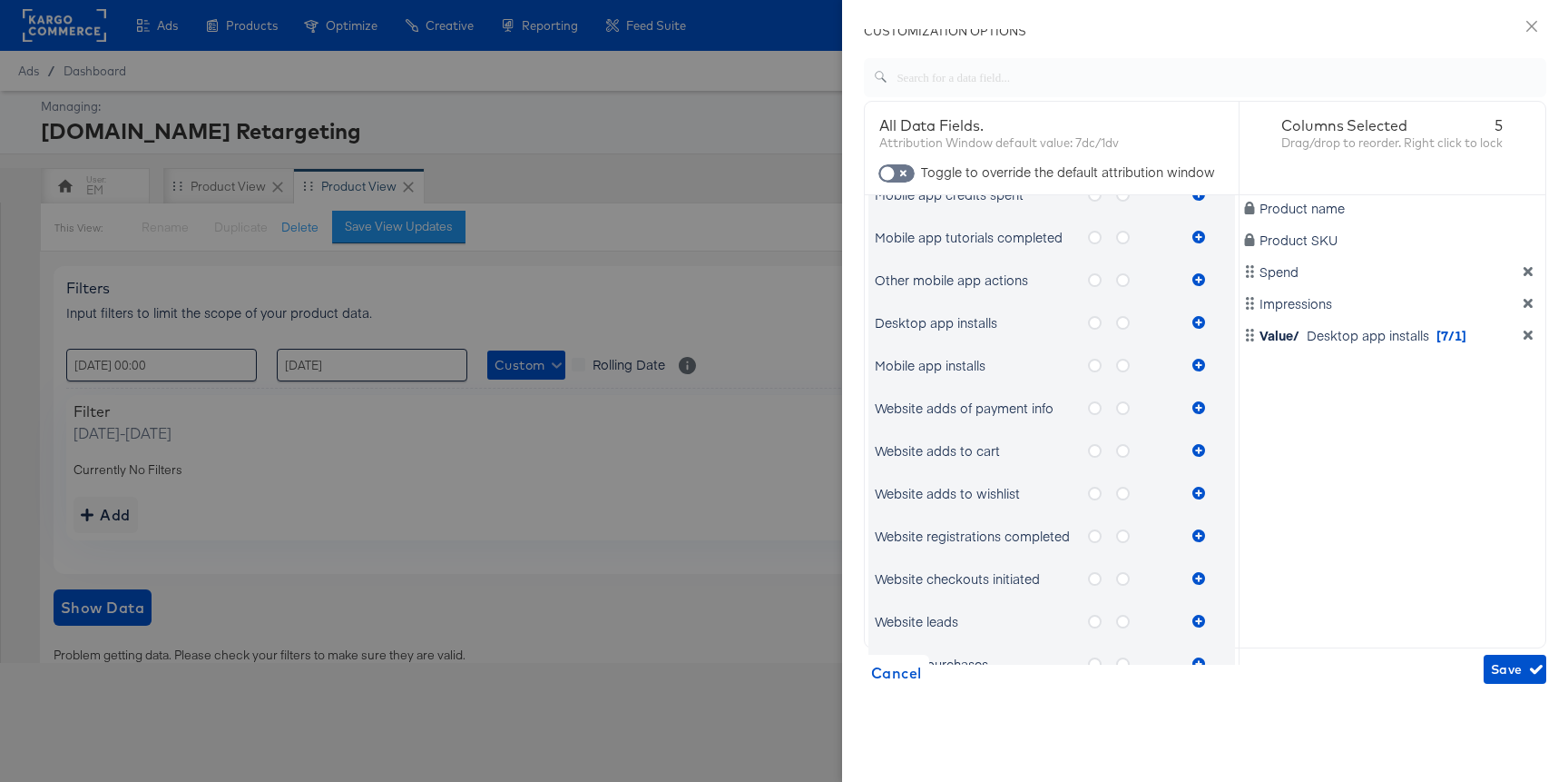
scroll to position [604, 0]
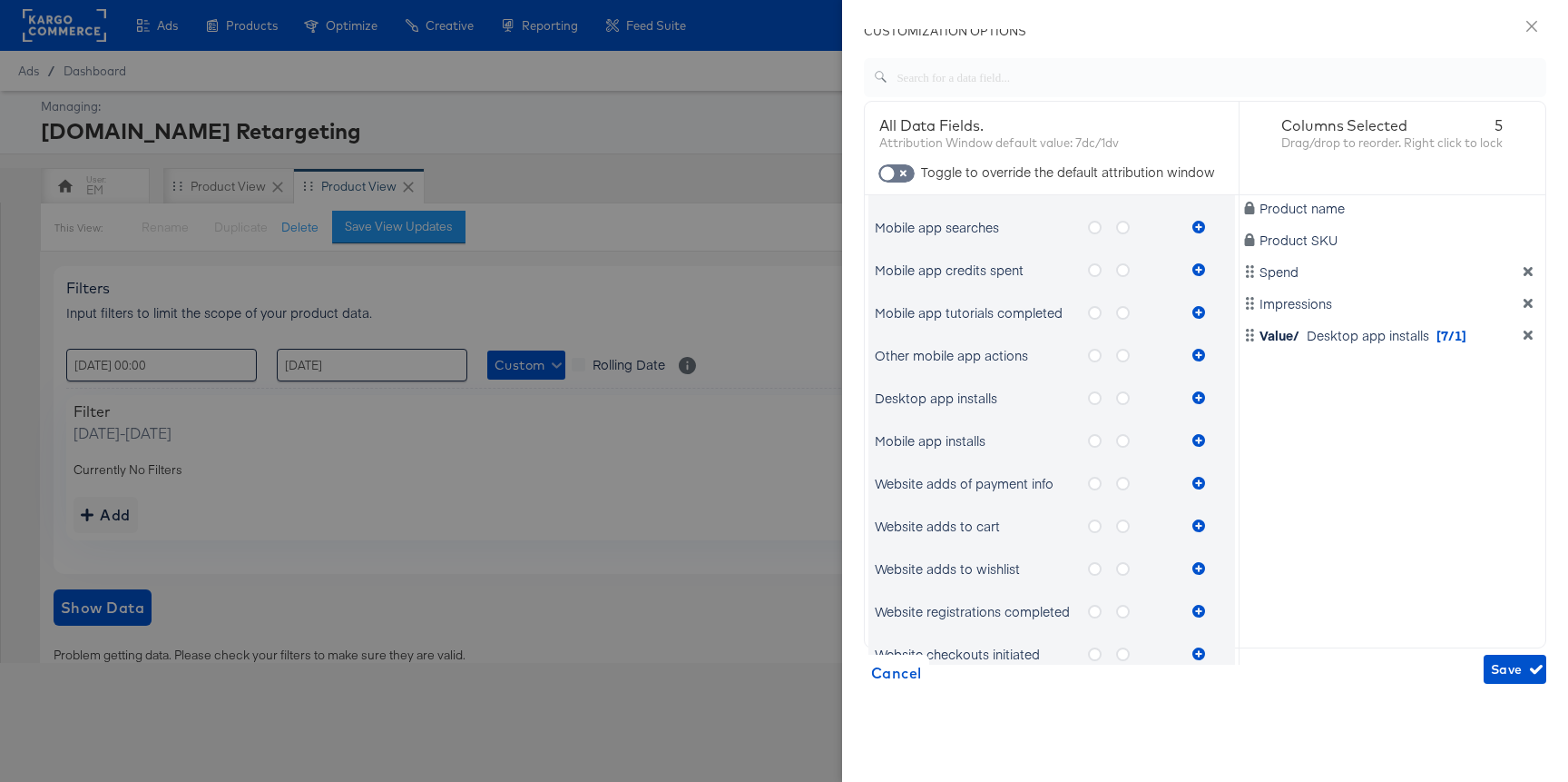
click at [1125, 356] on icon "metrics-list" at bounding box center [1123, 355] width 14 height 14
click at [0, 0] on input "metrics-list" at bounding box center [0, 0] width 0 height 0
click at [1201, 358] on icon "metrics-list" at bounding box center [1199, 355] width 13 height 13
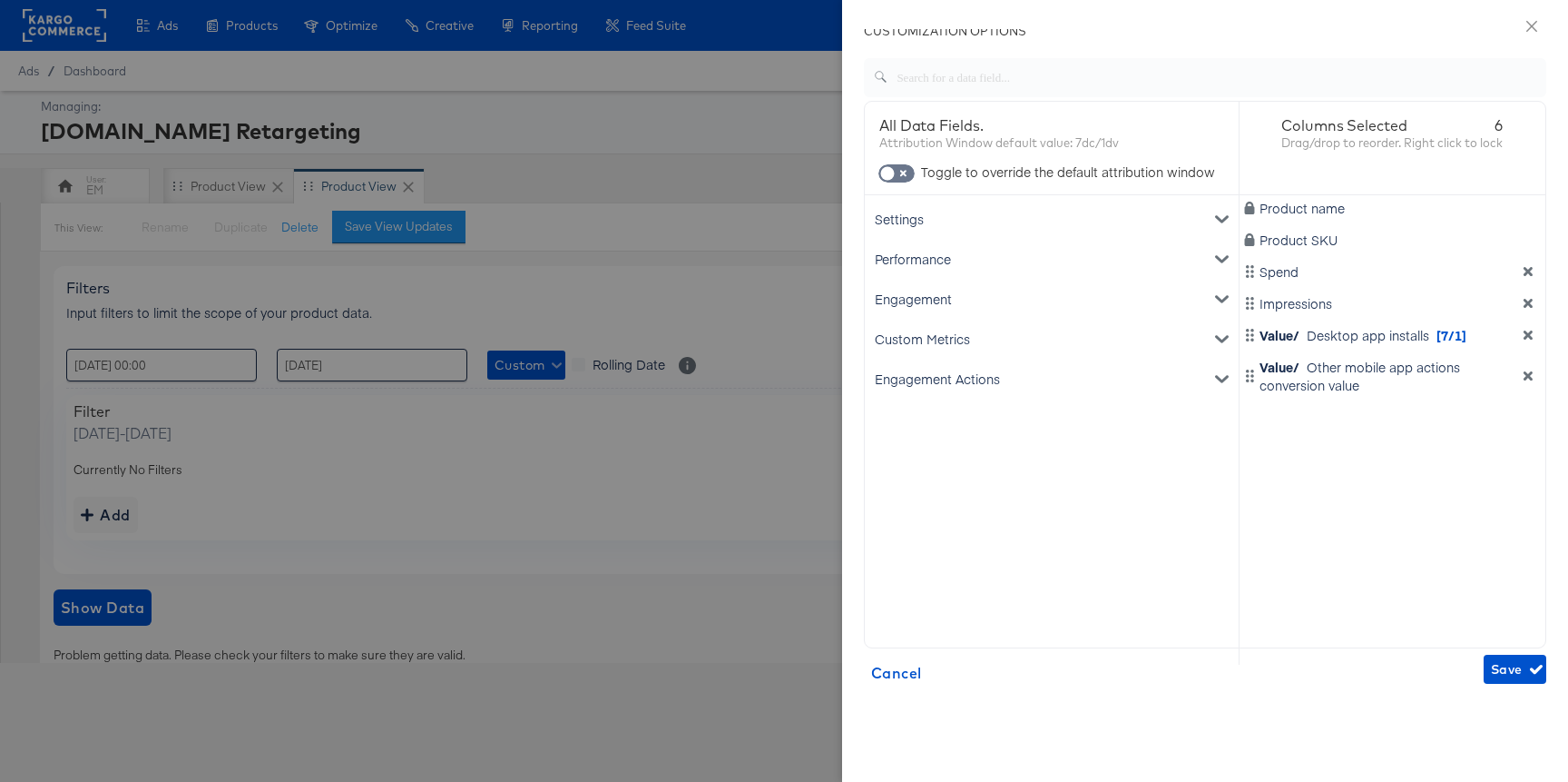
click at [1144, 295] on div "Engagement" at bounding box center [1051, 299] width 367 height 40
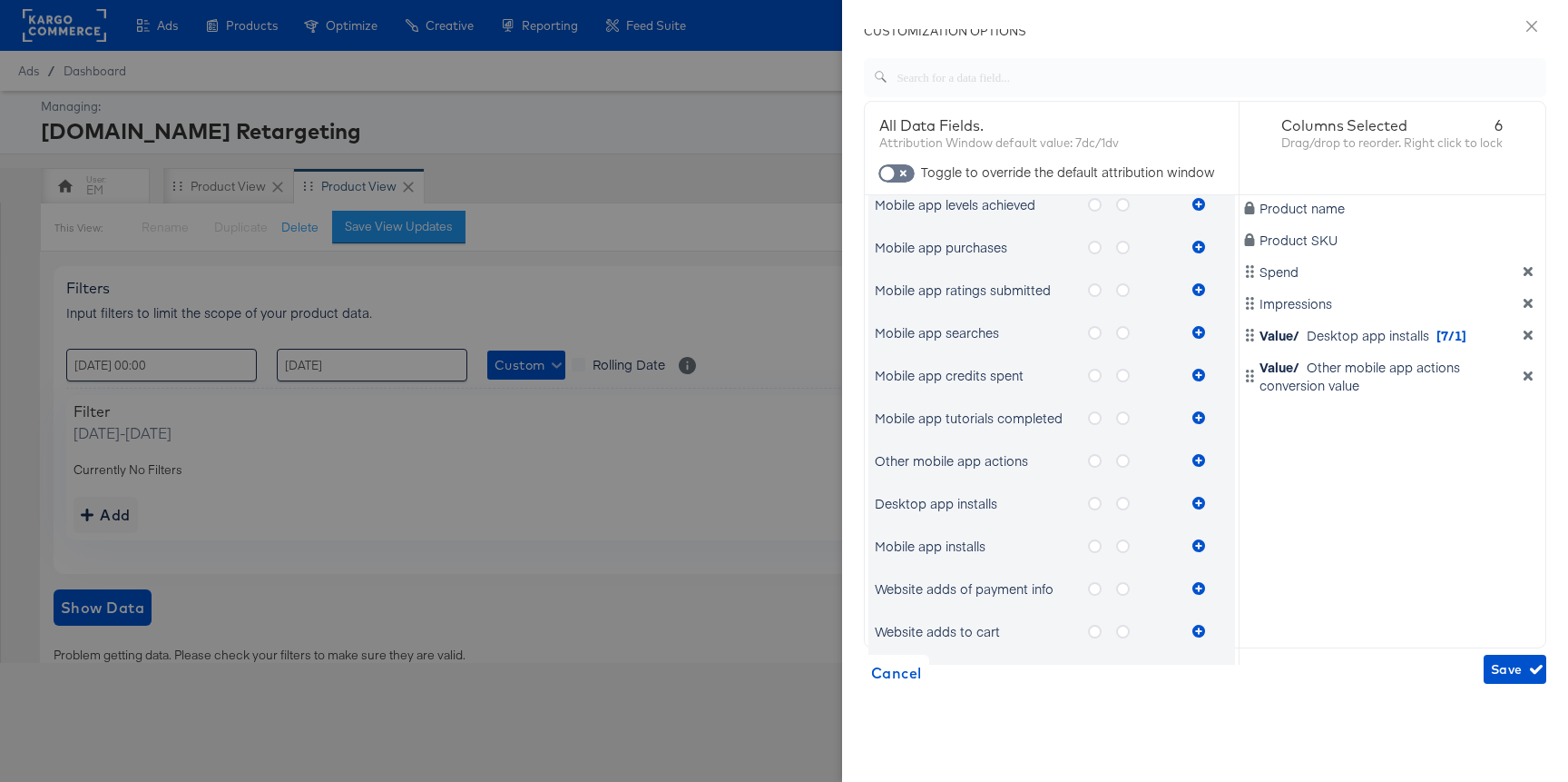
scroll to position [559, 0]
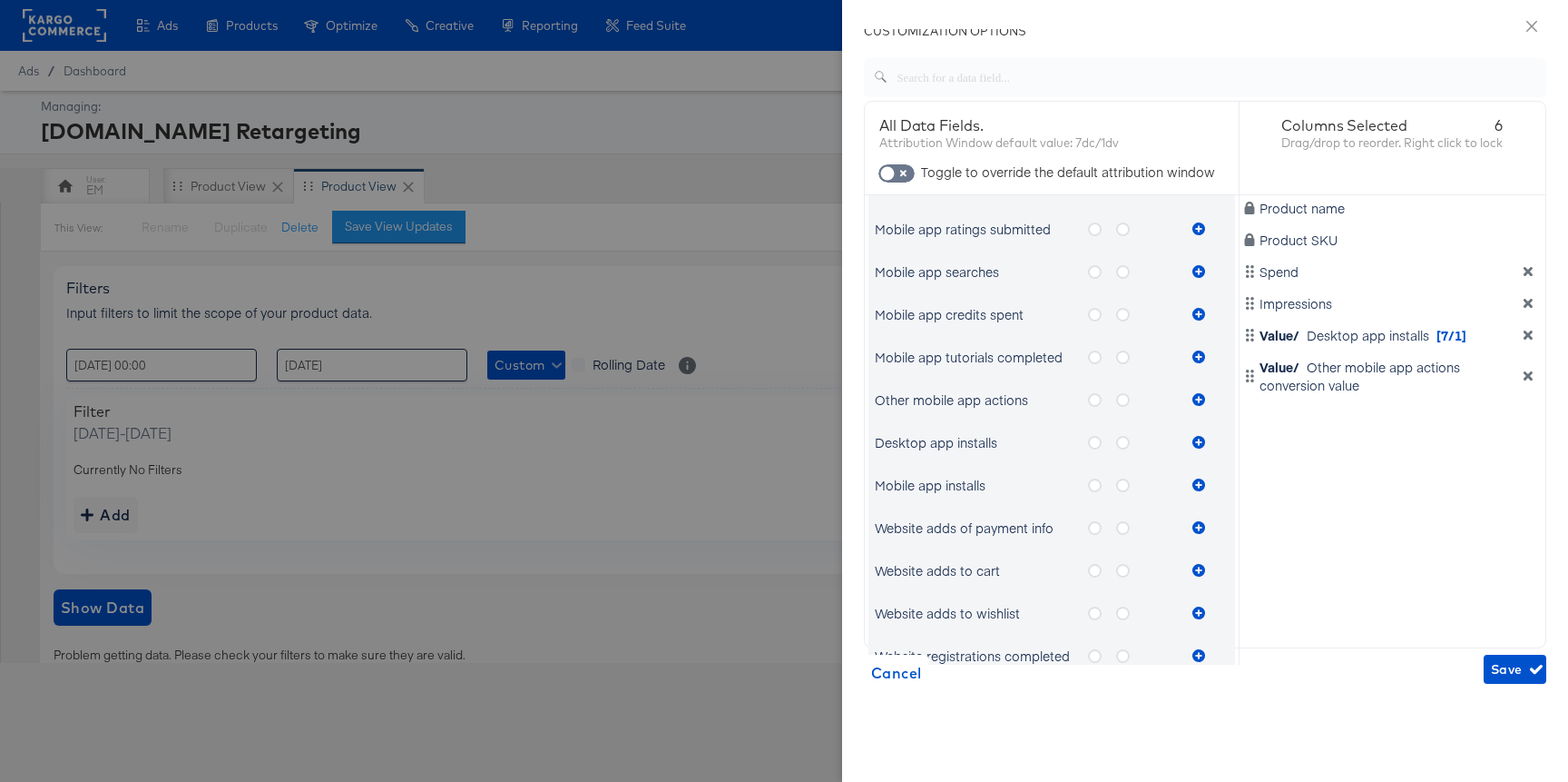
click at [1118, 358] on icon "metrics-list" at bounding box center [1123, 357] width 14 height 14
click at [0, 0] on input "metrics-list" at bounding box center [0, 0] width 0 height 0
click at [1201, 356] on icon "metrics-list" at bounding box center [1199, 357] width 13 height 13
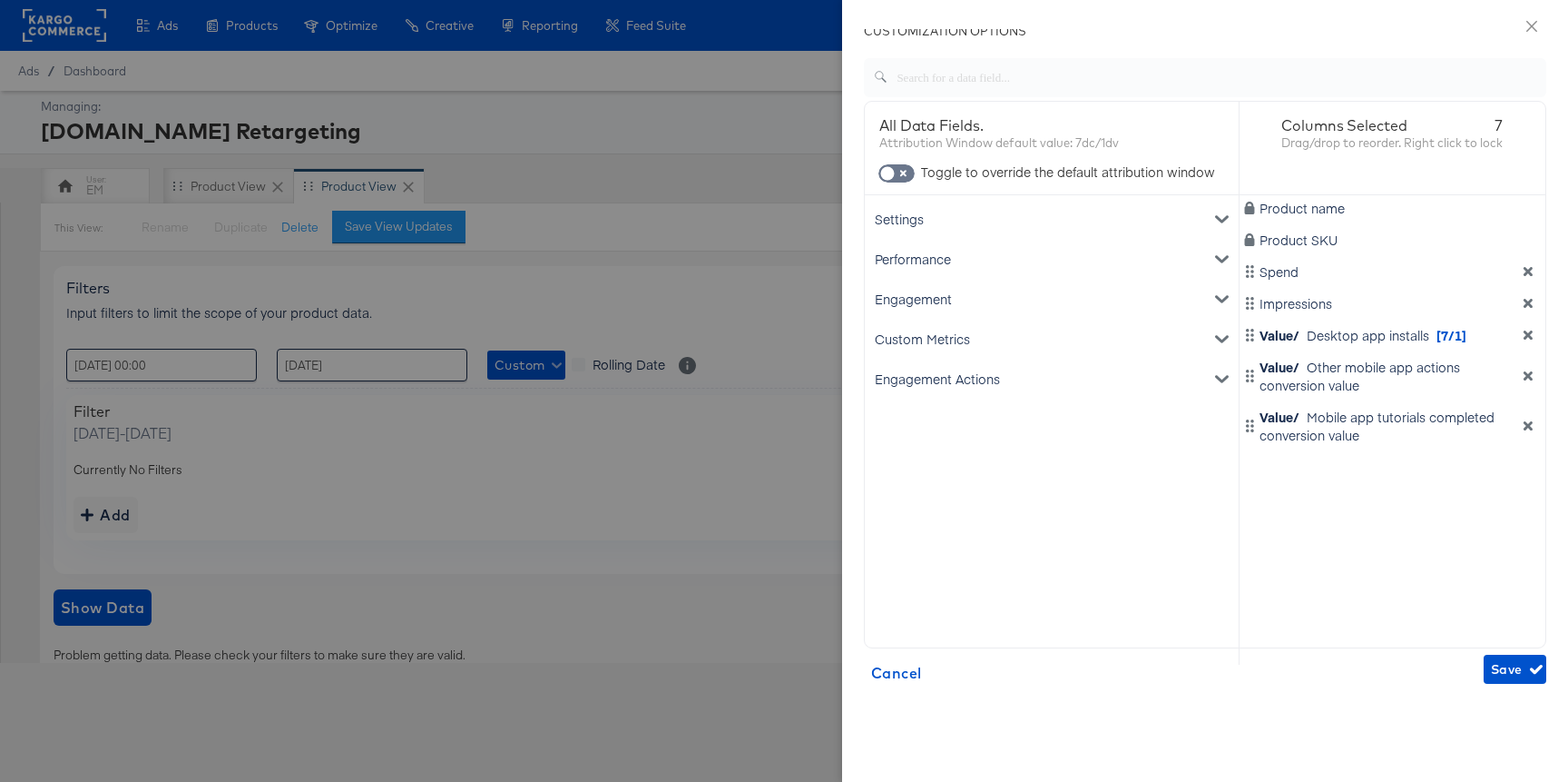
click at [1084, 310] on div "Engagement" at bounding box center [1051, 299] width 367 height 40
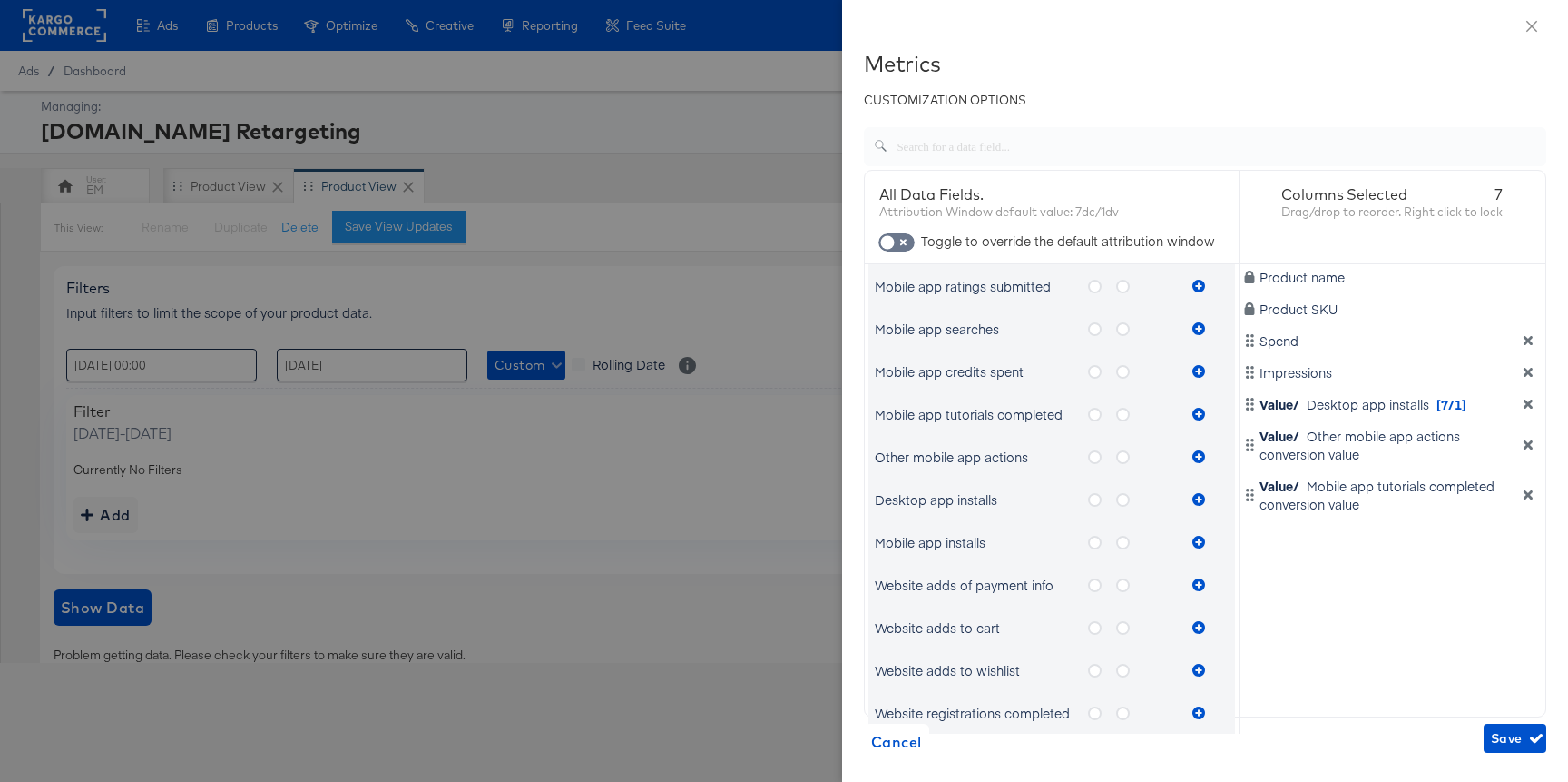
scroll to position [551, 0]
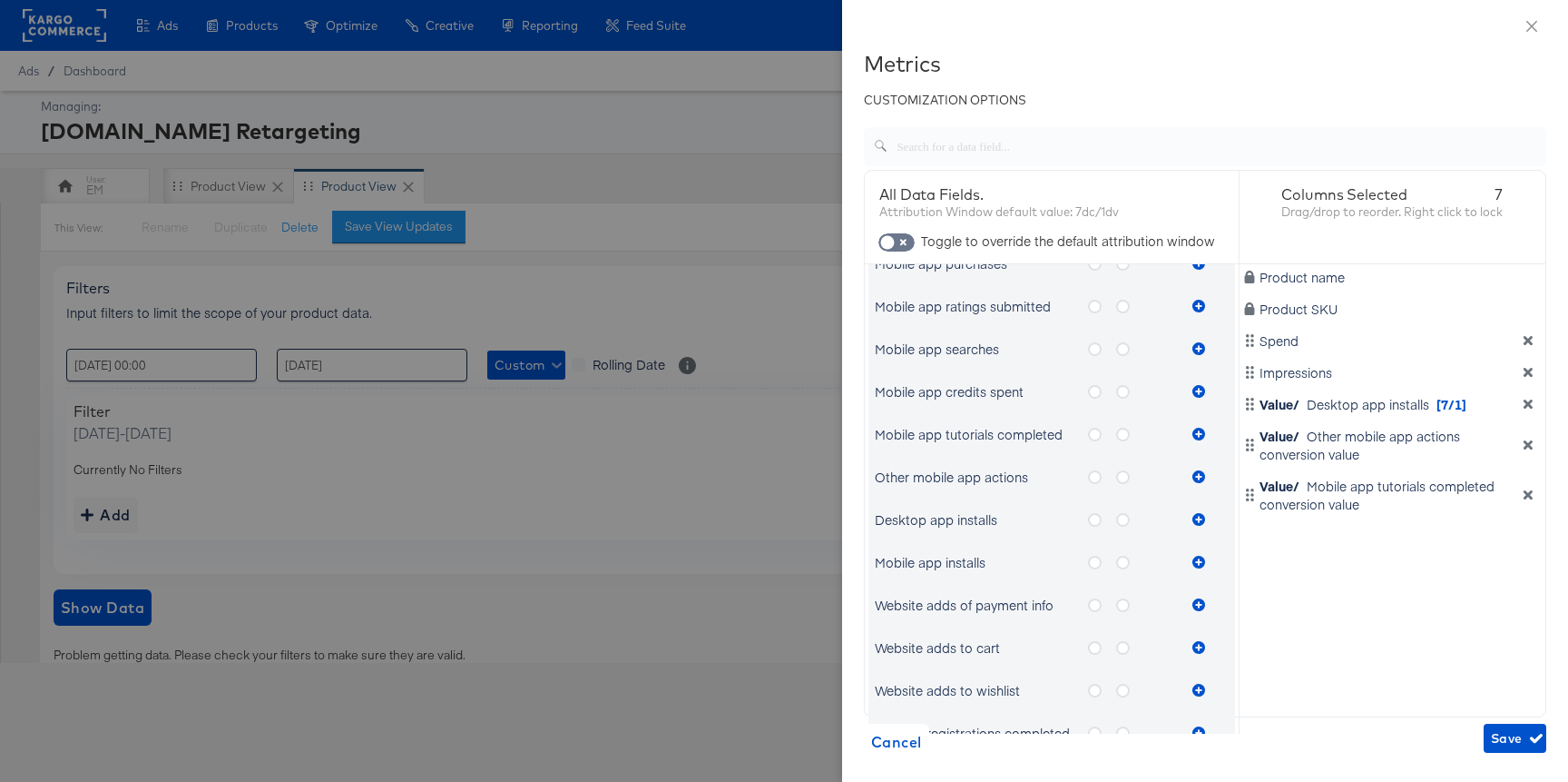
click at [1123, 432] on icon "metrics-list" at bounding box center [1123, 434] width 14 height 14
click at [0, 0] on input "metrics-list" at bounding box center [0, 0] width 0 height 0
click at [1184, 431] on div "Mobile app tutorials completed" at bounding box center [1029, 434] width 310 height 37
click at [1195, 435] on icon "metrics-list" at bounding box center [1199, 434] width 13 height 13
click at [1202, 437] on icon "metrics-list" at bounding box center [1199, 434] width 13 height 13
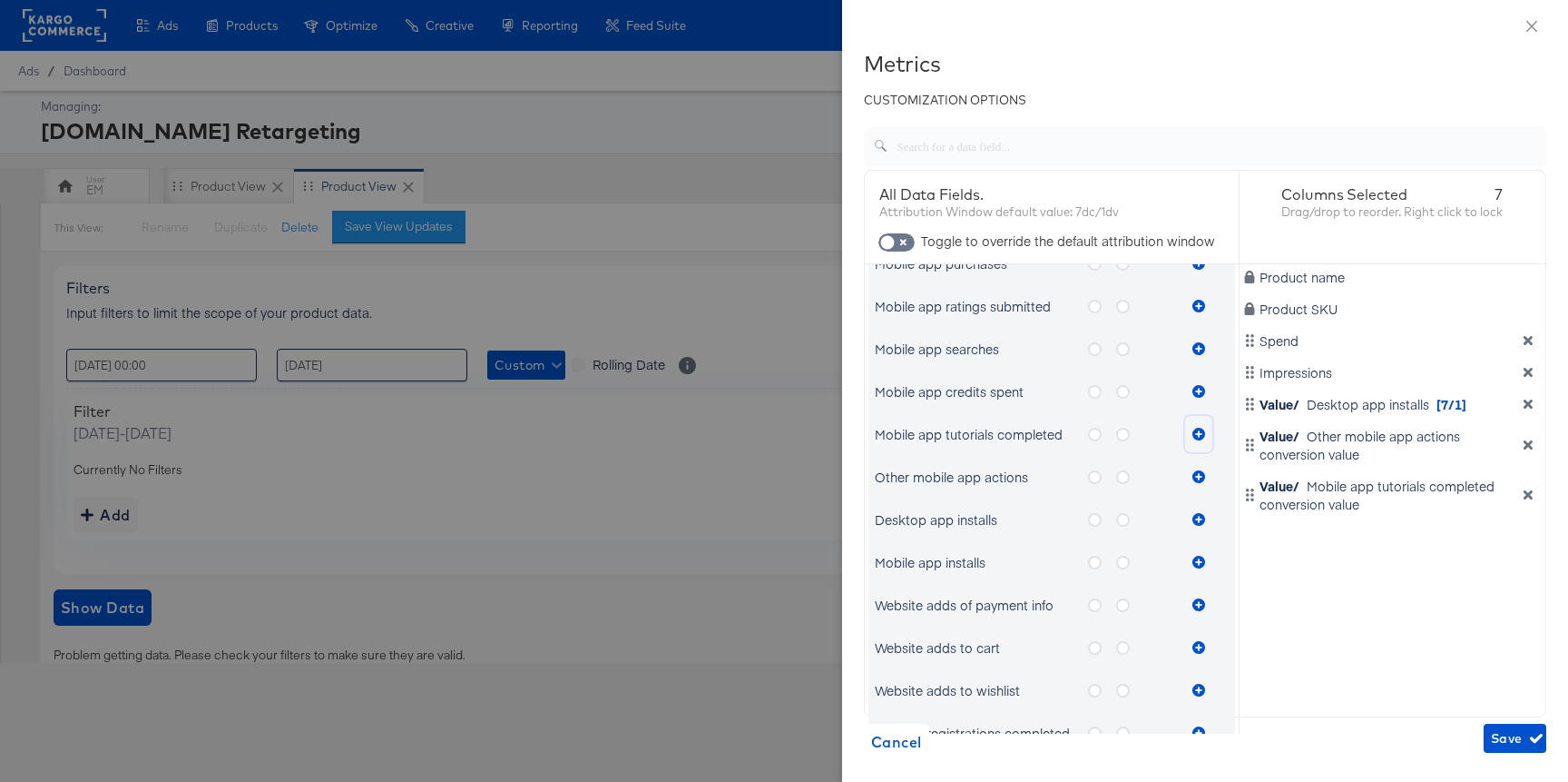
scroll to position [533, 0]
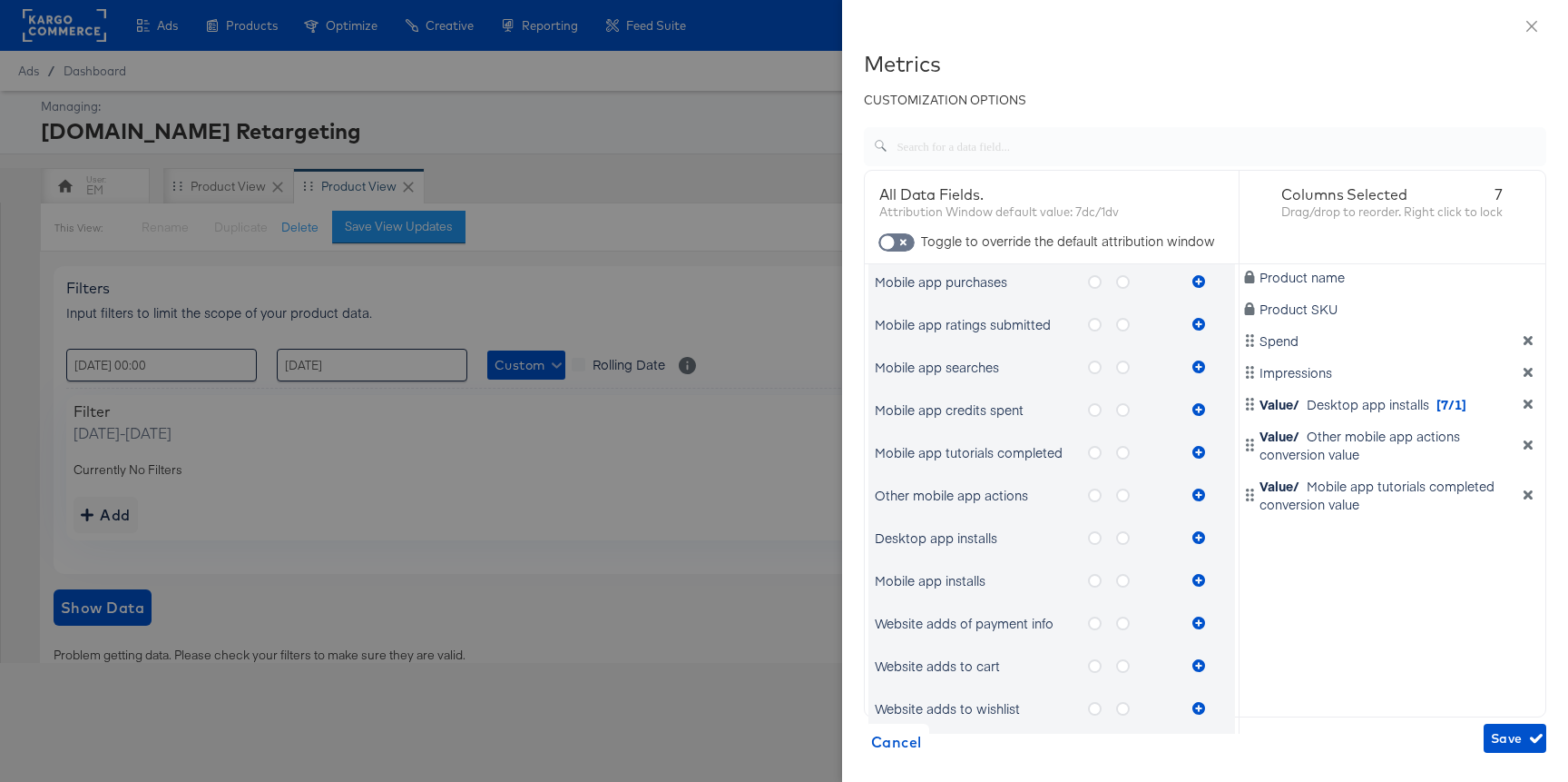
click at [1122, 410] on icon "metrics-list" at bounding box center [1123, 409] width 14 height 14
click at [0, 0] on input "metrics-list" at bounding box center [0, 0] width 0 height 0
click at [1188, 406] on button "metrics-list" at bounding box center [1199, 409] width 28 height 37
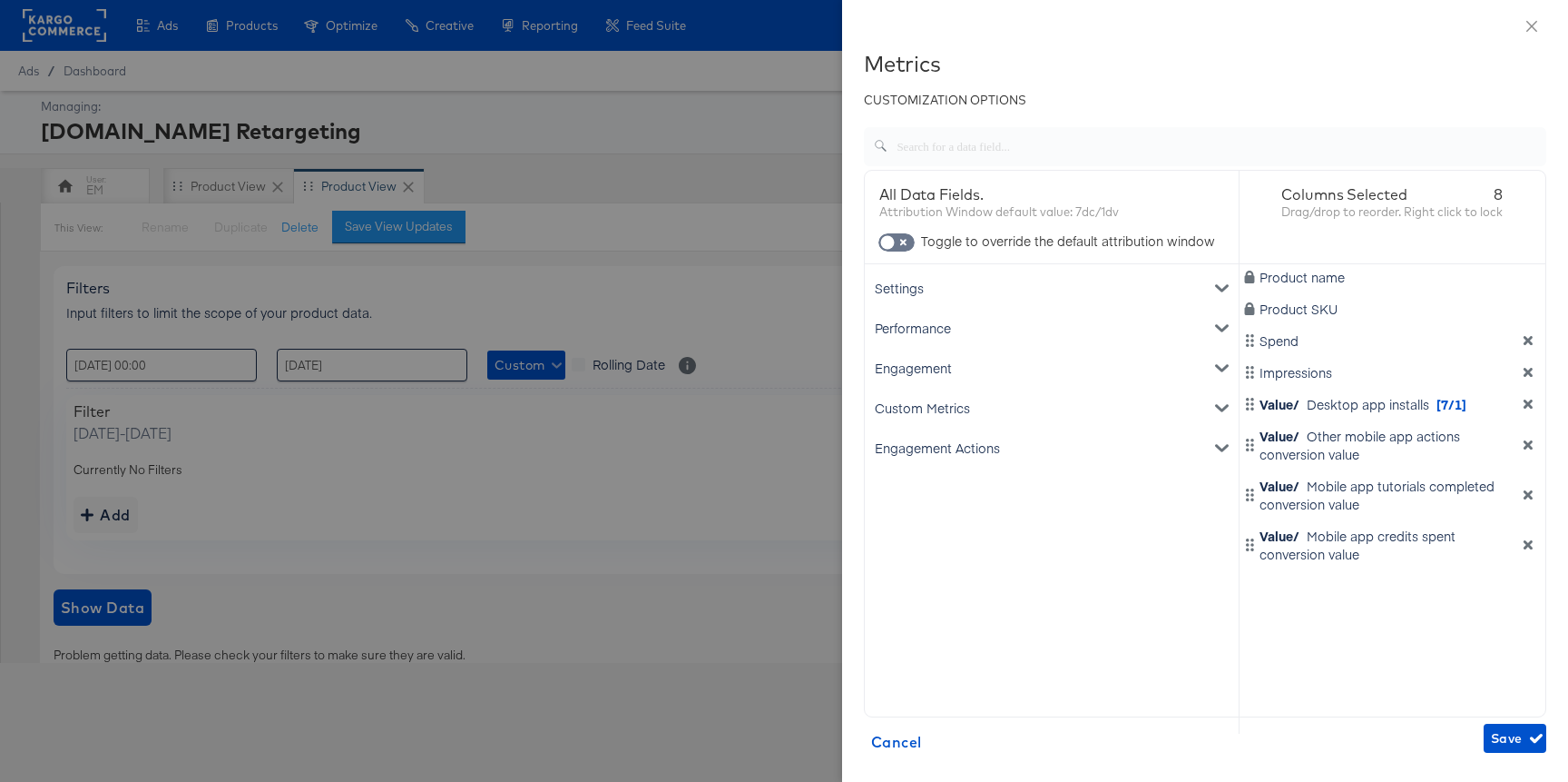
click at [1031, 337] on div "Performance" at bounding box center [1051, 328] width 367 height 40
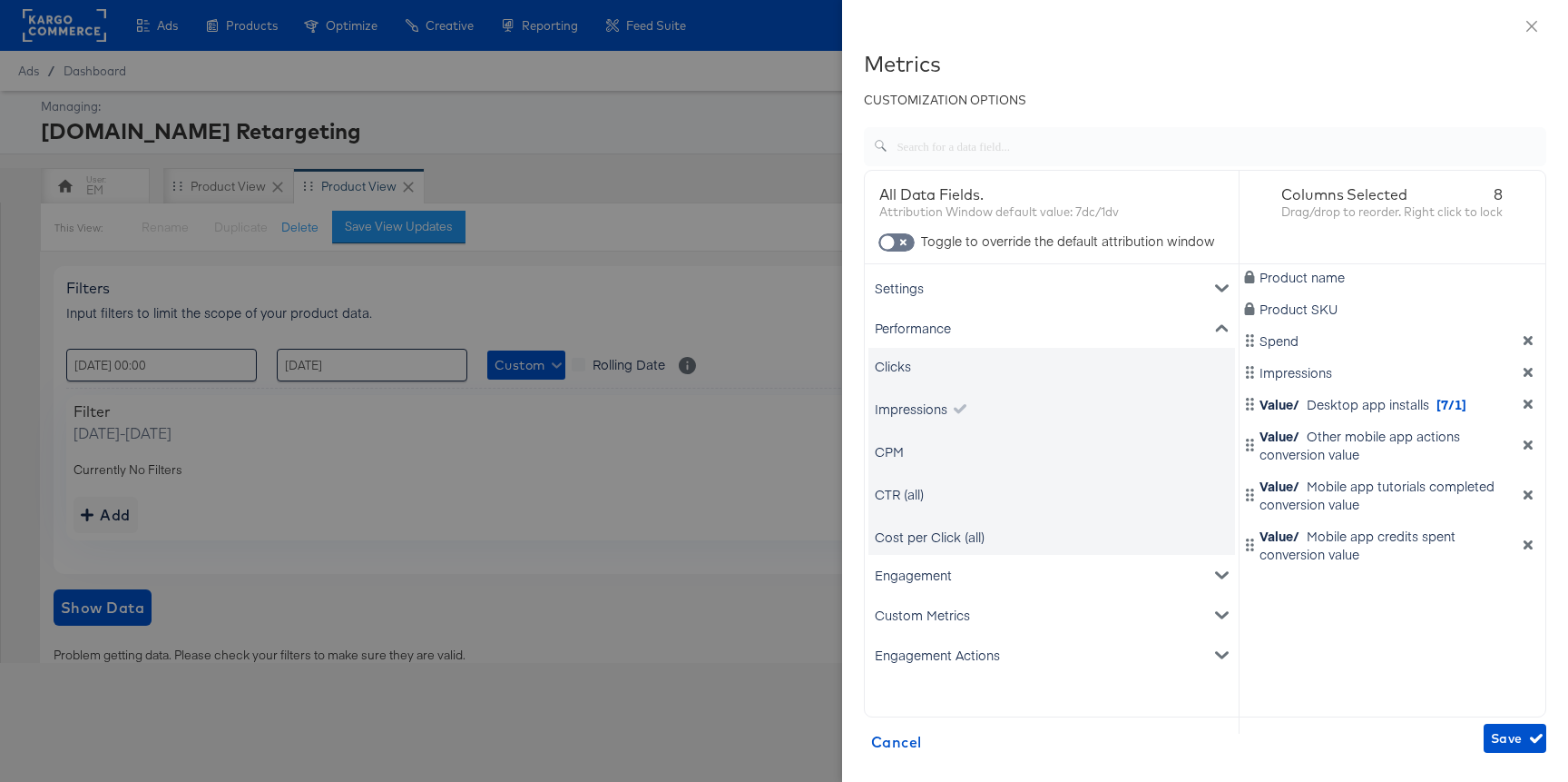
click at [1028, 342] on div "Performance" at bounding box center [1051, 328] width 367 height 40
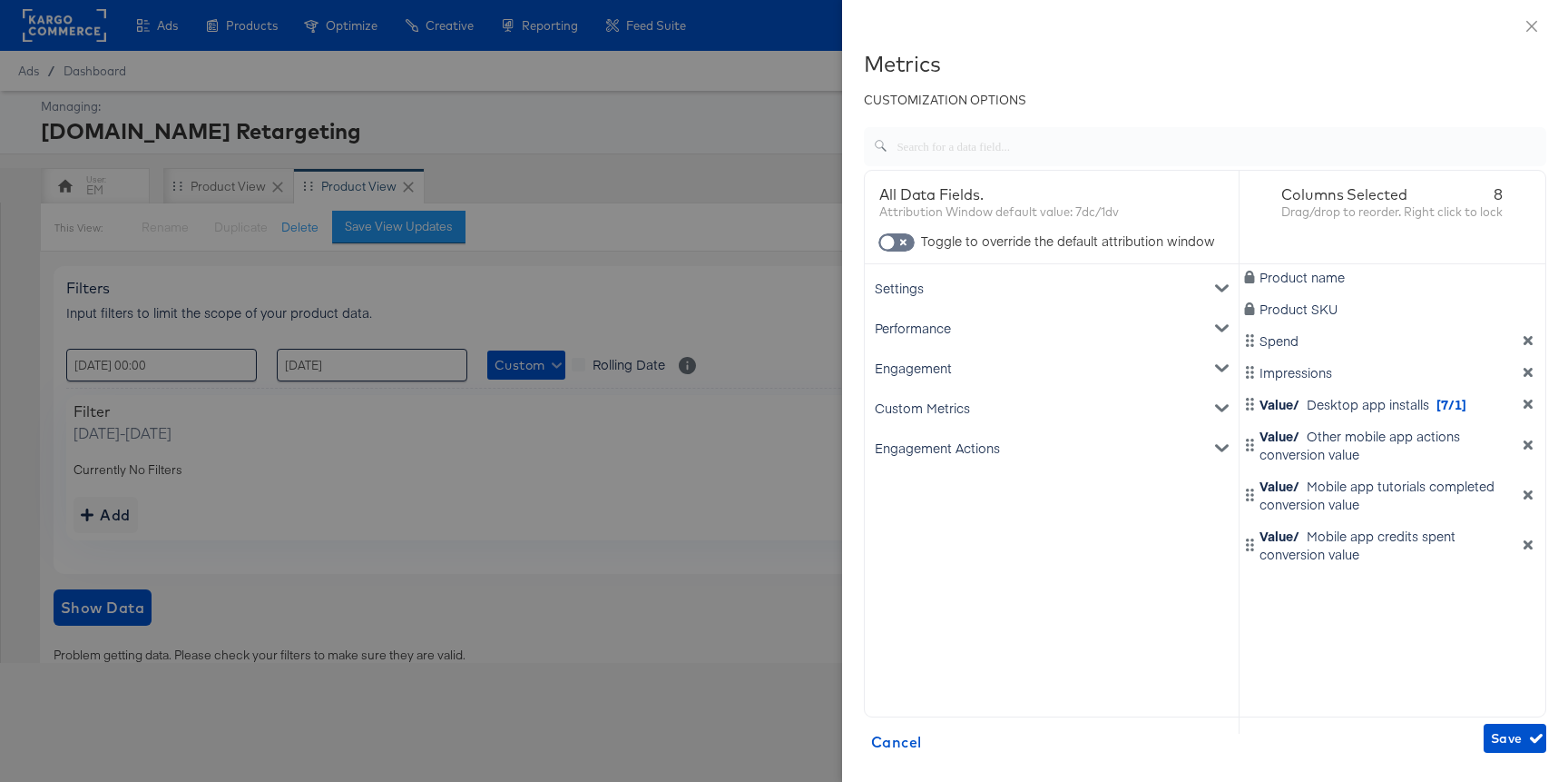
click at [1017, 373] on div "Engagement" at bounding box center [1051, 368] width 367 height 40
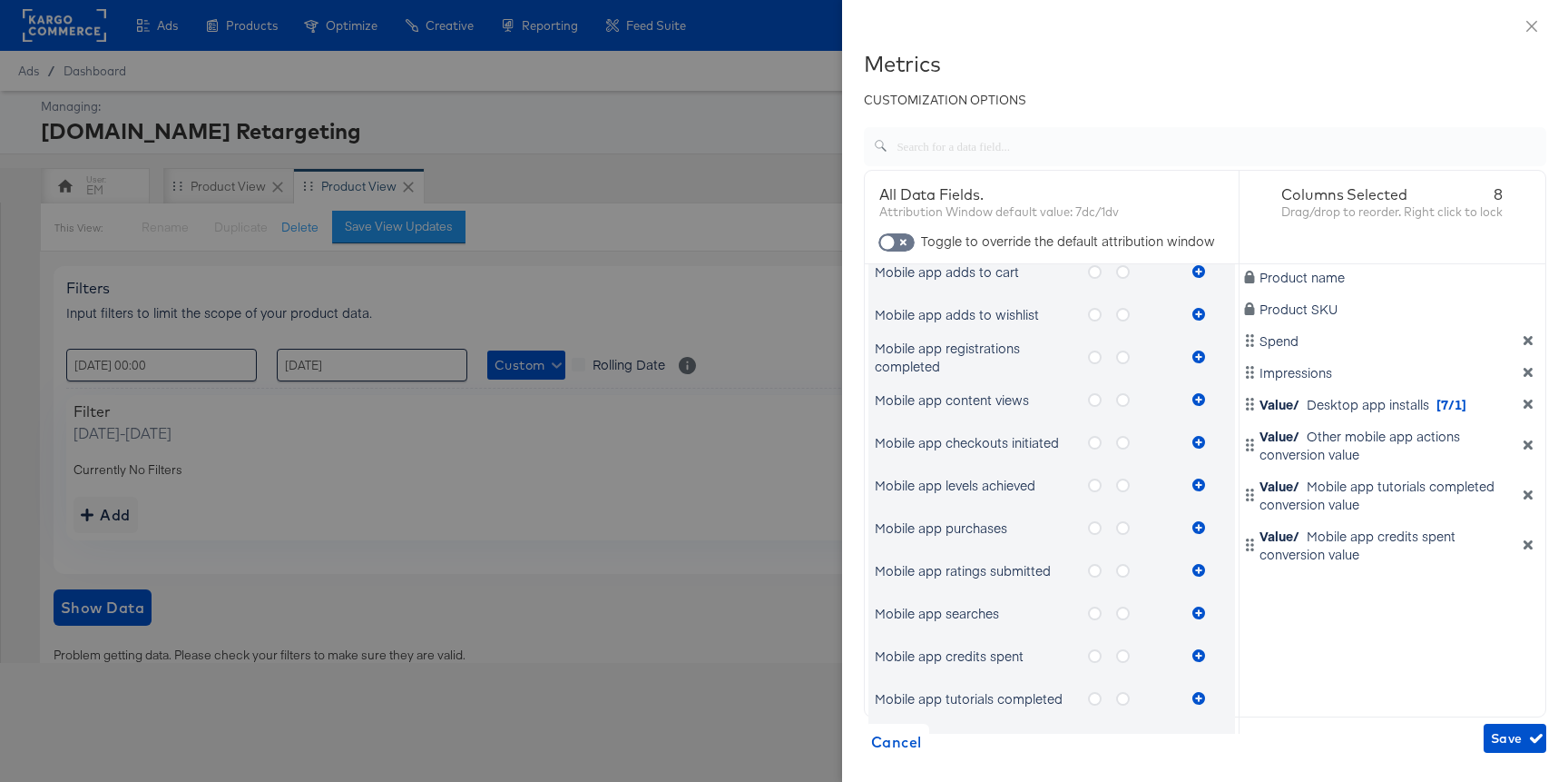
scroll to position [277, 0]
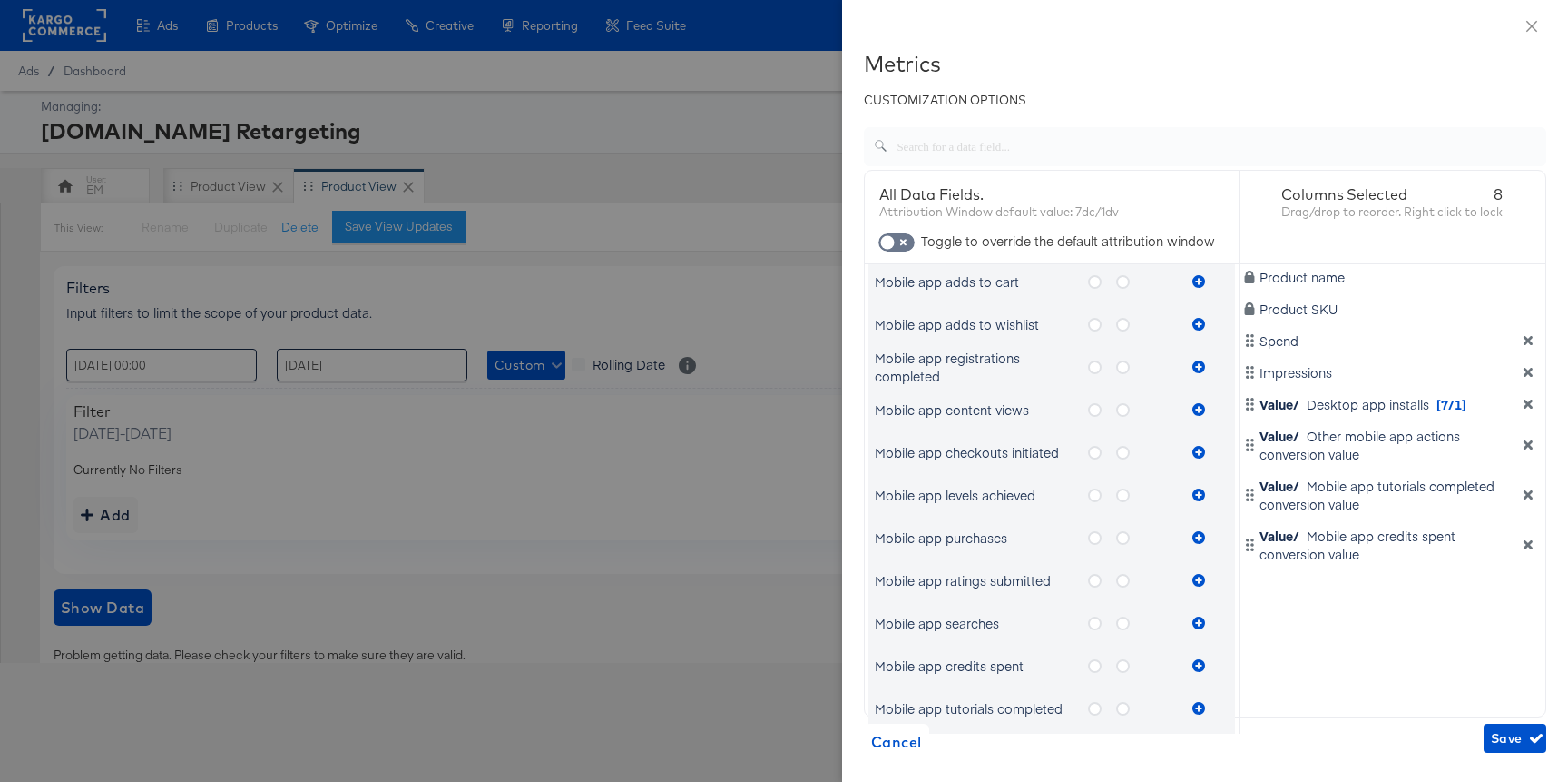
click at [1114, 415] on label "metrics-list" at bounding box center [1102, 409] width 28 height 23
click at [0, 0] on input "metrics-list" at bounding box center [0, 0] width 0 height 0
click at [1127, 412] on icon "metrics-list" at bounding box center [1123, 409] width 14 height 14
click at [0, 0] on input "metrics-list" at bounding box center [0, 0] width 0 height 0
click at [1212, 412] on div "Mobile app content views" at bounding box center [1051, 409] width 367 height 37
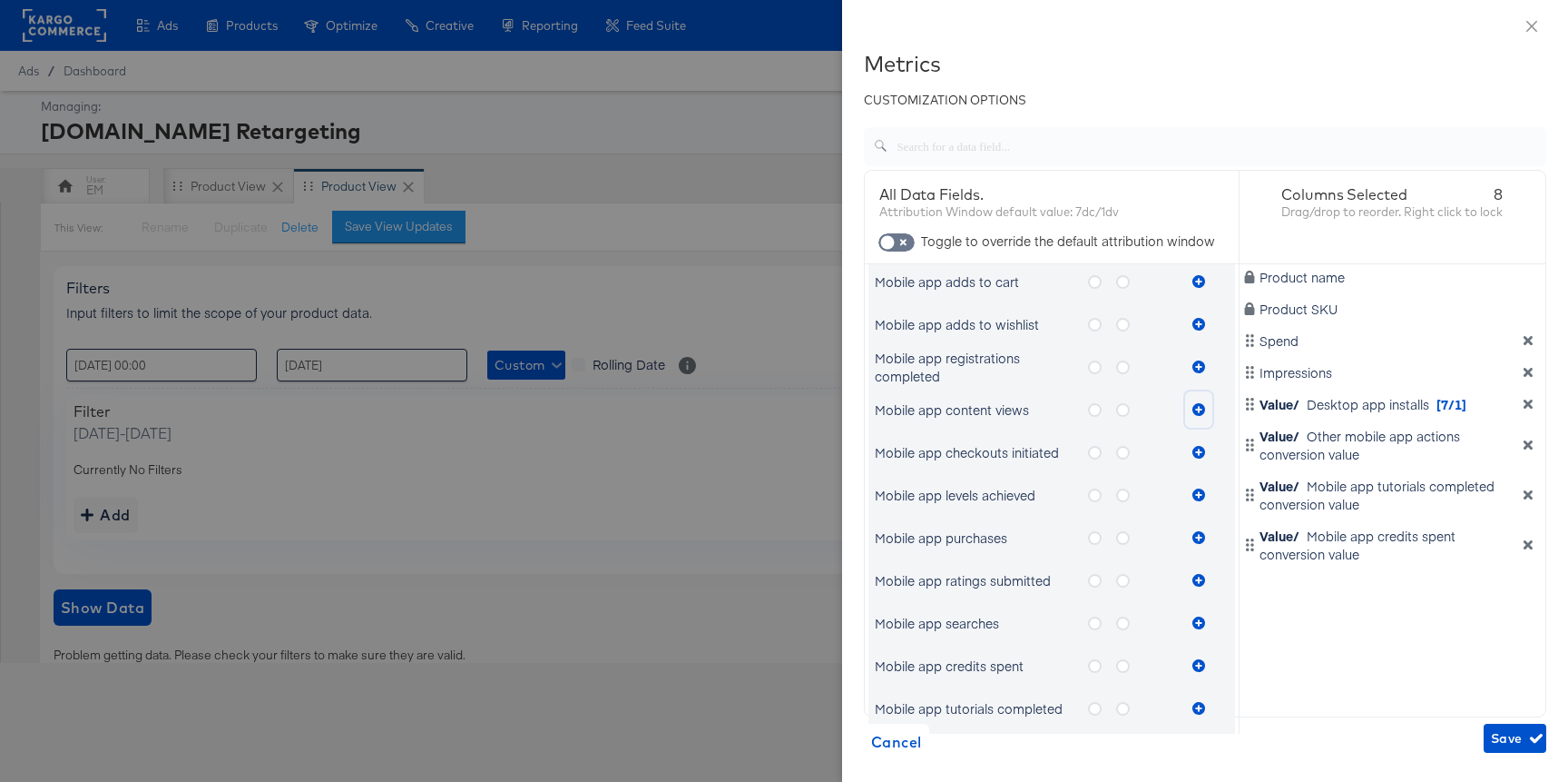
click at [1201, 408] on icon "metrics-list" at bounding box center [1199, 409] width 13 height 13
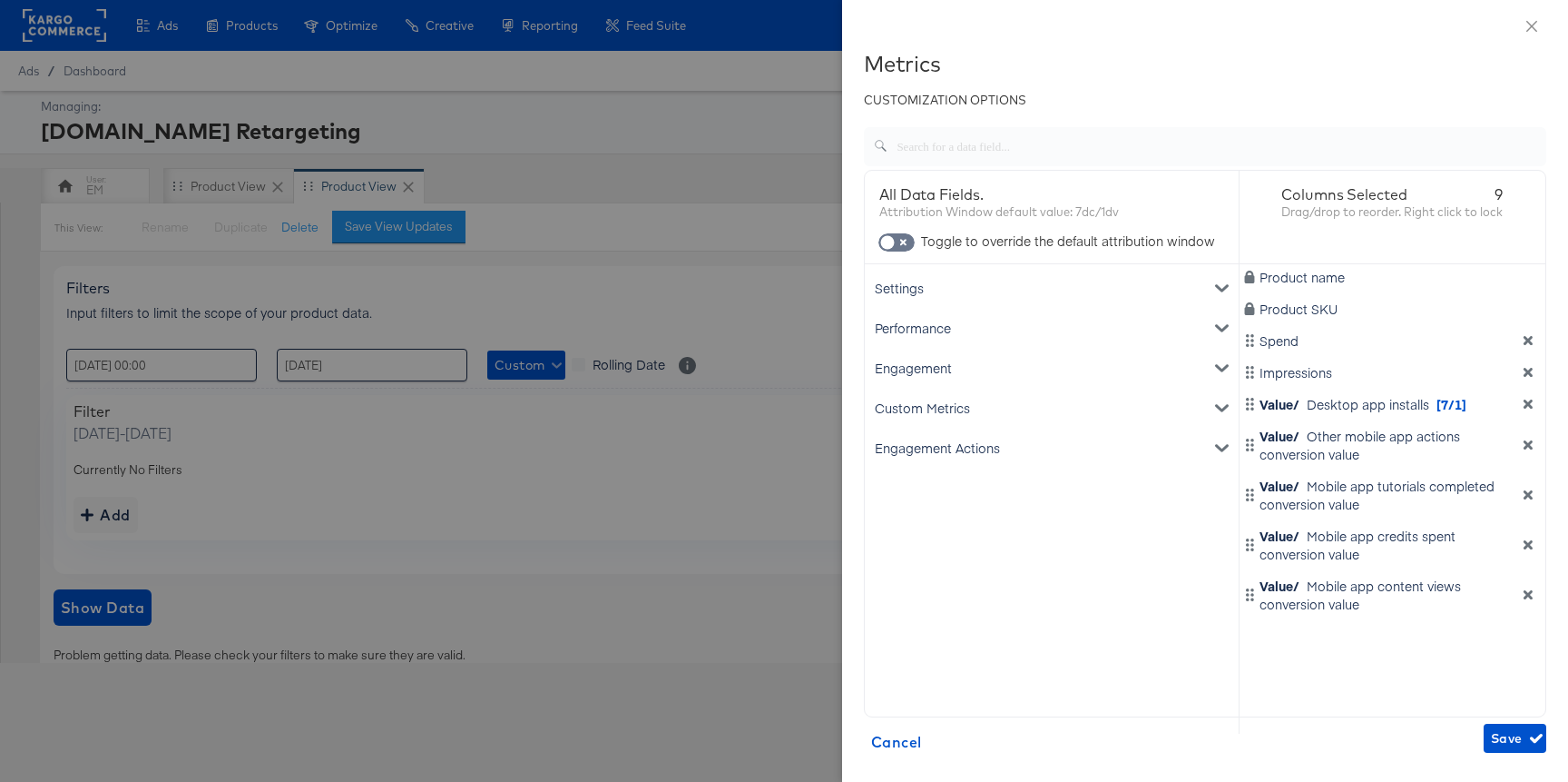
click at [1072, 357] on div "Engagement" at bounding box center [1051, 368] width 367 height 40
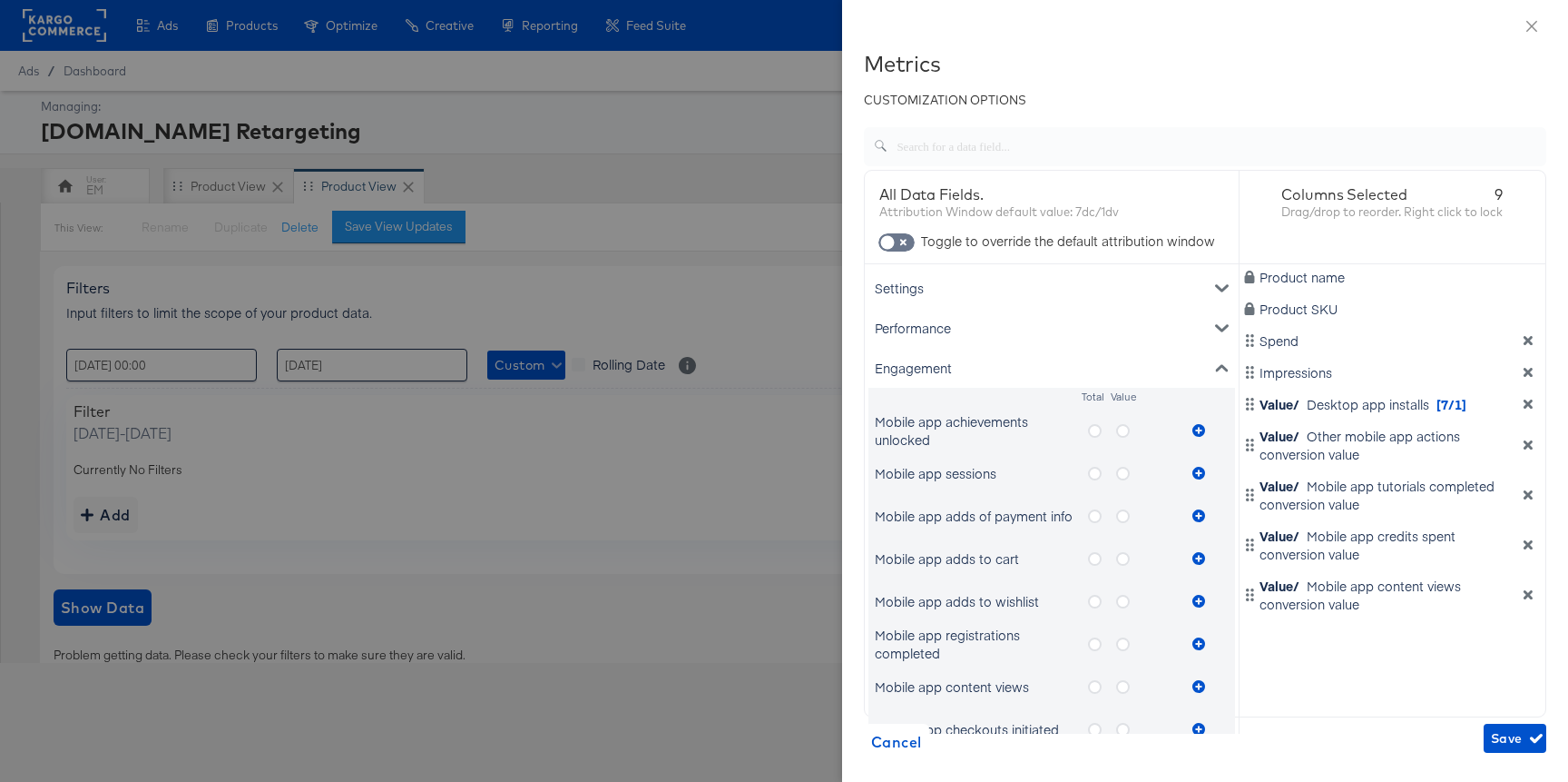
click at [1129, 473] on icon "metrics-list" at bounding box center [1123, 473] width 14 height 14
click at [0, 0] on input "metrics-list" at bounding box center [0, 0] width 0 height 0
click at [1192, 473] on button "metrics-list" at bounding box center [1199, 474] width 28 height 37
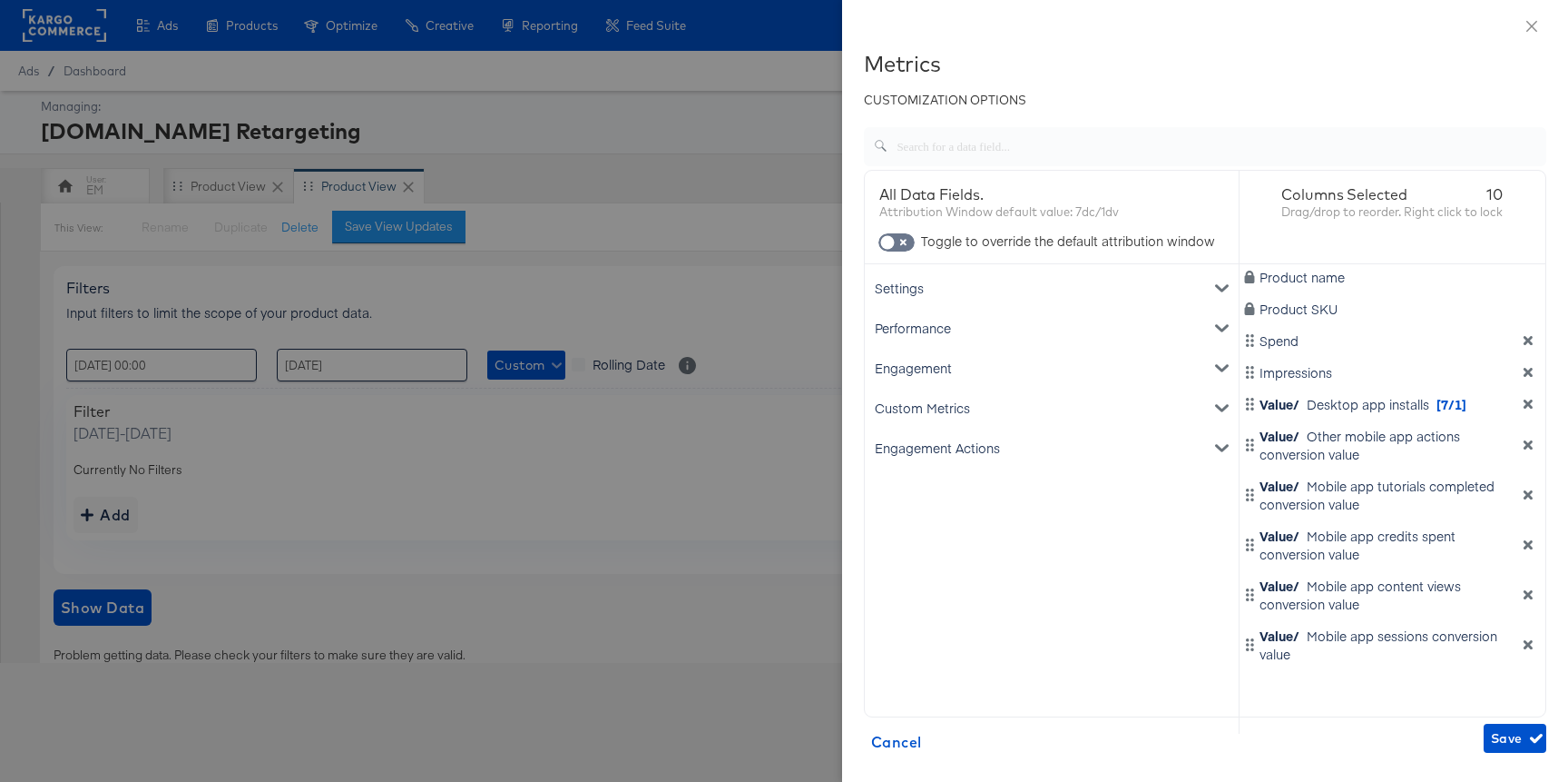
click at [1077, 357] on div "Engagement" at bounding box center [1051, 368] width 367 height 40
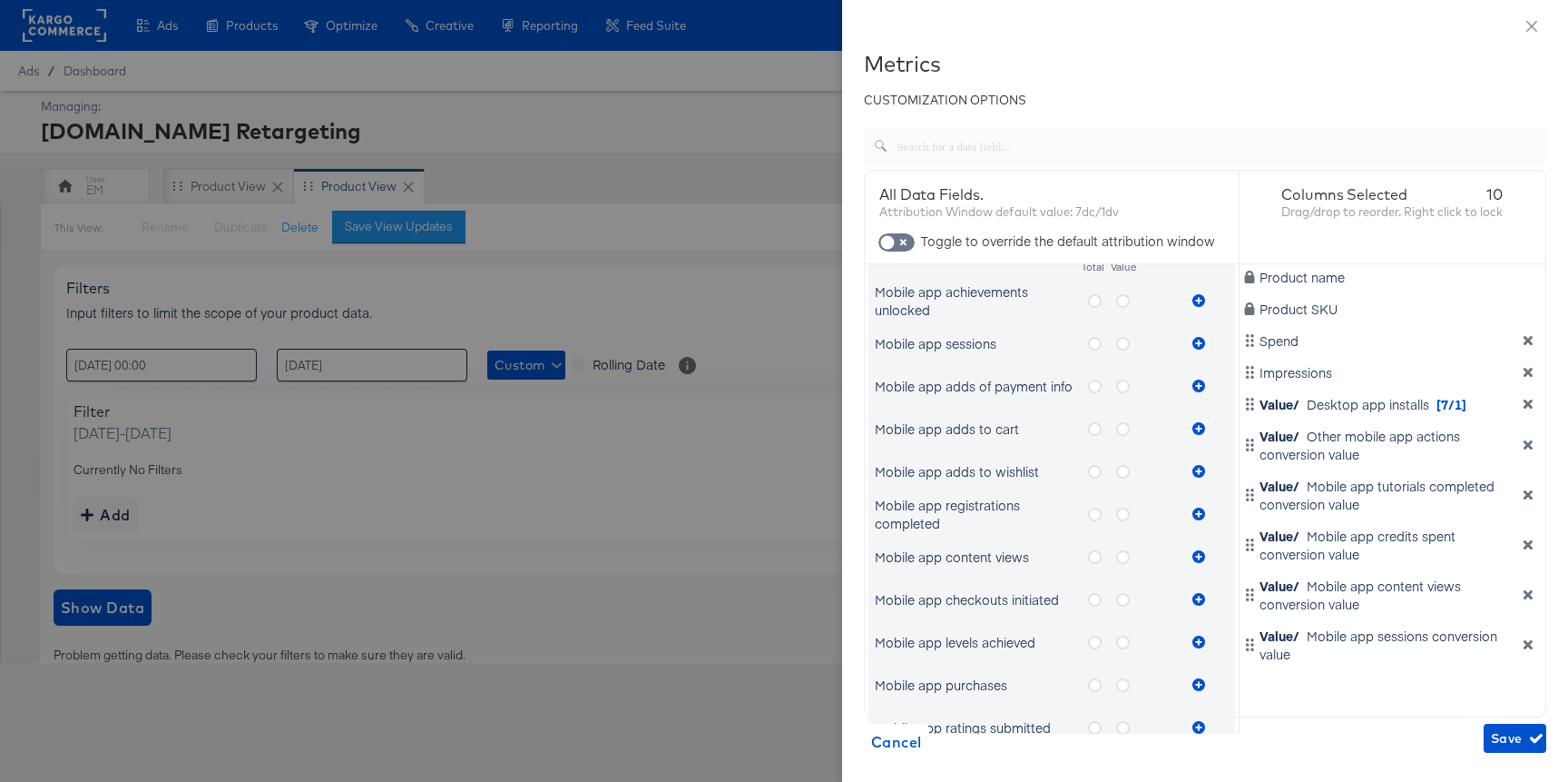
scroll to position [201, 0]
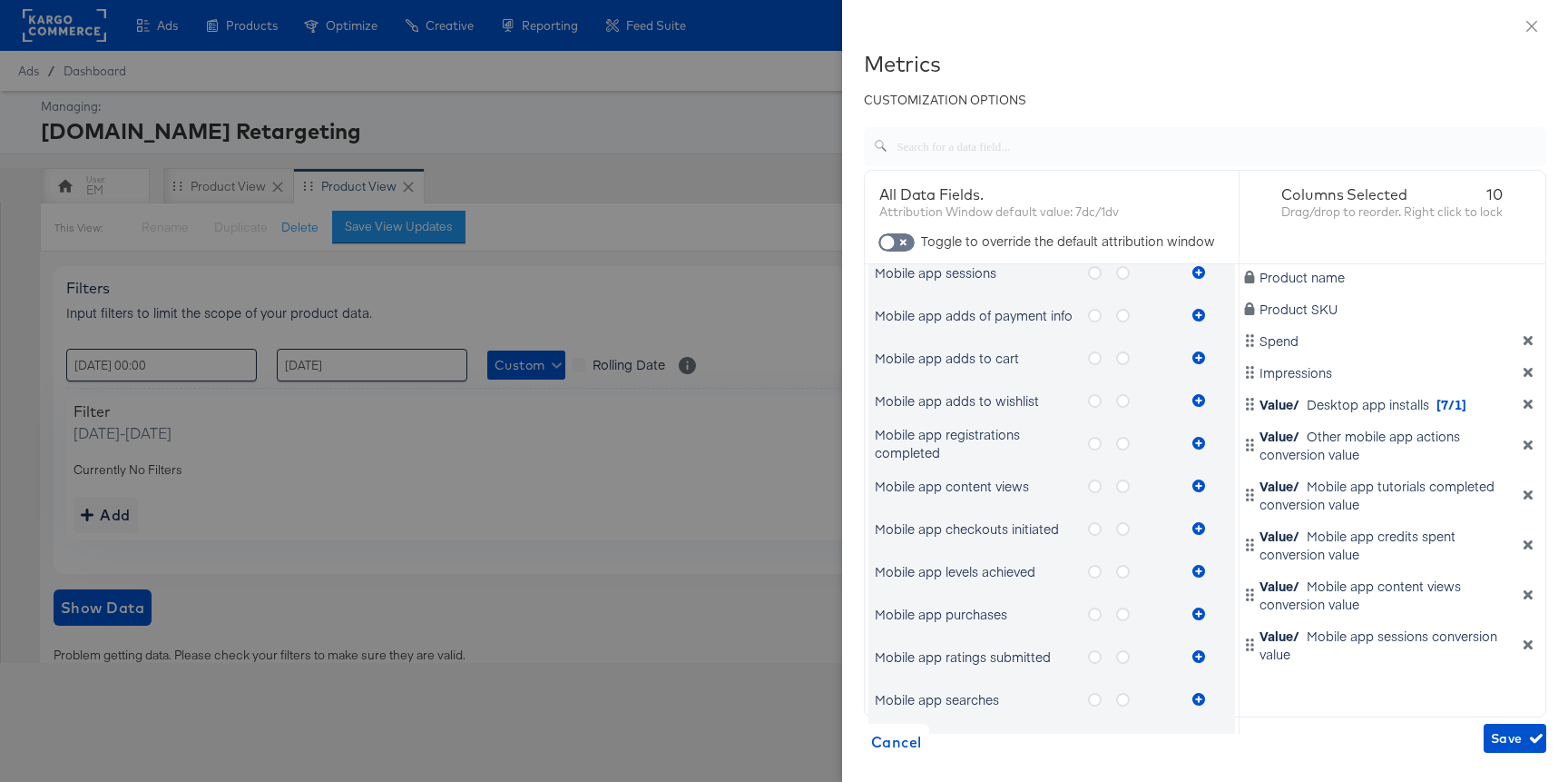
click at [1124, 441] on icon "metrics-list" at bounding box center [1123, 443] width 14 height 14
click at [0, 0] on input "metrics-list" at bounding box center [0, 0] width 0 height 0
click at [1191, 439] on button "metrics-list" at bounding box center [1199, 443] width 28 height 37
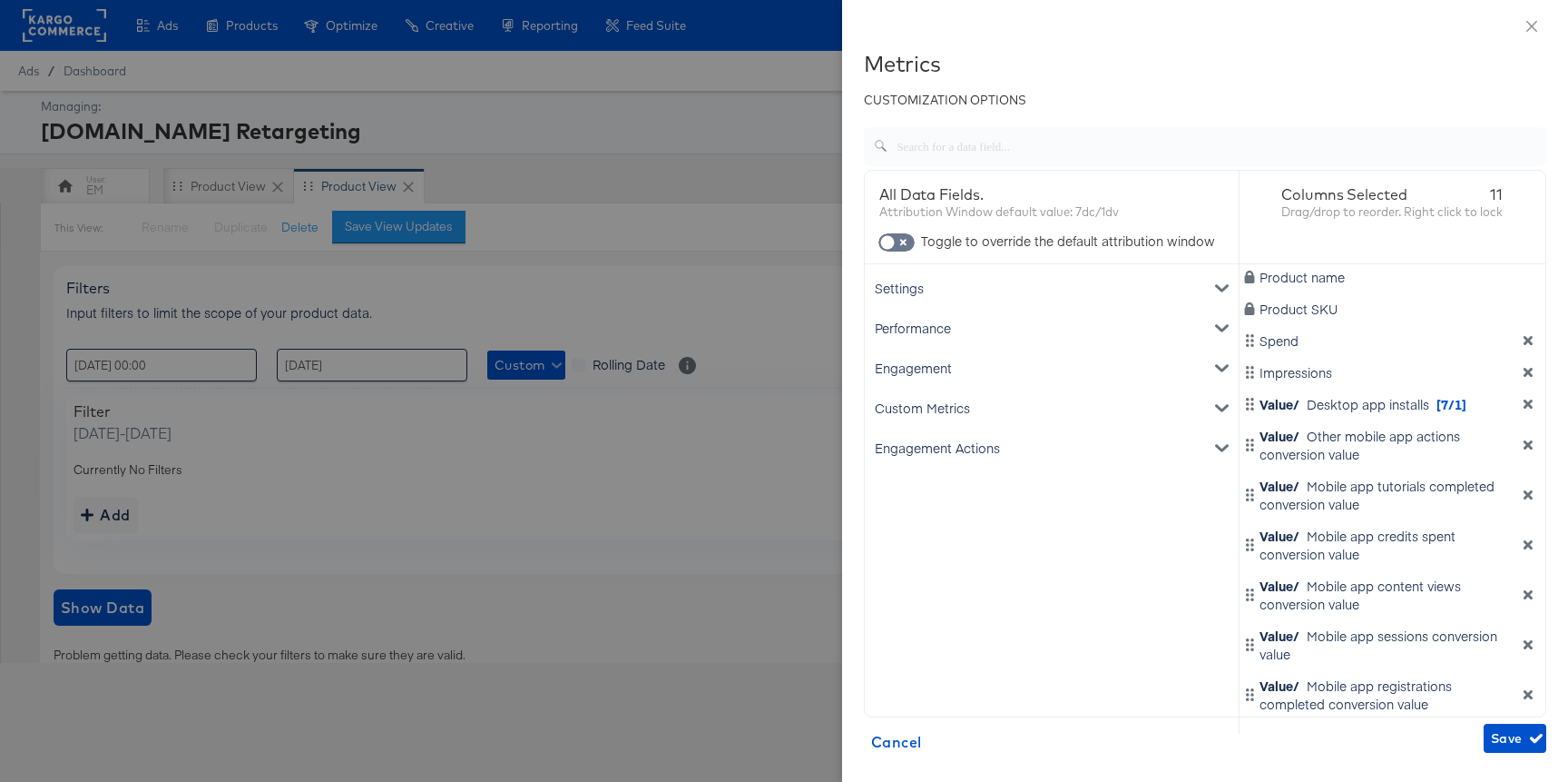
scroll to position [69, 0]
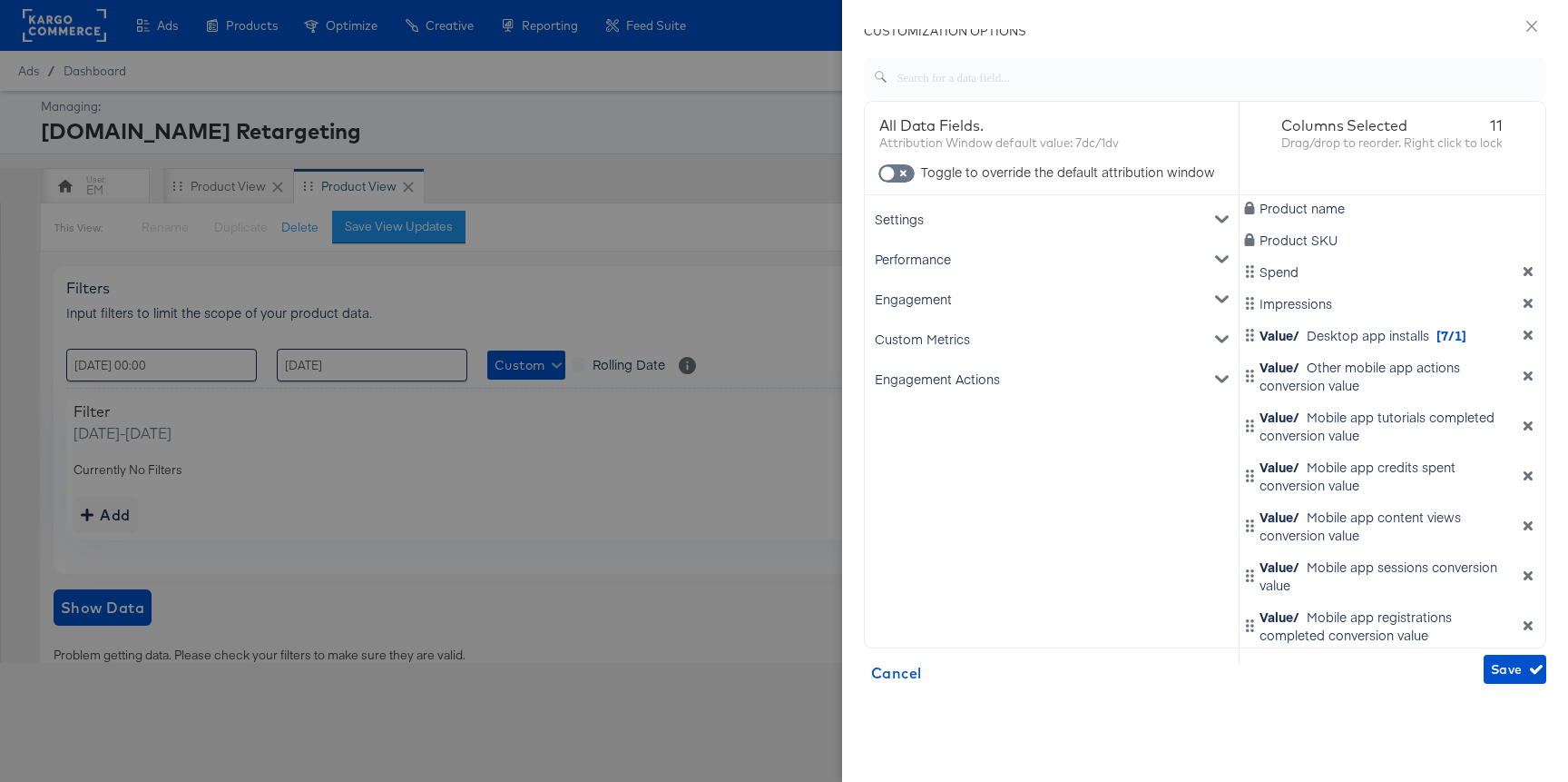
click at [1524, 624] on icon "dimension-list" at bounding box center [1529, 625] width 9 height 9
click at [1522, 570] on icon "dimension-list" at bounding box center [1529, 575] width 13 height 13
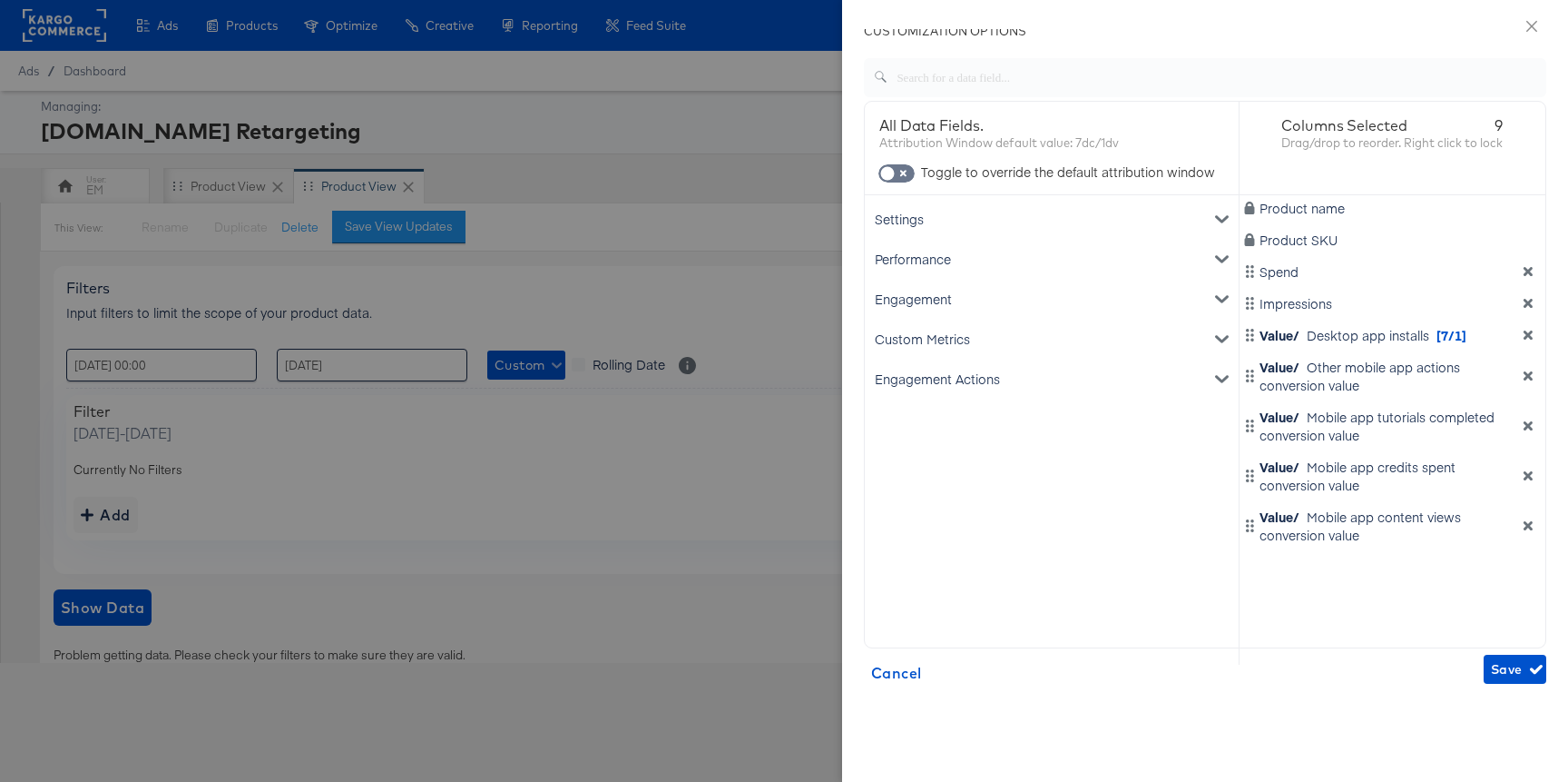
click at [1512, 533] on div "Value/ Mobile app content views conversion value" at bounding box center [1393, 526] width 299 height 37
click at [1524, 475] on icon "dimension-list" at bounding box center [1529, 475] width 9 height 9
click at [1524, 478] on icon "dimension-list" at bounding box center [1529, 475] width 9 height 9
click at [1524, 427] on icon "dimension-list" at bounding box center [1529, 426] width 9 height 9
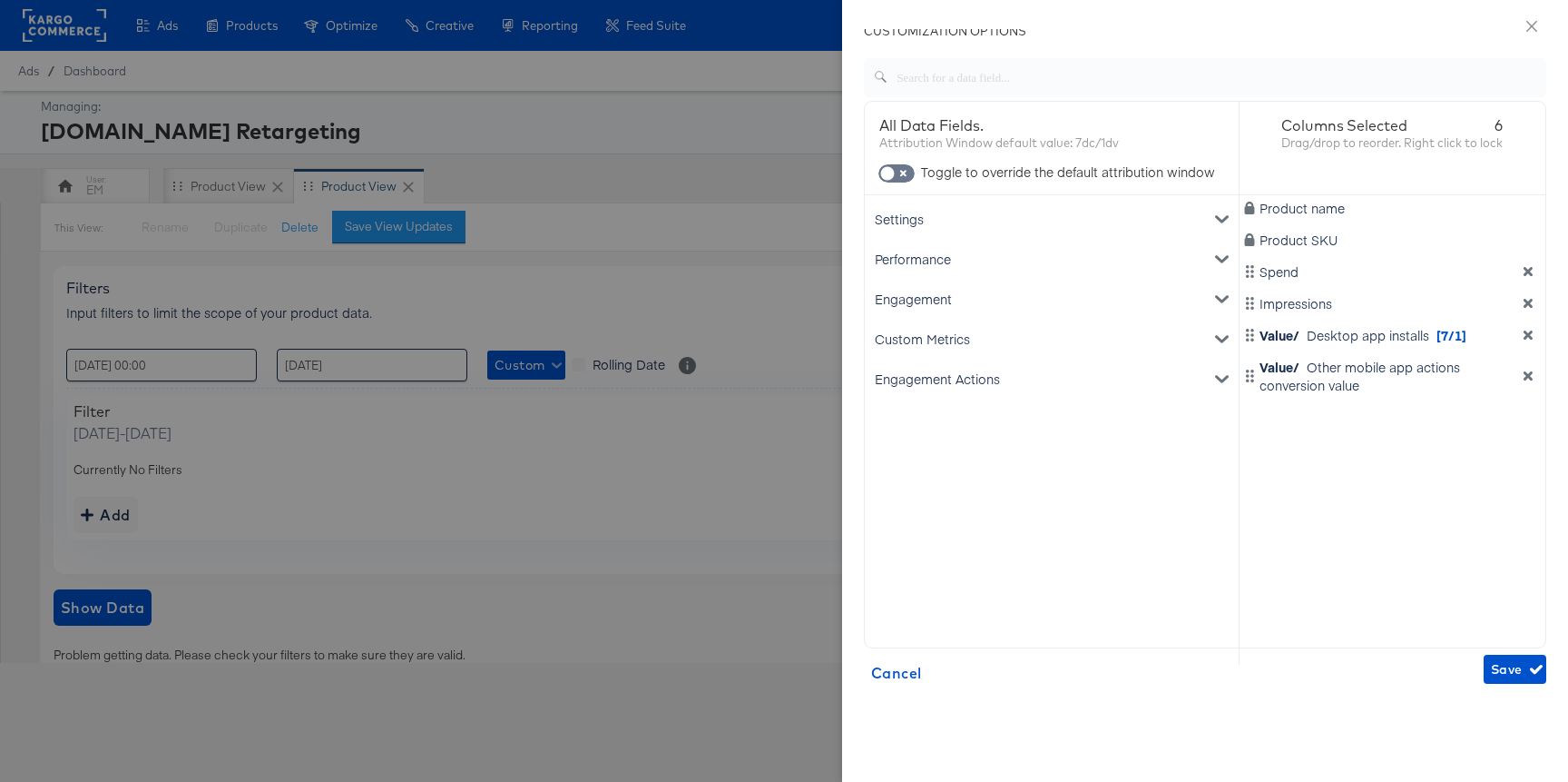
click at [1505, 384] on div "Value/ Other mobile app actions conversion value" at bounding box center [1393, 376] width 299 height 37
click at [1522, 373] on icon "dimension-list" at bounding box center [1529, 376] width 13 height 13
click at [1514, 342] on div "Value/ Desktop app installs [7/1]" at bounding box center [1393, 335] width 299 height 18
click at [1515, 335] on button "dimension-list" at bounding box center [1529, 335] width 28 height 13
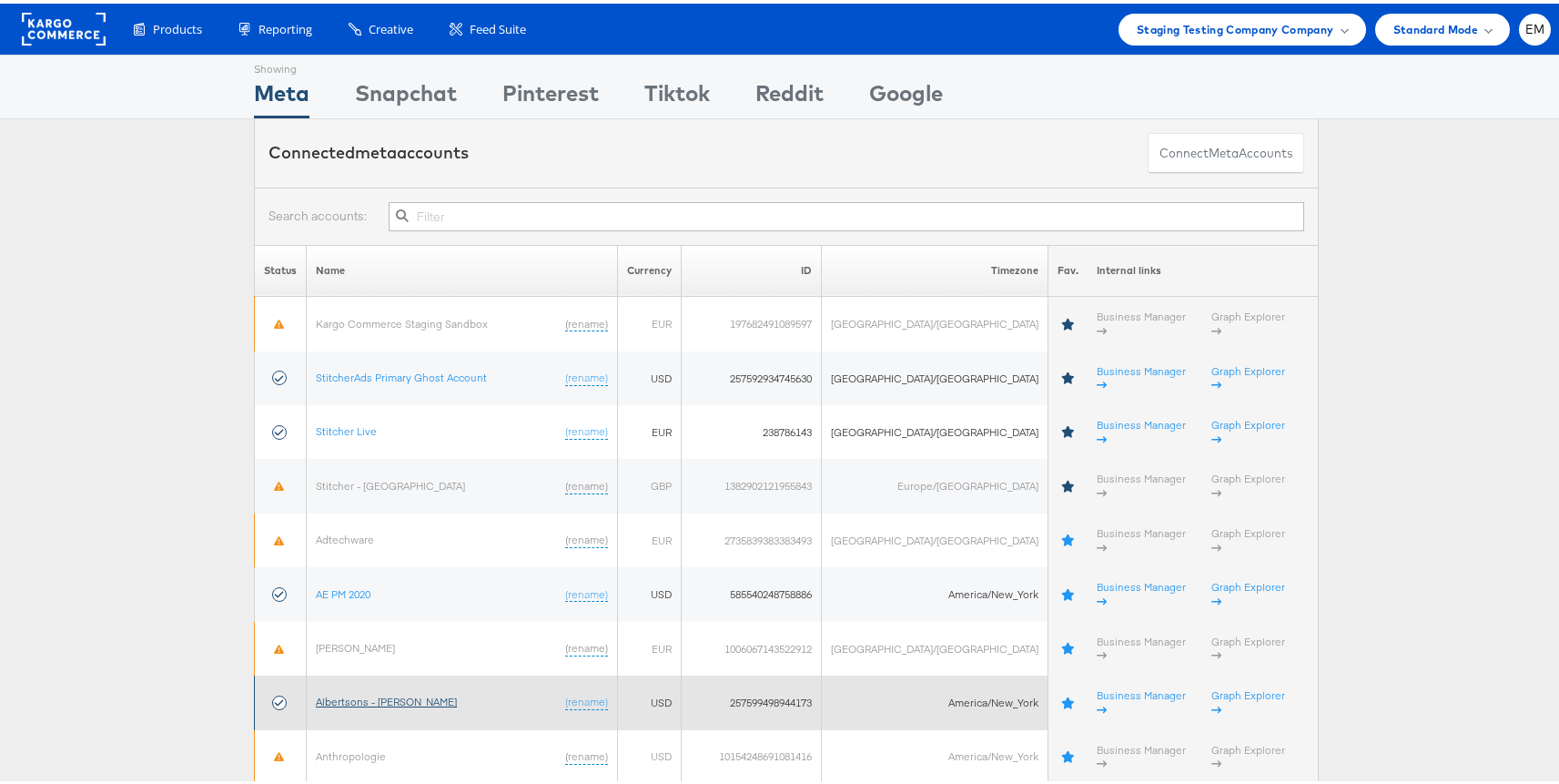
click at [363, 691] on link "Albertsons - Merkle" at bounding box center [386, 698] width 141 height 14
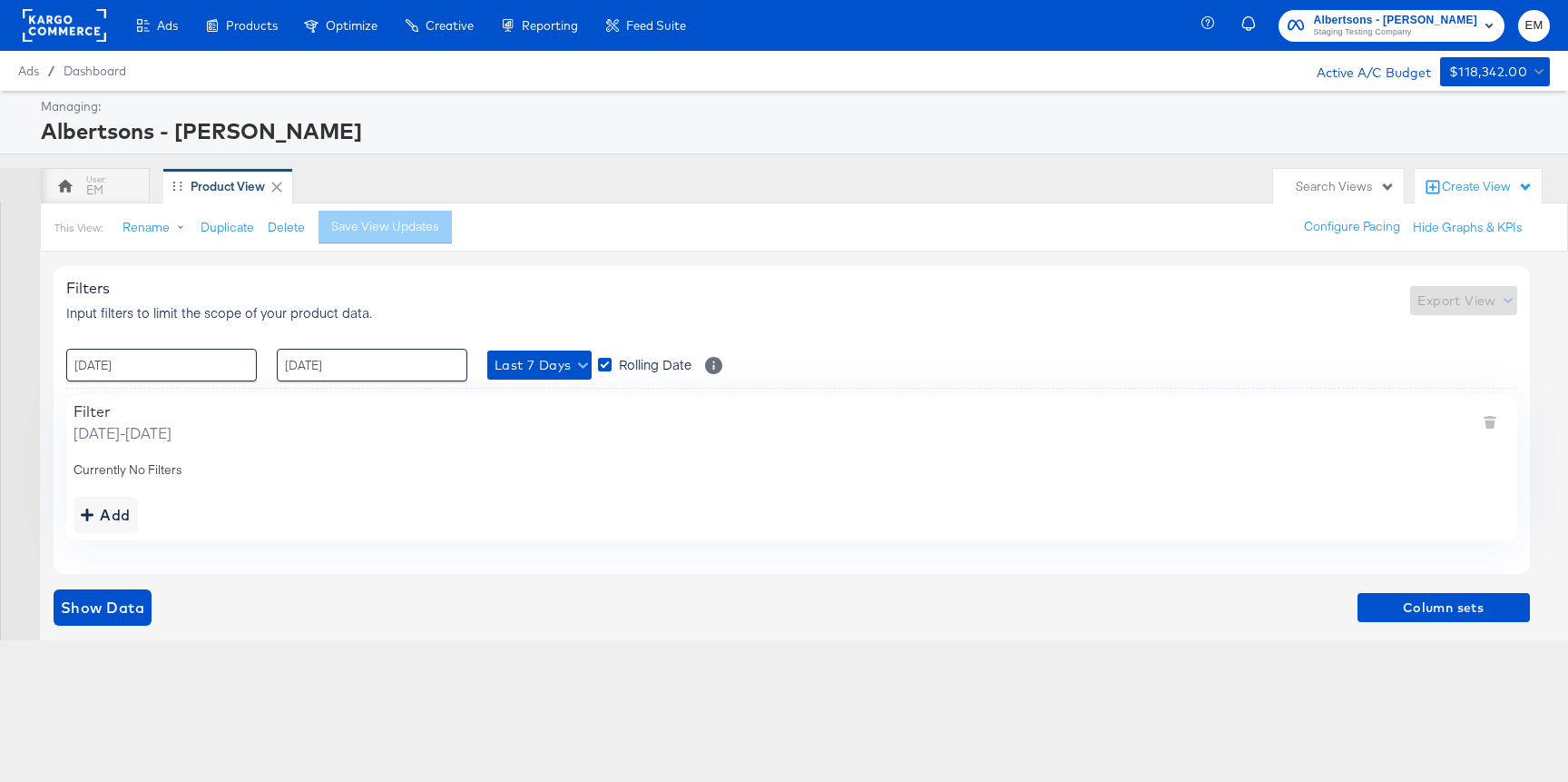
click at [1355, 604] on div "Show Data Column sets" at bounding box center [791, 608] width 1476 height 37
click at [1393, 603] on span "Column sets" at bounding box center [1443, 608] width 158 height 23
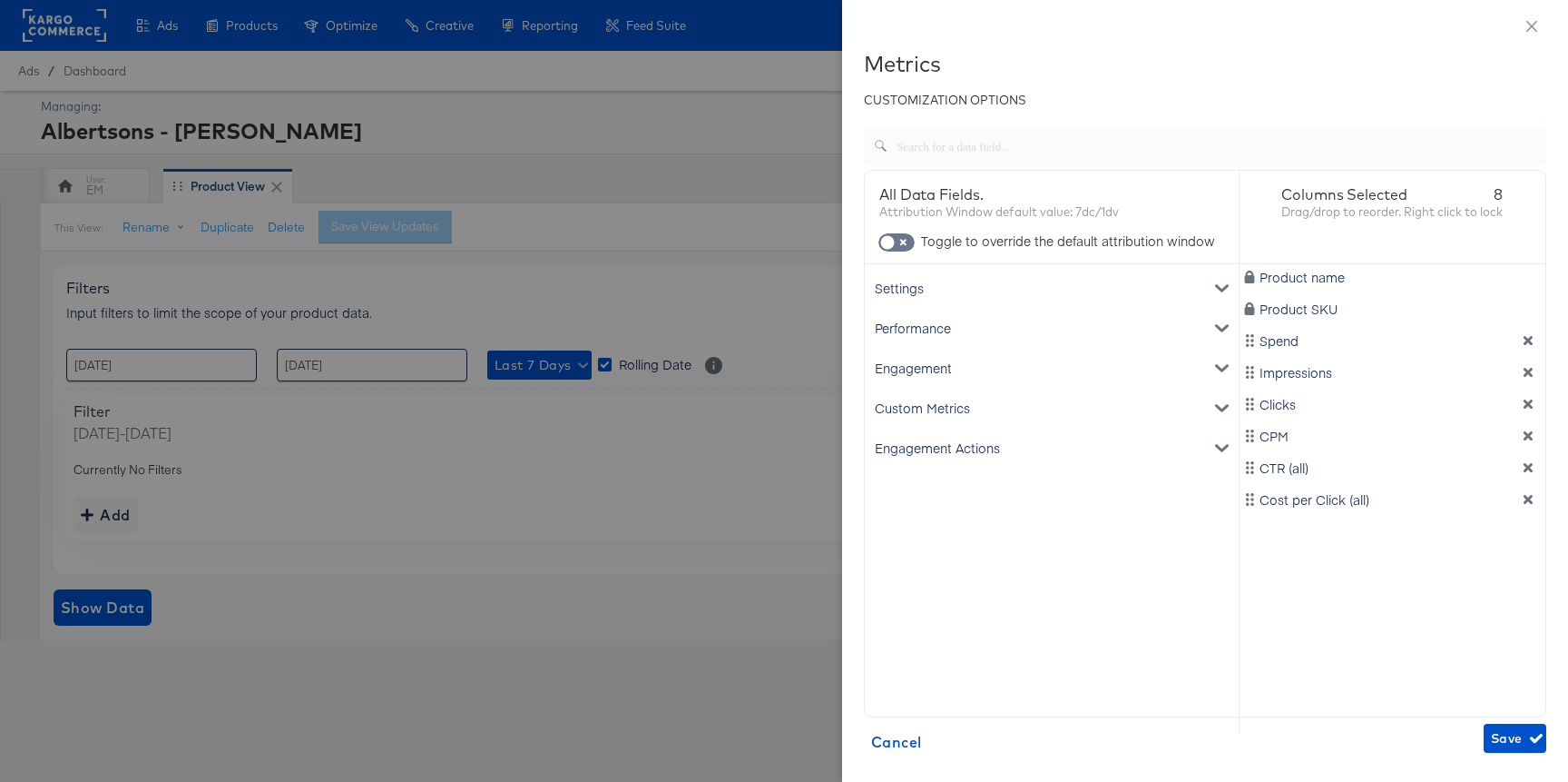
click at [1524, 501] on icon "dimension-list" at bounding box center [1529, 499] width 9 height 9
click at [1522, 474] on icon "dimension-list" at bounding box center [1529, 467] width 13 height 13
click at [1524, 434] on icon "dimension-list" at bounding box center [1529, 436] width 9 height 9
click at [976, 451] on div "Engagement Actions" at bounding box center [1051, 448] width 367 height 40
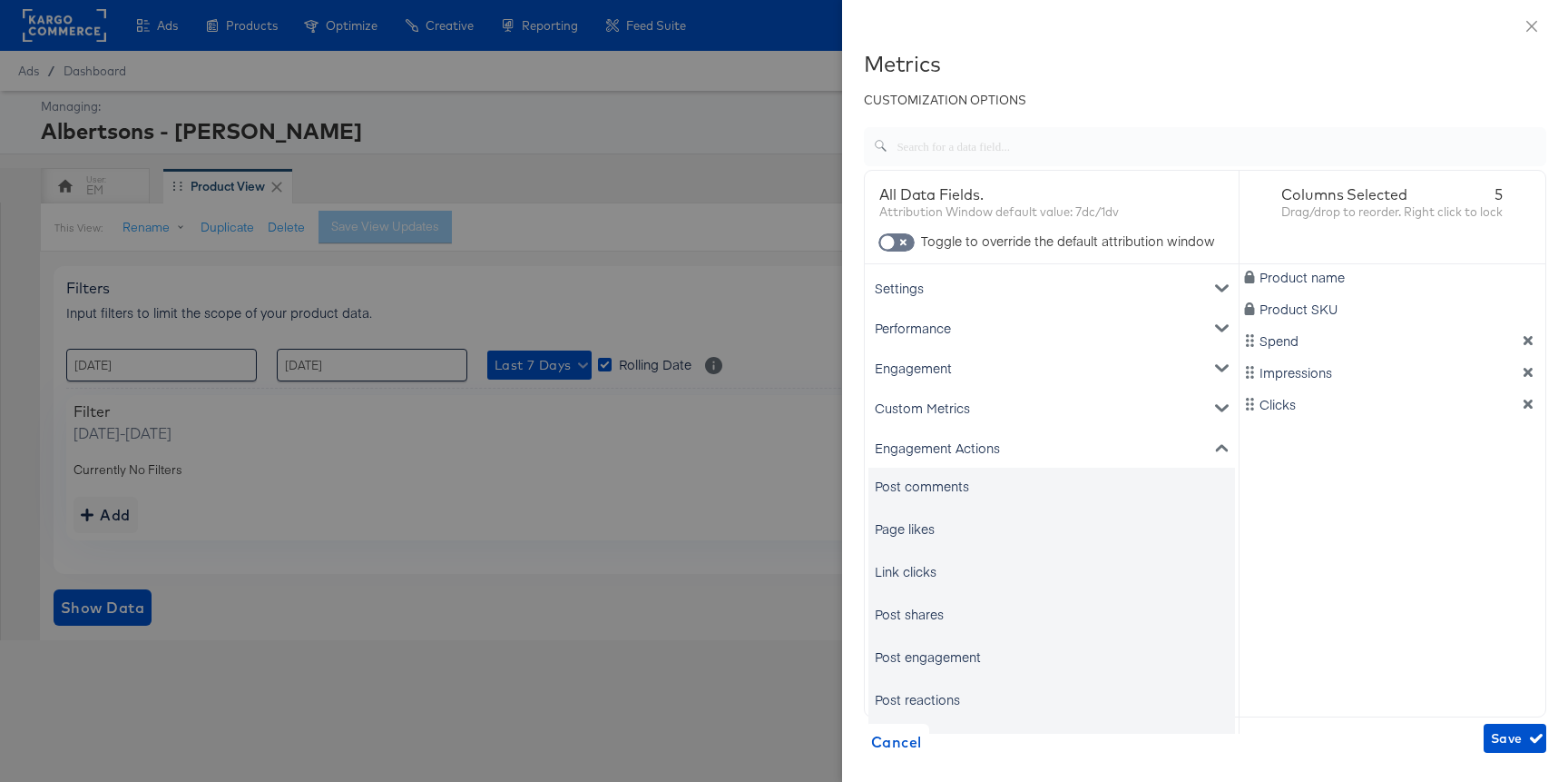
click at [927, 563] on div "Link clicks" at bounding box center [905, 571] width 61 height 18
click at [1491, 730] on span "Save" at bounding box center [1515, 738] width 48 height 23
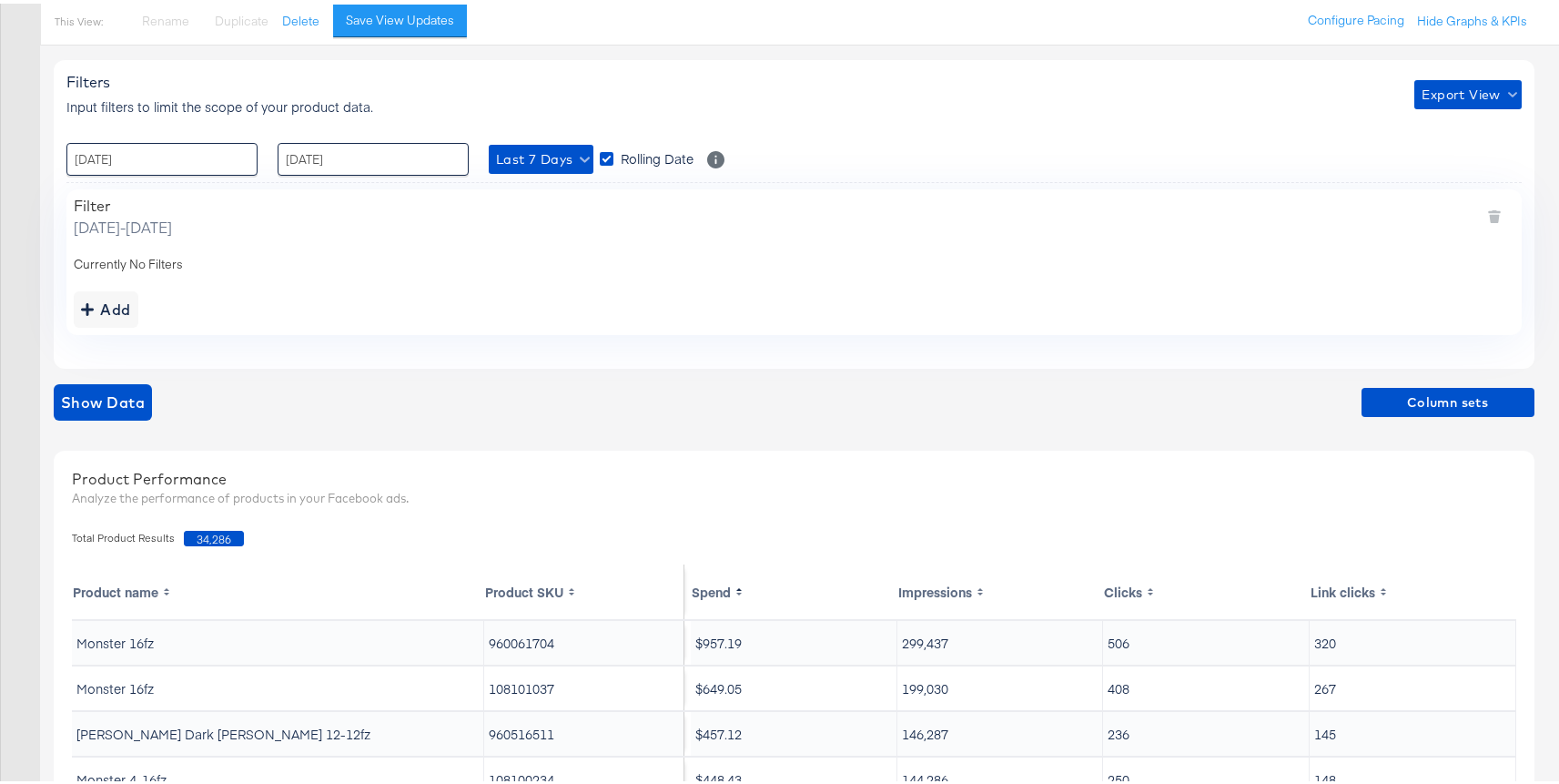
scroll to position [180, 0]
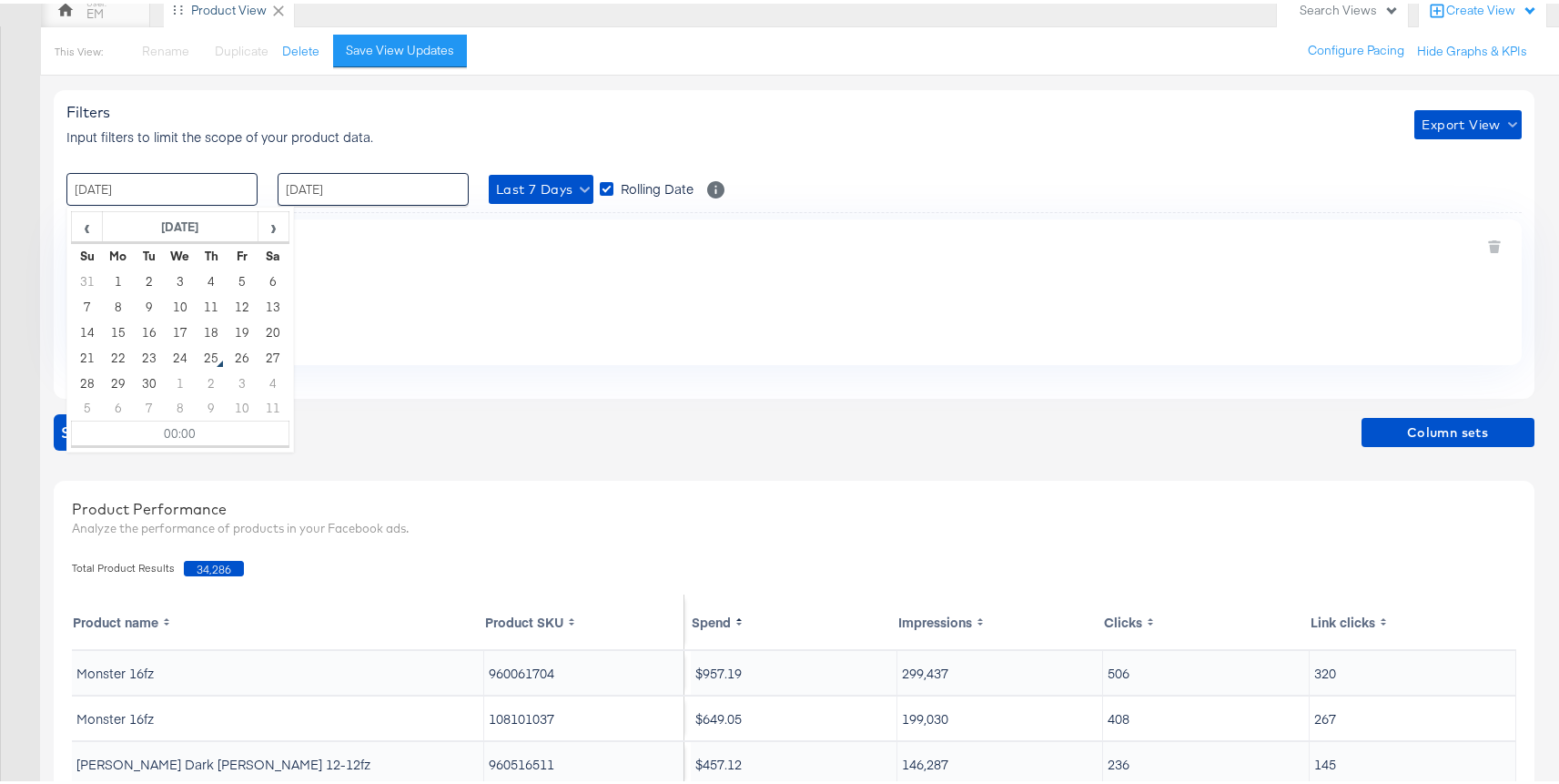
click at [214, 190] on input "18 / September / 2025" at bounding box center [162, 186] width 191 height 33
click at [118, 280] on td "1" at bounding box center [119, 278] width 31 height 26
type input "01 / September / 2025 00:00"
click at [322, 183] on input "24 / September / 2025" at bounding box center [374, 186] width 191 height 33
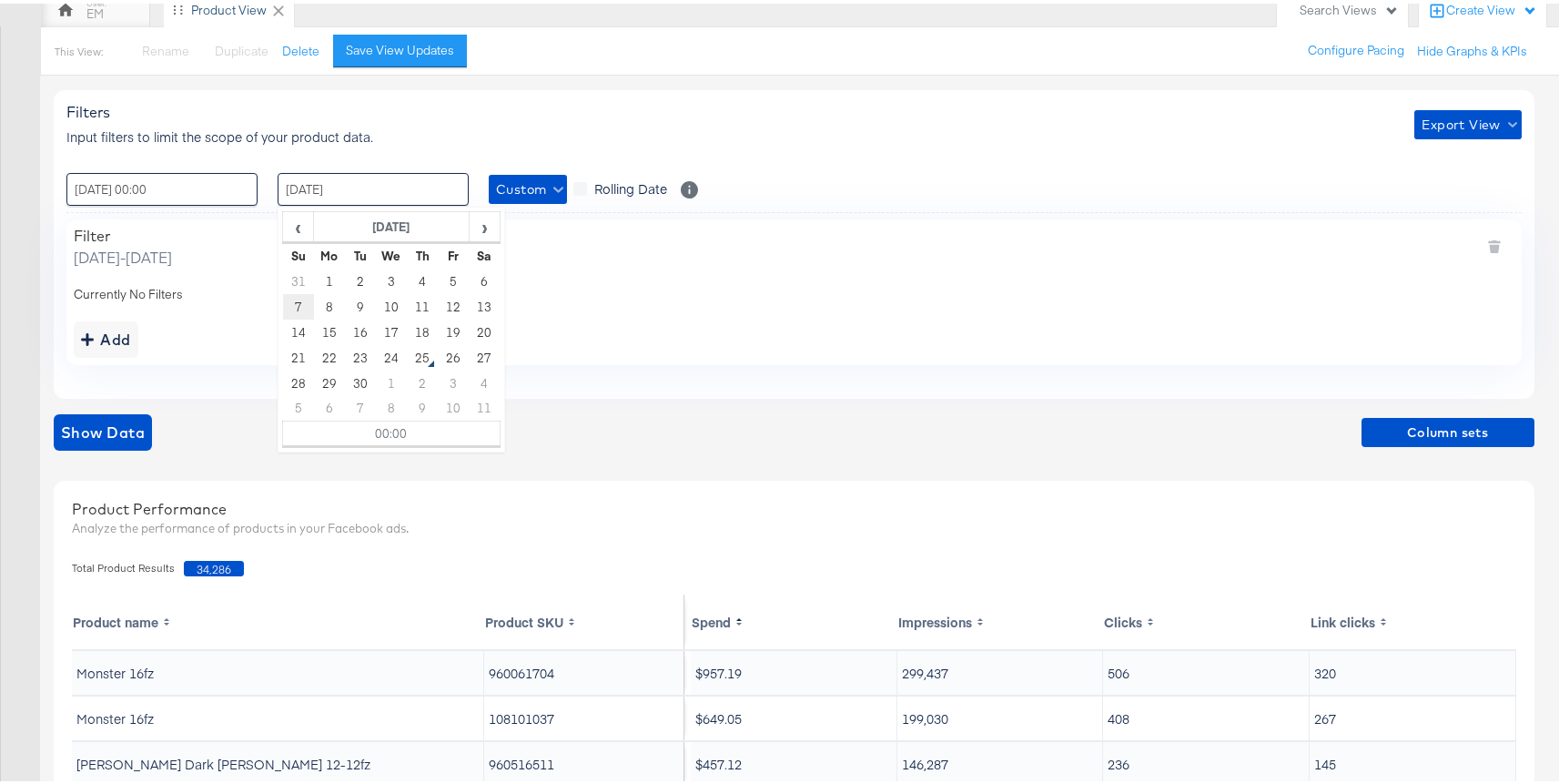
click at [294, 304] on td "7" at bounding box center [299, 303] width 31 height 26
type input "07 / September / 2025 00:00"
click at [117, 433] on span "Show Data" at bounding box center [102, 429] width 84 height 26
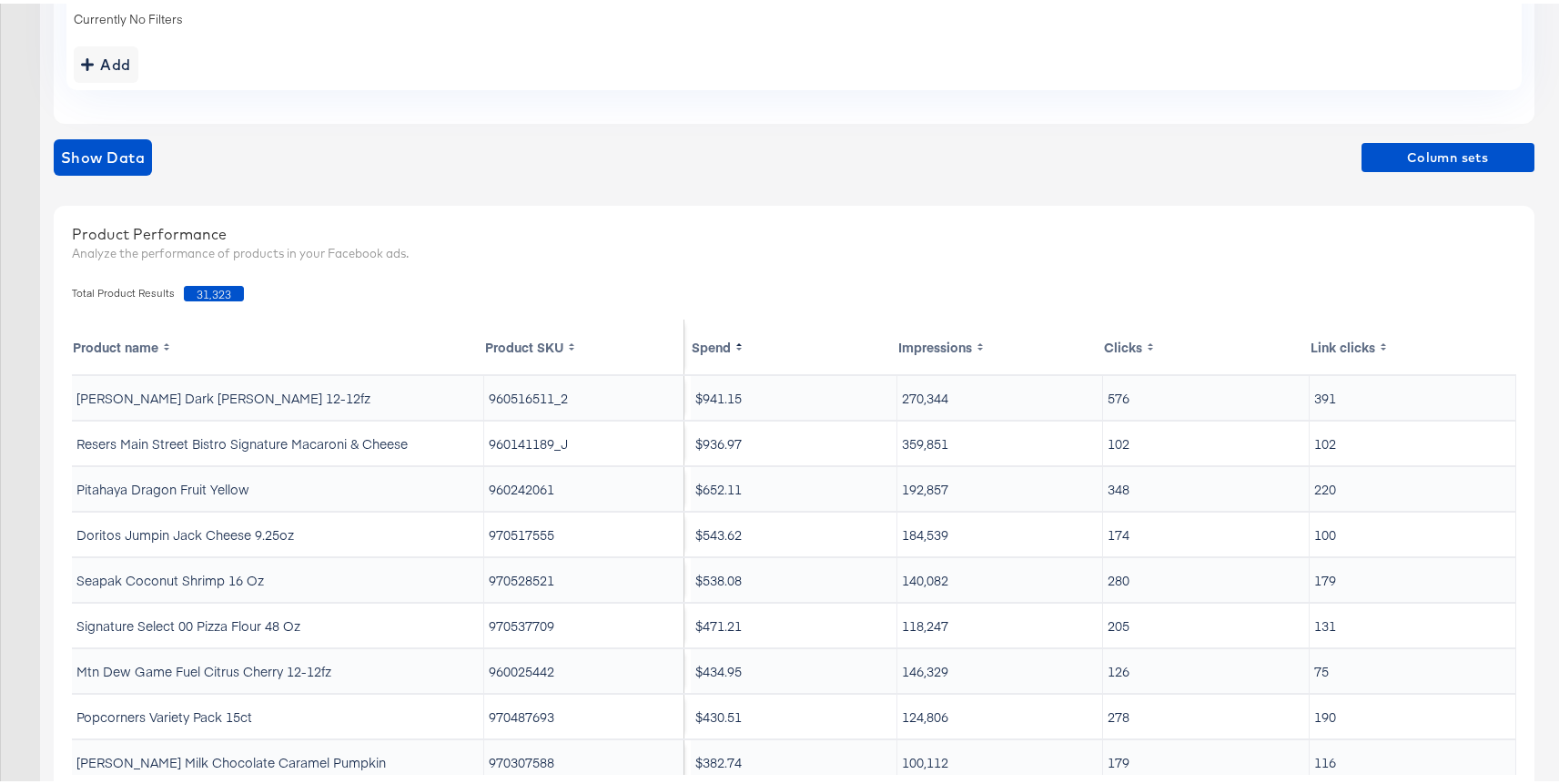
scroll to position [526, 0]
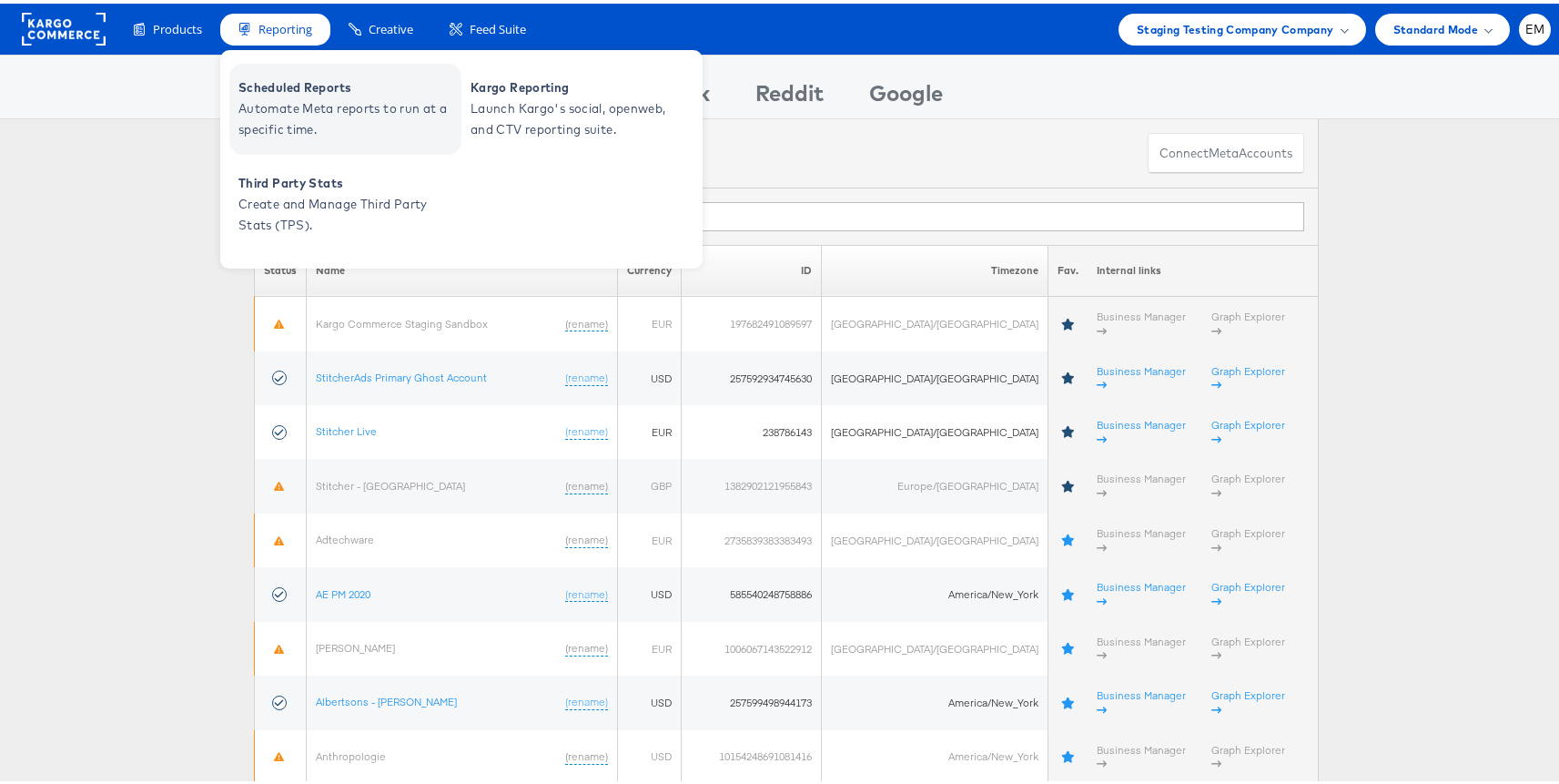
click at [320, 93] on span "Scheduled Reports" at bounding box center [347, 84] width 218 height 21
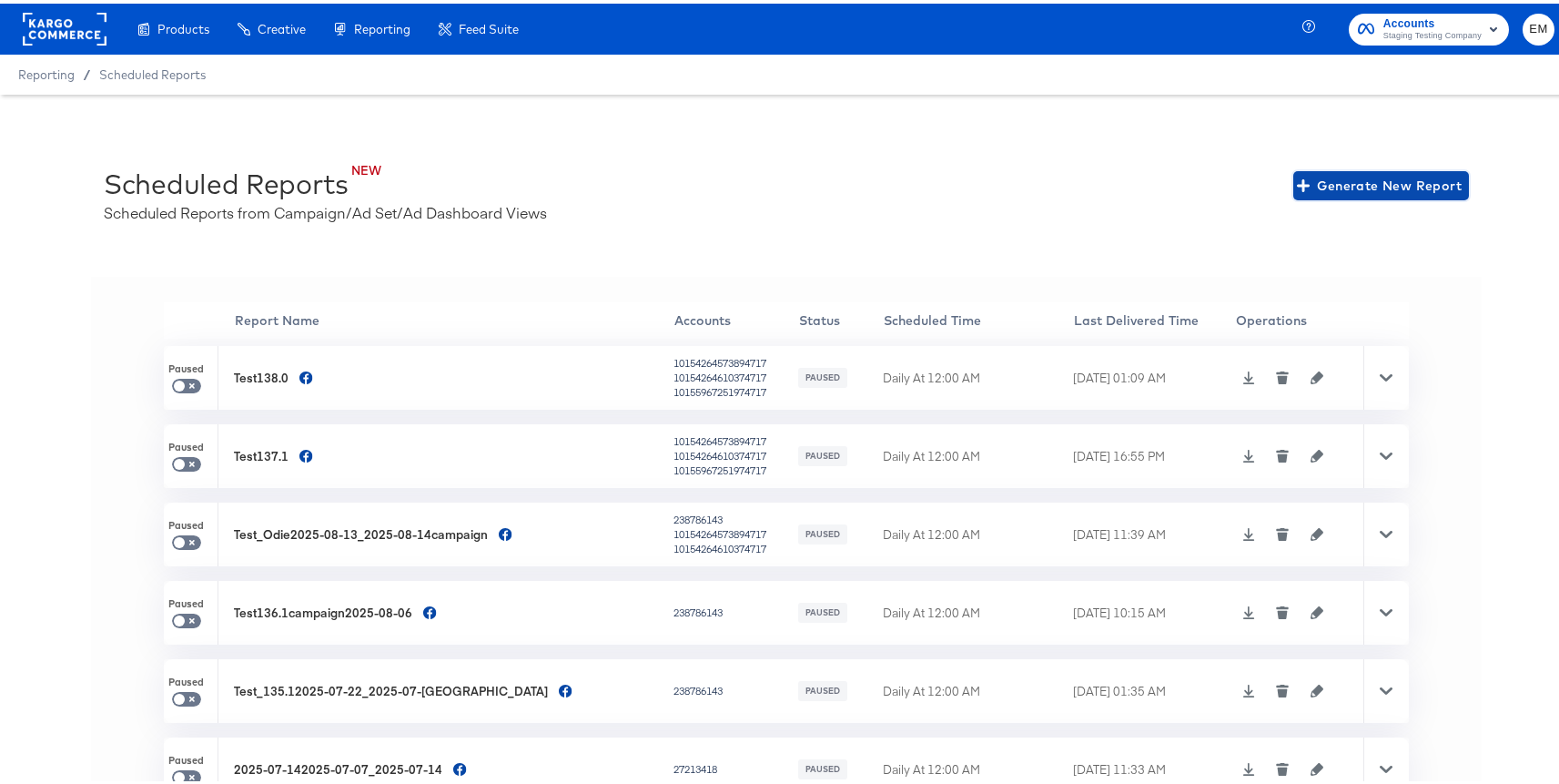
click at [1306, 180] on span "Generate New Report" at bounding box center [1380, 182] width 161 height 23
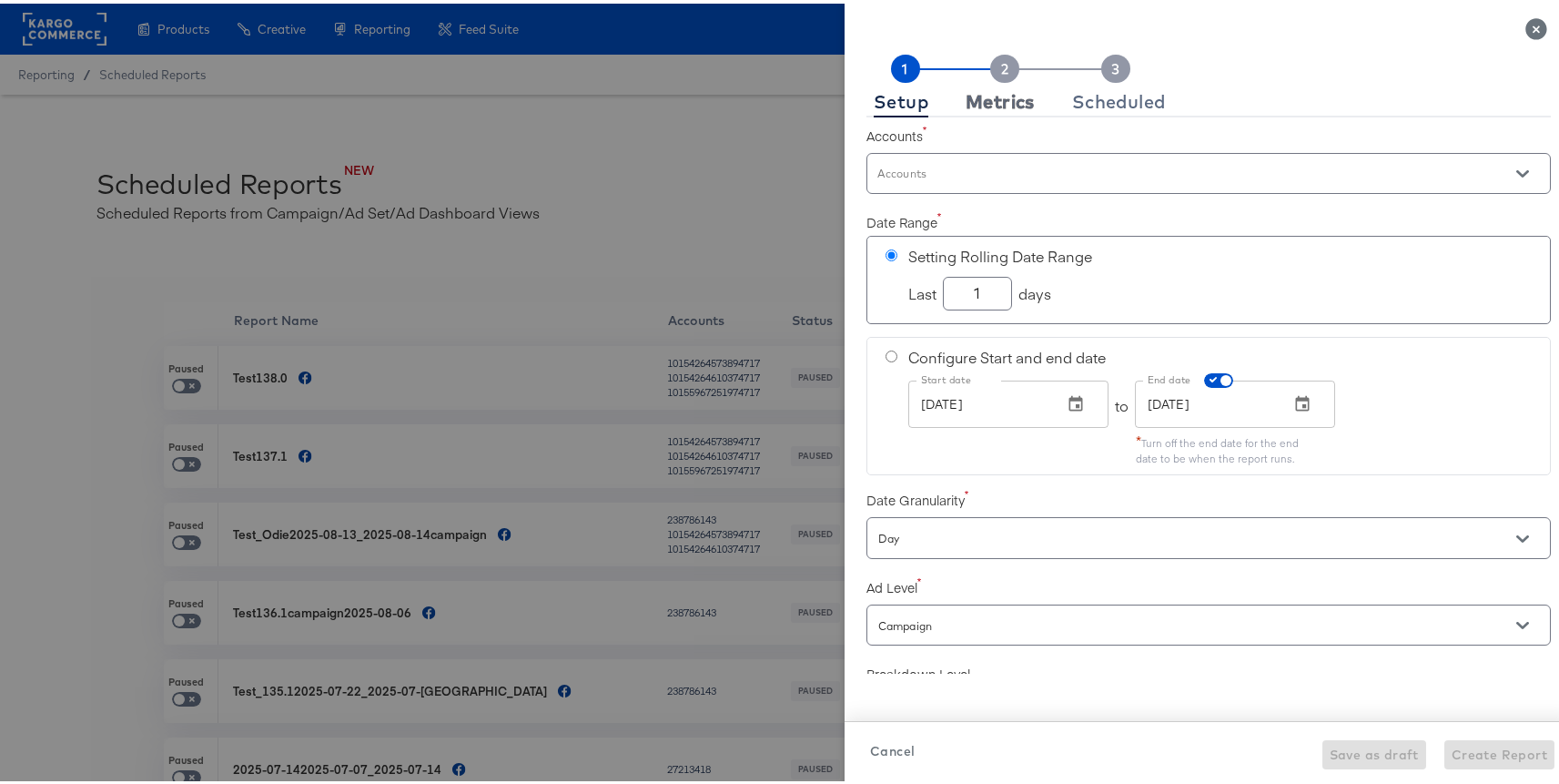
checkbox input "true"
click at [980, 98] on div "Metrics" at bounding box center [999, 98] width 69 height 15
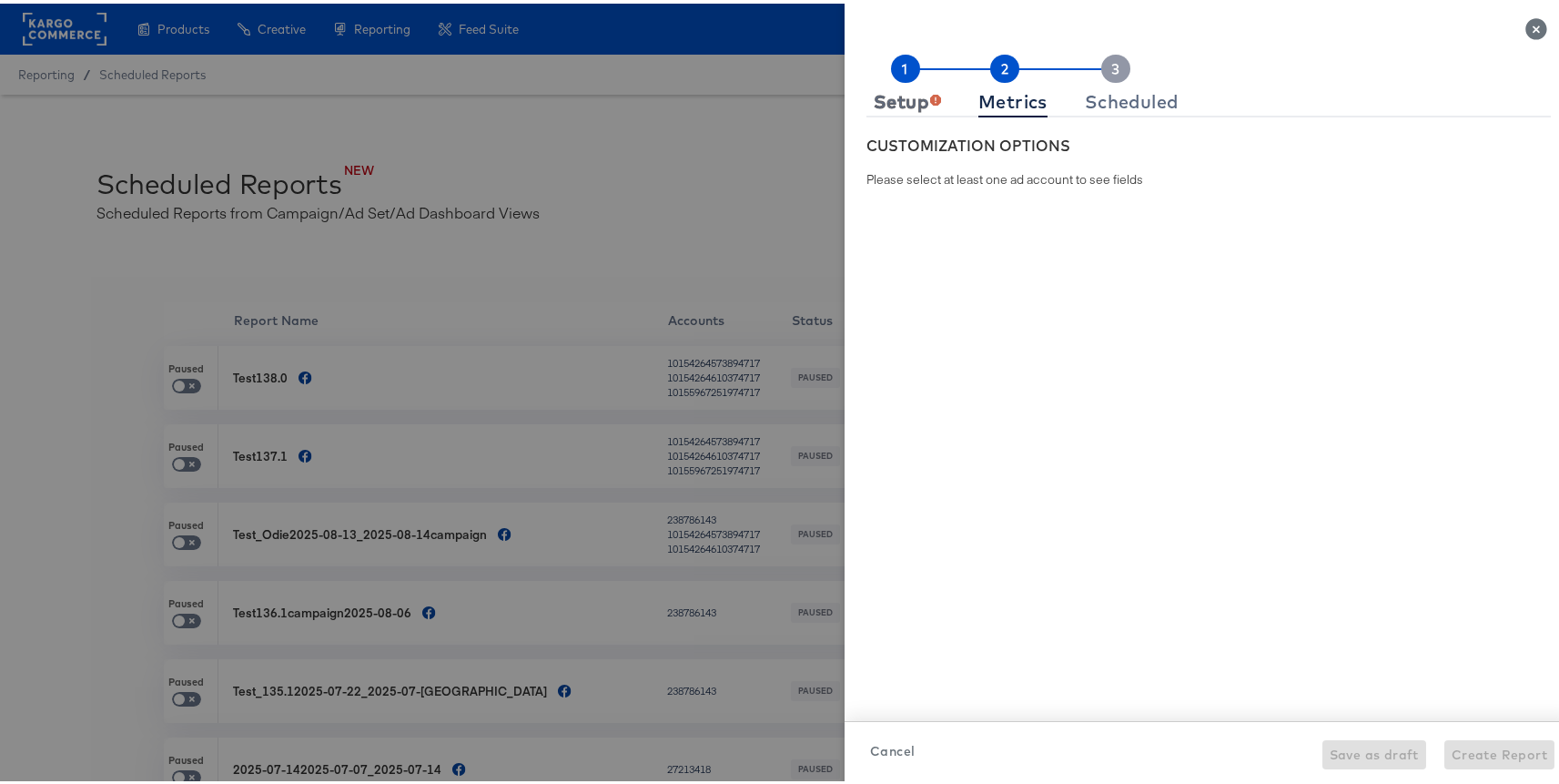
click at [889, 91] on div "Setup" at bounding box center [907, 98] width 67 height 15
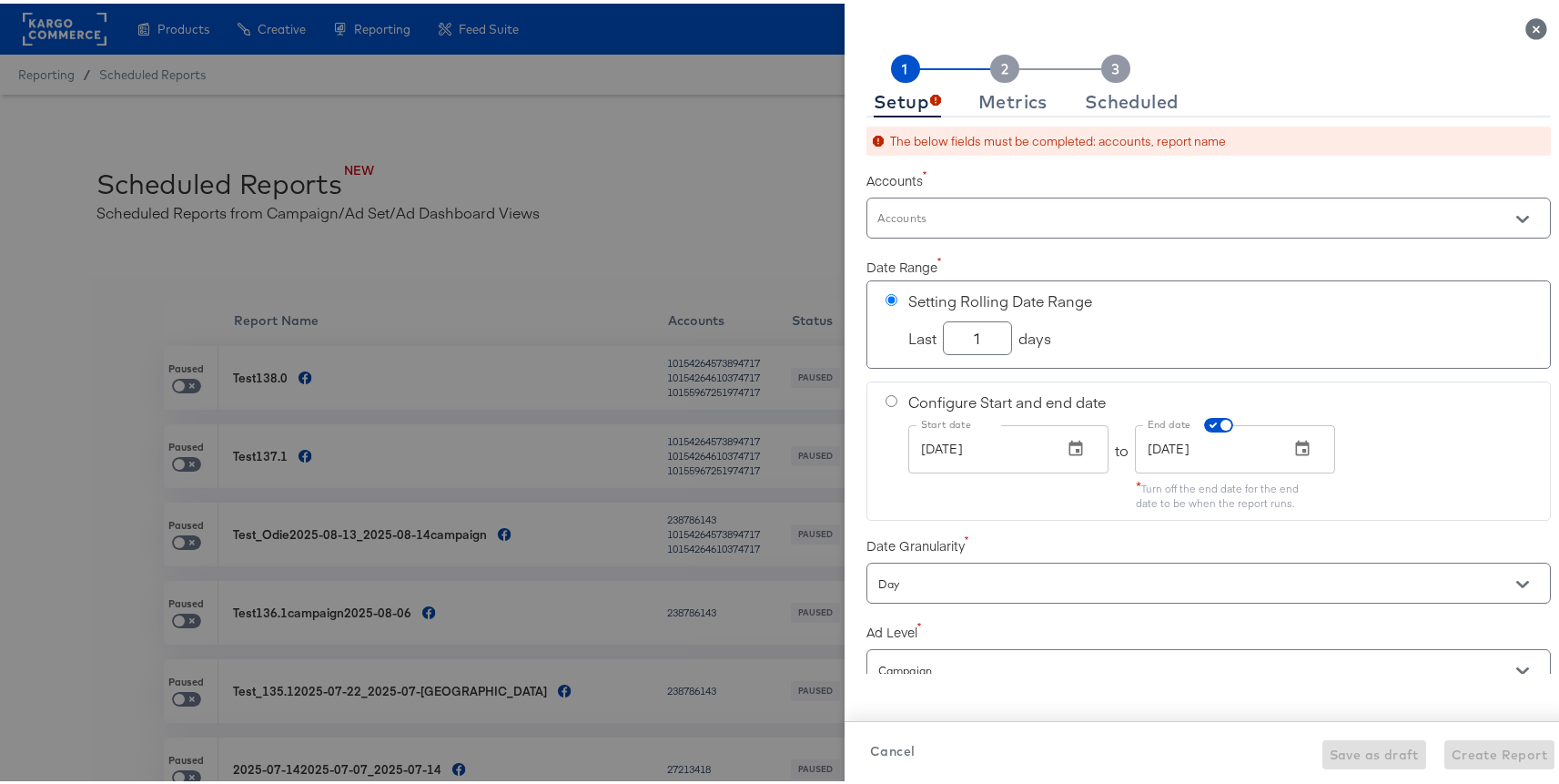
click at [929, 207] on div at bounding box center [1209, 214] width 685 height 41
click at [930, 226] on input "Accounts" at bounding box center [1183, 222] width 617 height 21
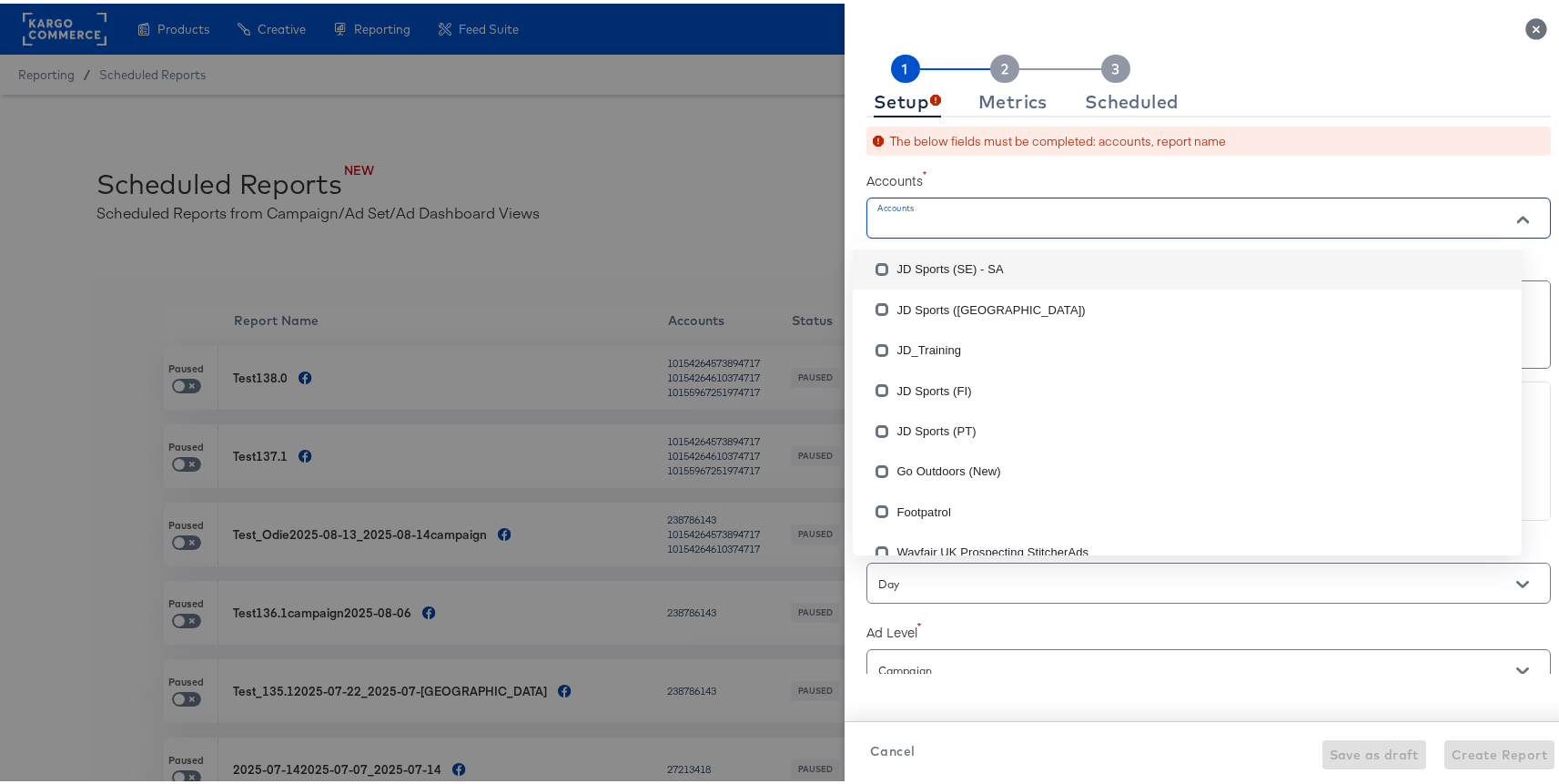
click at [931, 271] on li "JD Sports (SE) - SA" at bounding box center [1187, 266] width 669 height 40
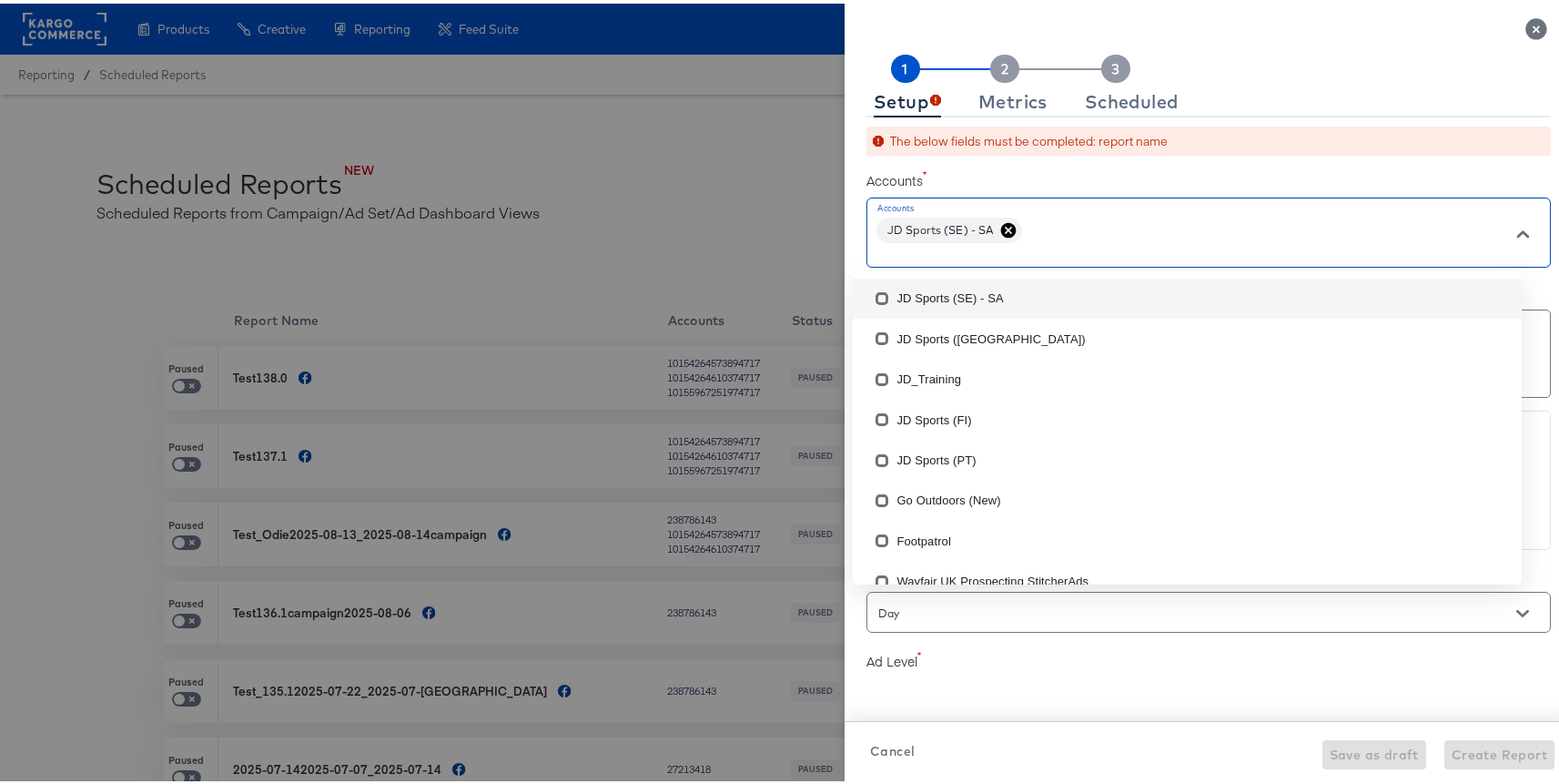
click at [1020, 172] on label "Accounts" at bounding box center [1209, 177] width 685 height 18
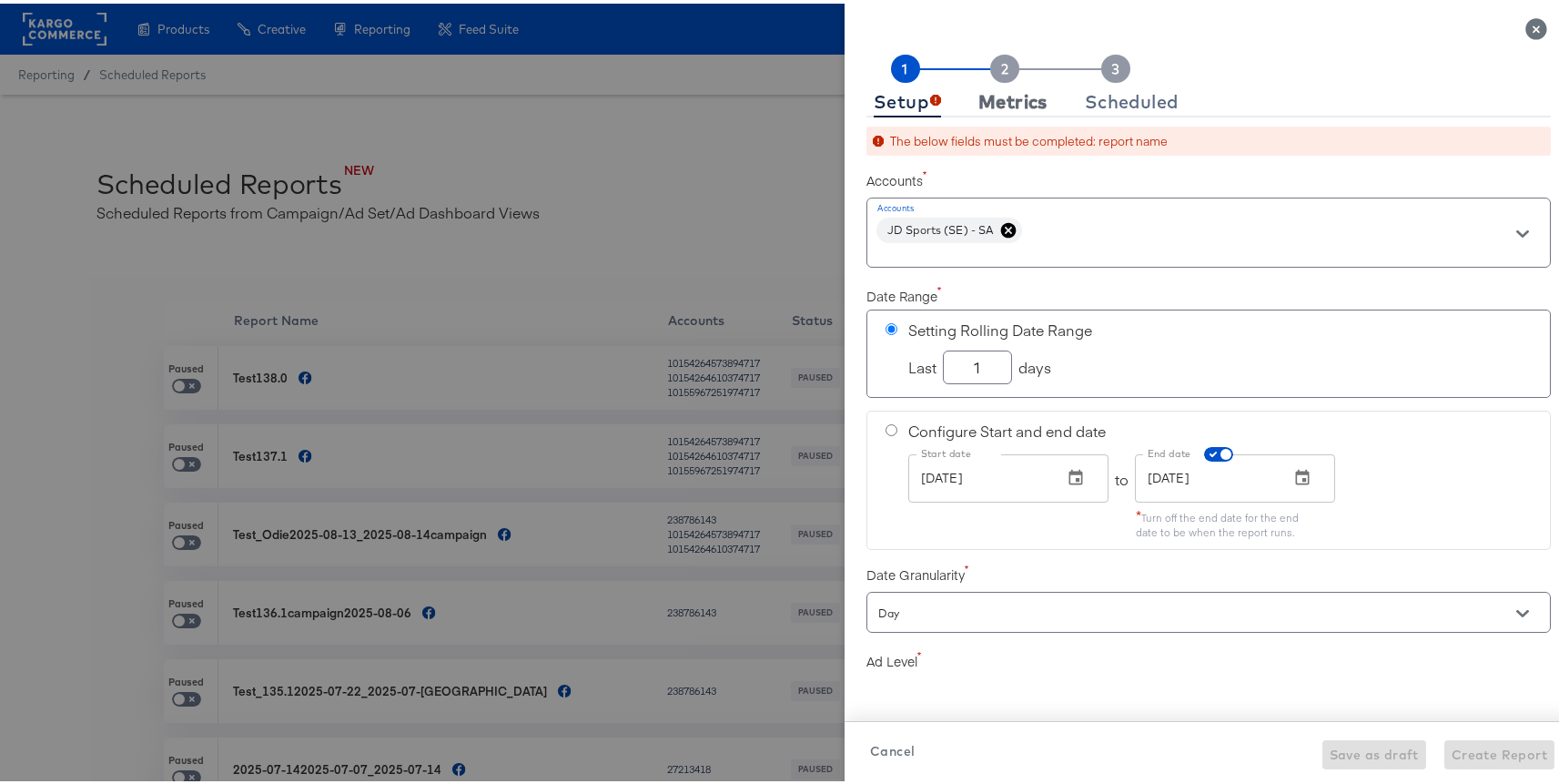
checkbox input "true"
click at [1005, 96] on div "Metrics" at bounding box center [1012, 98] width 69 height 15
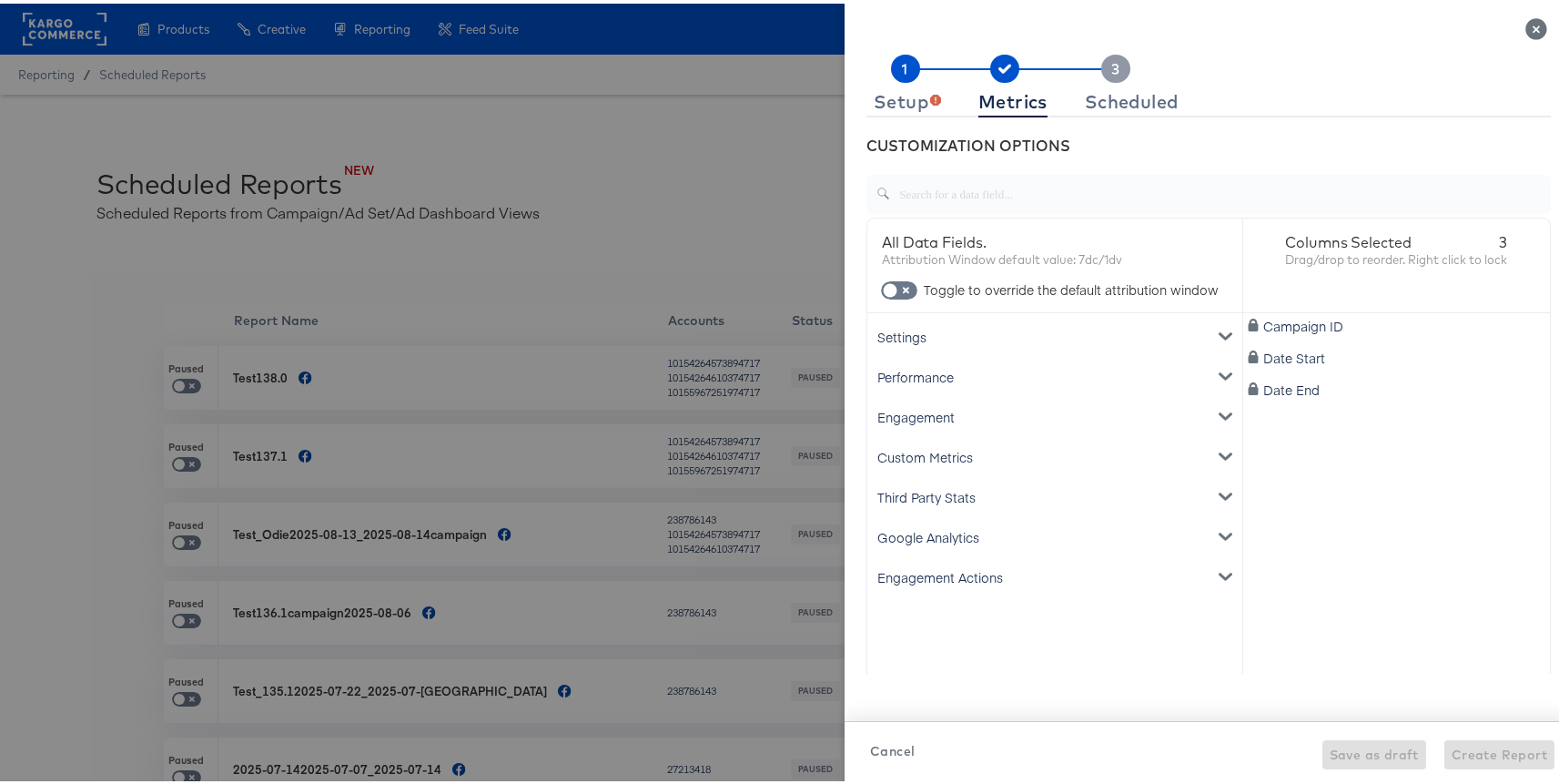
click at [924, 544] on div "Google Analytics" at bounding box center [1055, 534] width 368 height 40
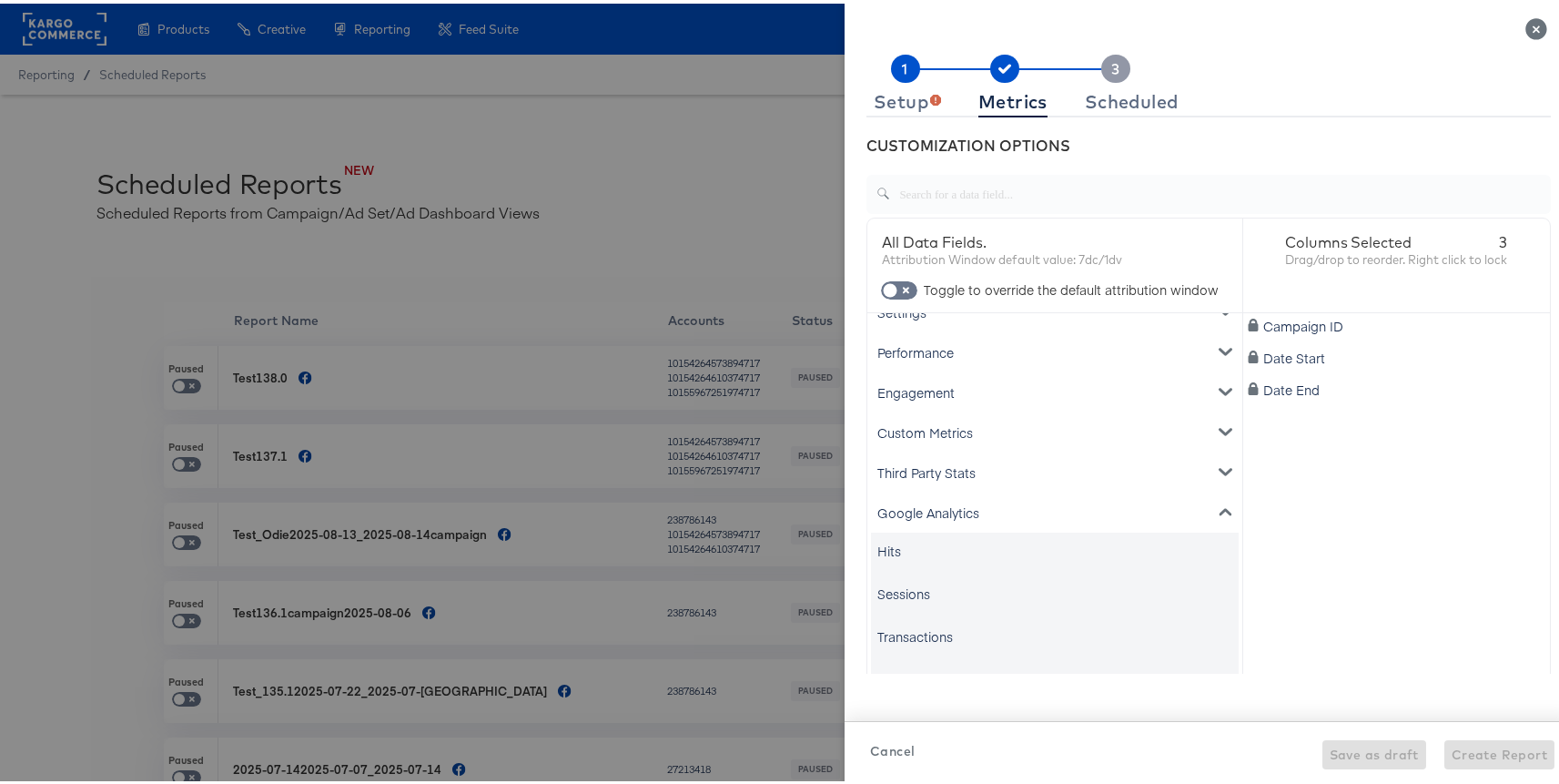
scroll to position [11, 0]
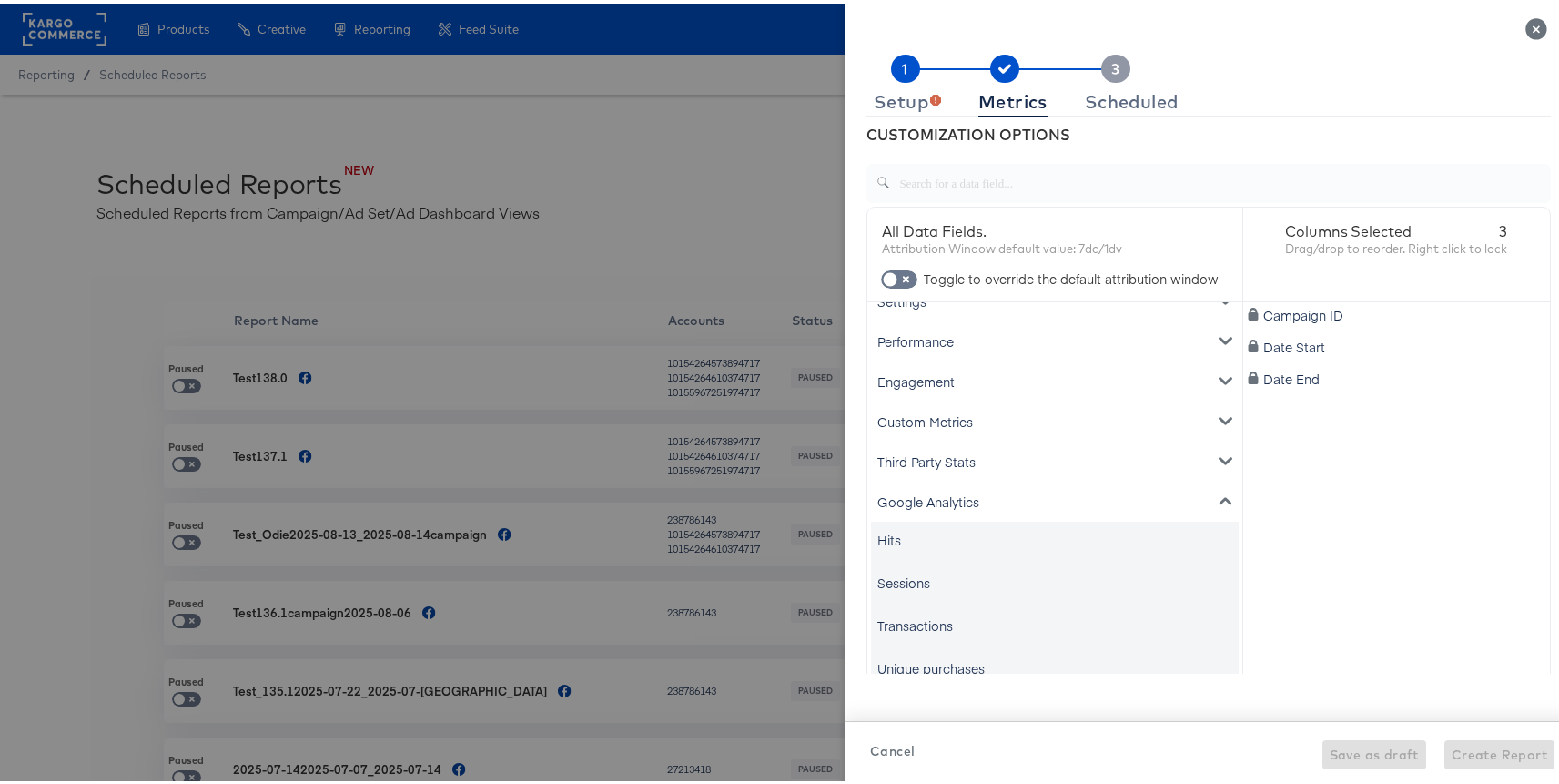
click at [962, 504] on div "Google Analytics" at bounding box center [1055, 498] width 368 height 40
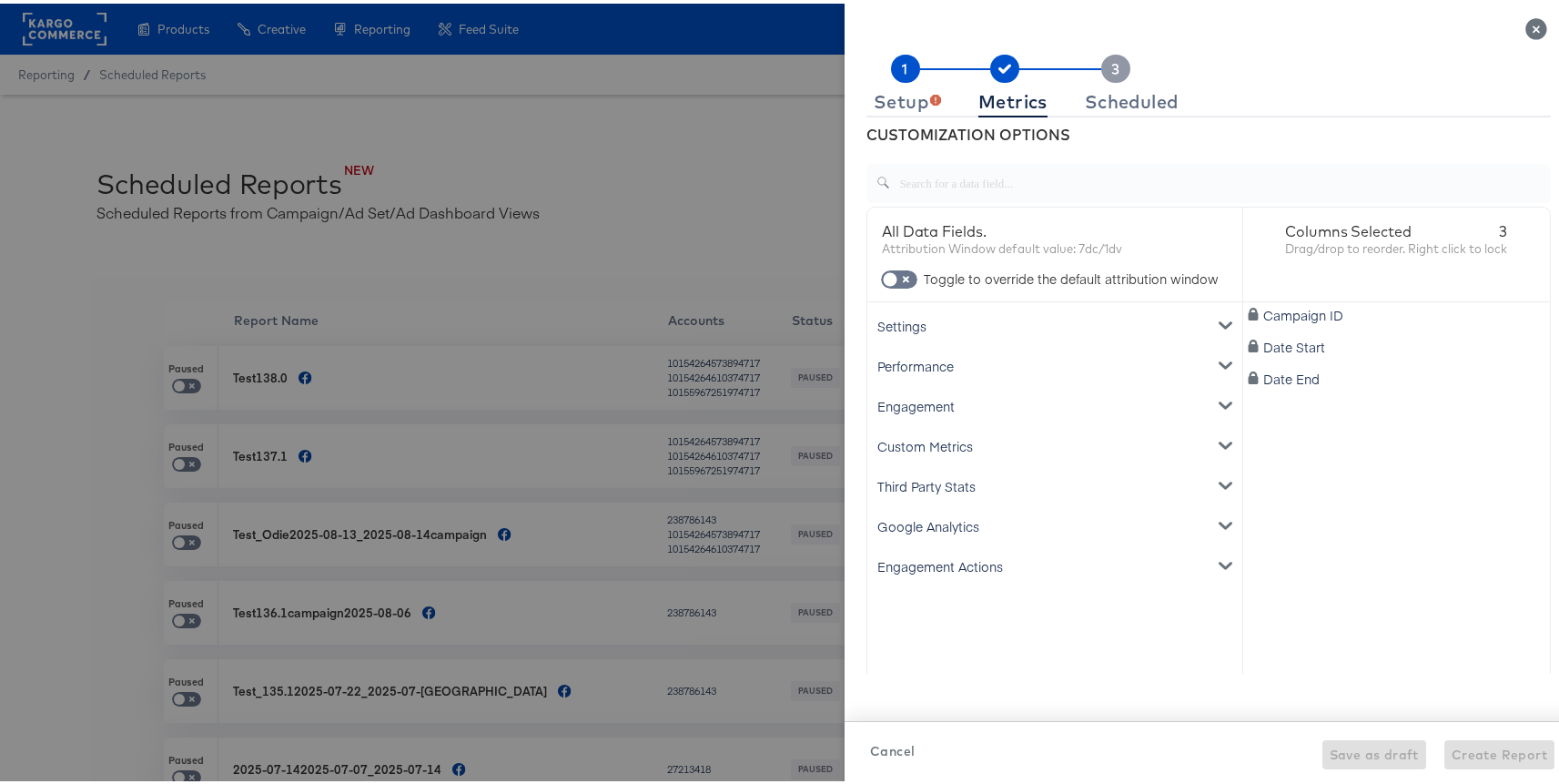
scroll to position [0, 0]
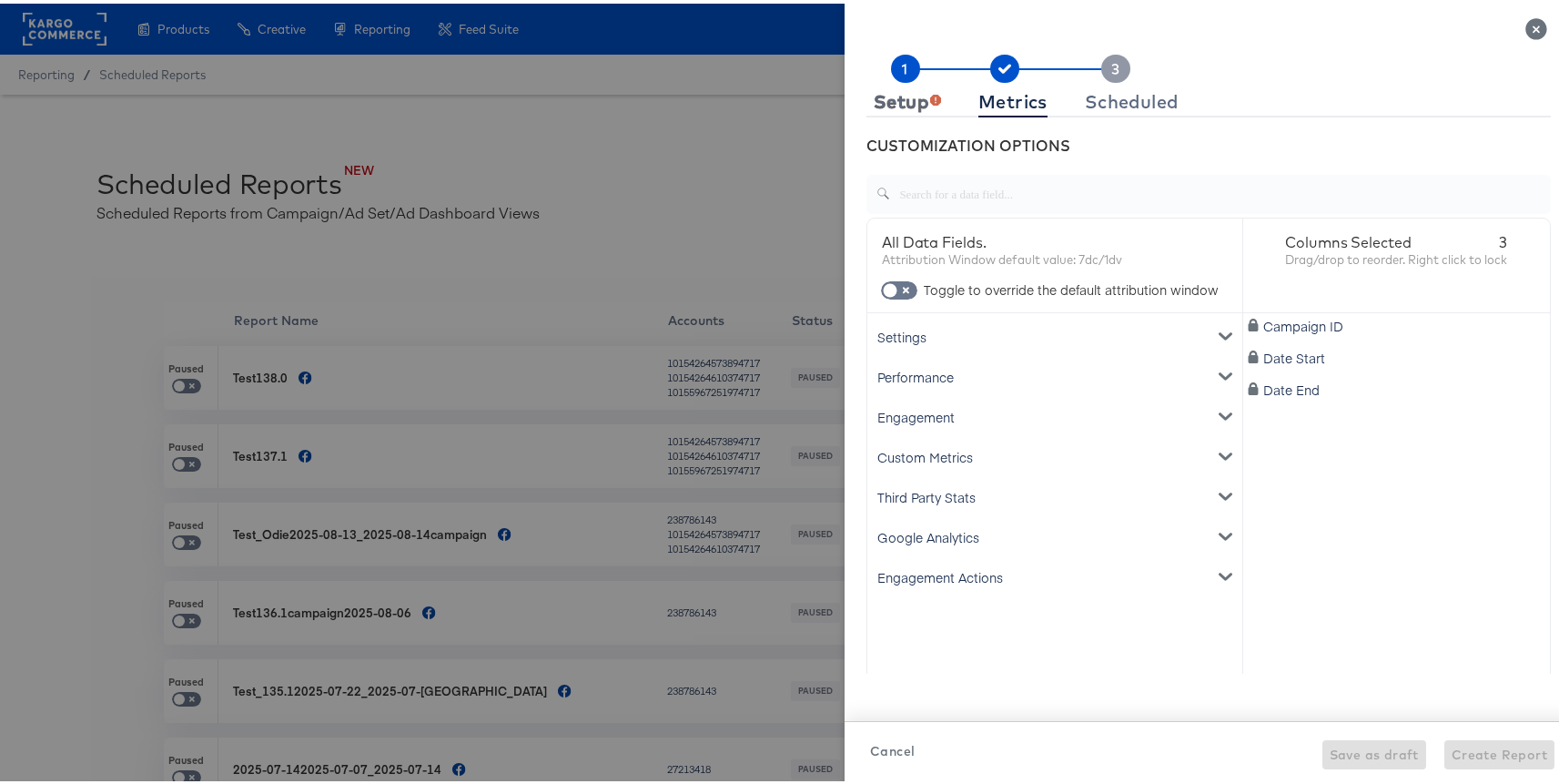
click at [889, 106] on div "Setup" at bounding box center [907, 98] width 67 height 15
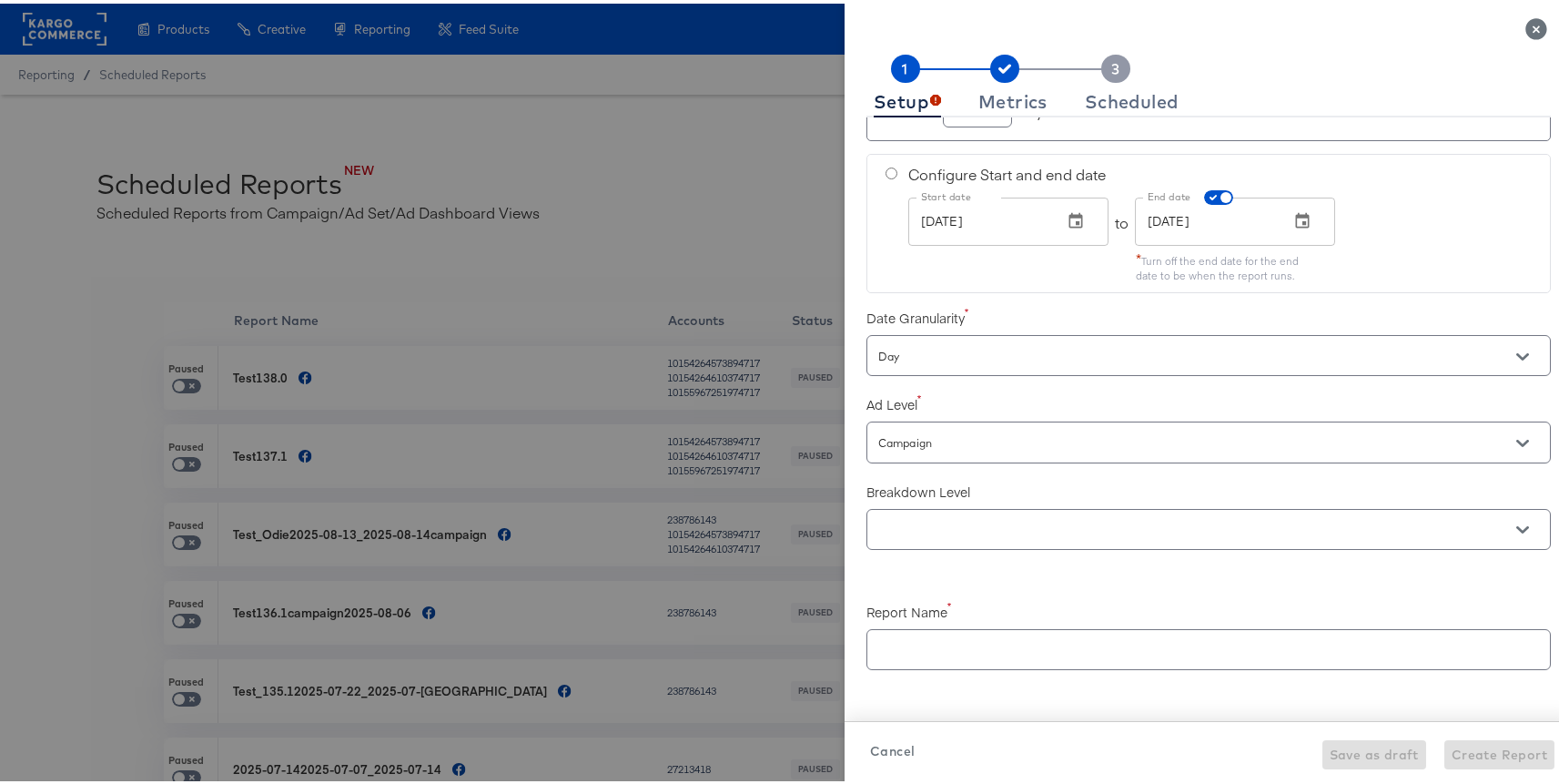
scroll to position [407, 0]
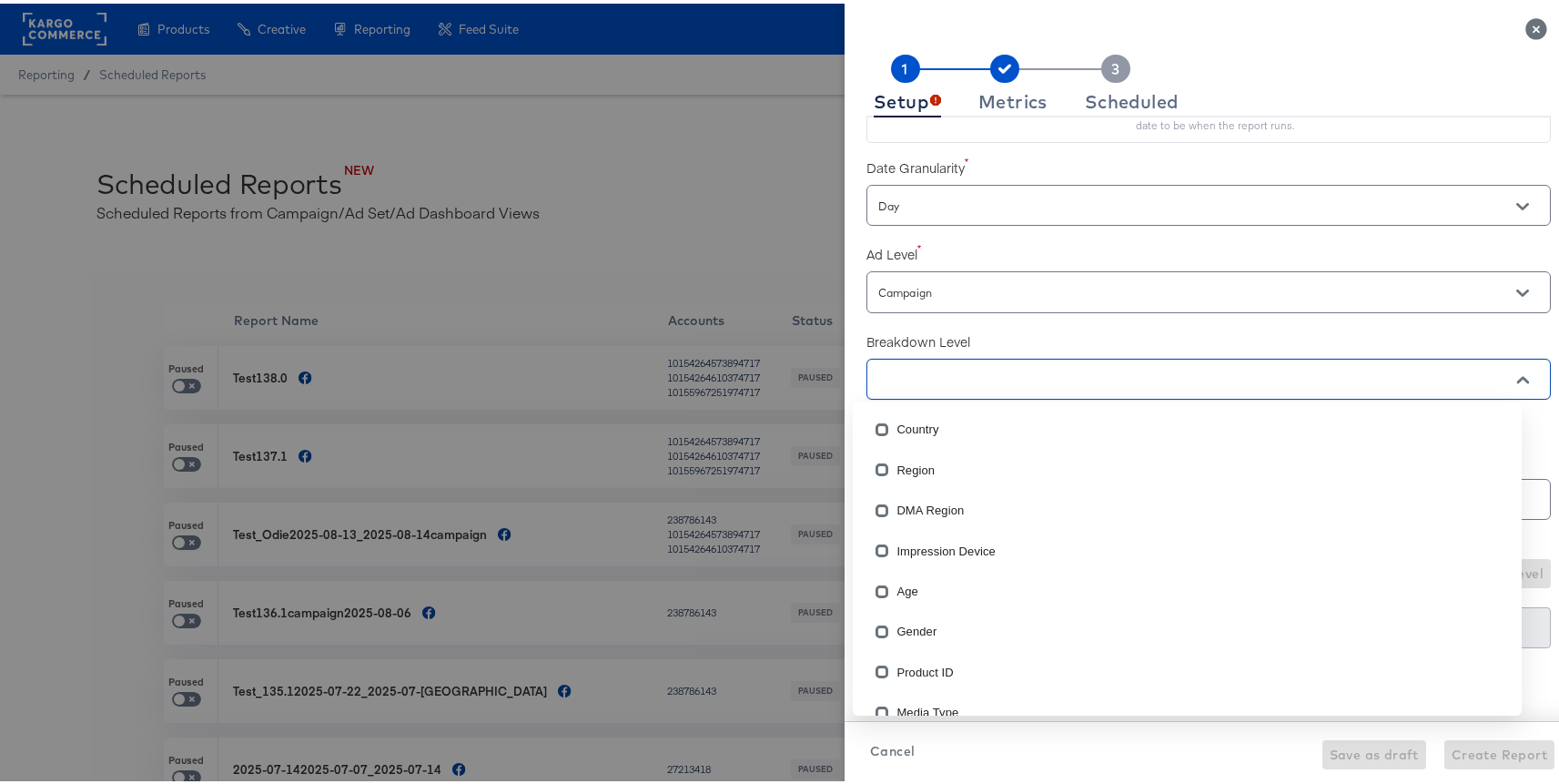
click at [941, 366] on input "text" at bounding box center [1183, 376] width 617 height 21
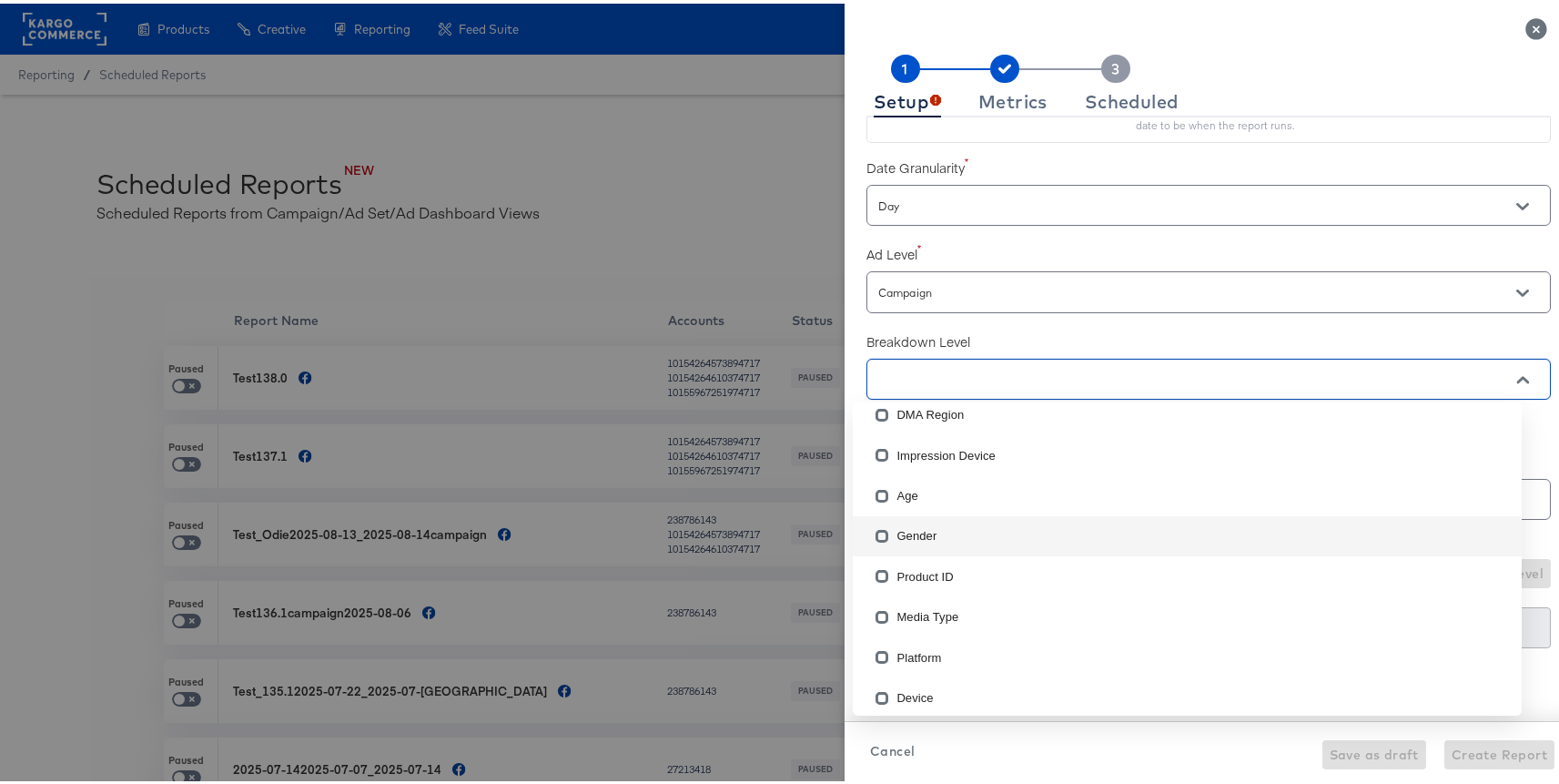
scroll to position [101, 0]
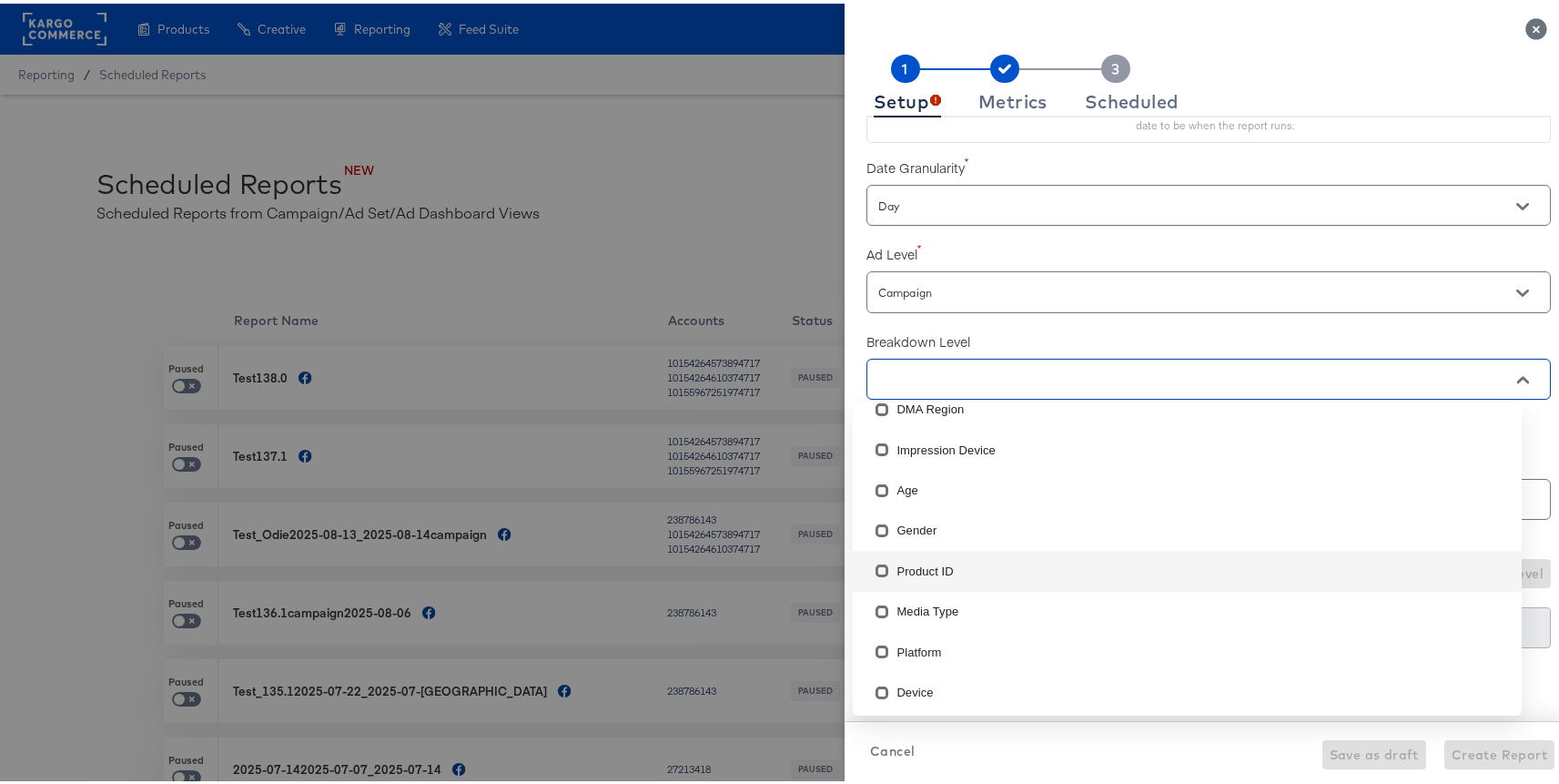
click at [938, 572] on li "Product ID" at bounding box center [1187, 567] width 669 height 40
checkbox input "true"
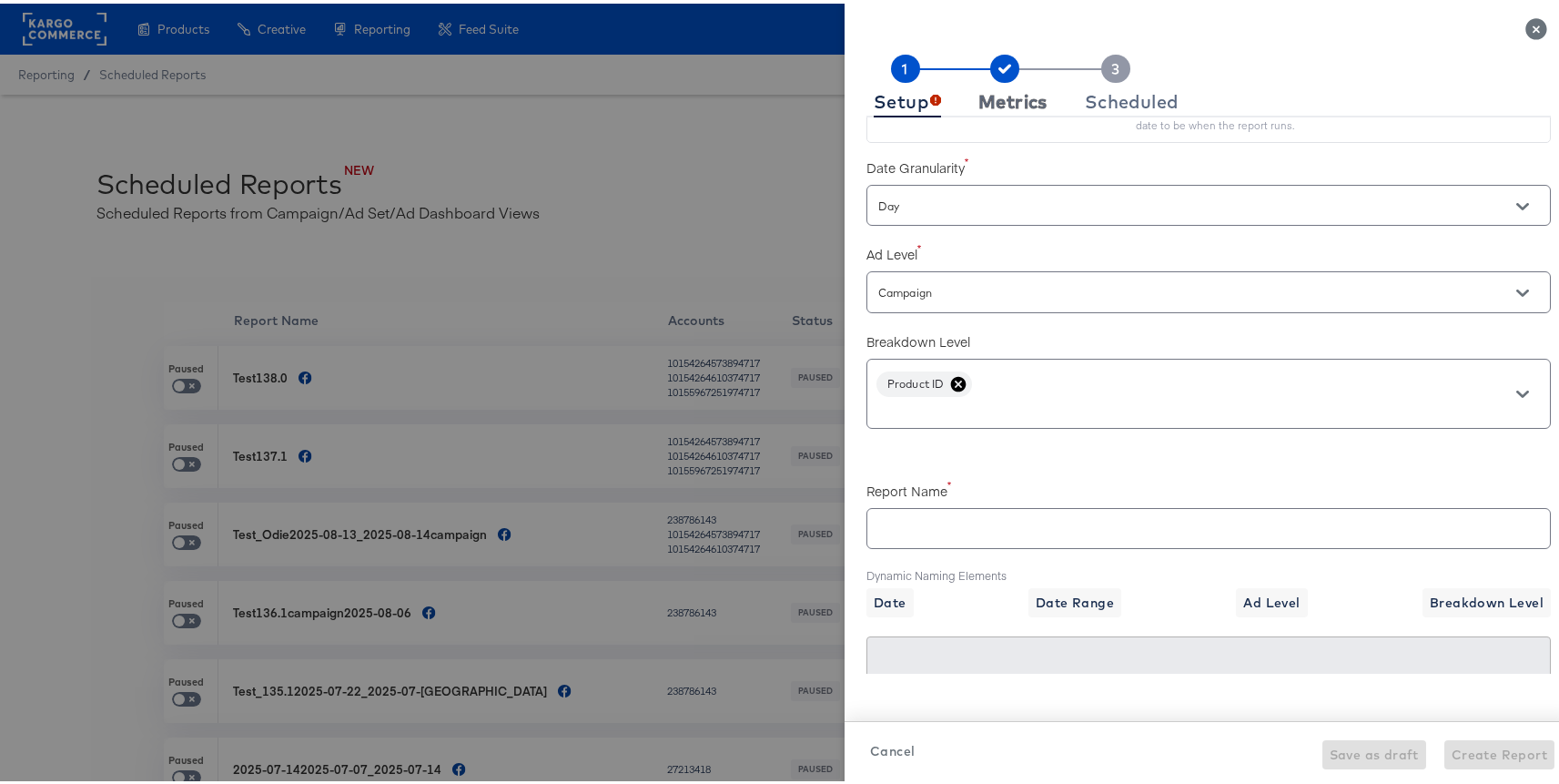
click at [1003, 91] on div "Metrics" at bounding box center [1012, 98] width 69 height 15
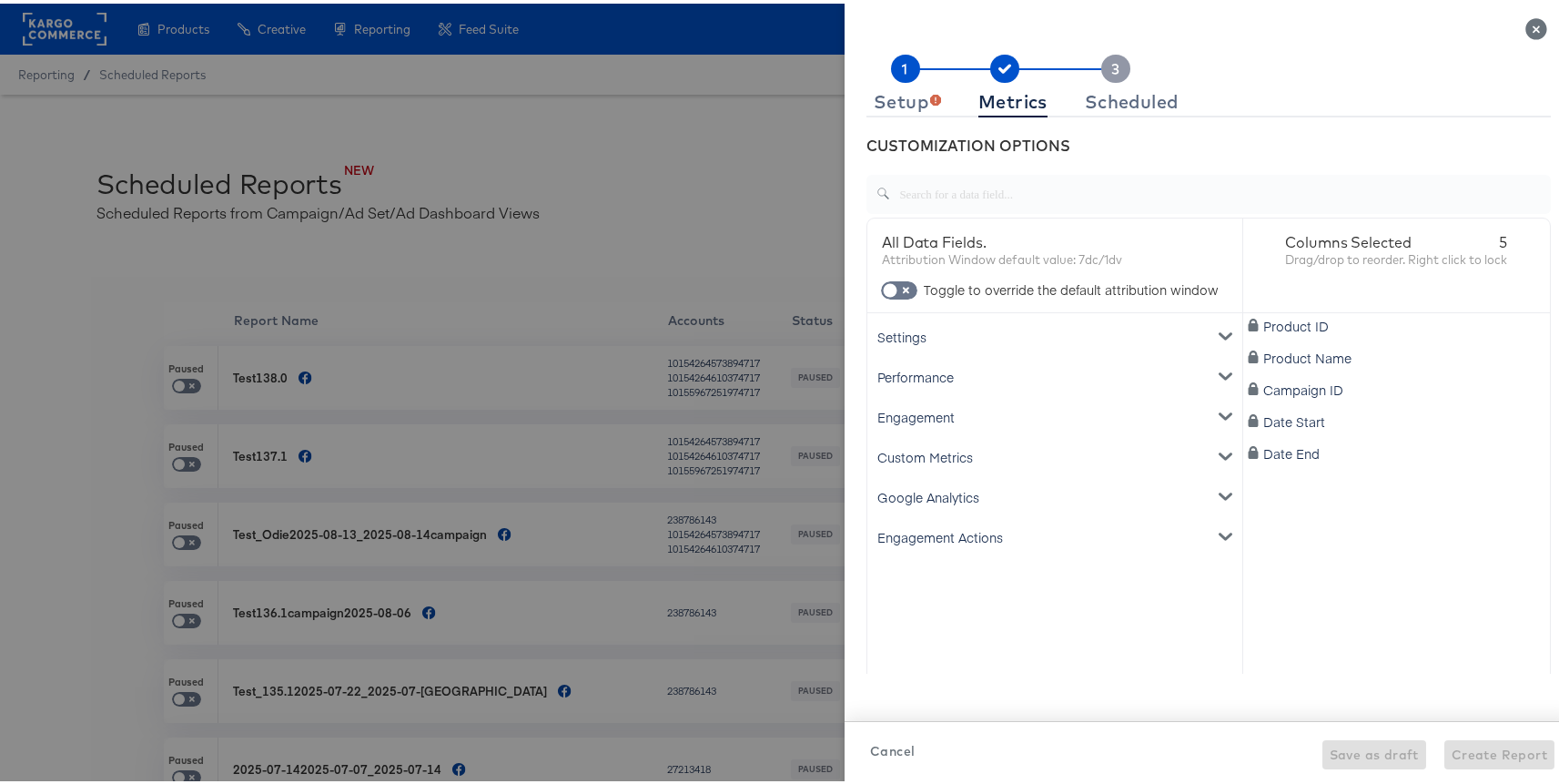
click at [920, 501] on div "Google Analytics" at bounding box center [1055, 493] width 368 height 40
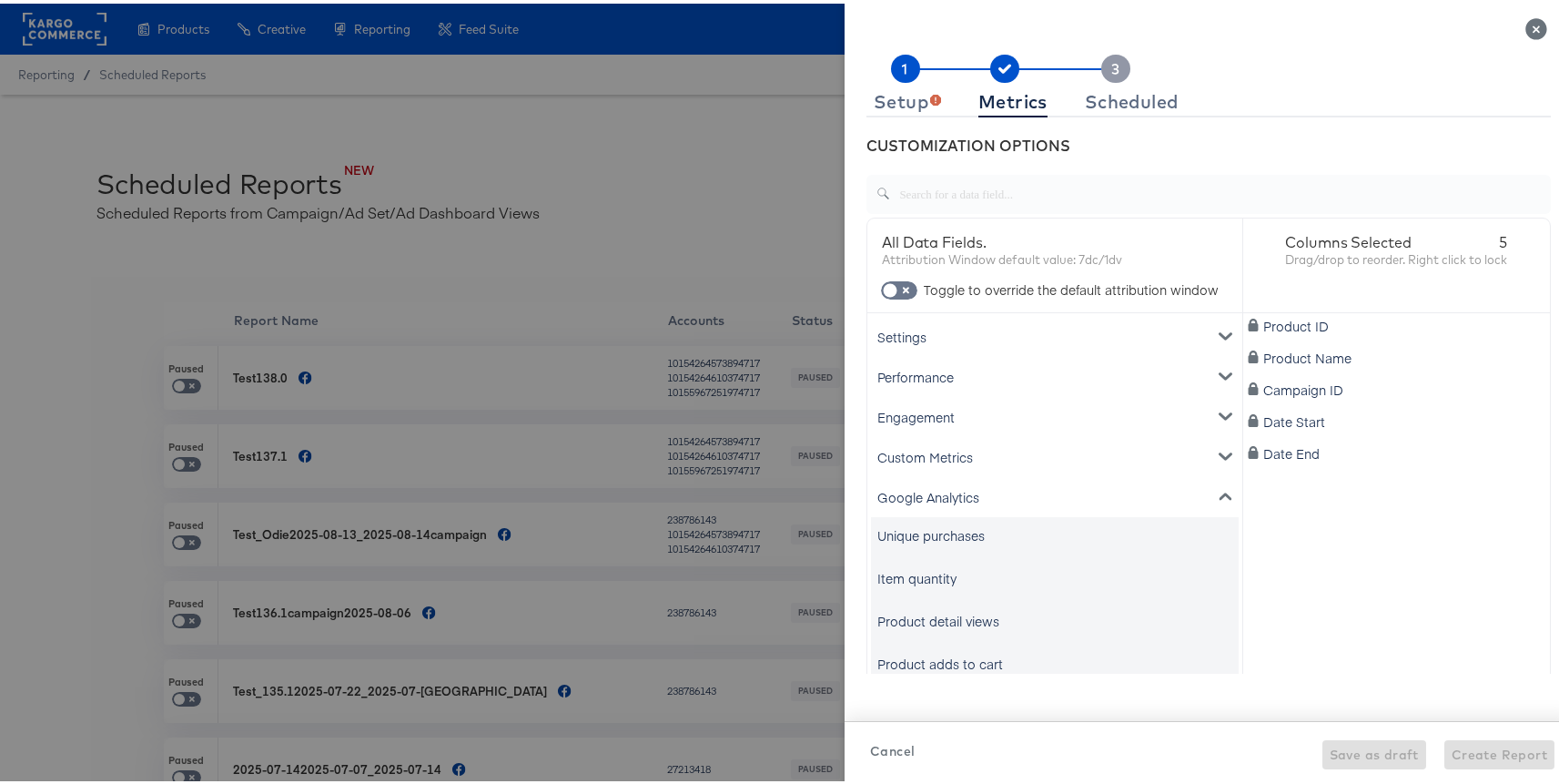
click at [954, 492] on div "Google Analytics" at bounding box center [1055, 493] width 368 height 40
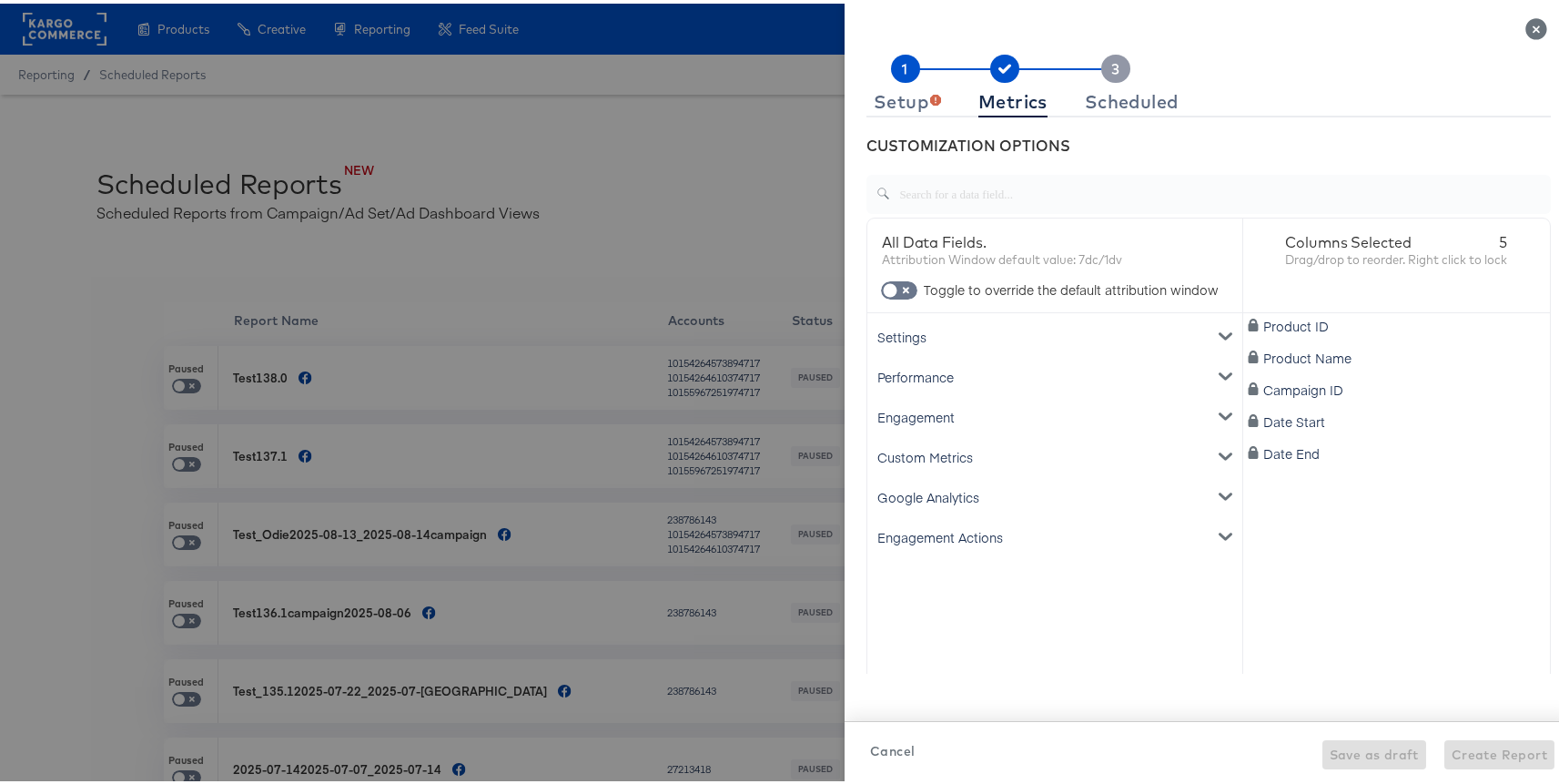
click at [958, 492] on div "Google Analytics" at bounding box center [1055, 493] width 368 height 40
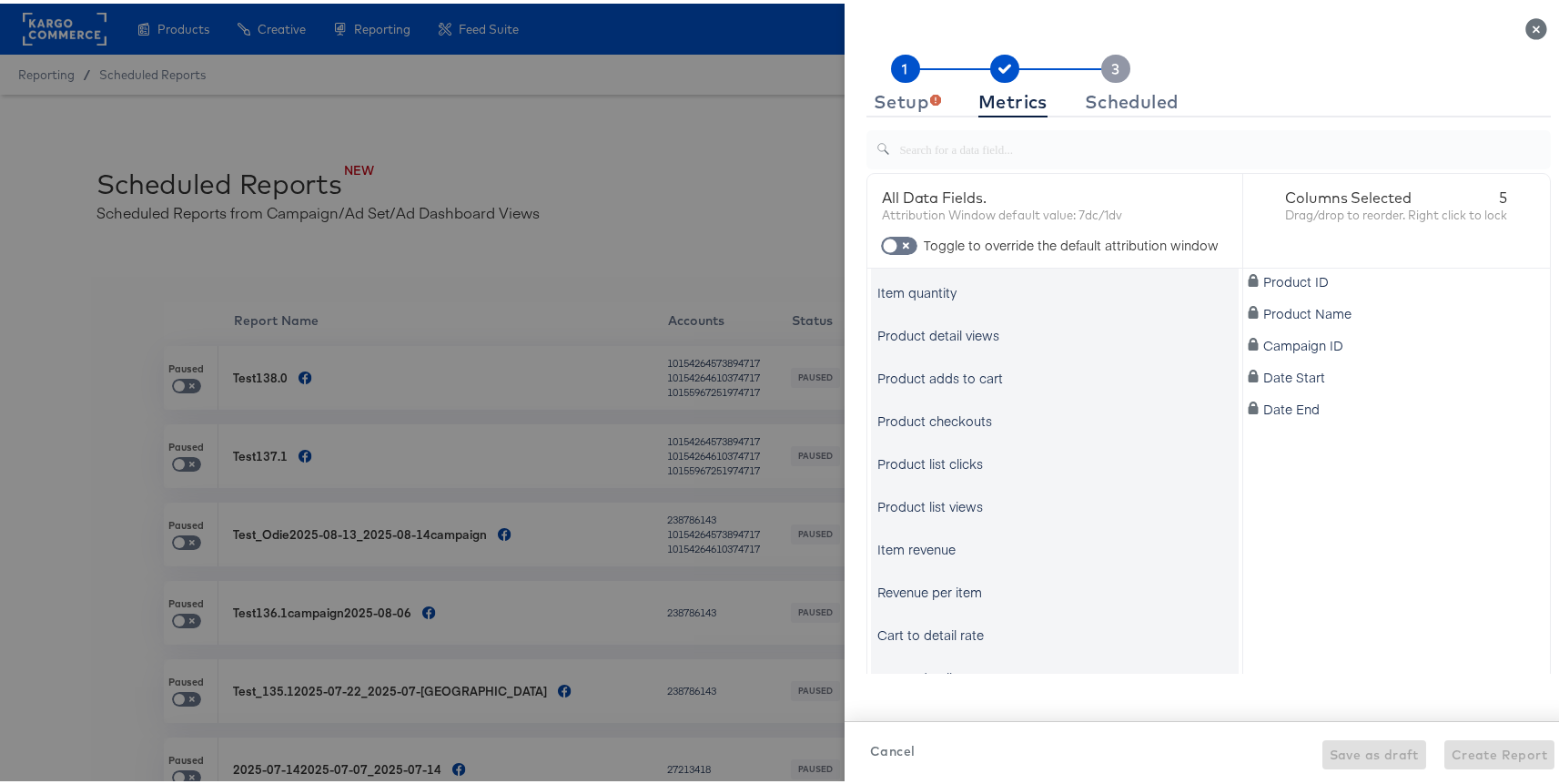
scroll to position [68, 0]
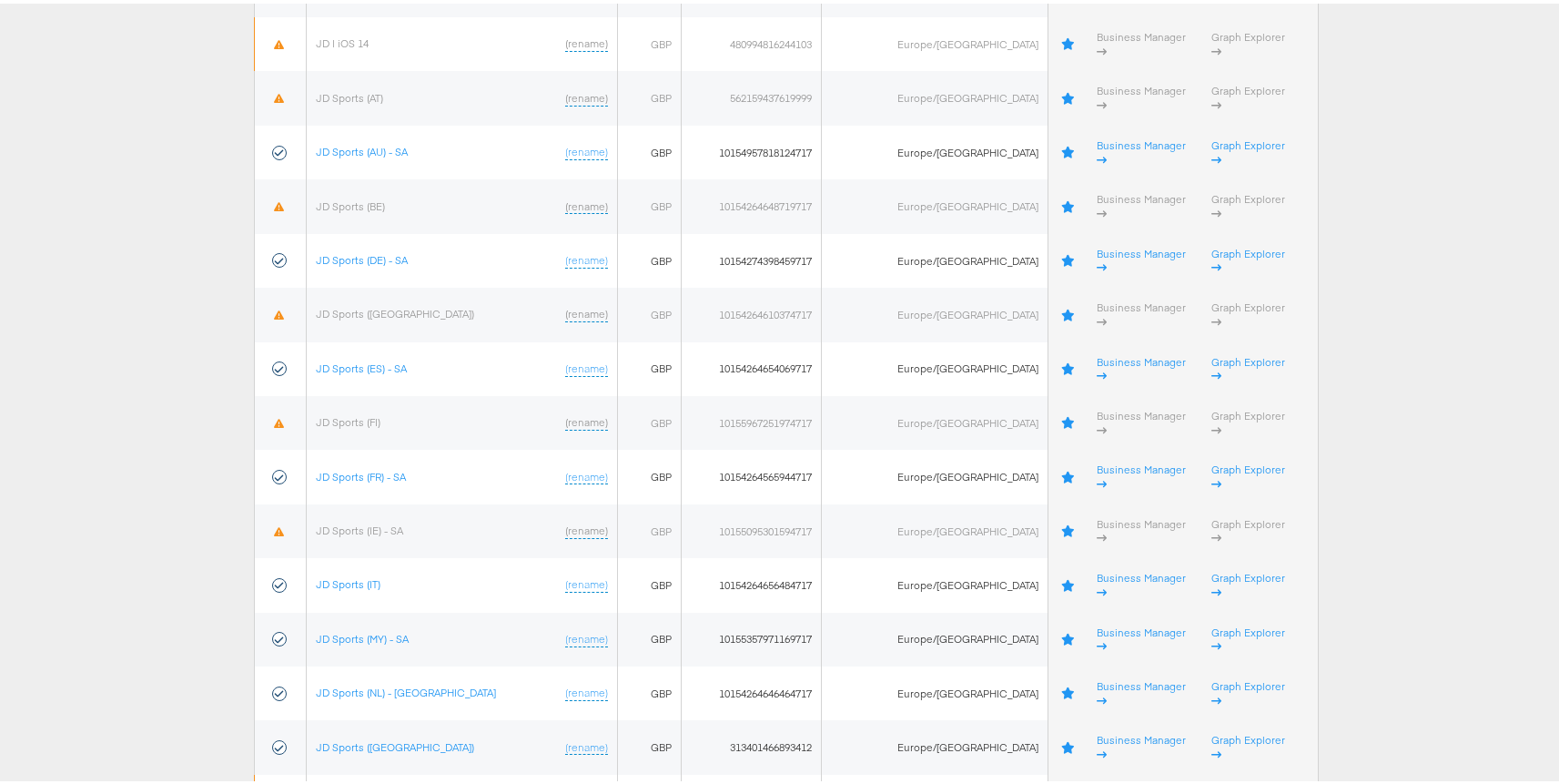
scroll to position [2046, 0]
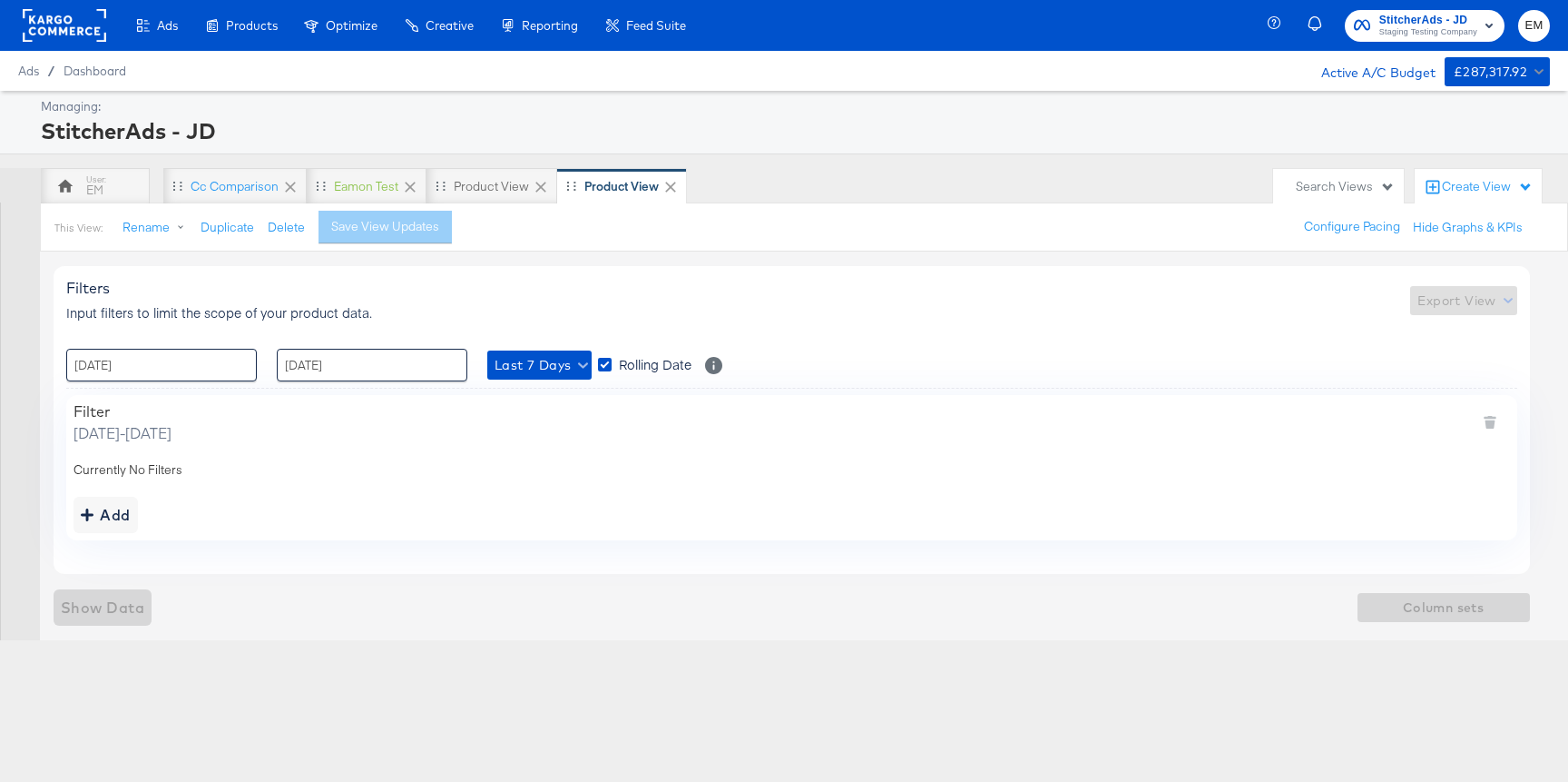
click at [1335, 183] on div "Search Views" at bounding box center [1345, 186] width 99 height 17
click at [1244, 367] on div "Product View" at bounding box center [1237, 363] width 75 height 13
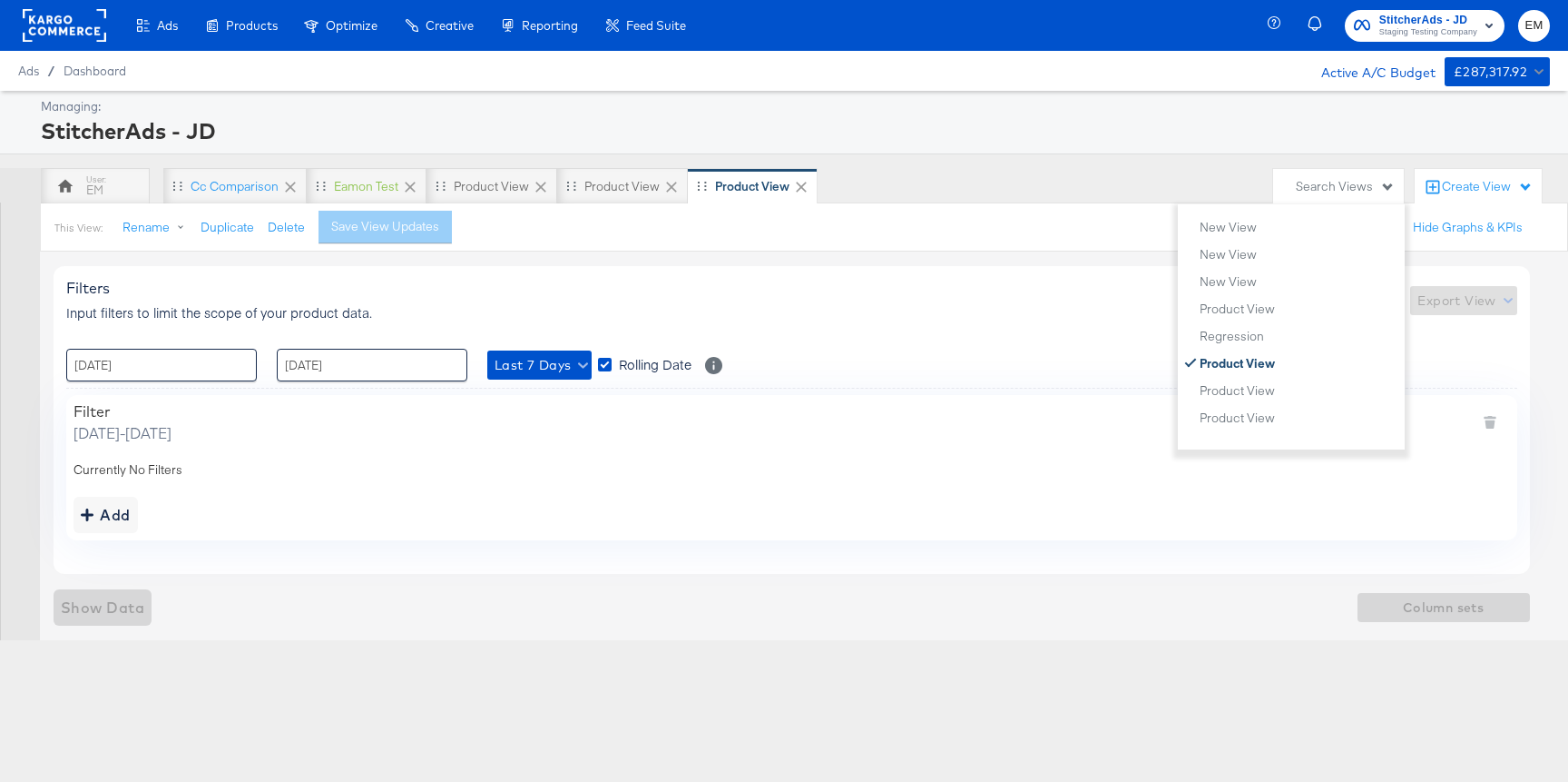
click at [837, 286] on div "Filters Input filters to limit the scope of your product data. Export View" at bounding box center [791, 300] width 1451 height 42
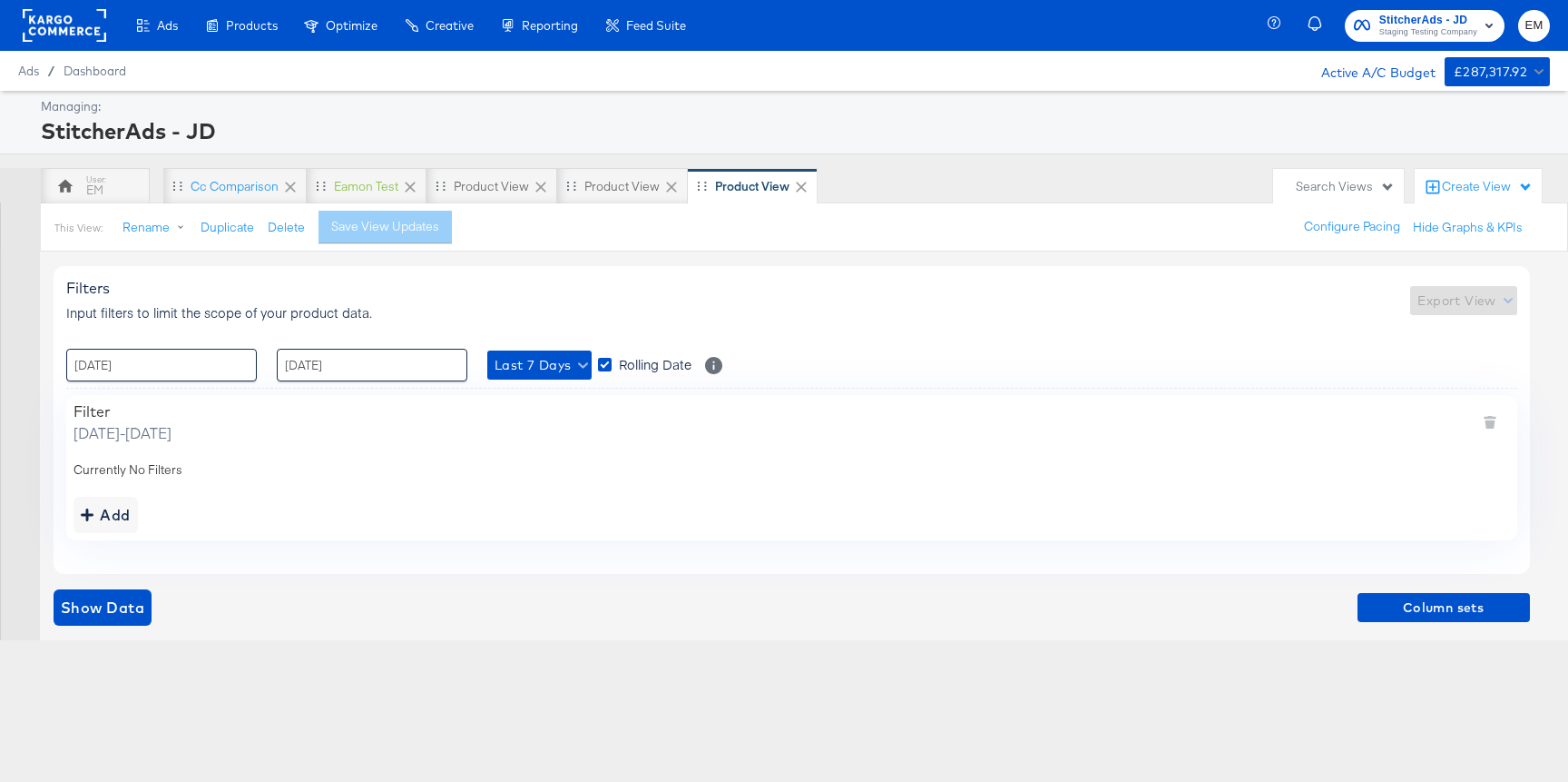
click at [1394, 591] on div "Show Data Column sets" at bounding box center [791, 608] width 1476 height 37
click at [1372, 598] on span "Column sets" at bounding box center [1443, 608] width 158 height 23
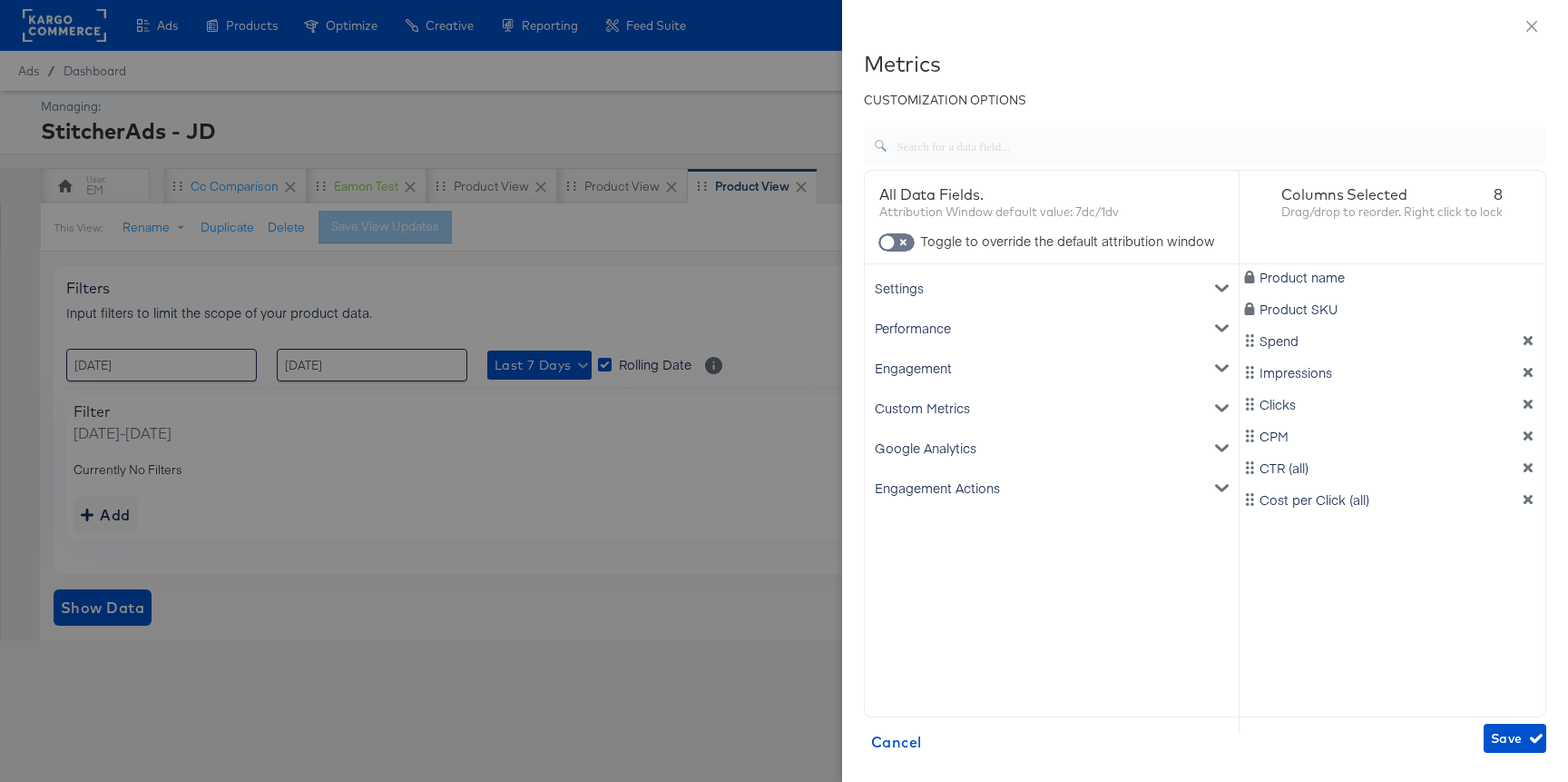
click at [728, 509] on div at bounding box center [784, 391] width 1568 height 782
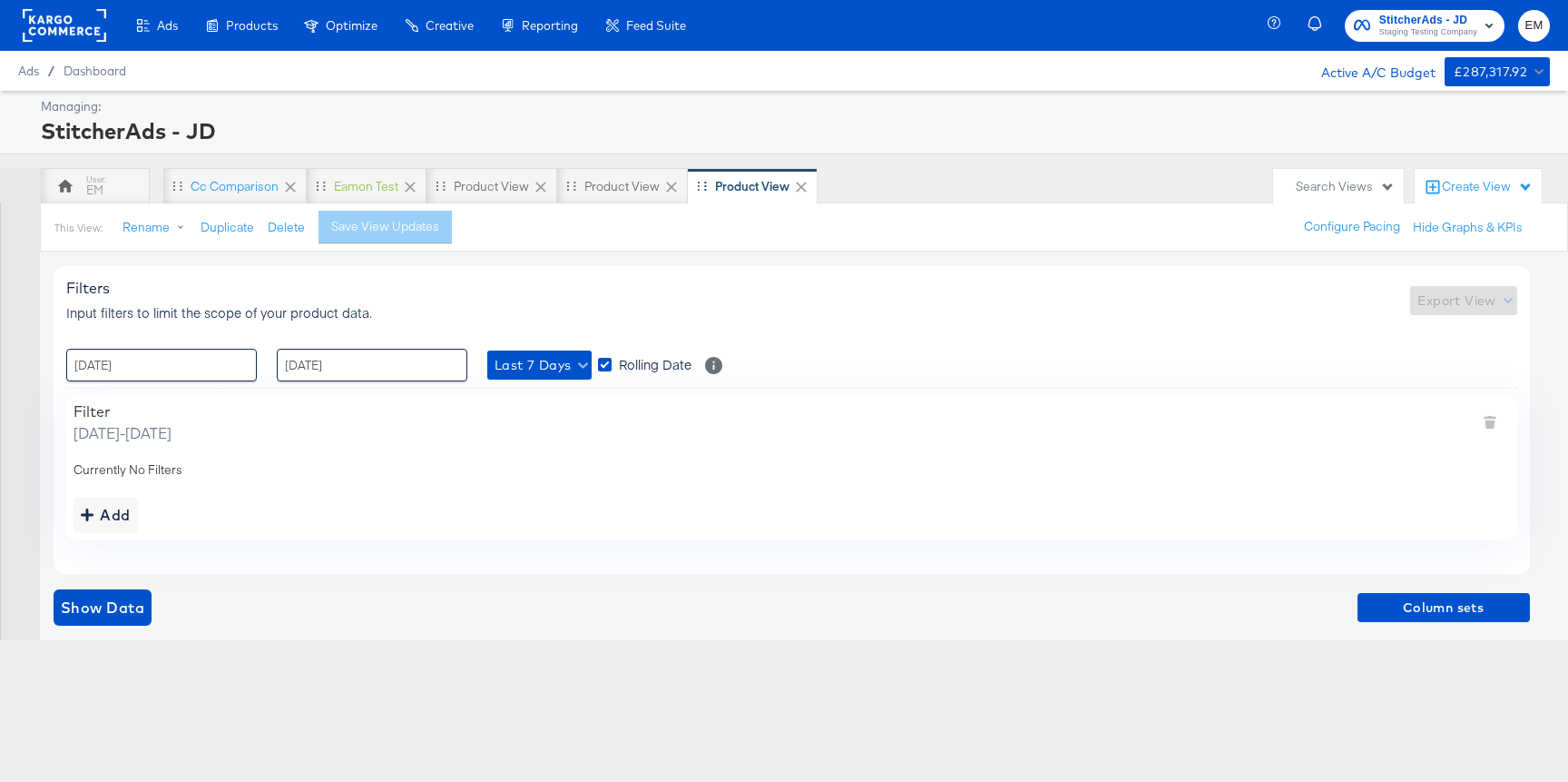
click at [795, 186] on icon at bounding box center [801, 187] width 18 height 18
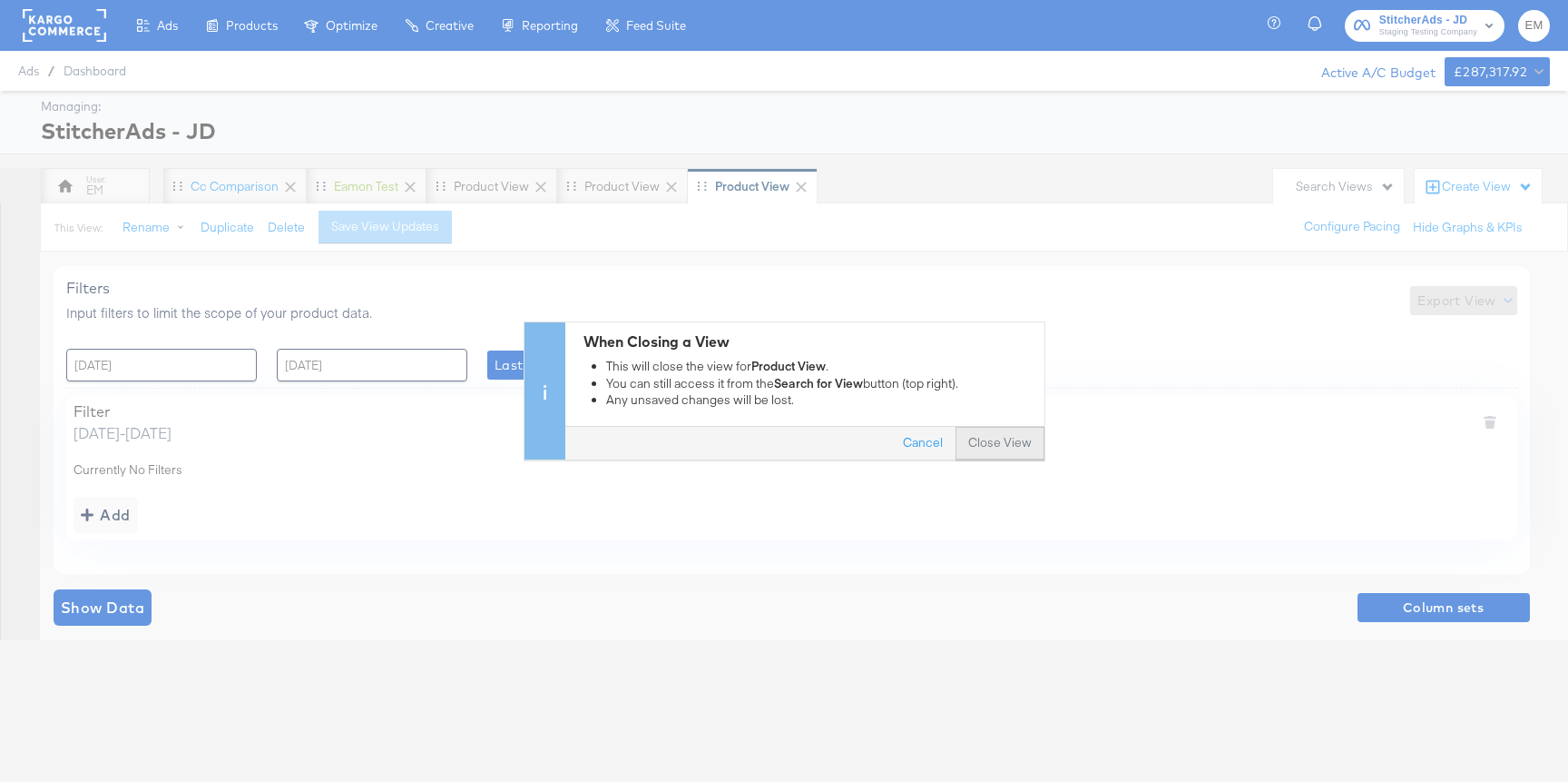
click at [992, 445] on button "Close View" at bounding box center [999, 444] width 89 height 33
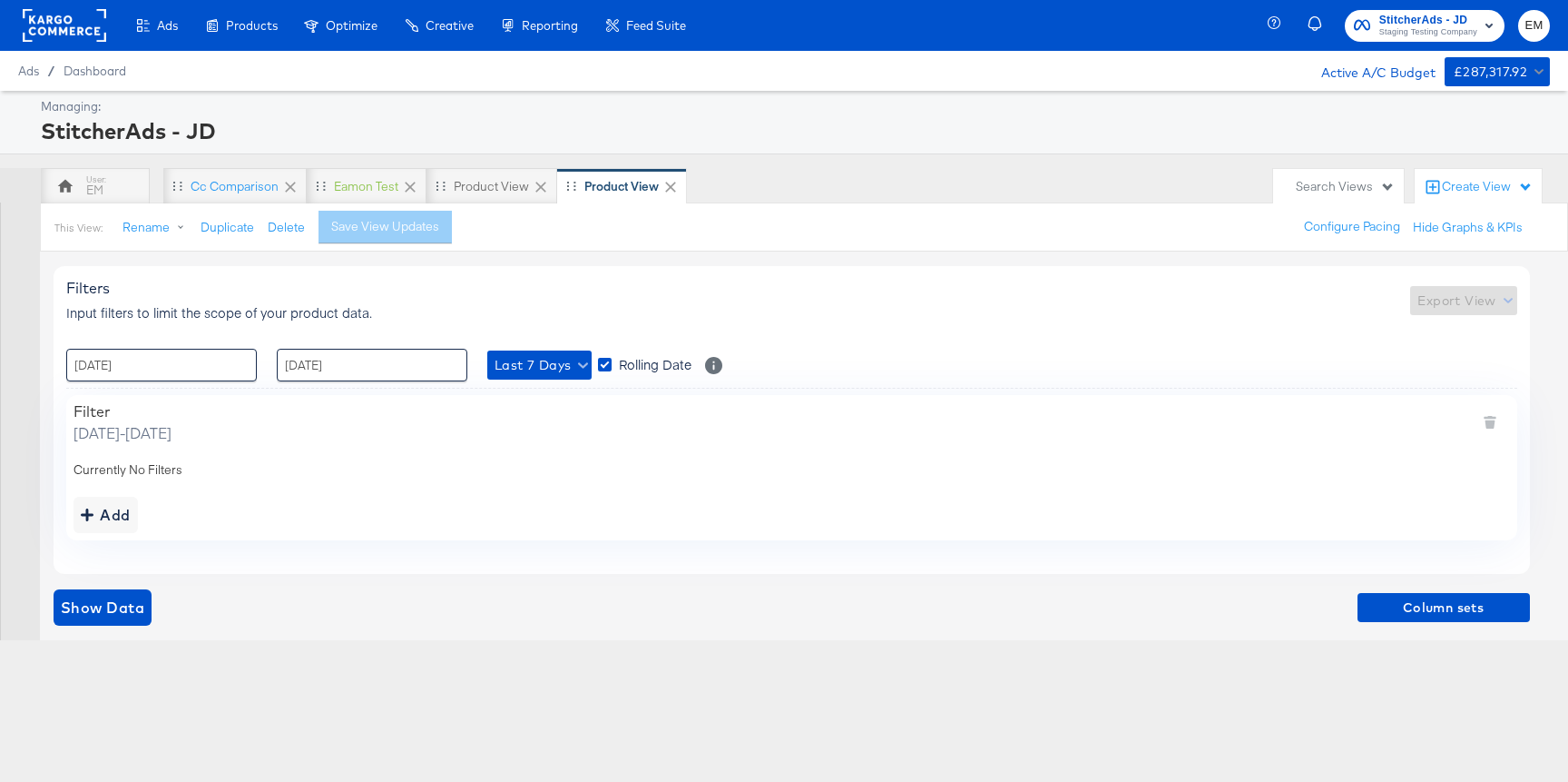
click at [1333, 183] on div "Search Views" at bounding box center [1345, 186] width 99 height 17
click at [1286, 245] on div "Search:" at bounding box center [1292, 251] width 200 height 57
click at [1264, 260] on input "Search:" at bounding box center [1292, 263] width 200 height 34
type input "product"
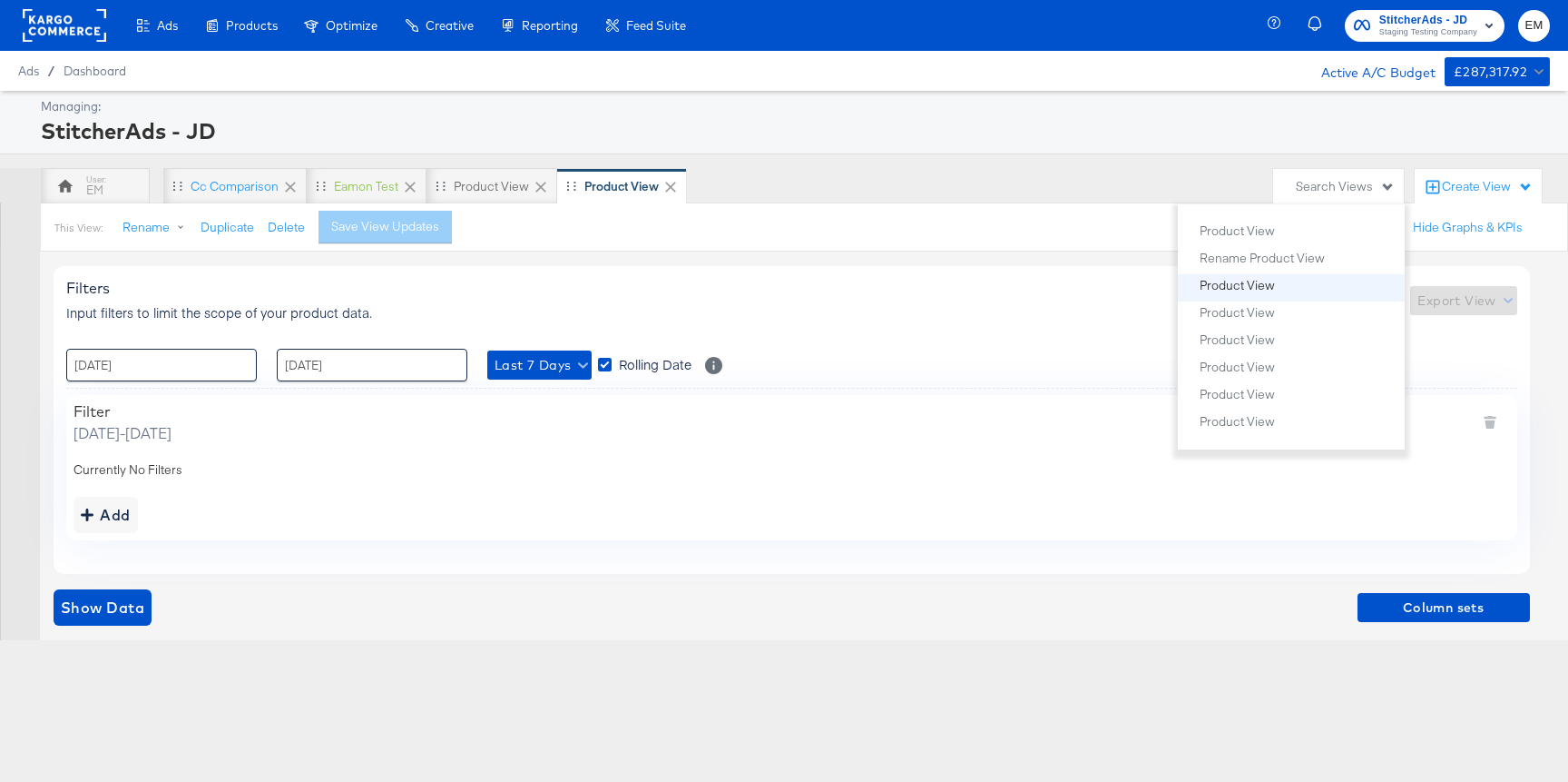
click at [1240, 290] on div "Product View" at bounding box center [1237, 285] width 75 height 13
click at [992, 419] on div "Filter Thursday, September 18 2025 - Wednesday, September 24 2025" at bounding box center [792, 422] width 1437 height 41
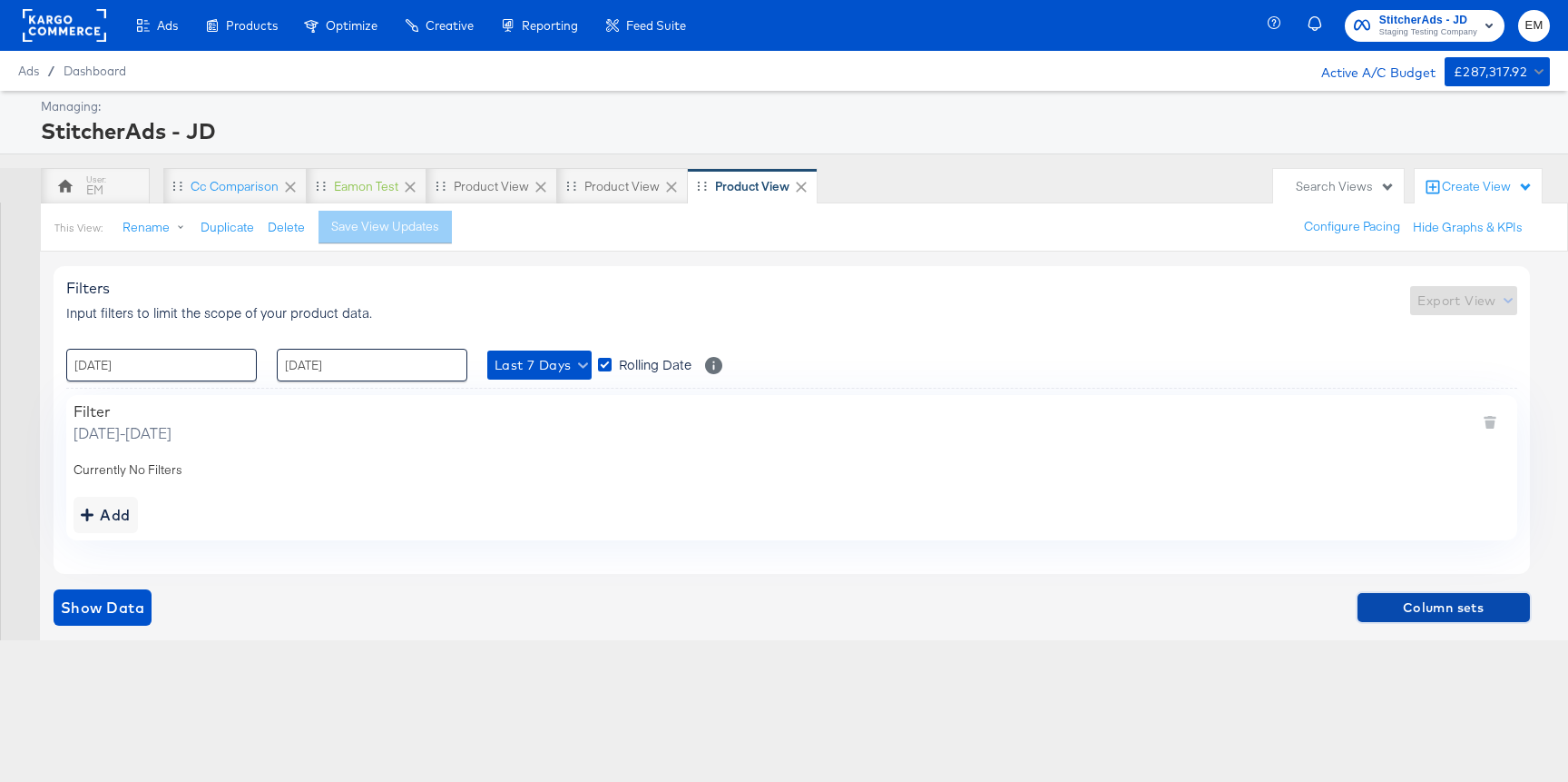
click at [1372, 608] on span "Column sets" at bounding box center [1443, 608] width 158 height 23
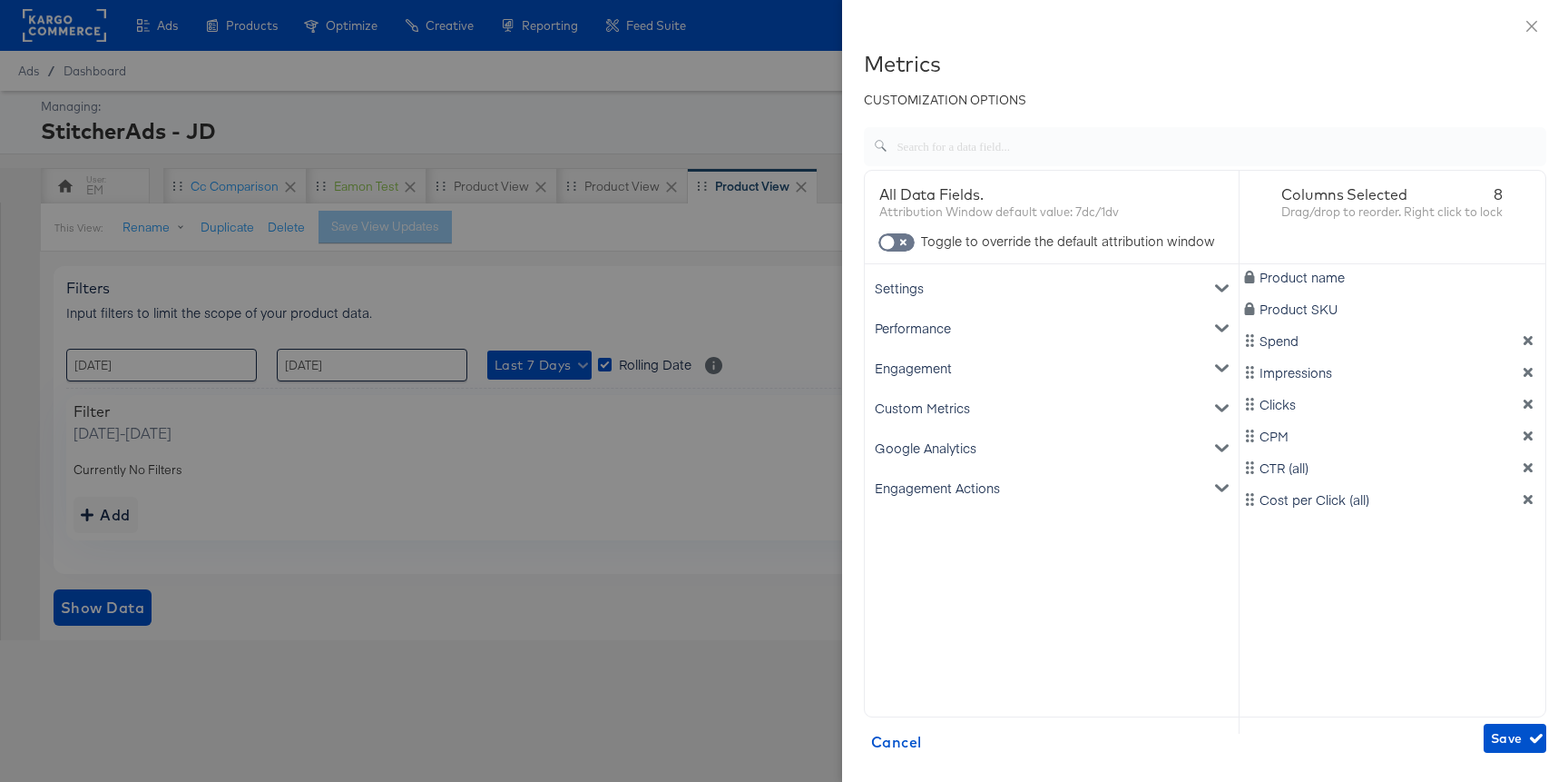
click at [763, 553] on div at bounding box center [784, 391] width 1568 height 782
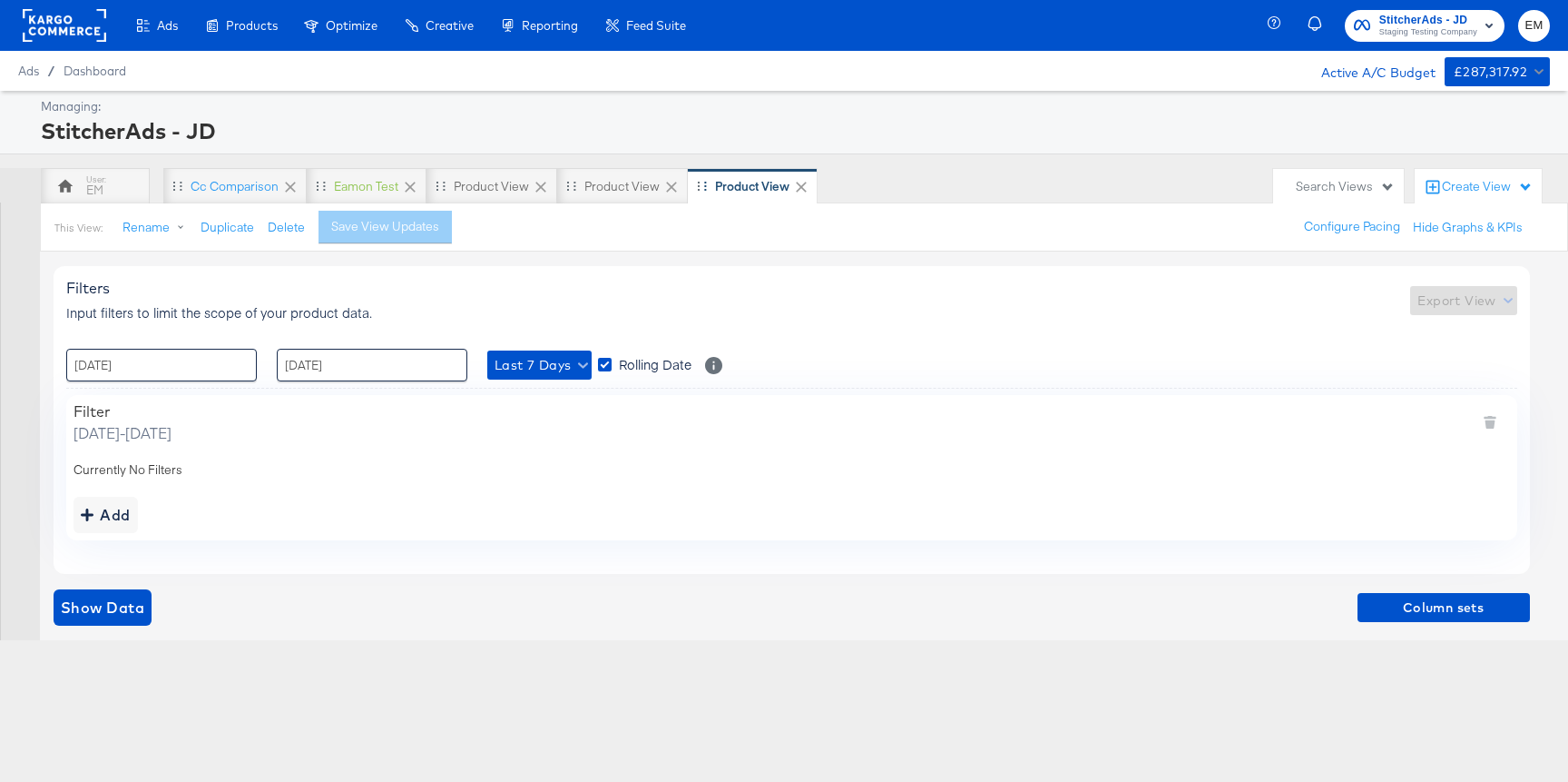
click at [800, 181] on icon at bounding box center [801, 187] width 18 height 18
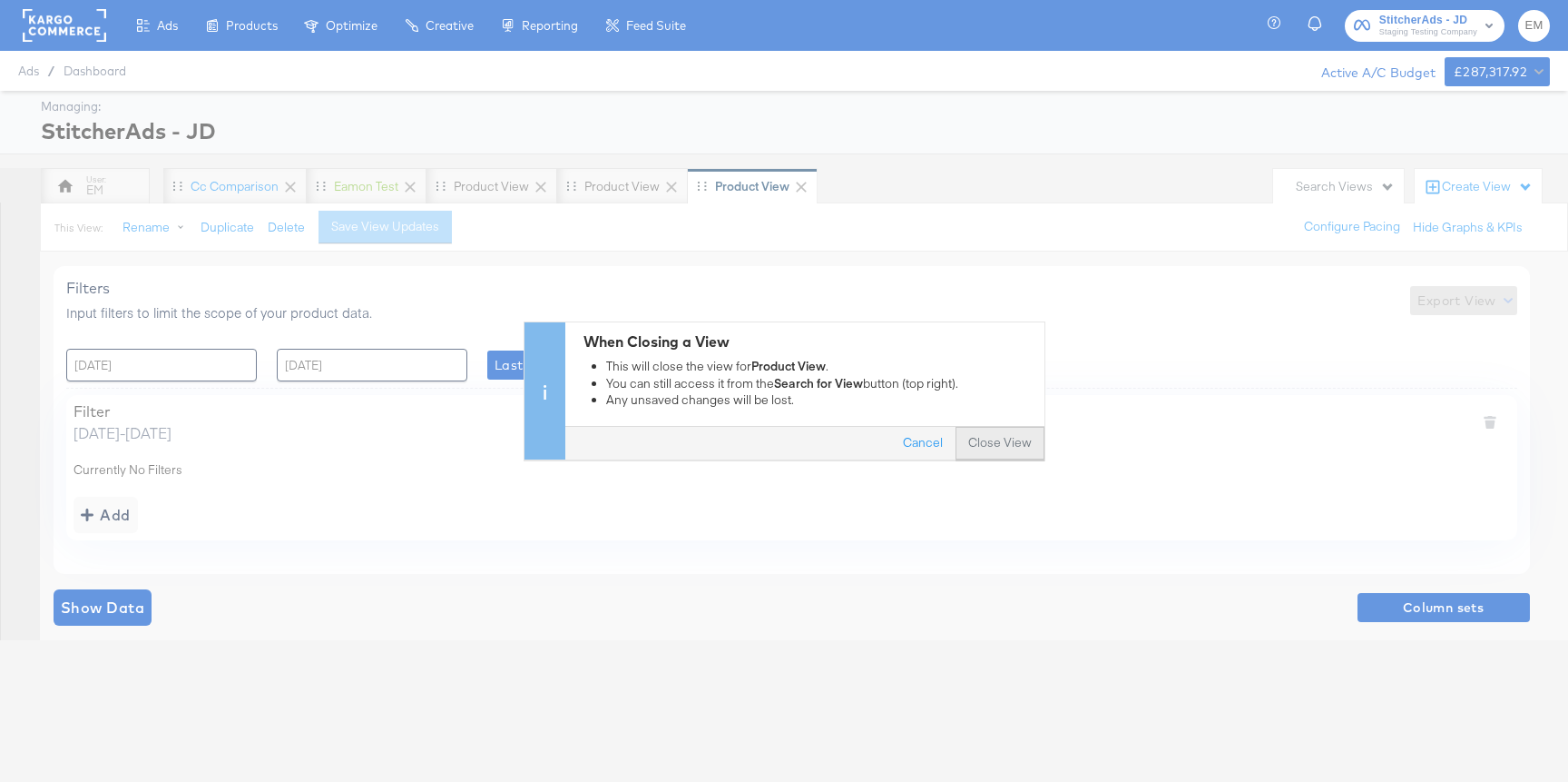
click at [985, 443] on button "Close View" at bounding box center [999, 444] width 89 height 33
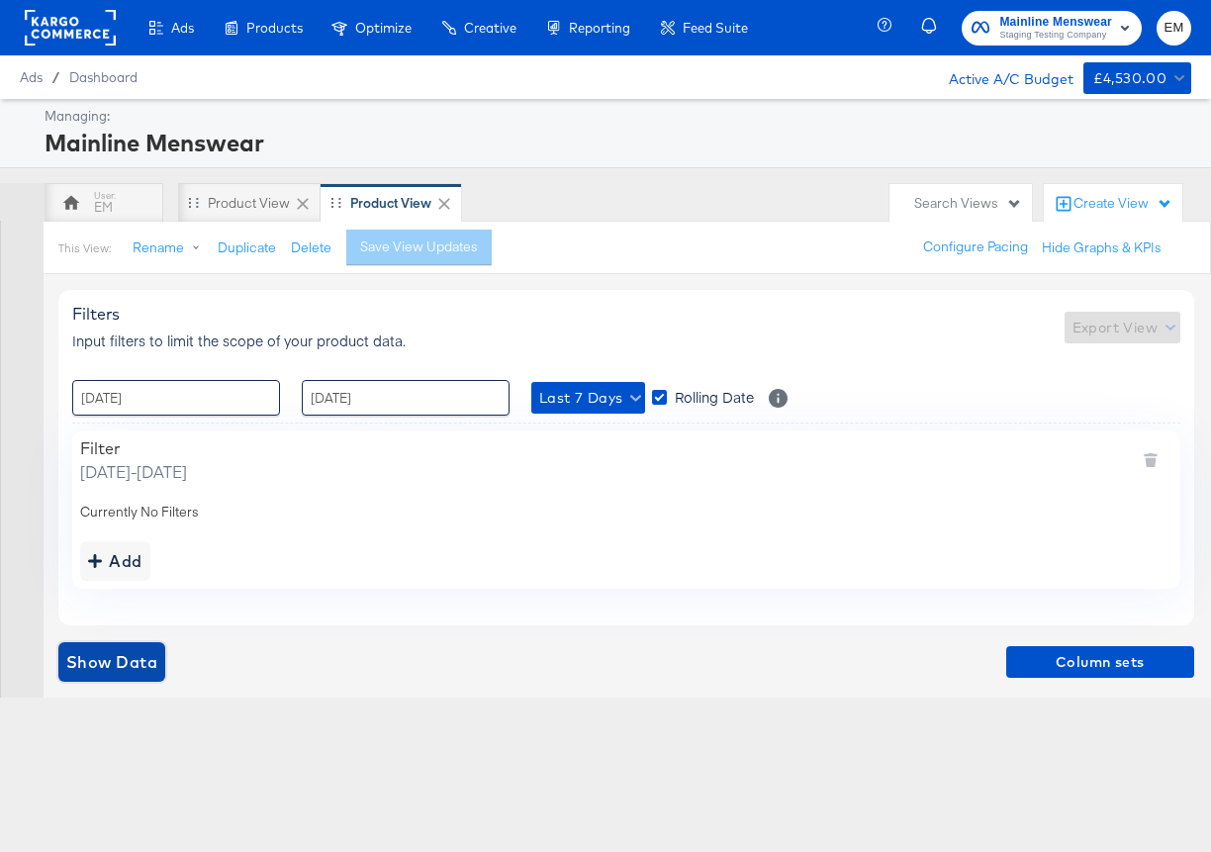
click at [92, 668] on span "Show Data" at bounding box center [111, 662] width 91 height 28
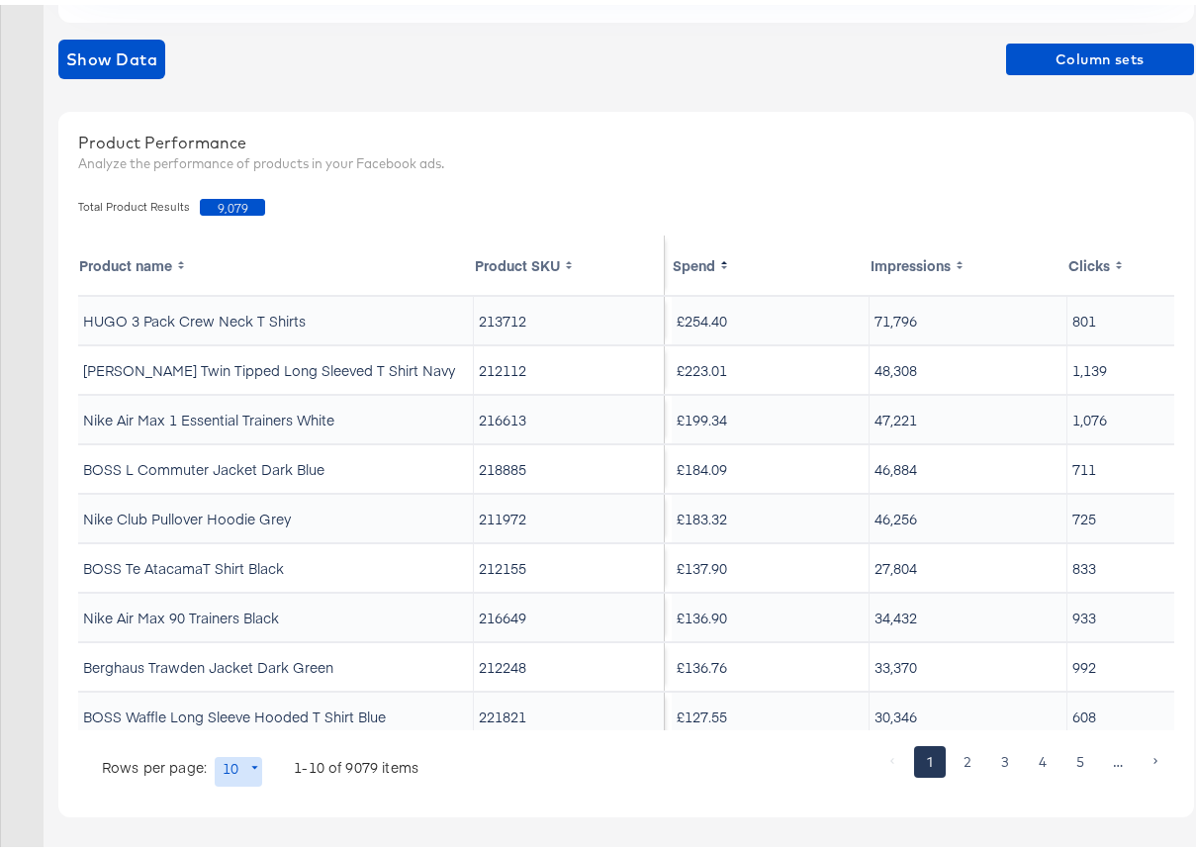
click at [691, 265] on th "Spend" at bounding box center [771, 259] width 198 height 59
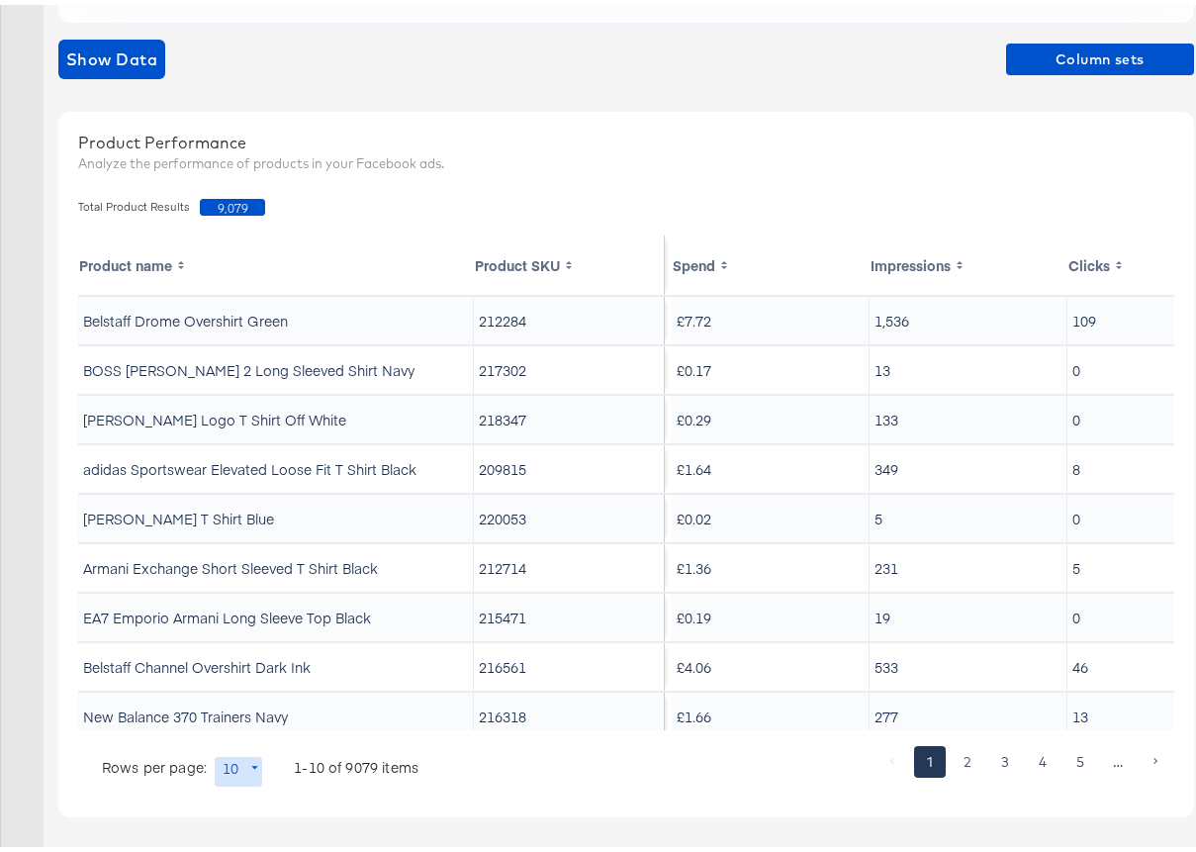
click at [704, 262] on th "Spend" at bounding box center [771, 259] width 198 height 59
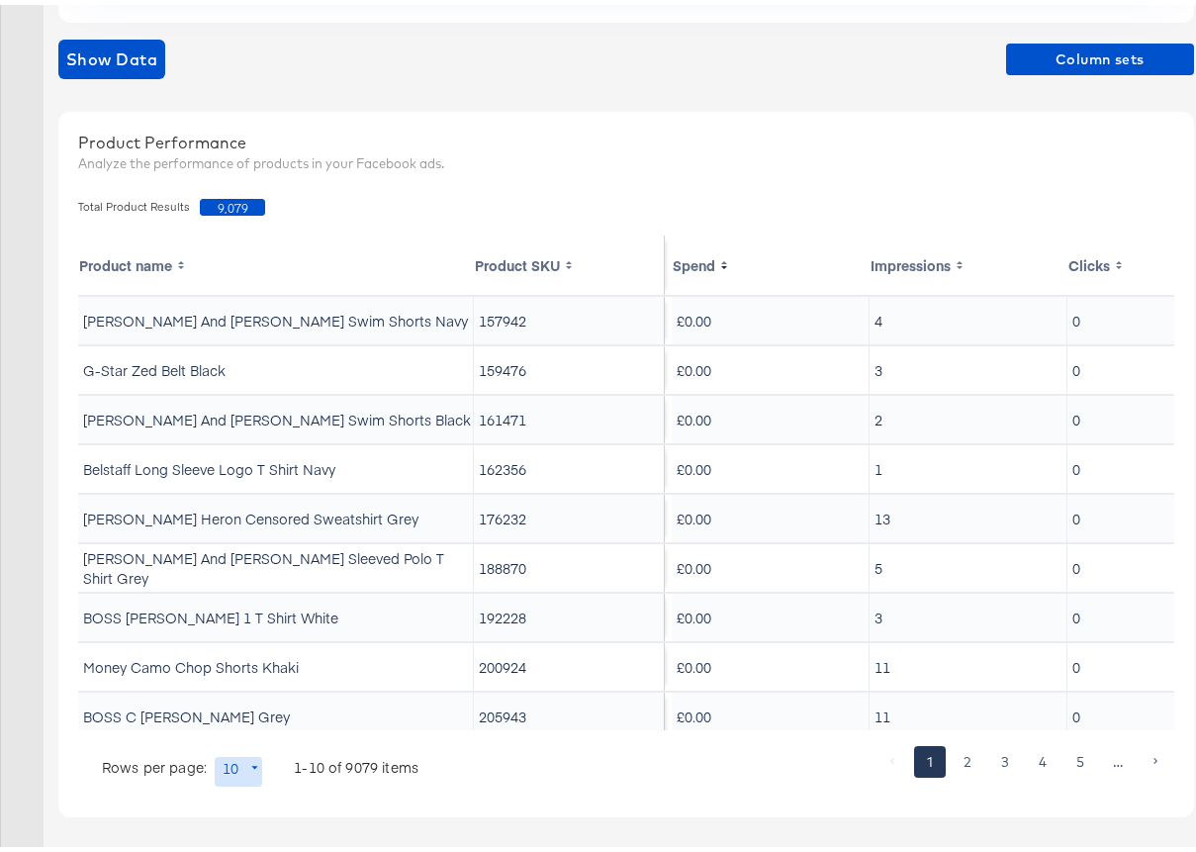
click at [711, 263] on th "Spend" at bounding box center [771, 259] width 198 height 59
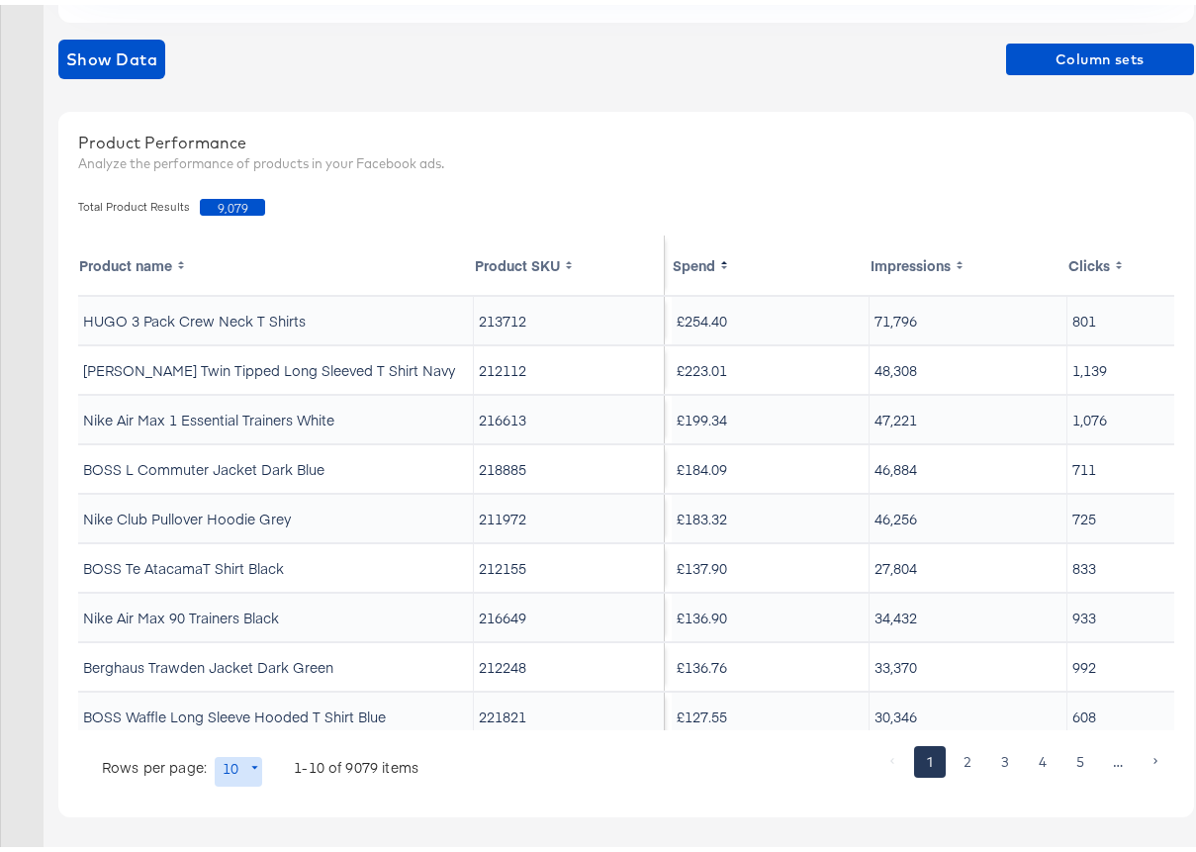
click at [687, 261] on th "Spend" at bounding box center [771, 259] width 198 height 59
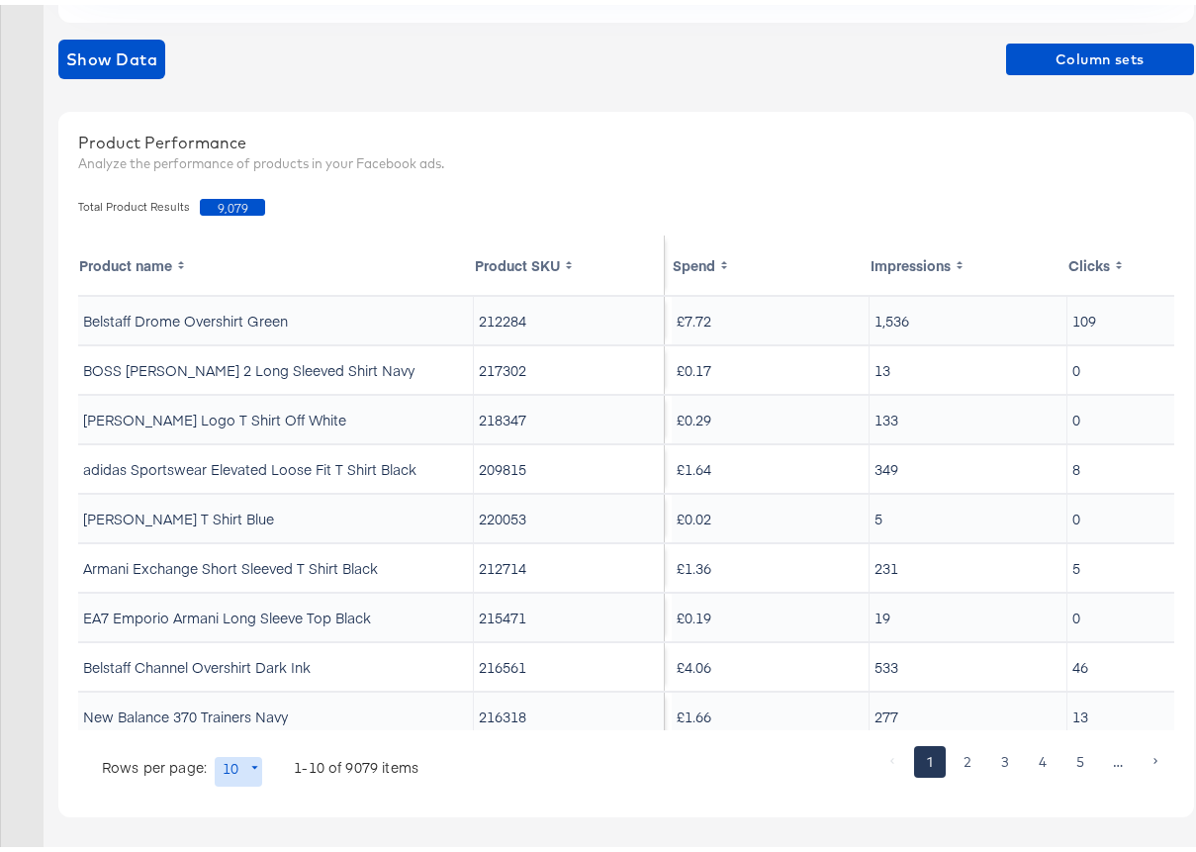
click at [710, 249] on th "Spend" at bounding box center [771, 259] width 198 height 59
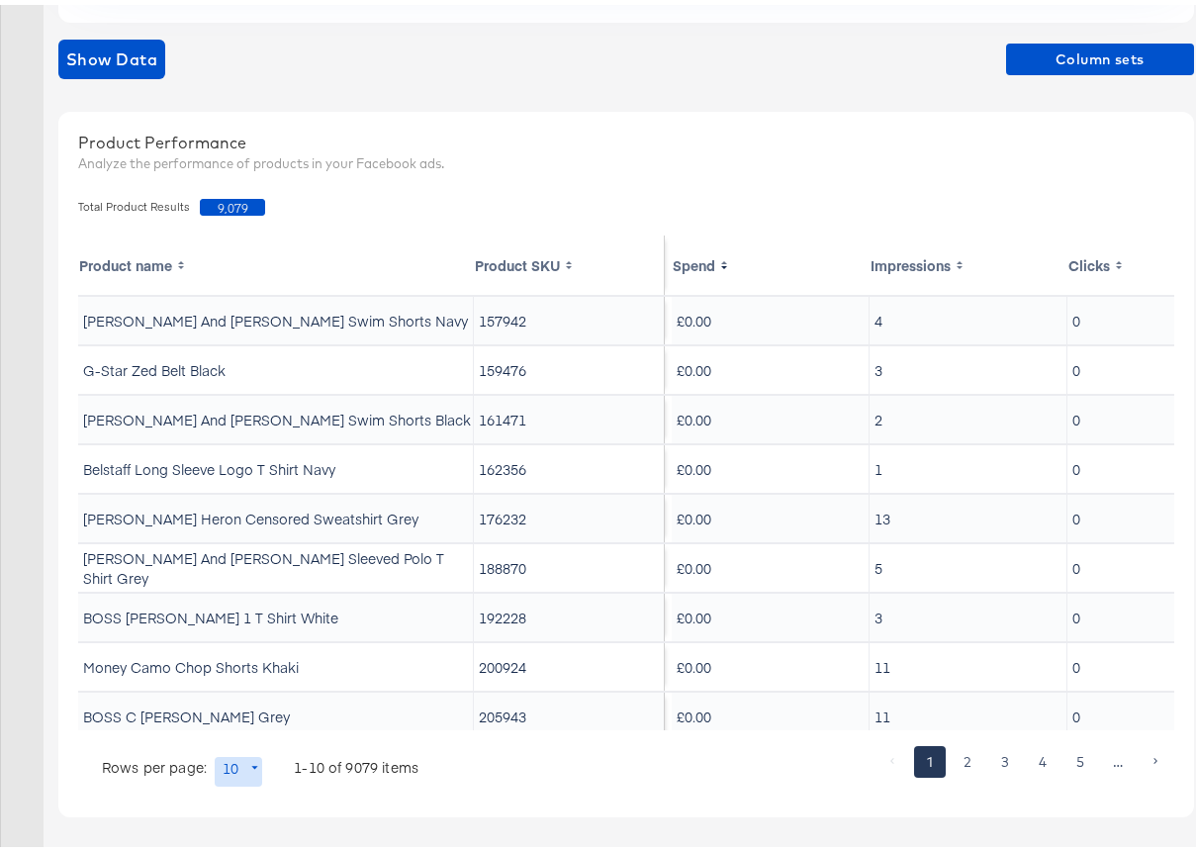
click at [925, 262] on th "Impressions" at bounding box center [968, 259] width 198 height 59
